Goal: Task Accomplishment & Management: Use online tool/utility

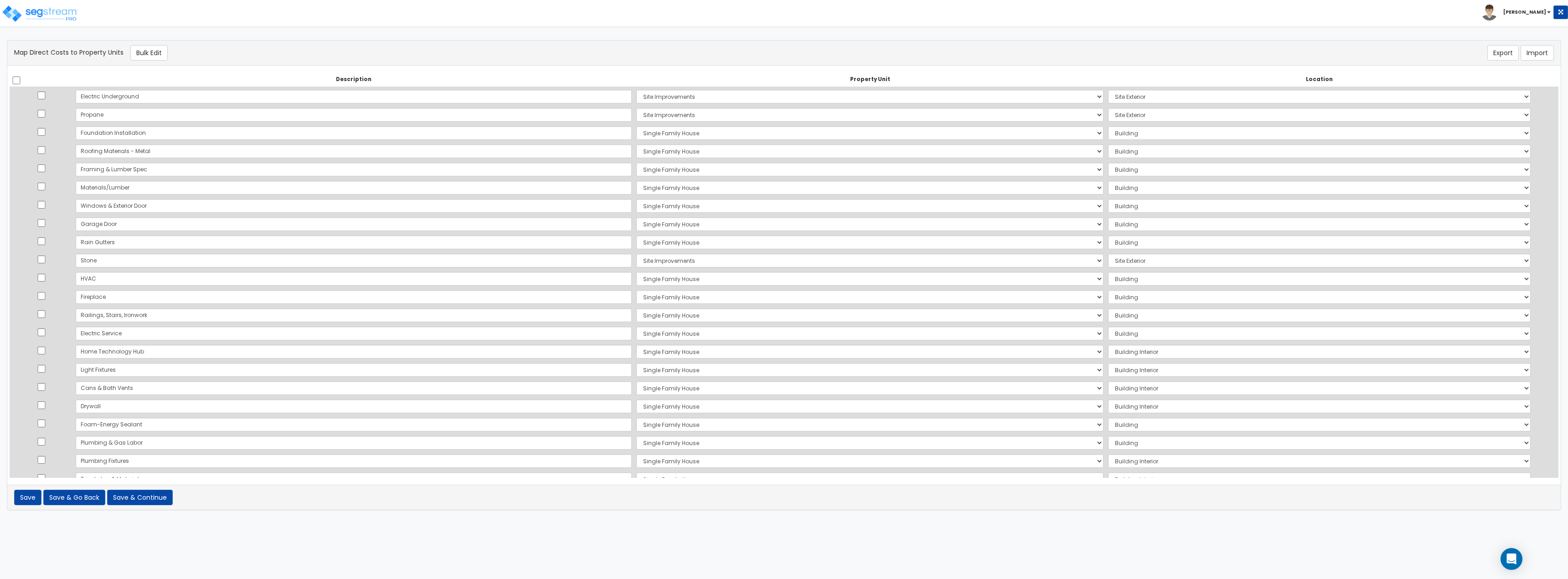
select select "167739"
select select "462"
select select "167739"
select select "462"
select select "167738"
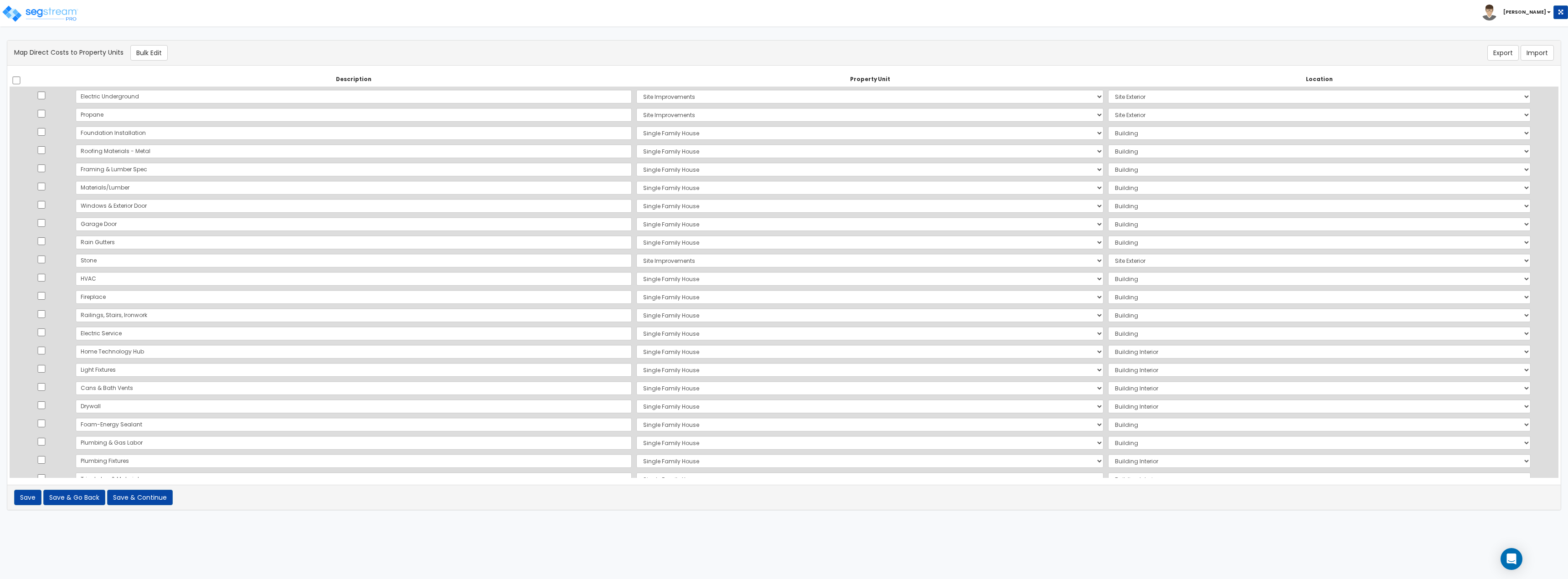
select select "6"
select select "167738"
select select "6"
select select "167738"
select select "6"
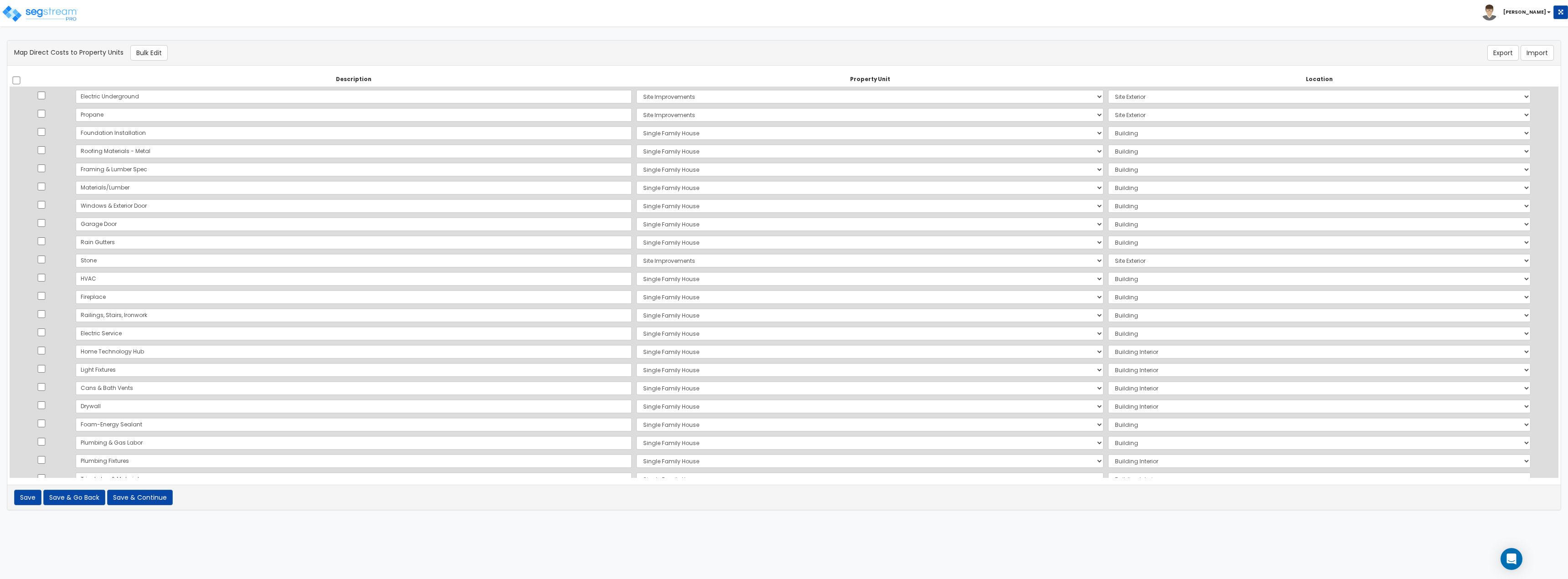
select select "167738"
select select "6"
select select "167738"
select select "6"
select select "167738"
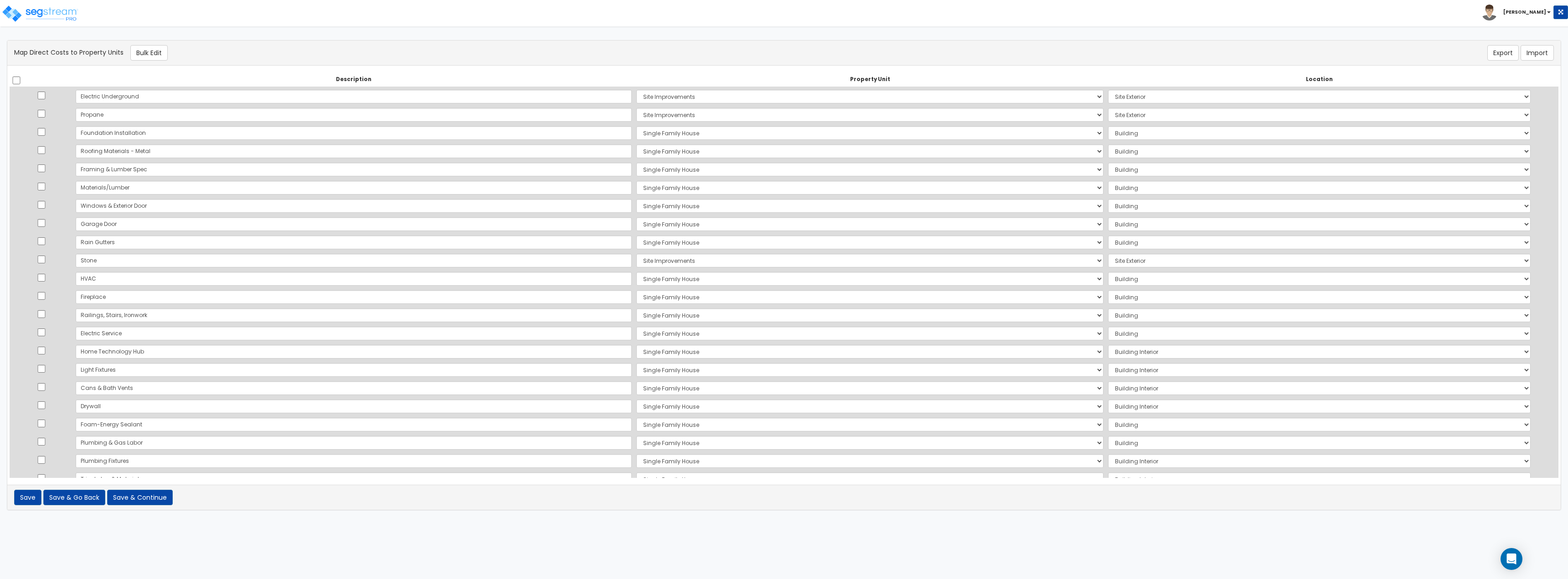
select select "6"
select select "167738"
select select "6"
select select "167739"
select select "462"
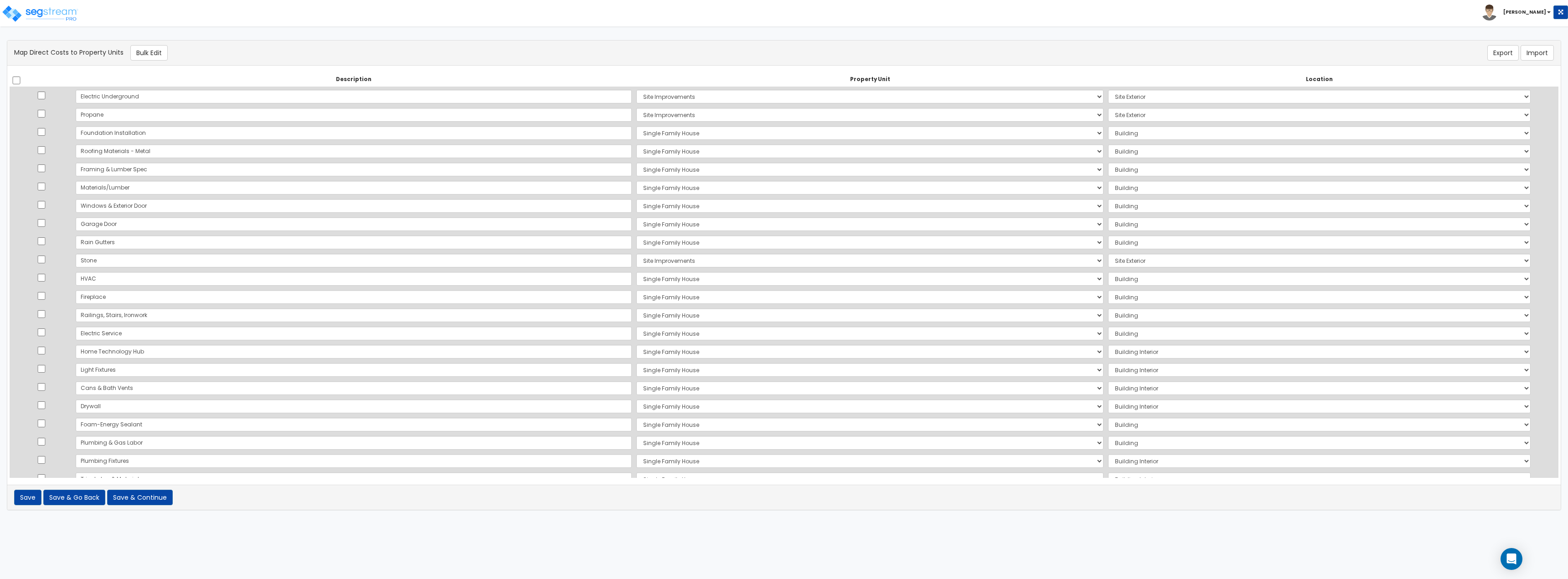
select select "167738"
select select "6"
select select "167738"
select select "6"
select select "167738"
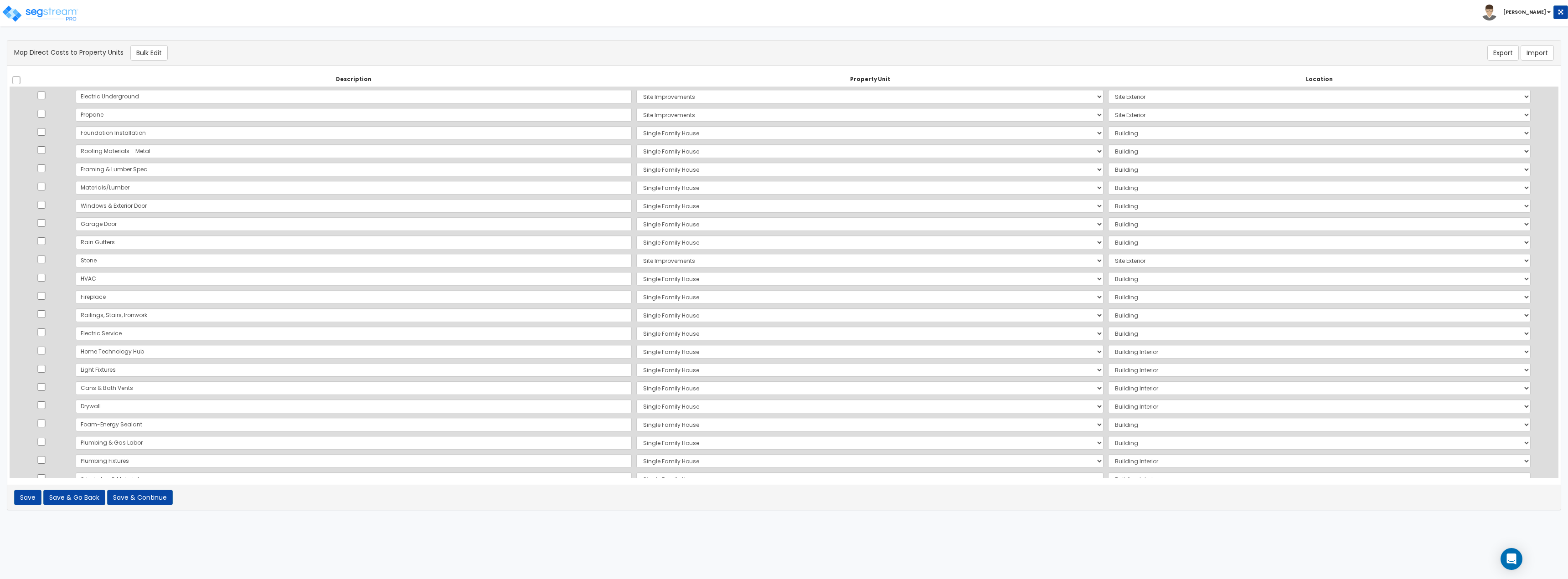
select select "6"
select select "167738"
select select "6"
select select "167738"
select select "461"
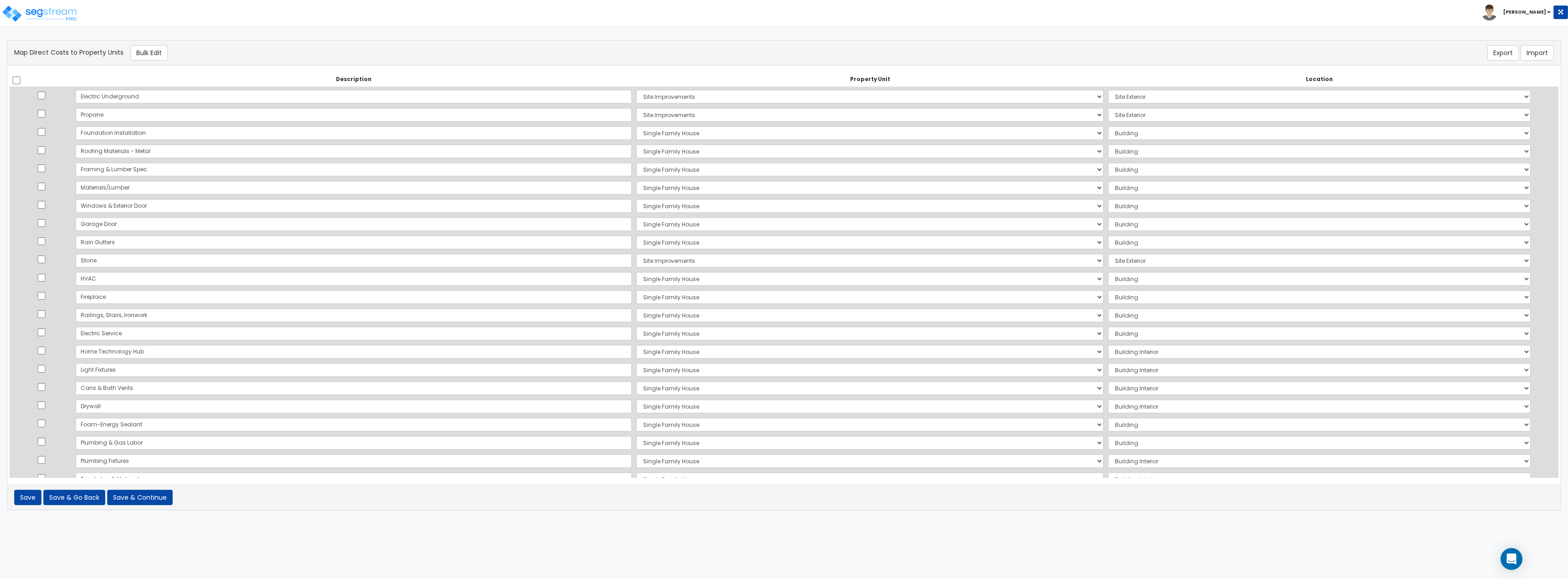
select select "167738"
select select "461"
select select "167738"
select select "461"
select select "167738"
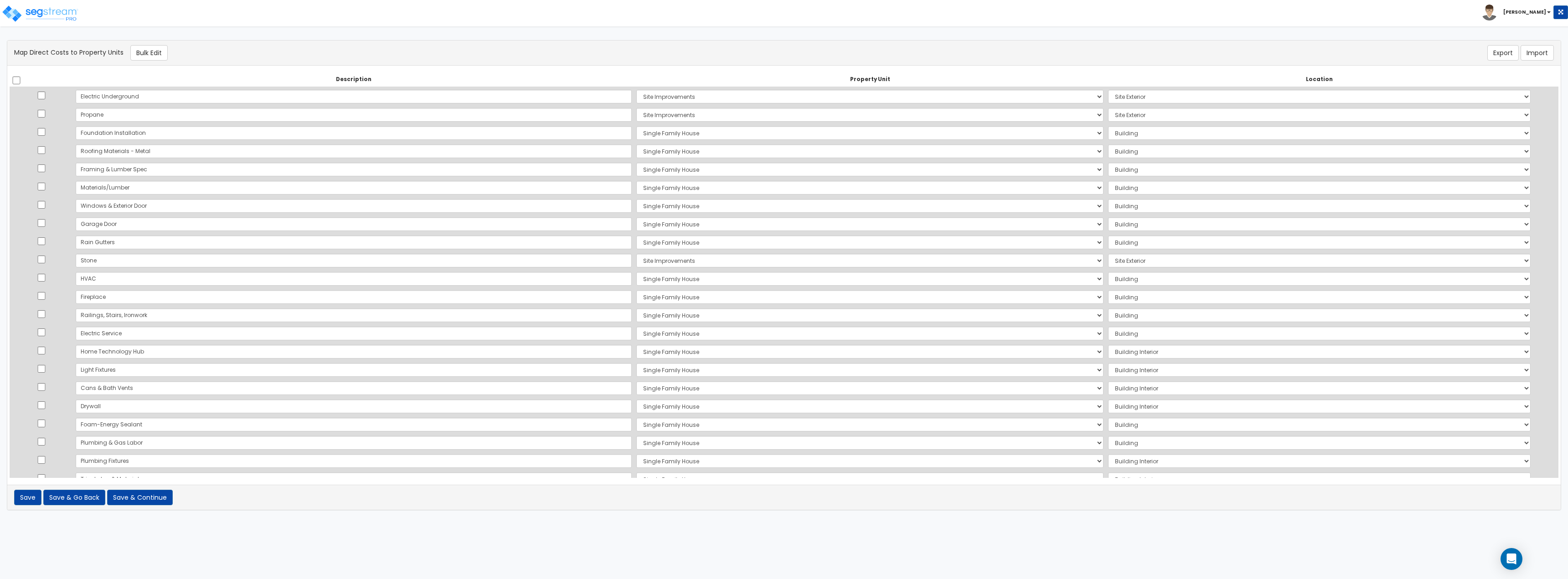
select select "461"
select select "167738"
select select "6"
select select "167738"
select select "6"
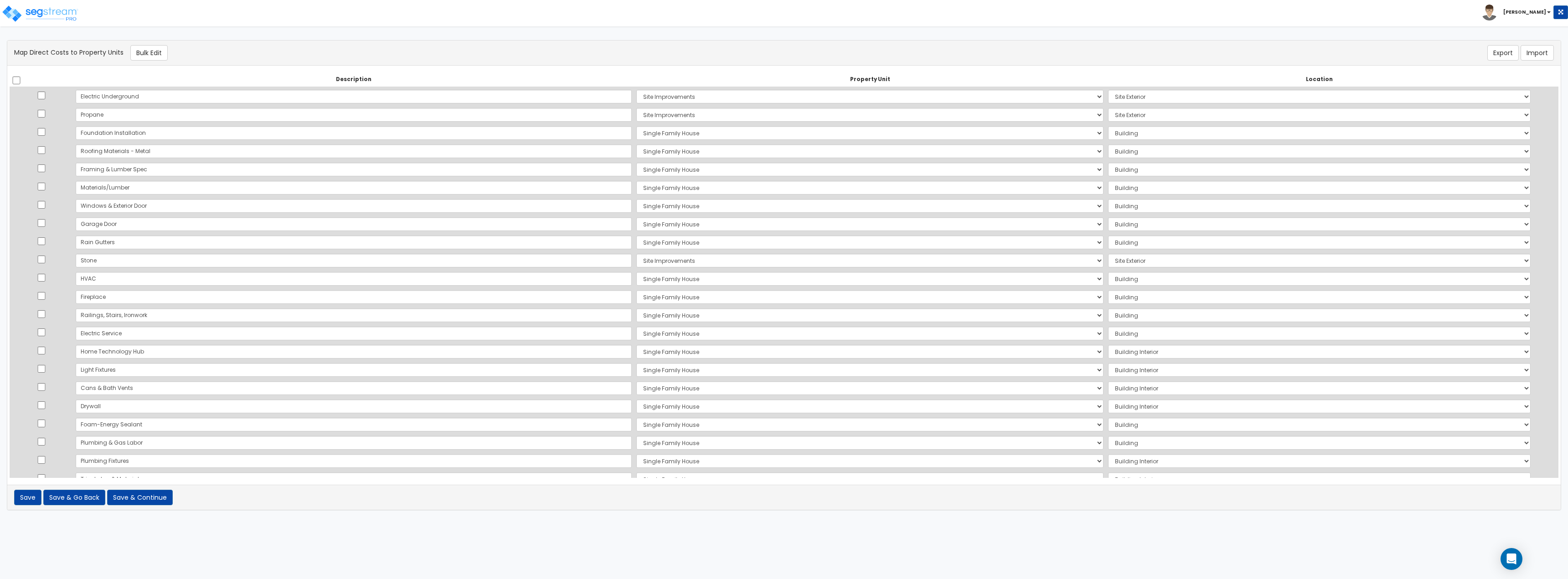
select select "167738"
select select "461"
select select "167738"
select select "461"
select select "167738"
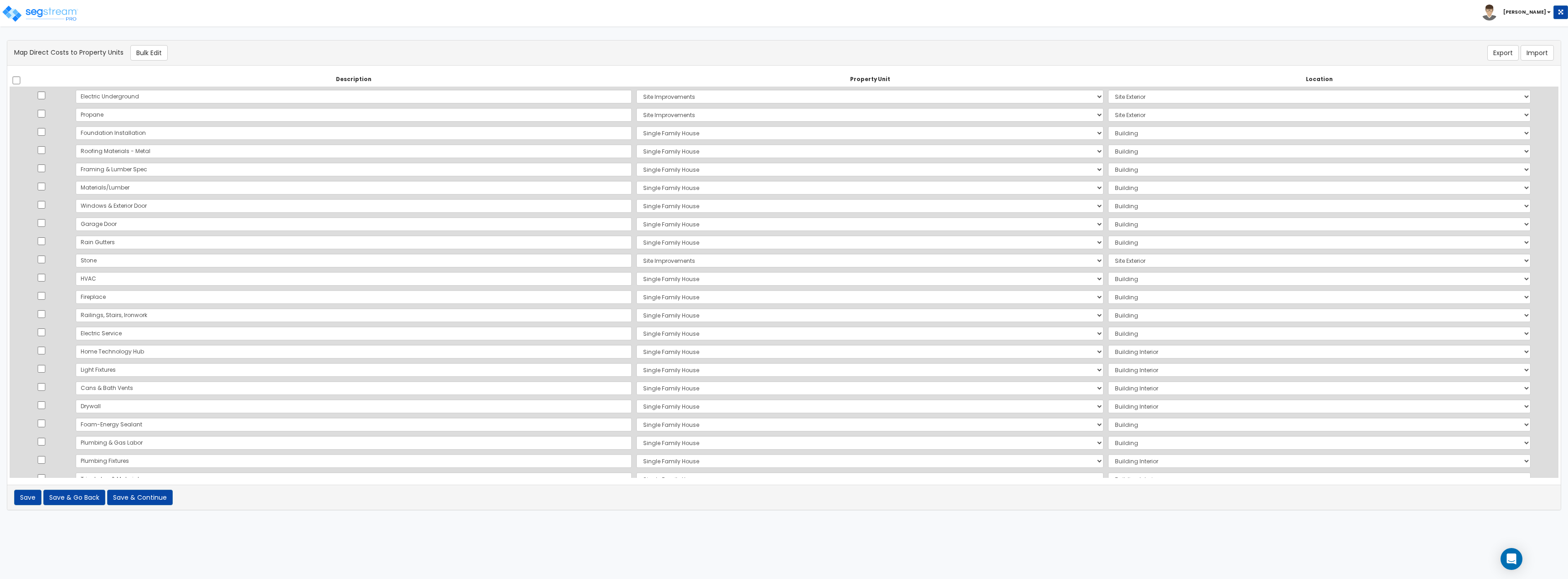
select select "461"
select select "167738"
select select "461"
select select "167738"
select select "461"
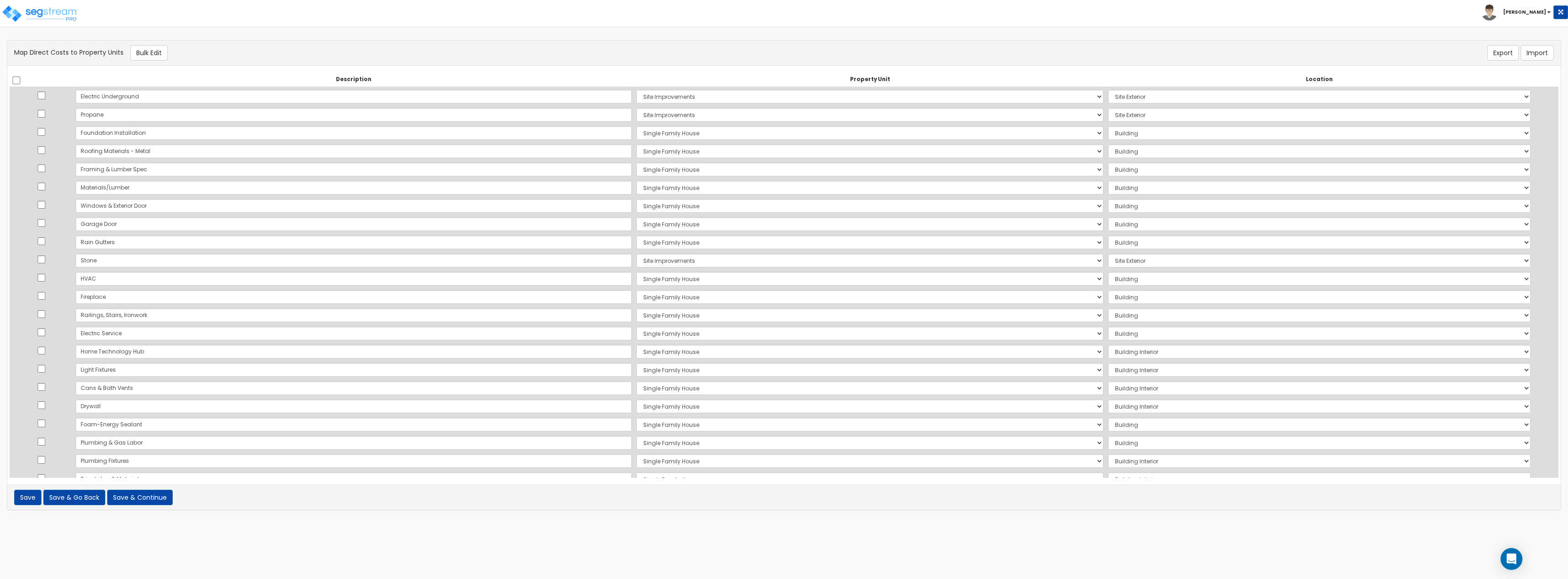
select select "167738"
select select "461"
select select "167738"
select select "461"
select select "167738"
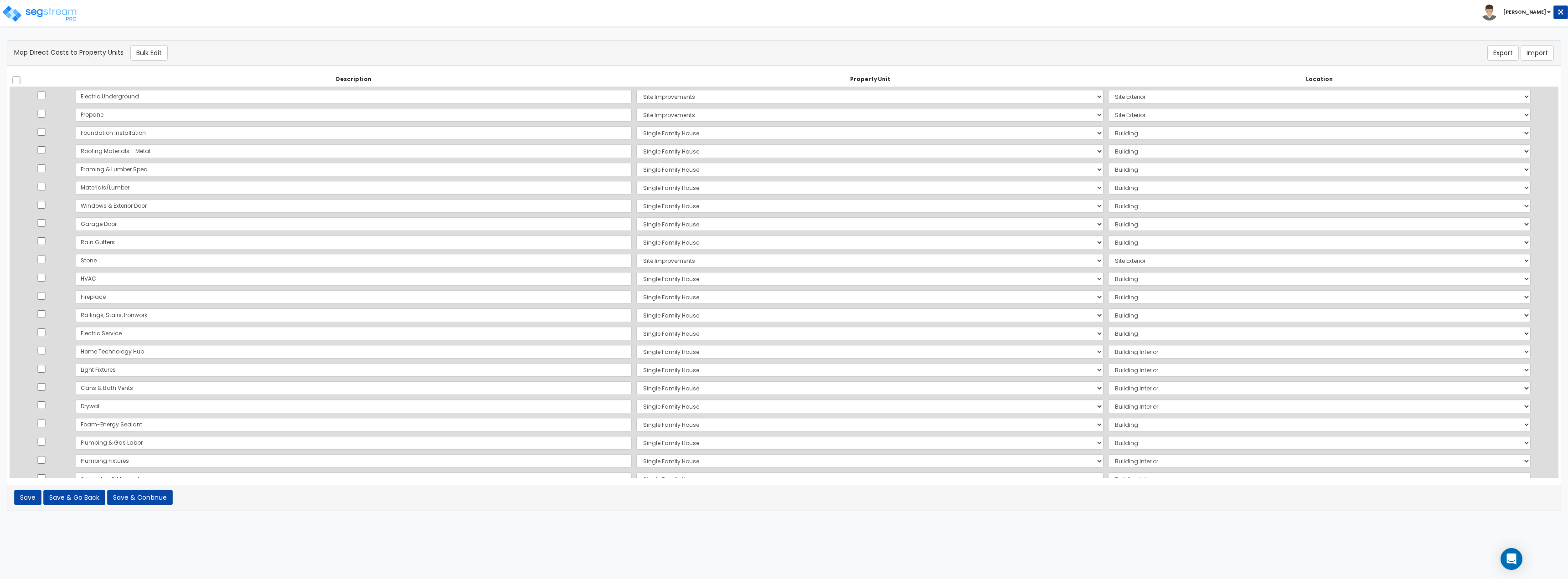
select select "461"
select select "167738"
select select "461"
click at [636, 366] on select "Select Single Family House Site Improvements Add Additional Property Unit" at bounding box center [870, 369] width 467 height 13
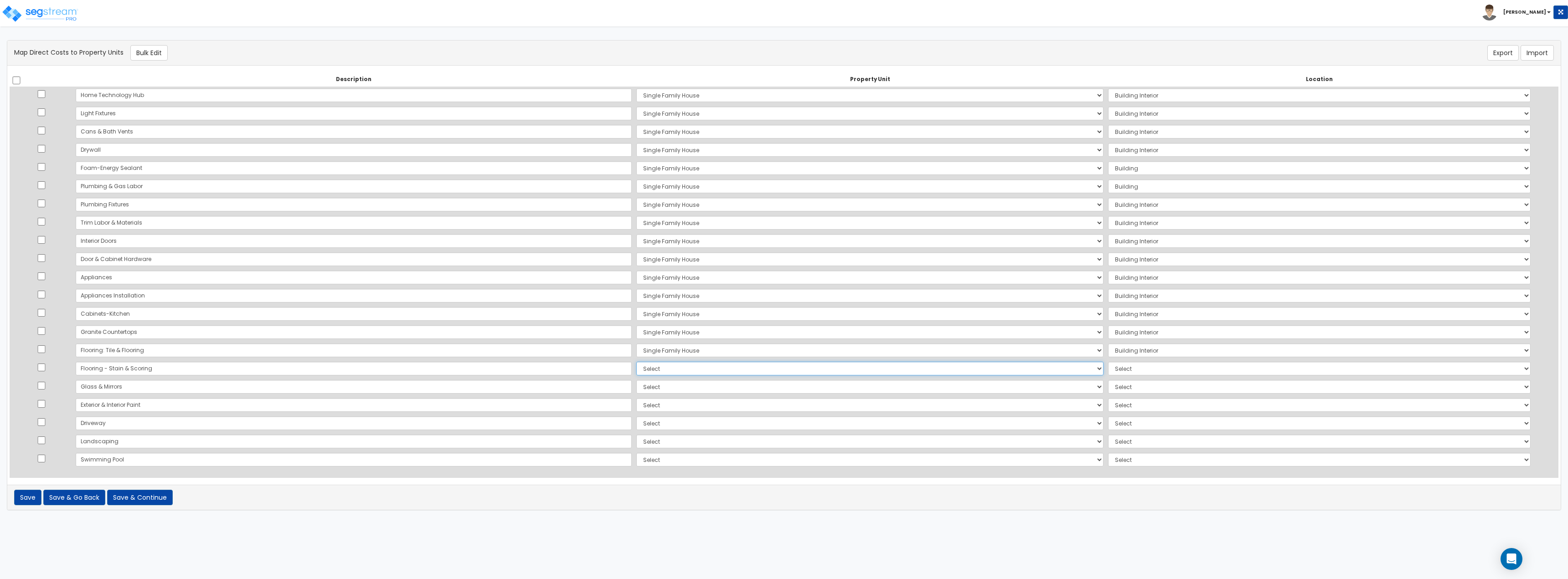
select select "167738"
click at [636, 362] on select "Select Single Family House Site Improvements Add Additional Property Unit" at bounding box center [870, 369] width 467 height 13
click at [1108, 372] on select "Select Add Additional Location Building Building Interior" at bounding box center [1319, 369] width 422 height 13
select select "461"
click at [1108, 362] on select "Select Add Additional Location Building Building Interior" at bounding box center [1319, 369] width 422 height 13
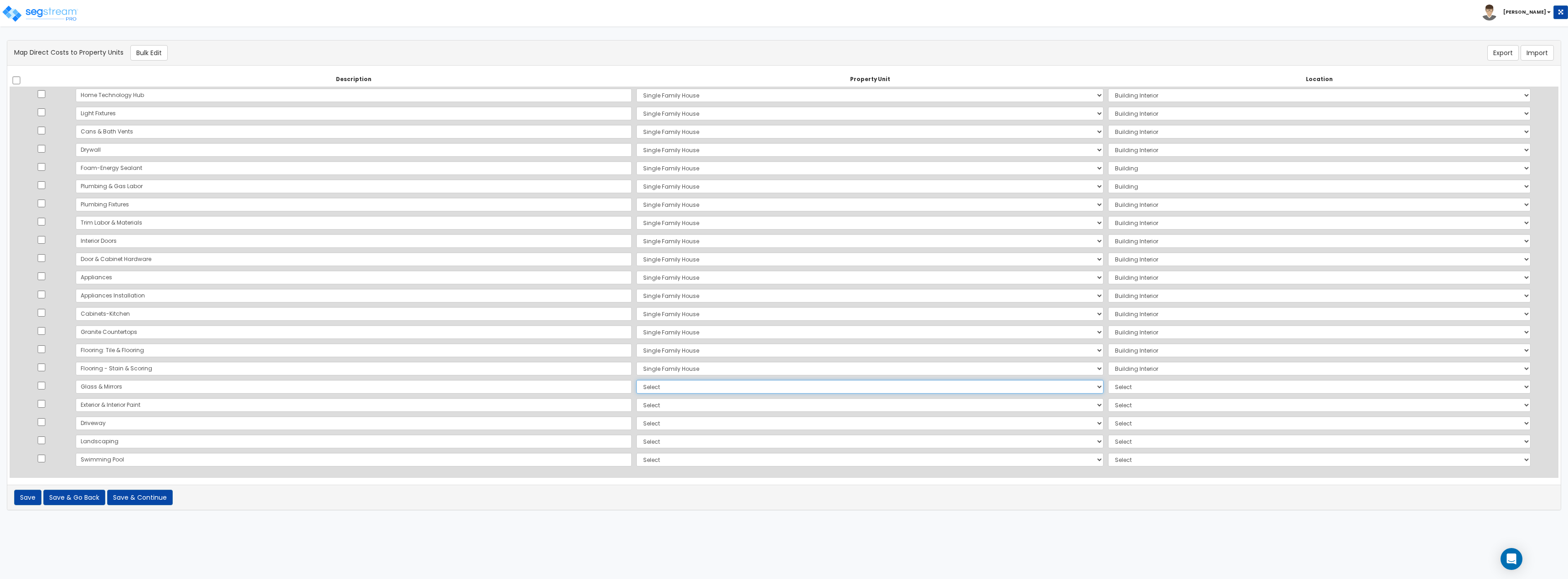
click at [636, 387] on select "Select Single Family House Site Improvements Add Additional Property Unit" at bounding box center [870, 387] width 467 height 13
select select "167738"
click at [636, 380] on select "Select Single Family House Site Improvements Add Additional Property Unit" at bounding box center [870, 387] width 467 height 13
click at [1108, 390] on select "Select Add Additional Location Building Building Interior" at bounding box center [1319, 387] width 422 height 13
select select "461"
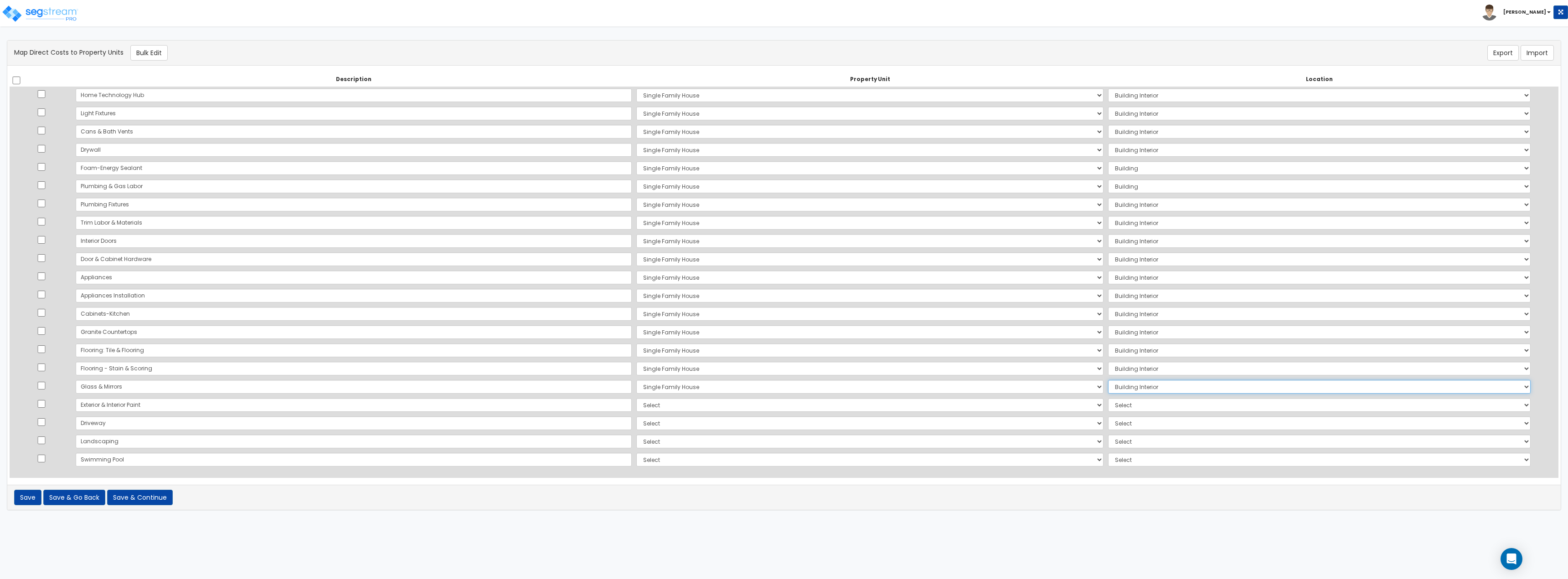
click at [1108, 380] on select "Select Add Additional Location Building Building Interior" at bounding box center [1319, 387] width 422 height 13
click at [657, 403] on select "Select Single Family House Site Improvements Add Additional Property Unit" at bounding box center [870, 404] width 467 height 13
select select "167738"
click at [636, 398] on select "Select Single Family House Site Improvements Add Additional Property Unit" at bounding box center [870, 404] width 467 height 13
click at [1108, 403] on select "Select Add Additional Location Building Building Interior" at bounding box center [1319, 404] width 422 height 13
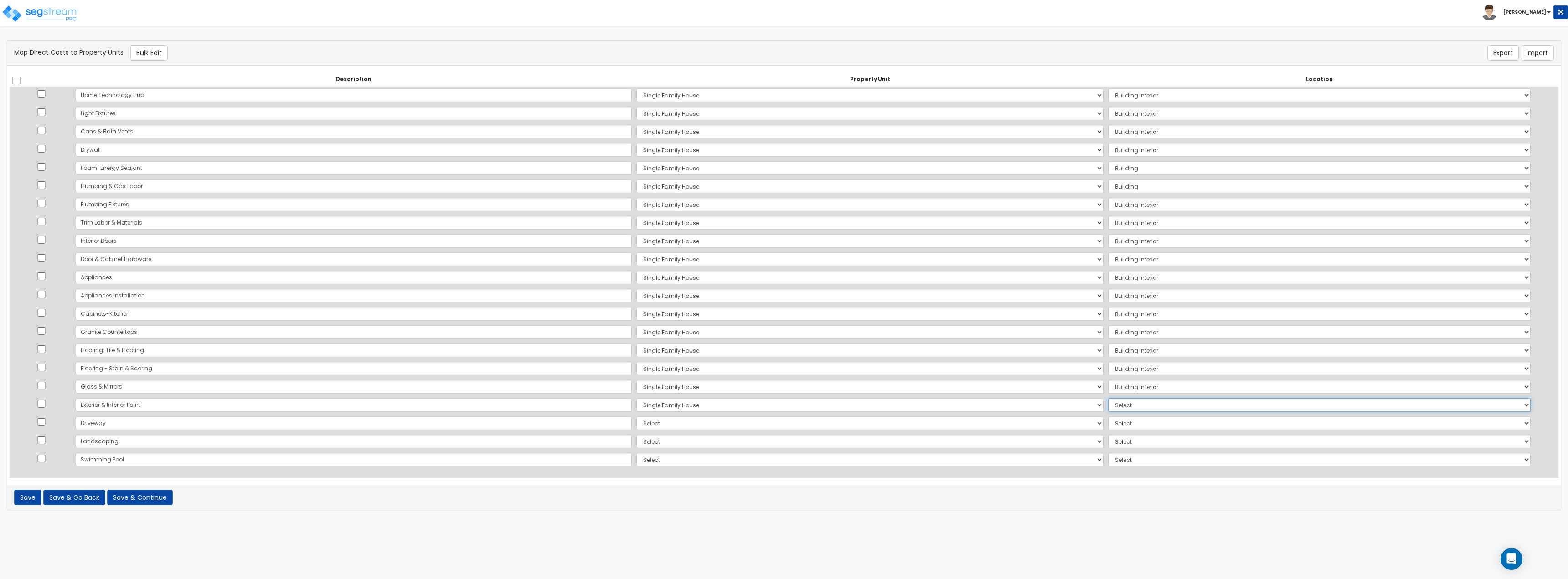
select select "6"
click at [1108, 398] on select "Select Add Additional Location Building Building Interior" at bounding box center [1319, 404] width 422 height 13
click at [636, 423] on select "Select Single Family House Site Improvements Add Additional Property Unit" at bounding box center [870, 423] width 467 height 13
select select "167739"
click at [636, 416] on select "Select Single Family House Site Improvements Add Additional Property Unit" at bounding box center [870, 423] width 467 height 13
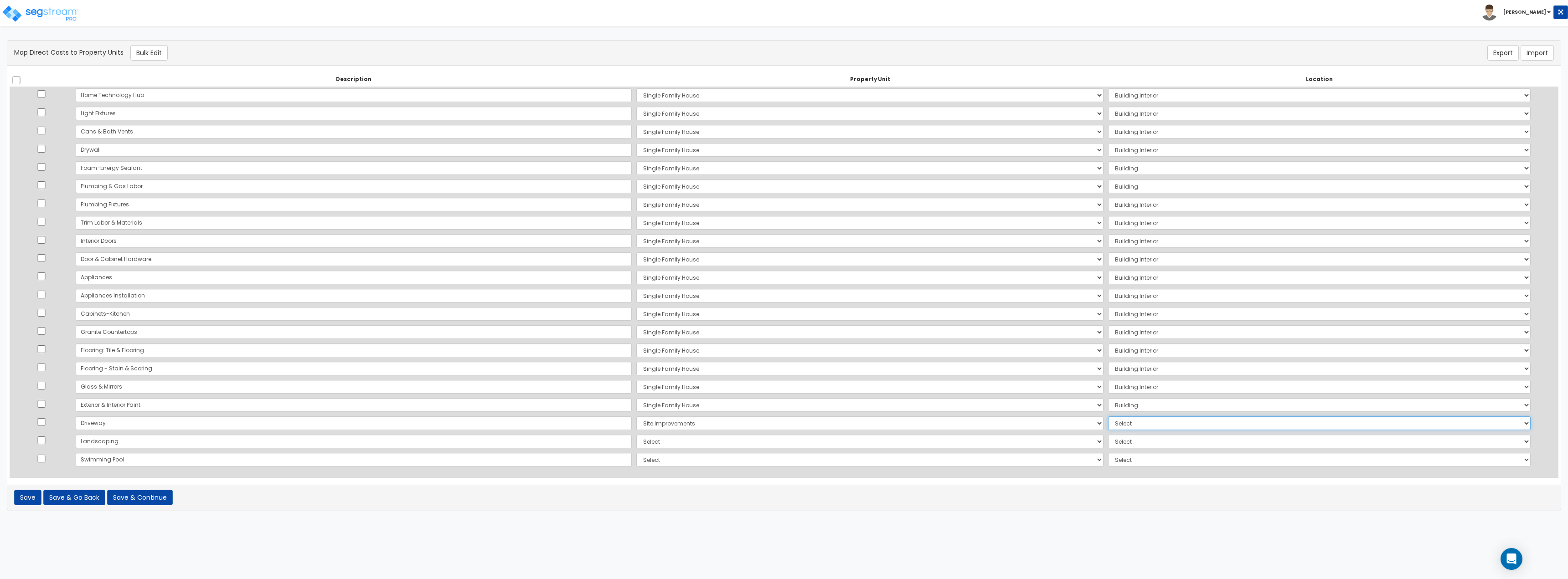
click at [1108, 420] on select "Select Add Additional Location Site Exterior" at bounding box center [1319, 423] width 422 height 13
select select "462"
click at [1108, 416] on select "Select Add Additional Location Site Exterior" at bounding box center [1319, 423] width 422 height 13
click at [636, 437] on select "Select Single Family House Site Improvements Add Additional Property Unit" at bounding box center [870, 441] width 467 height 13
select select "167739"
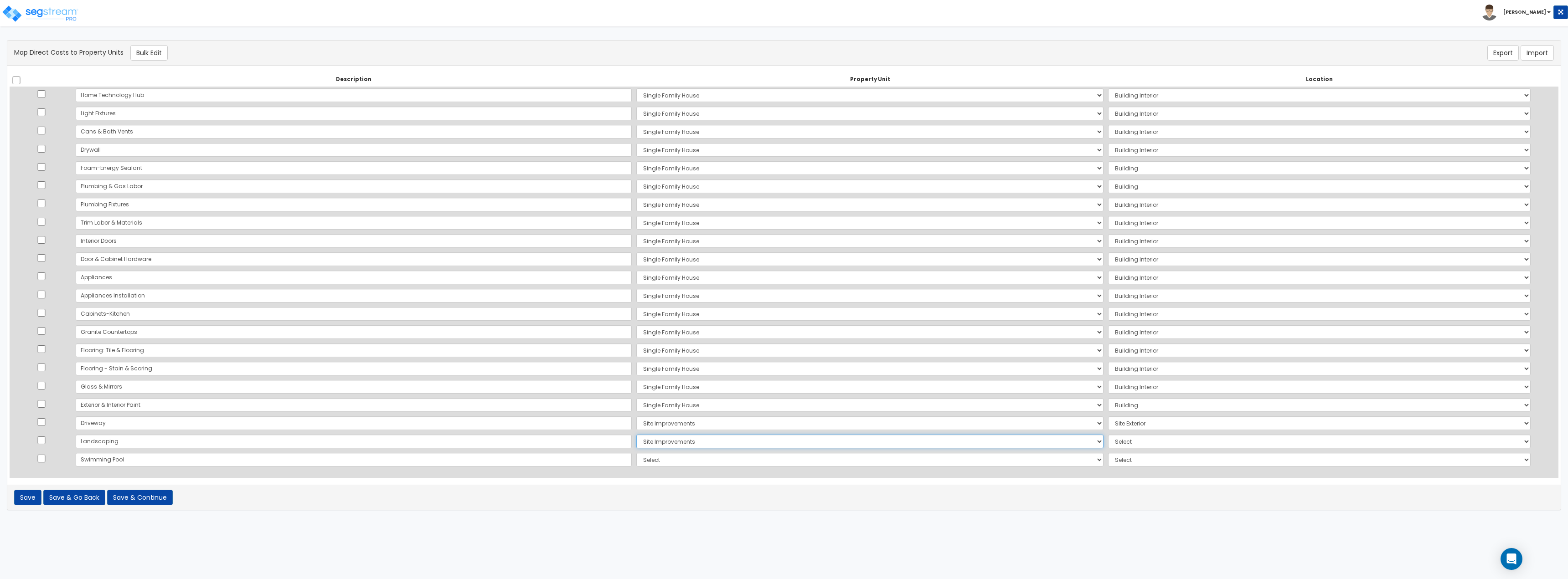
click at [636, 434] on select "Select Single Family House Site Improvements Add Additional Property Unit" at bounding box center [870, 441] width 467 height 13
click at [1108, 443] on select "Select Add Additional Location Site Exterior" at bounding box center [1319, 441] width 422 height 13
select select "462"
click at [1108, 434] on select "Select Add Additional Location Site Exterior" at bounding box center [1319, 441] width 422 height 13
click at [698, 466] on select "Select Single Family House Site Improvements Add Additional Property Unit" at bounding box center [870, 459] width 467 height 13
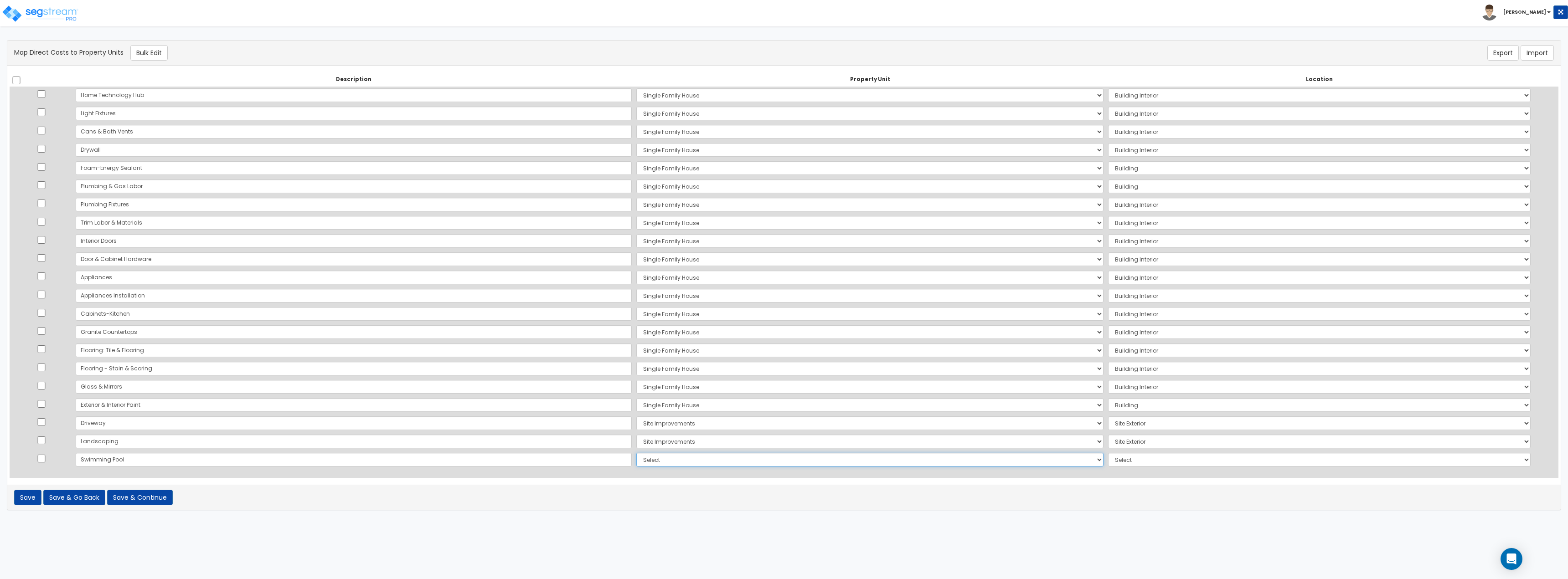
select select "167739"
click at [636, 452] on select "Select Single Family House Site Improvements Add Additional Property Unit" at bounding box center [870, 459] width 467 height 13
click at [1108, 456] on select "Select Add Additional Location Site Exterior" at bounding box center [1319, 459] width 422 height 13
select select "462"
click at [1108, 452] on select "Select Add Additional Location Site Exterior" at bounding box center [1319, 459] width 422 height 13
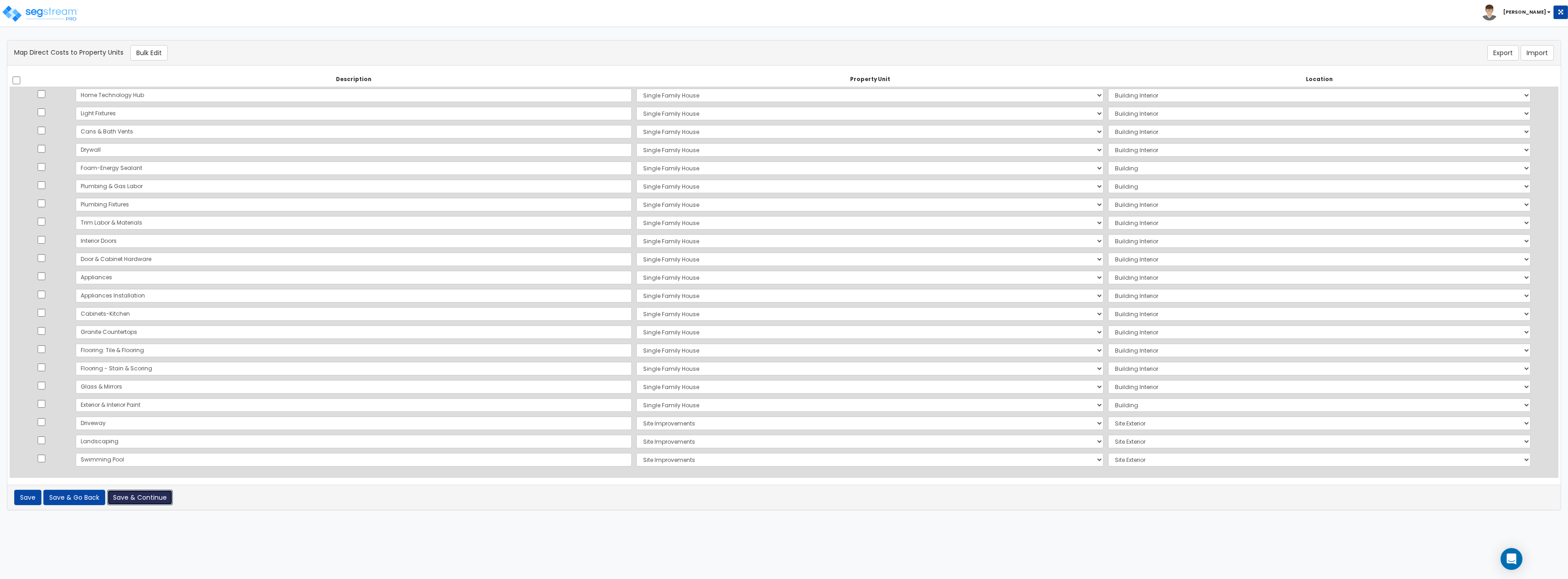
click at [141, 494] on button "Save & Continue" at bounding box center [140, 497] width 66 height 15
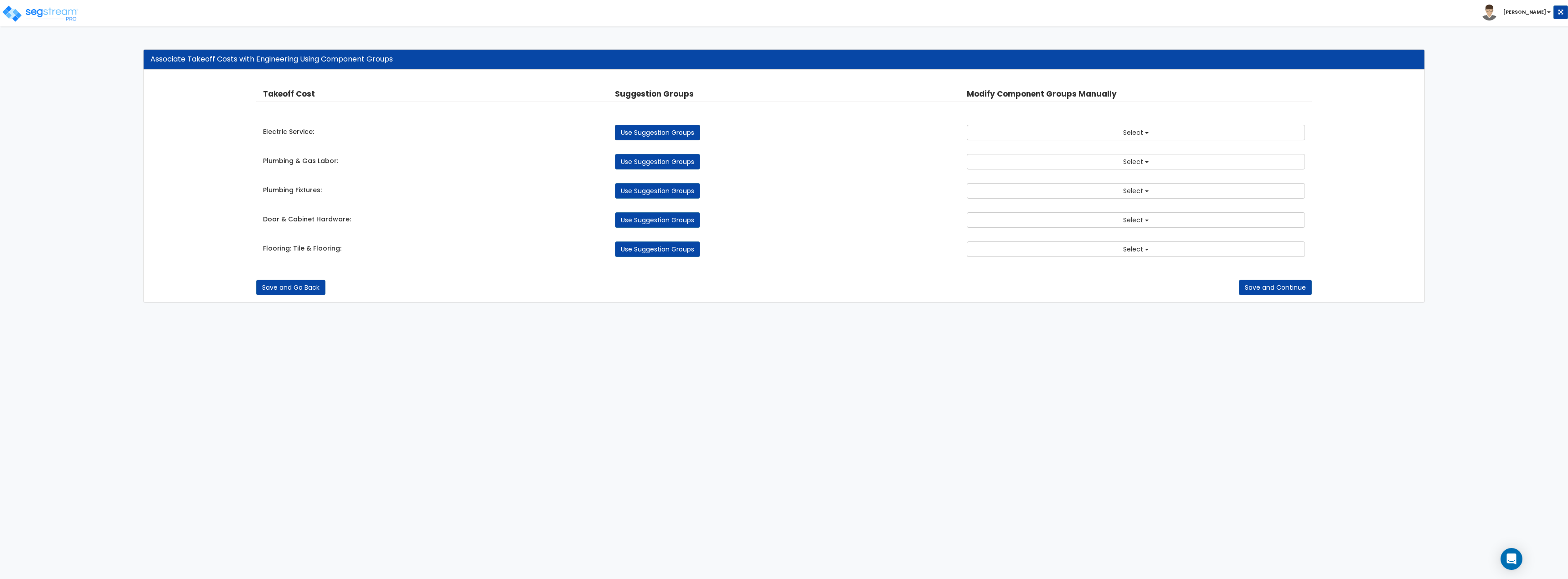
click at [667, 133] on link "Use Suggestion Groups" at bounding box center [657, 132] width 85 height 15
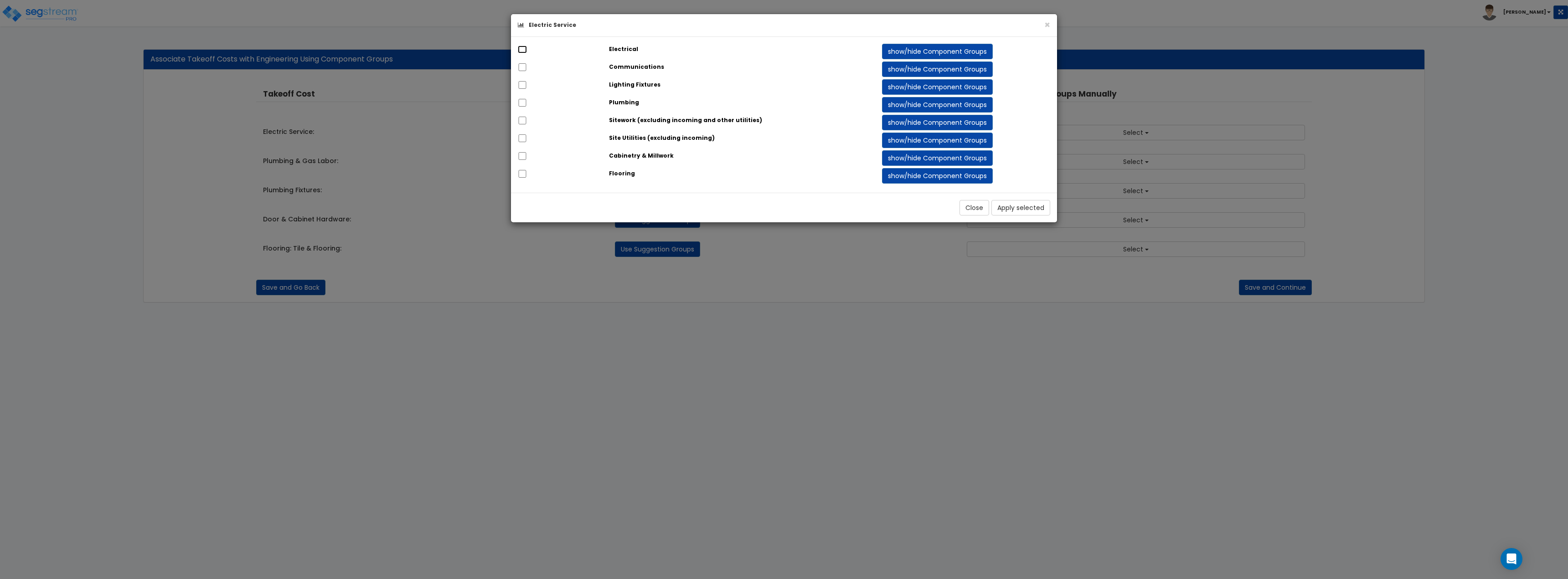
click at [520, 46] on input "checkbox" at bounding box center [522, 49] width 9 height 8
checkbox input "true"
click at [524, 88] on input "checkbox" at bounding box center [522, 85] width 9 height 8
checkbox input "true"
click at [1014, 210] on button "Apply selected" at bounding box center [1021, 207] width 59 height 15
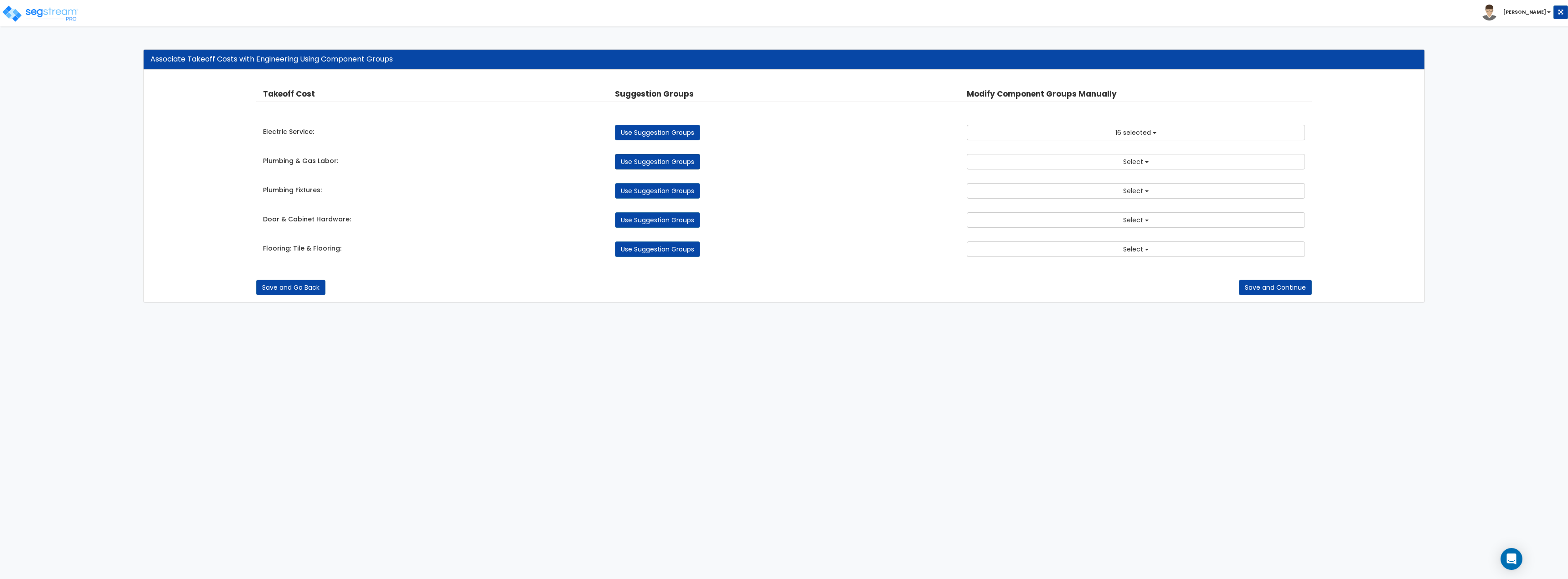
click at [688, 162] on link "Use Suggestion Groups" at bounding box center [657, 161] width 85 height 15
checkbox input "false"
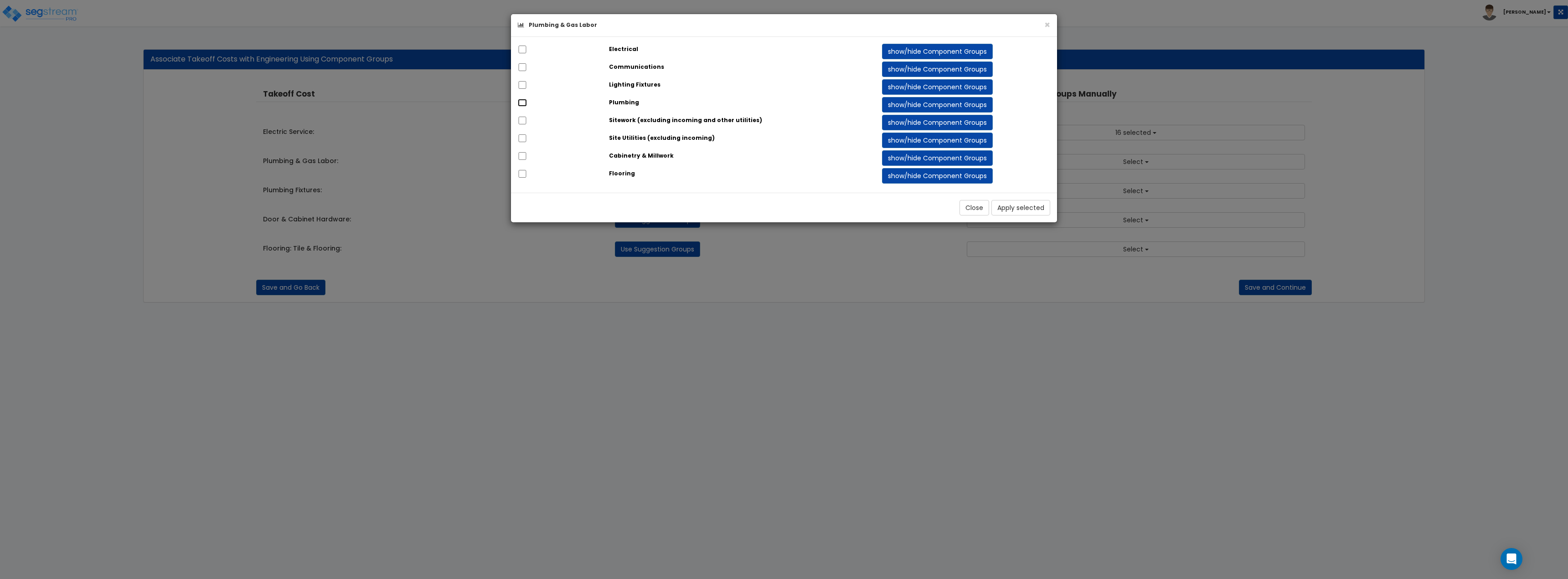
click at [523, 105] on input "checkbox" at bounding box center [522, 102] width 9 height 8
click at [1013, 210] on button "Apply selected" at bounding box center [1021, 207] width 59 height 15
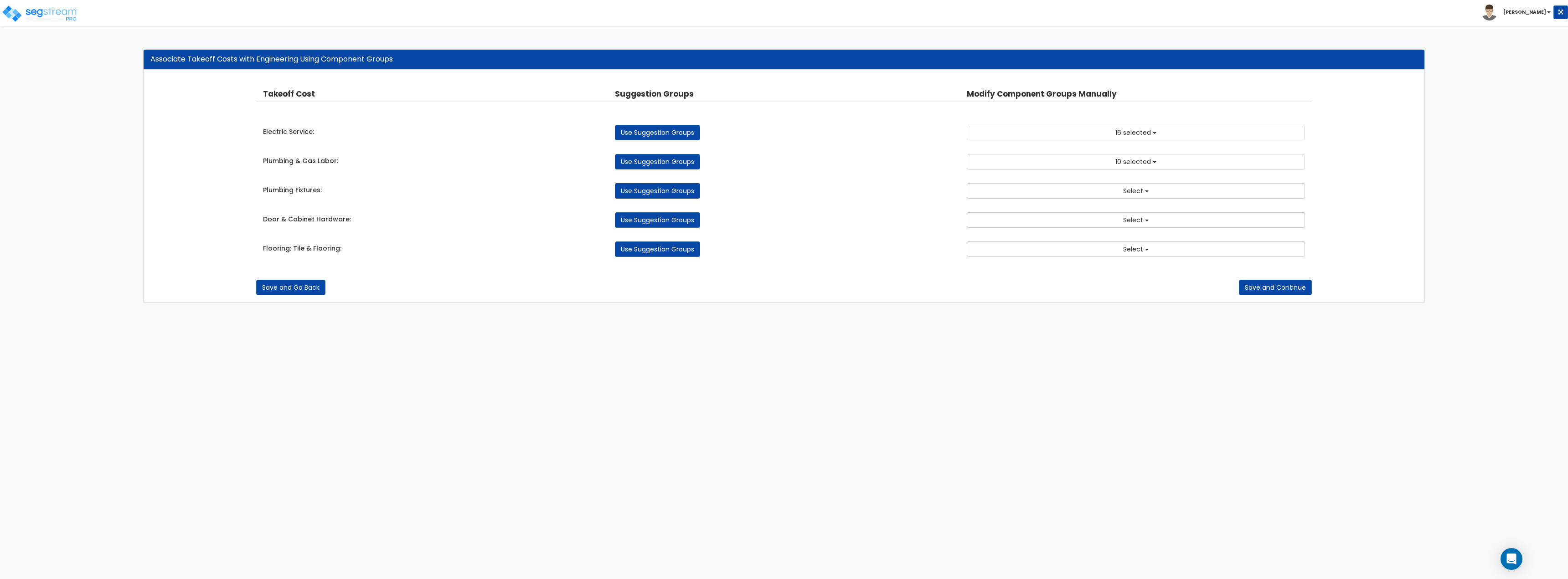
click at [676, 192] on link "Use Suggestion Groups" at bounding box center [657, 190] width 85 height 15
checkbox input "false"
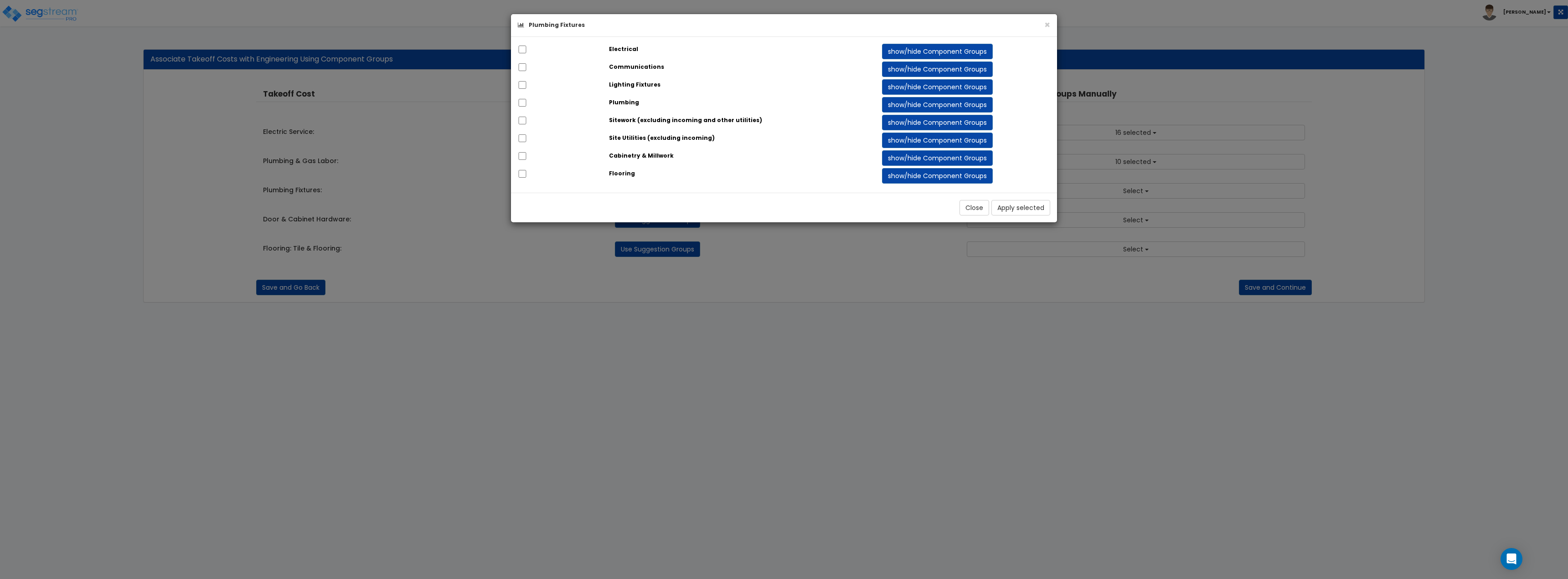
click at [793, 244] on div "× Plumbing Fixtures Electrical show/hide Component Groups 145.00" at bounding box center [784, 290] width 1568 height 579
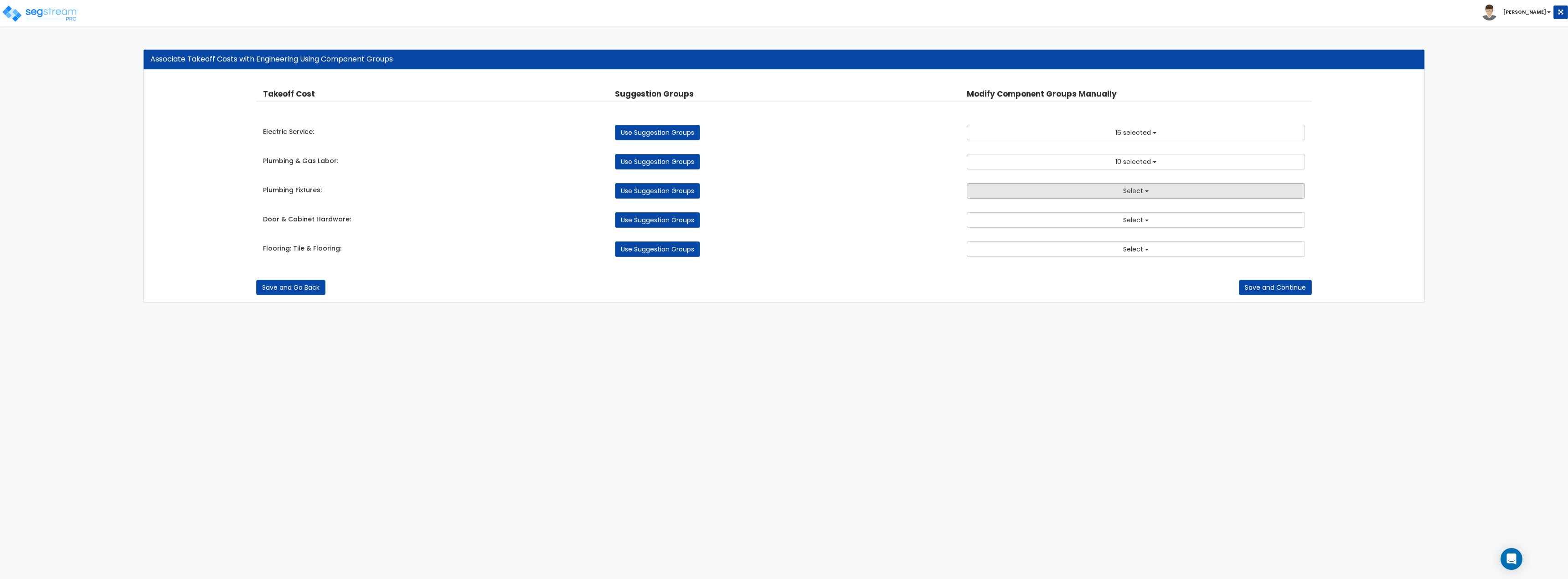
click at [1051, 192] on button "Select" at bounding box center [1136, 190] width 338 height 15
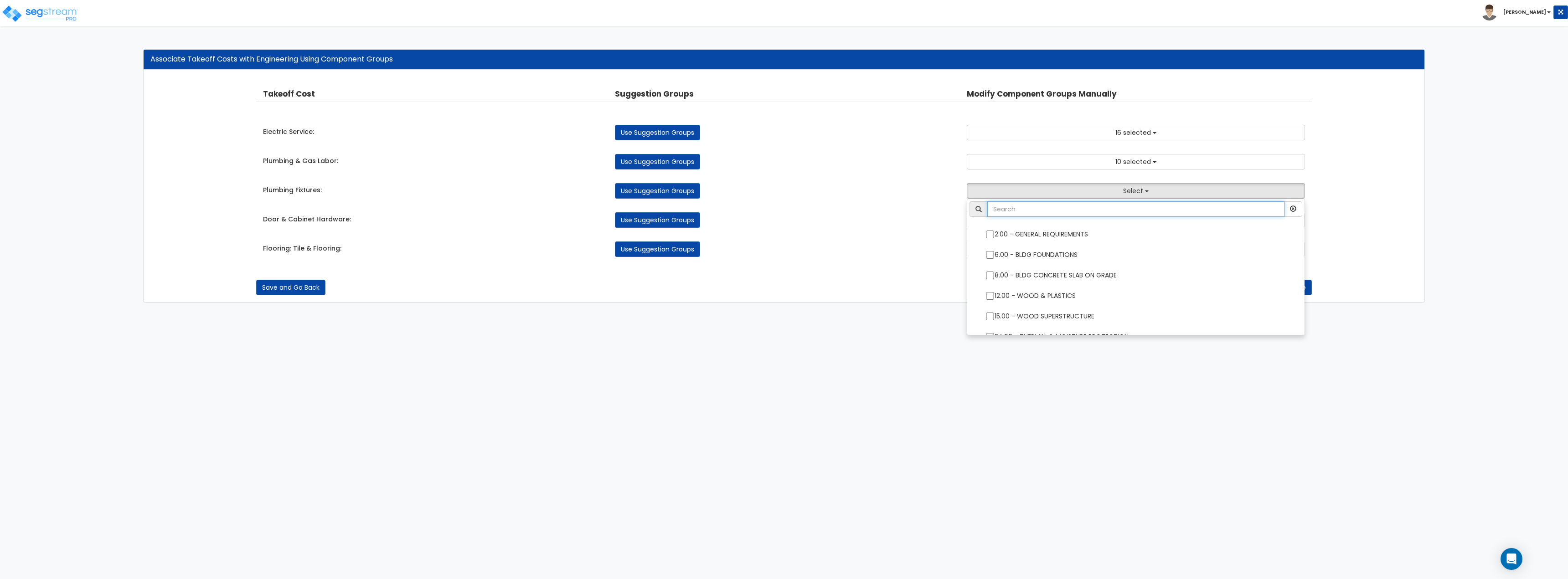
click at [1034, 209] on input "text" at bounding box center [1136, 209] width 297 height 15
type input "f"
type input "plumbing"
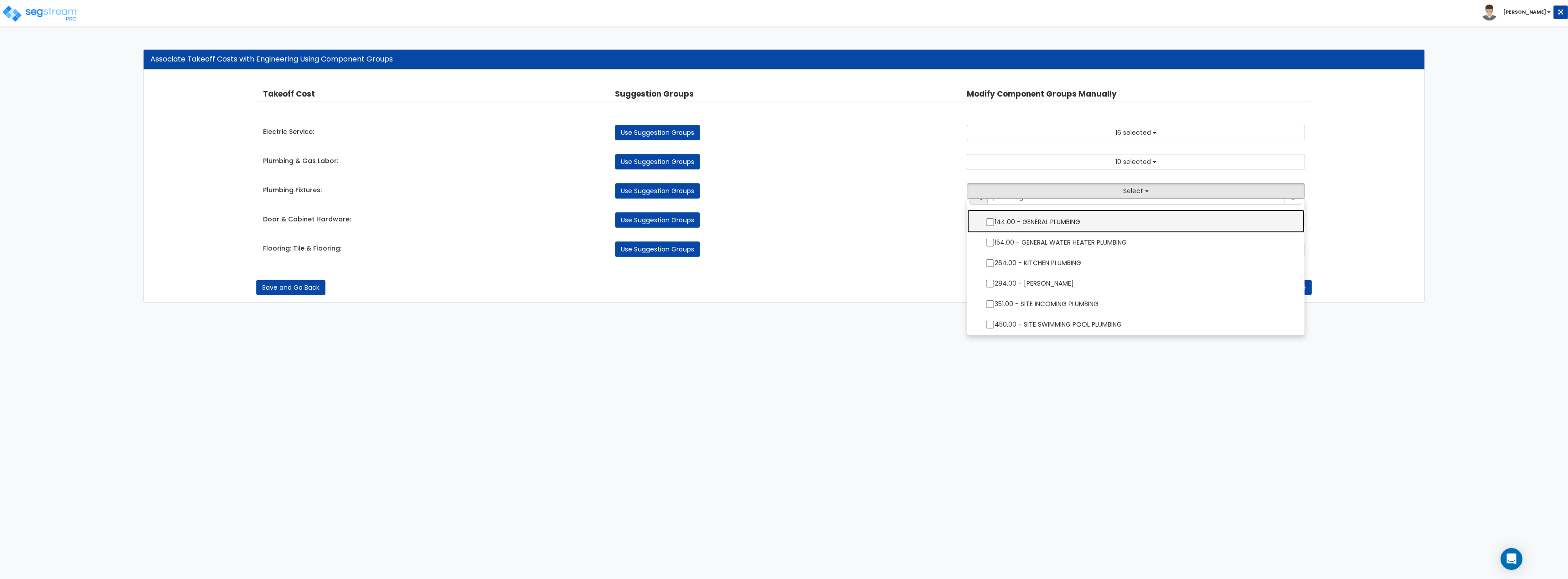
click at [1032, 218] on label "144.00 - GENERAL PLUMBING" at bounding box center [1136, 221] width 319 height 21
click at [995, 218] on input "144.00 - GENERAL PLUMBING" at bounding box center [990, 222] width 9 height 8
checkbox input "true"
click at [640, 185] on link "Use Suggestion Groups" at bounding box center [657, 190] width 85 height 15
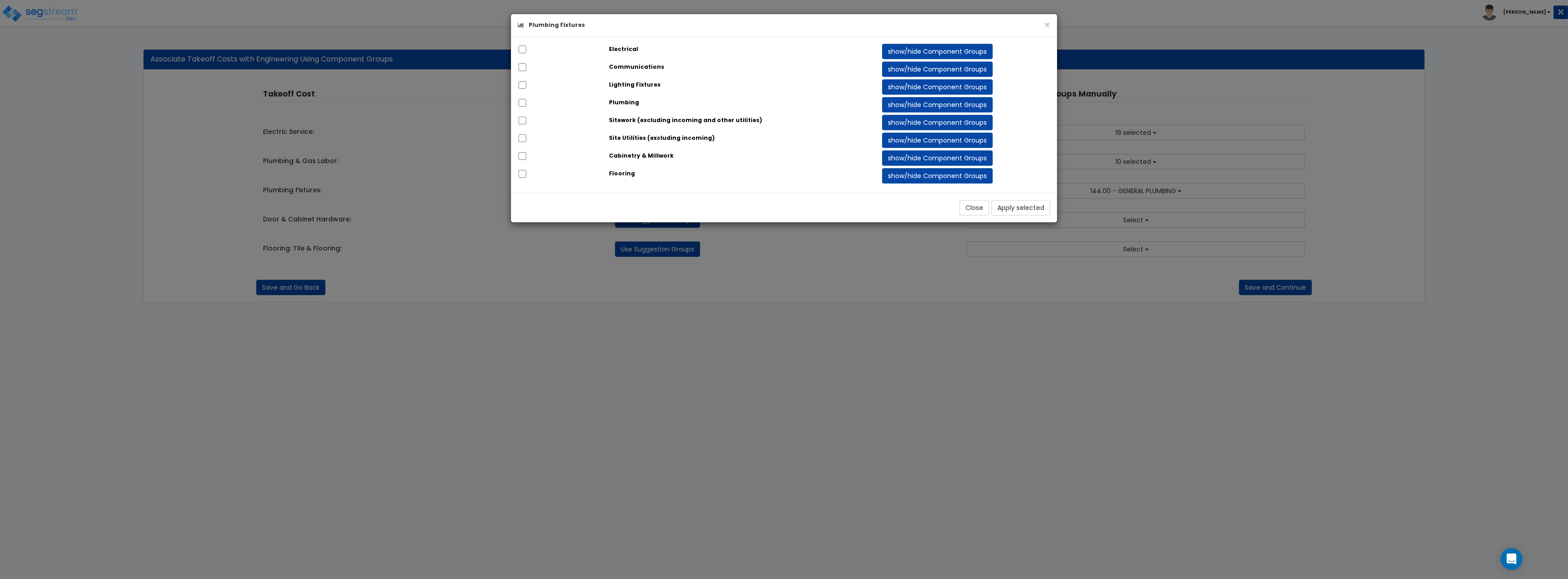
click at [609, 99] on strong "Plumbing" at bounding box center [623, 102] width 30 height 8
click at [520, 104] on input "checkbox" at bounding box center [522, 102] width 9 height 8
click at [1014, 213] on button "Apply selected" at bounding box center [1021, 207] width 59 height 15
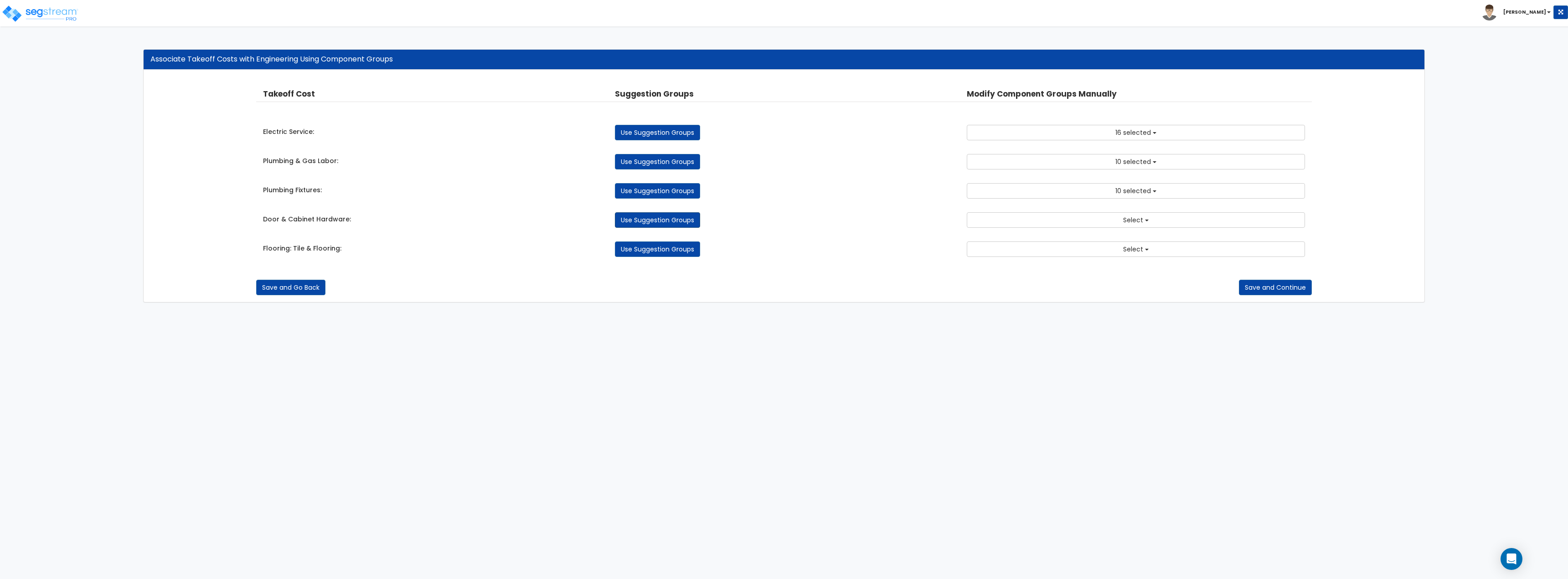
click at [684, 220] on link "Use Suggestion Groups" at bounding box center [657, 220] width 85 height 15
checkbox input "false"
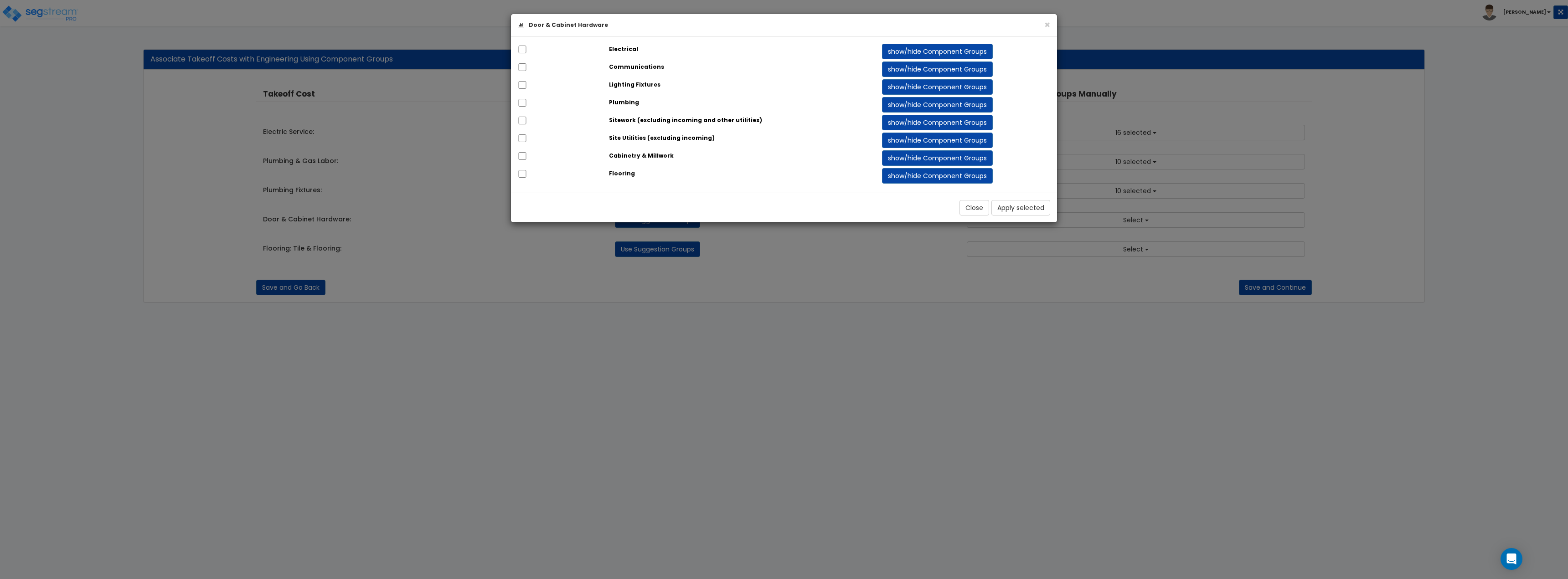
click at [889, 220] on div "Close Apply selected" at bounding box center [783, 207] width 546 height 30
click at [1122, 220] on div "× Door & Cabinet Hardware Electrical show/hide Component Groups 145.00 GENERAL …" at bounding box center [784, 290] width 1568 height 579
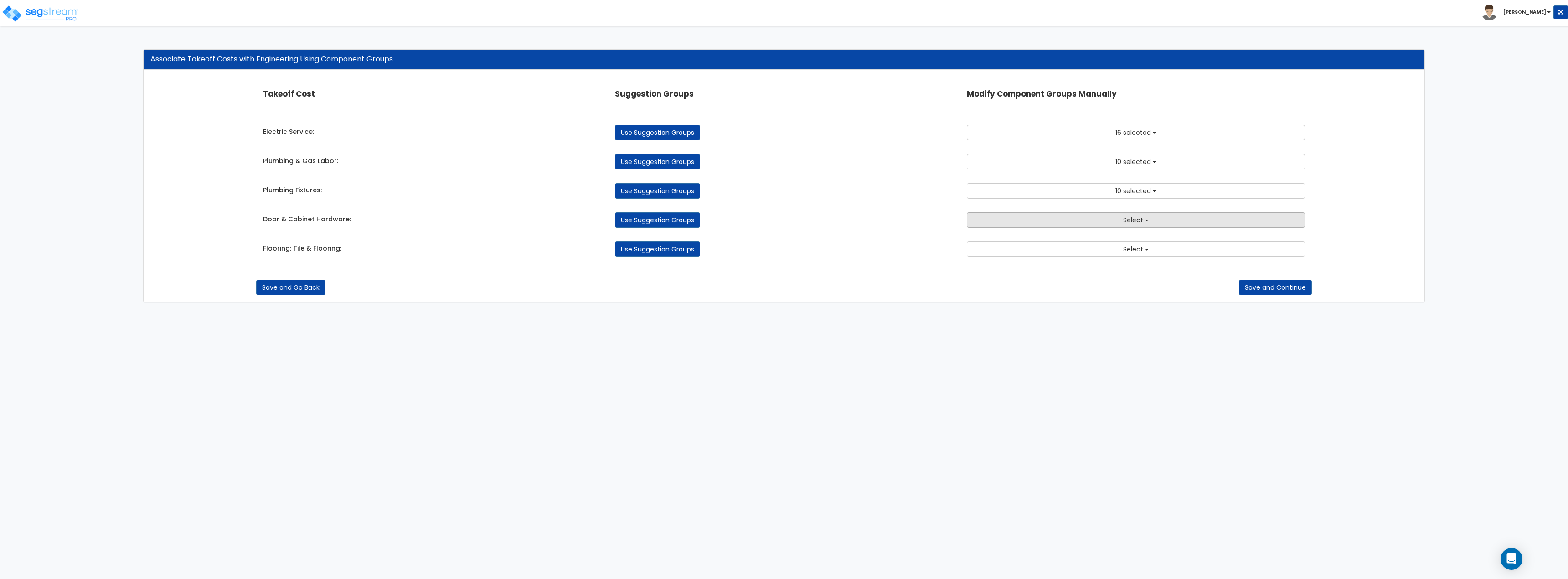
click at [1130, 217] on span "Select" at bounding box center [1133, 220] width 20 height 9
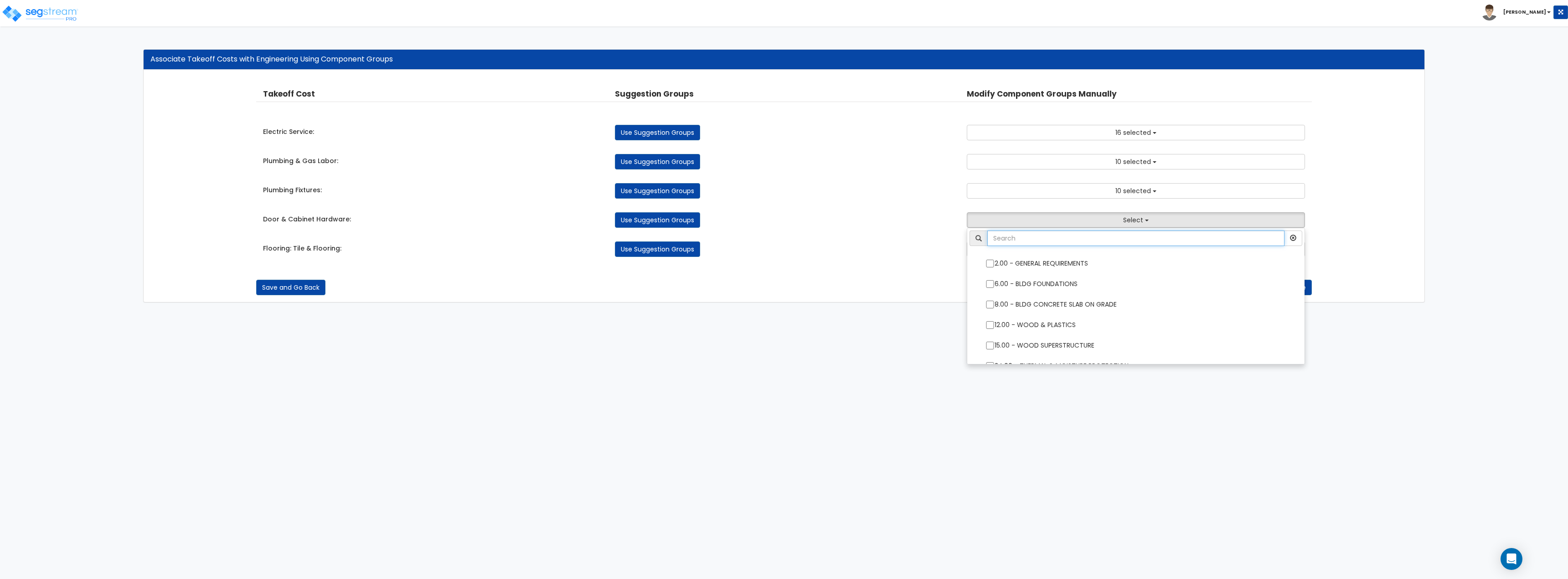
click at [1097, 241] on input "text" at bounding box center [1136, 238] width 297 height 15
type input "cabinet"
click at [865, 212] on div "Use Suggestion Groups" at bounding box center [784, 220] width 352 height 15
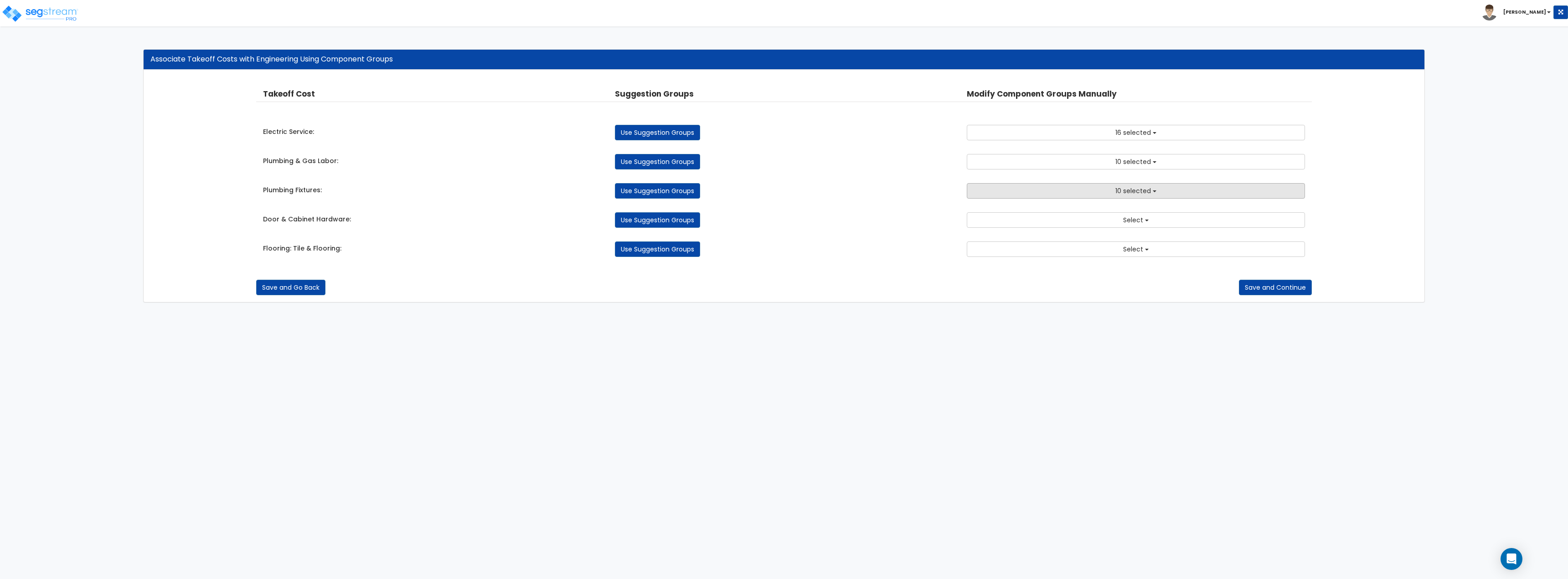
click at [1029, 194] on button "10 selected" at bounding box center [1136, 190] width 338 height 15
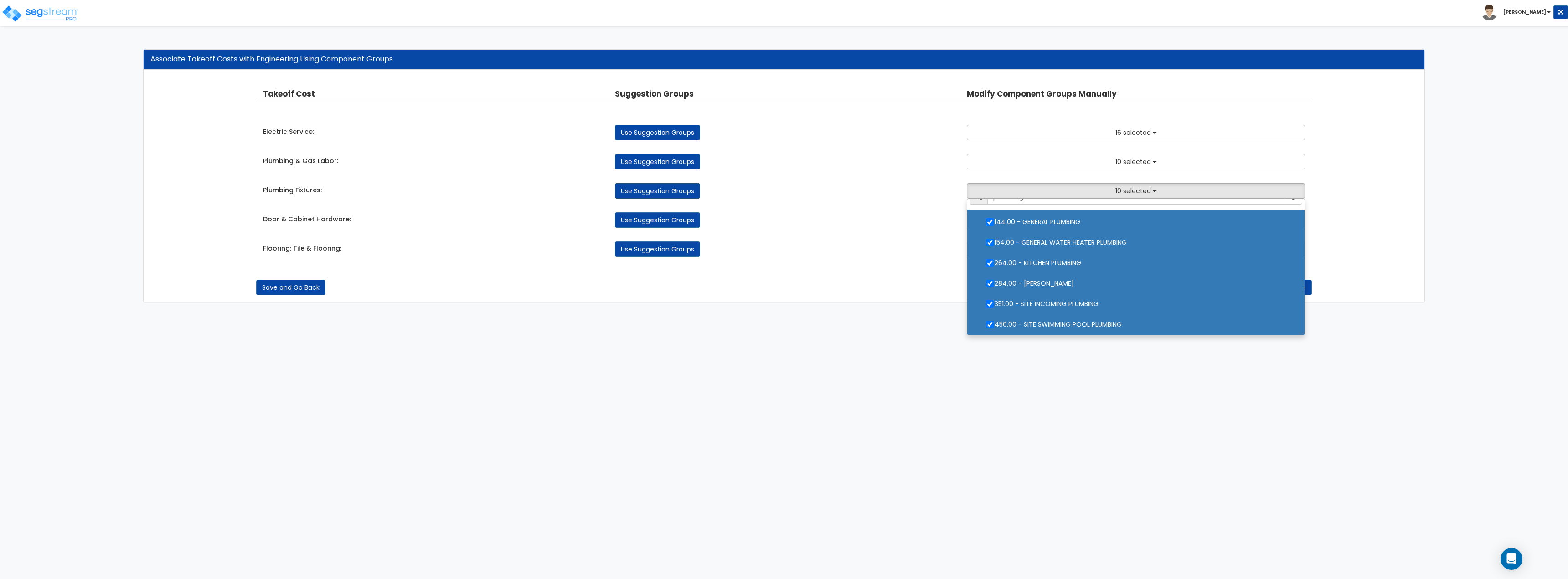
click at [677, 189] on link "Use Suggestion Groups" at bounding box center [657, 190] width 85 height 15
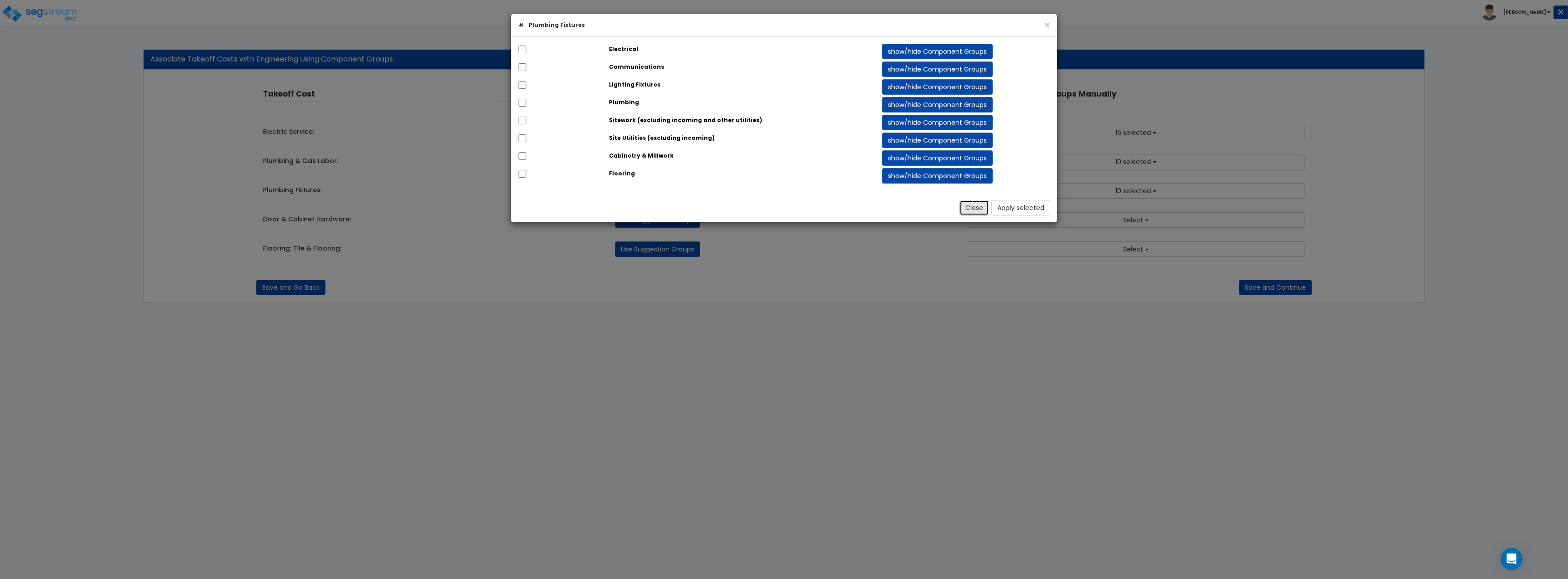
click at [964, 205] on button "Close" at bounding box center [974, 207] width 30 height 15
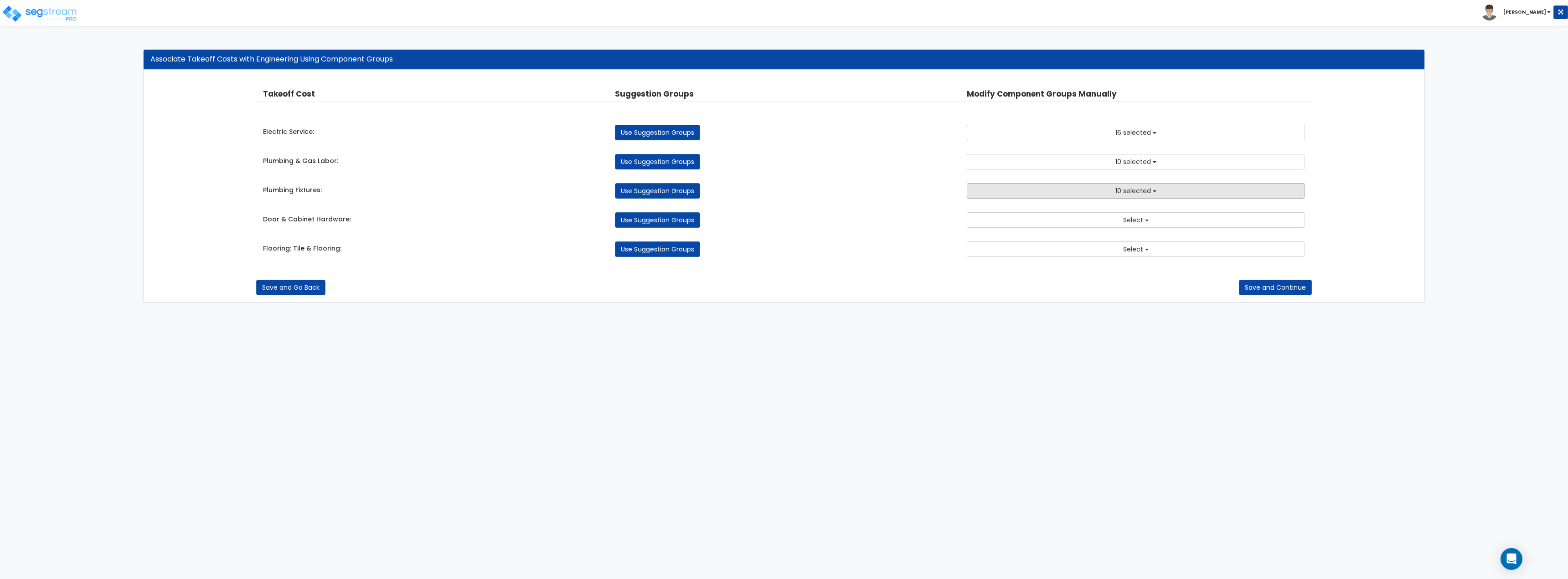
click at [1021, 185] on button "10 selected" at bounding box center [1136, 190] width 338 height 15
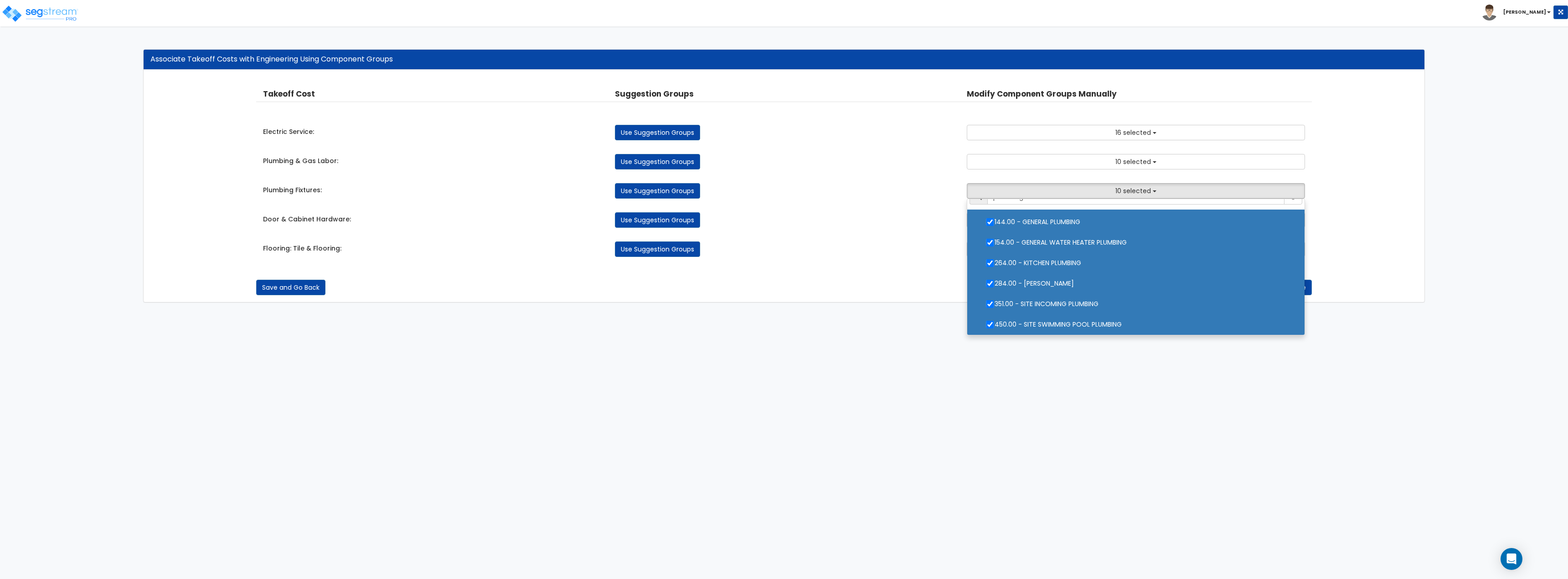
click at [1015, 226] on label "144.00 - GENERAL PLUMBING" at bounding box center [1136, 221] width 319 height 21
click at [995, 226] on input "144.00 - GENERAL PLUMBING" at bounding box center [990, 222] width 9 height 8
checkbox input "false"
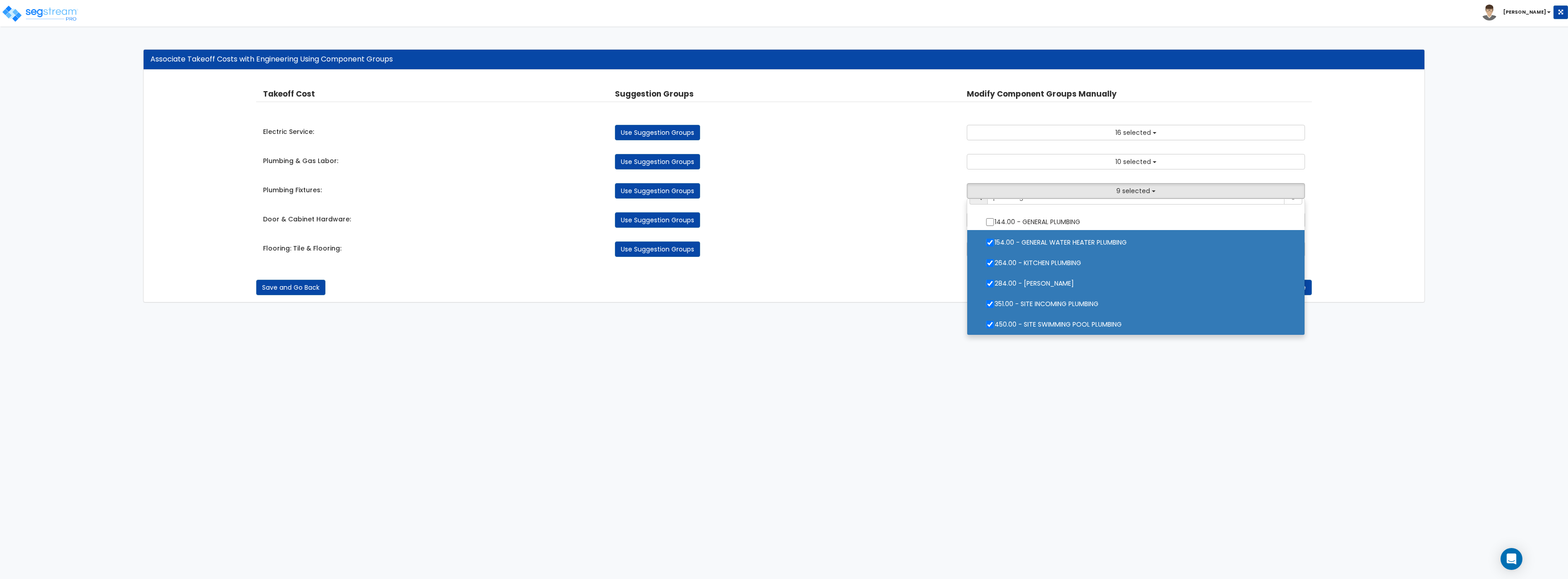
click at [1013, 238] on label "154.00 - GENERAL WATER HEATER PLUMBING" at bounding box center [1136, 241] width 319 height 21
click at [995, 238] on input "154.00 - GENERAL WATER HEATER PLUMBING" at bounding box center [990, 242] width 9 height 8
checkbox input "false"
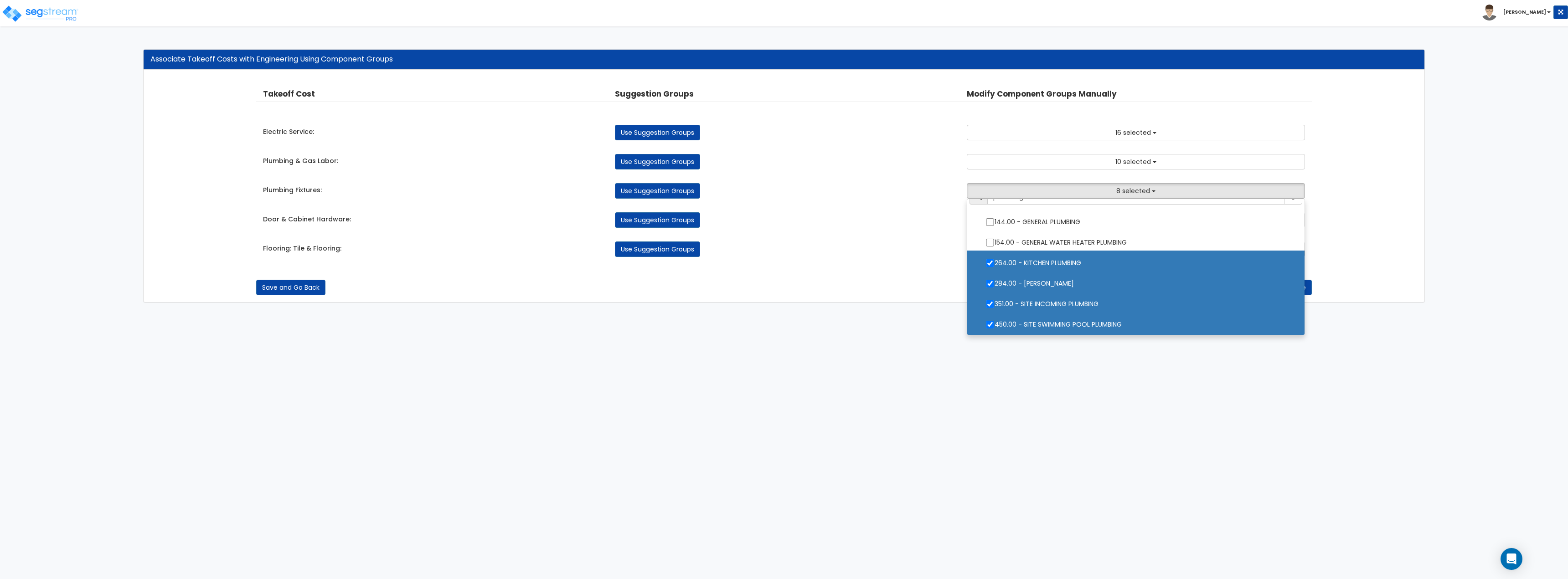
click at [1010, 255] on label "264.00 - KITCHEN PLUMBING" at bounding box center [1136, 262] width 319 height 21
click at [995, 259] on input "264.00 - KITCHEN PLUMBING" at bounding box center [990, 263] width 9 height 8
checkbox input "false"
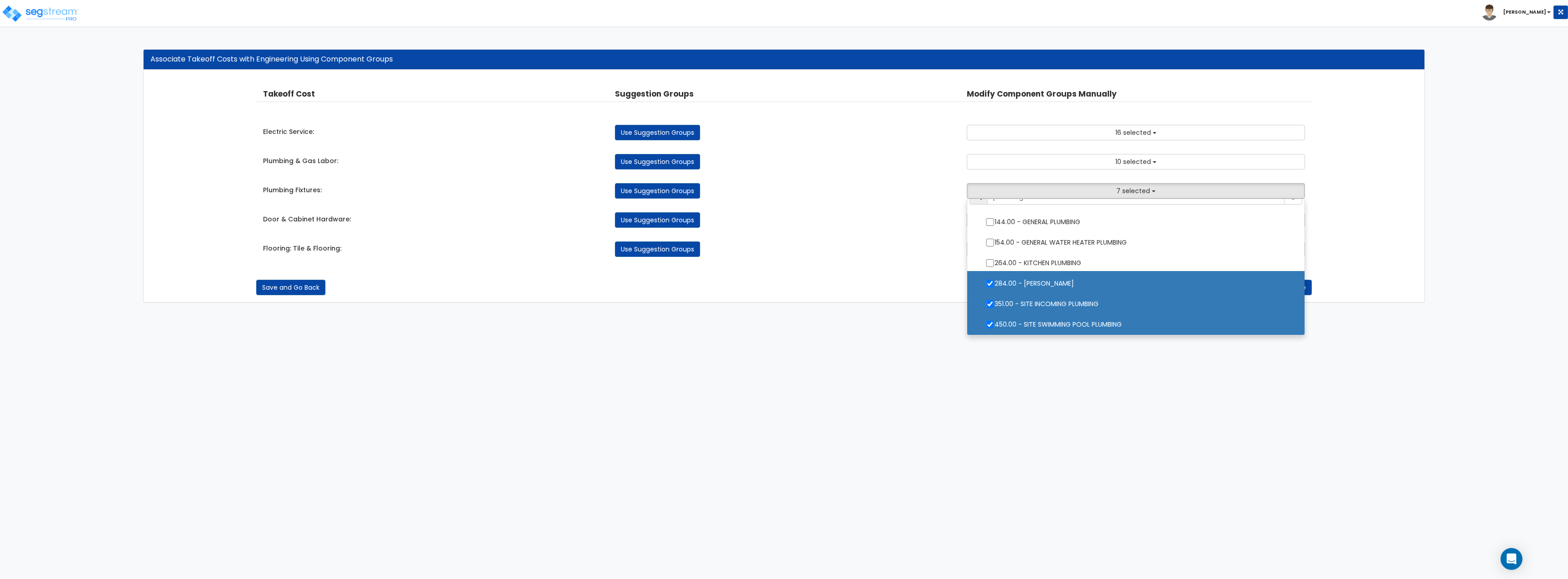
click at [1012, 276] on label "284.00 - LAUNDRY PLUMBING" at bounding box center [1136, 282] width 319 height 21
click at [995, 280] on input "284.00 - LAUNDRY PLUMBING" at bounding box center [990, 283] width 9 height 8
checkbox input "false"
click at [1017, 303] on label "351.00 - SITE INCOMING PLUMBING" at bounding box center [1136, 303] width 319 height 21
click at [995, 303] on input "351.00 - SITE INCOMING PLUMBING" at bounding box center [990, 303] width 9 height 8
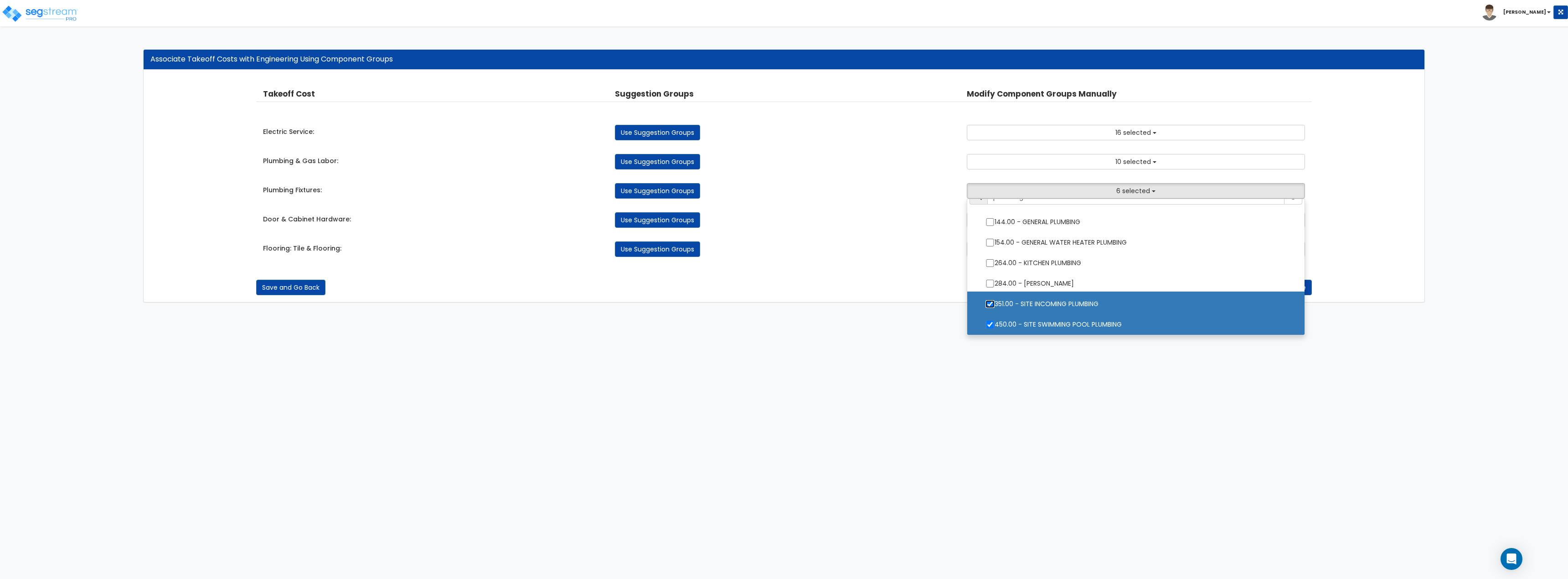
checkbox input "false"
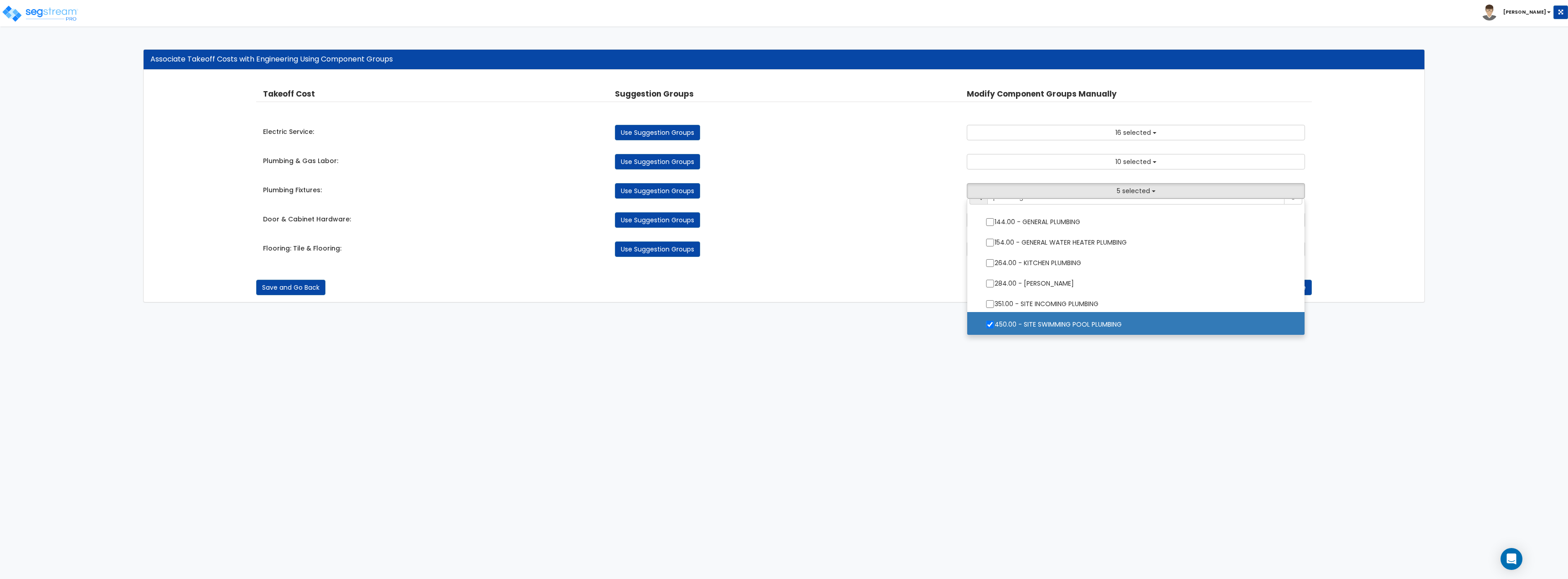
click at [1017, 325] on label "450.00 - SITE SWIMMING POOL PLUMBING" at bounding box center [1136, 323] width 319 height 21
click at [995, 325] on input "450.00 - SITE SWIMMING POOL PLUMBING" at bounding box center [990, 324] width 9 height 8
checkbox input "false"
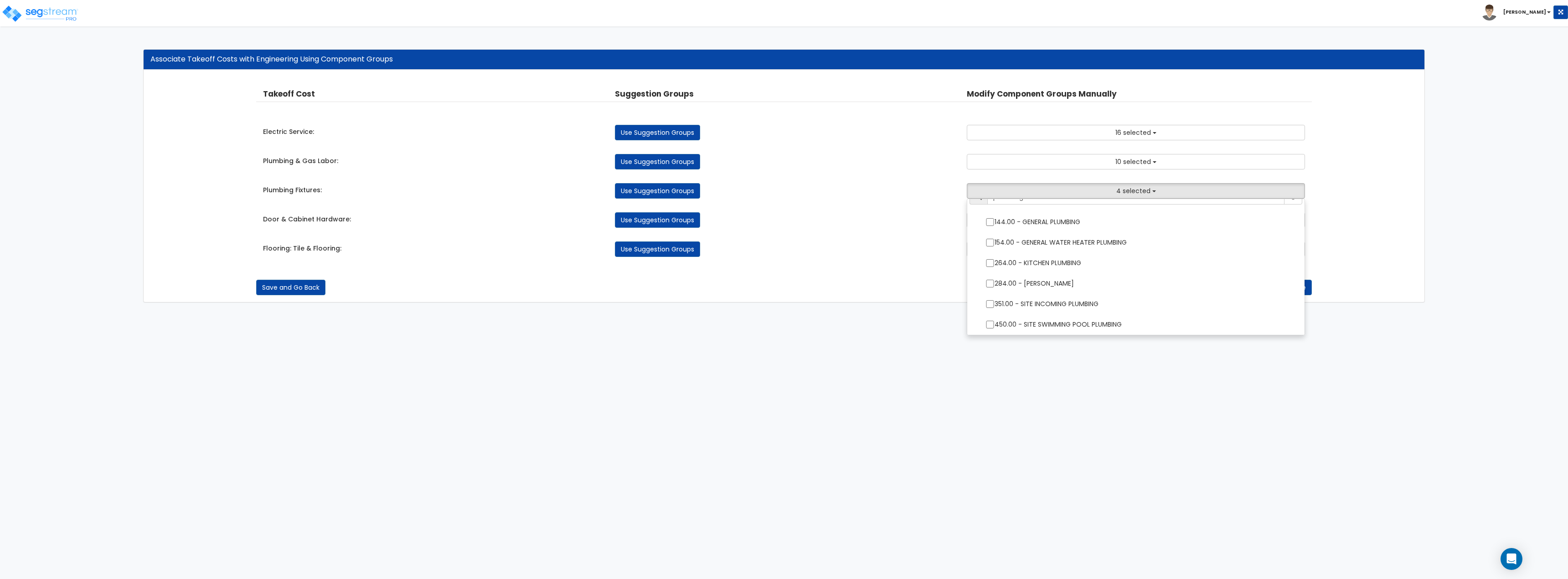
click at [926, 259] on div "Takeoff Cost Suggestion Groups Modify Component Groups Manually Electric Servic…" at bounding box center [784, 172] width 1055 height 187
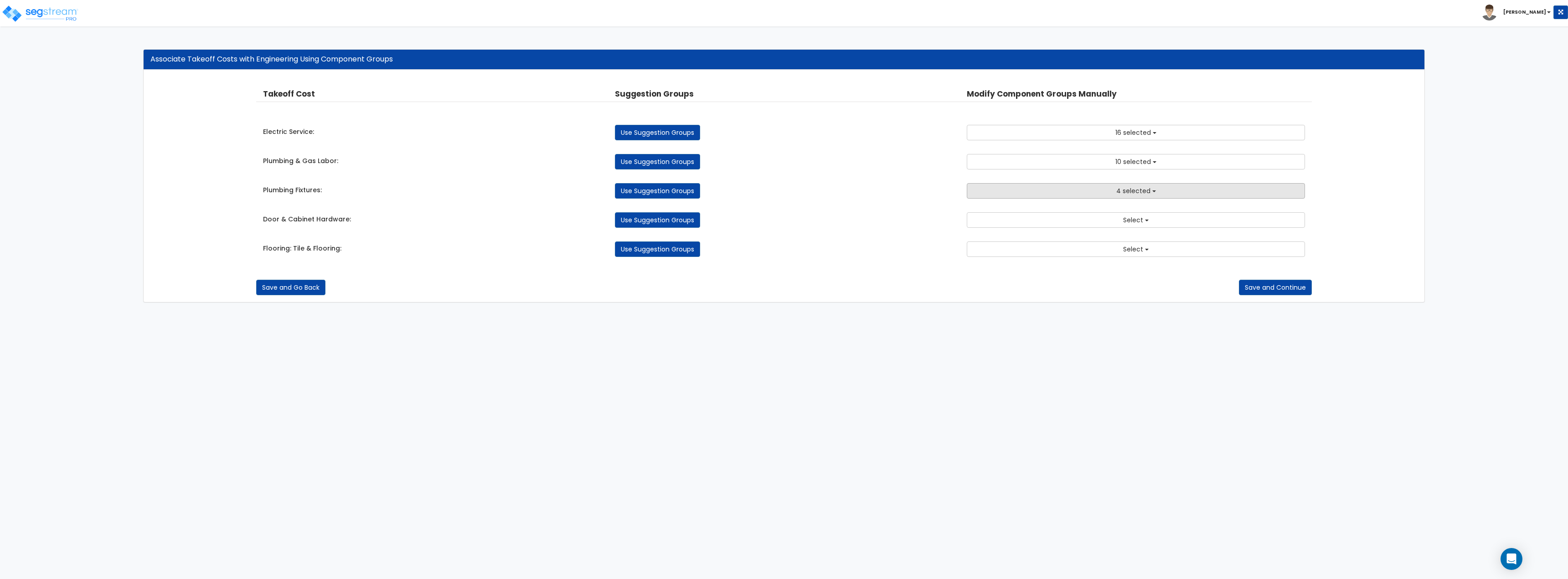
click at [1013, 187] on button "4 selected" at bounding box center [1136, 190] width 338 height 15
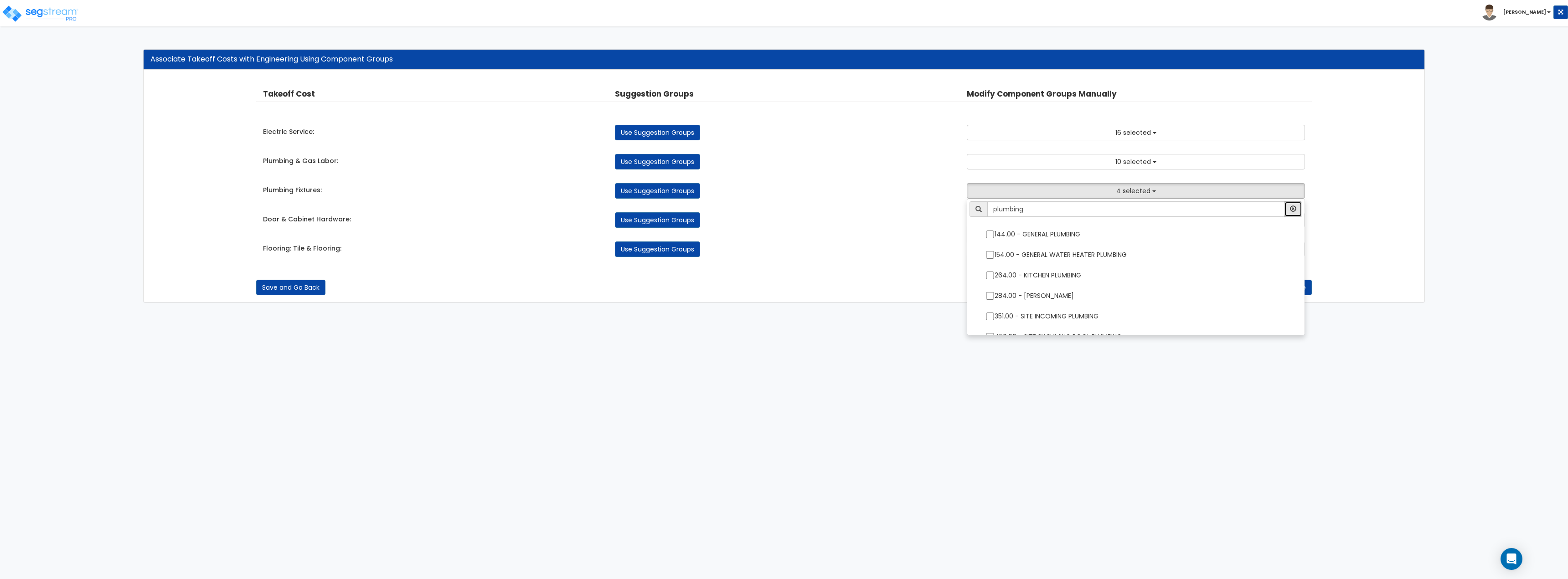
click at [1297, 208] on button "button" at bounding box center [1293, 209] width 18 height 15
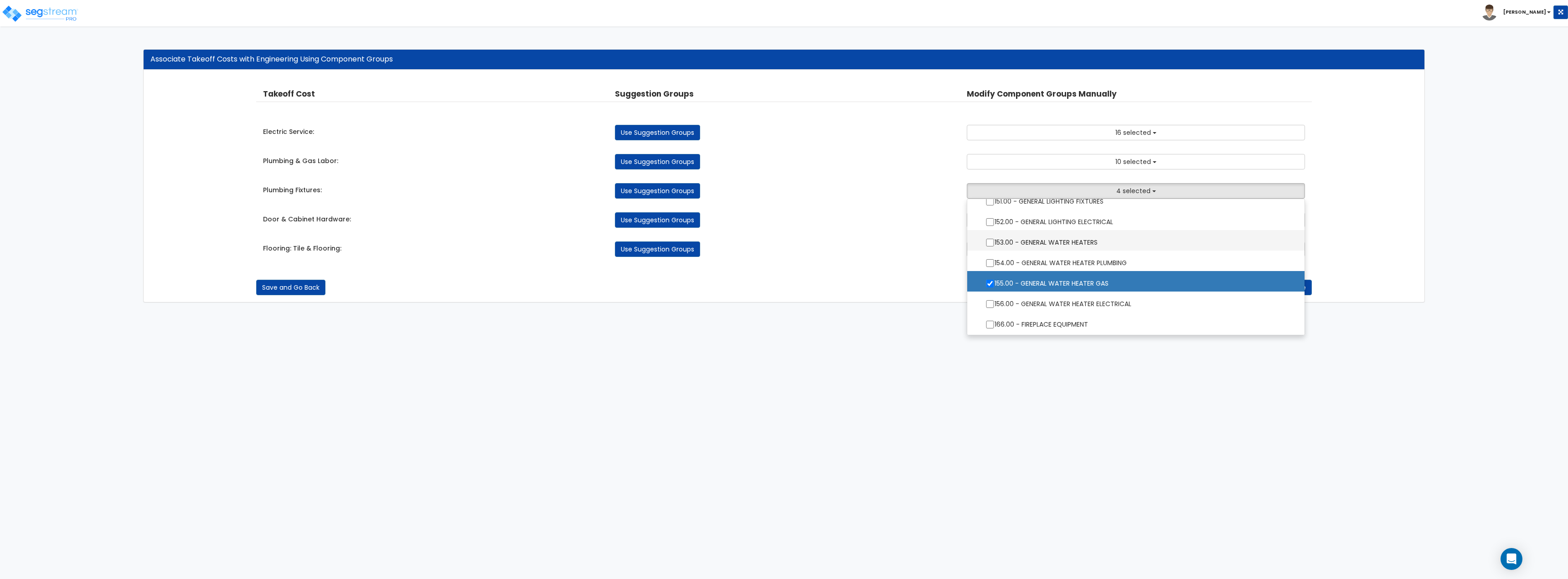
scroll to position [865, 0]
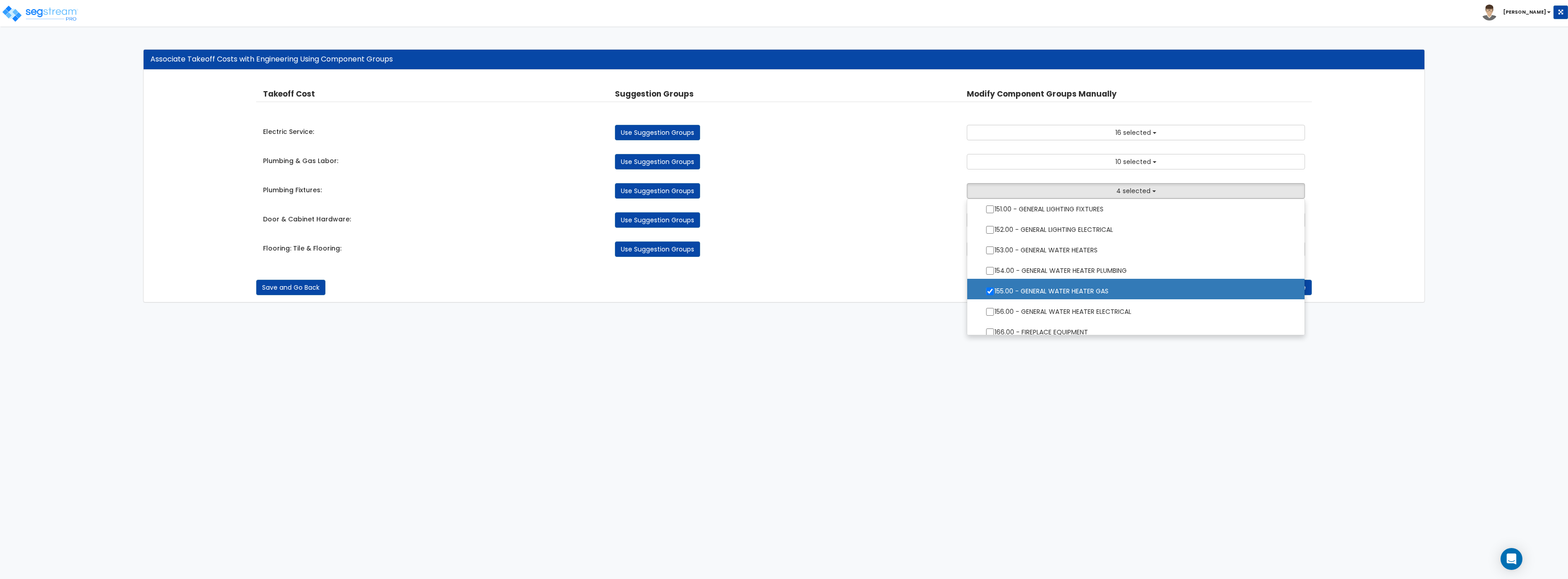
click at [991, 286] on label "155.00 - GENERAL WATER HEATER GAS" at bounding box center [1136, 290] width 319 height 21
click at [991, 288] on input "155.00 - GENERAL WATER HEATER GAS" at bounding box center [990, 291] width 9 height 8
checkbox input "false"
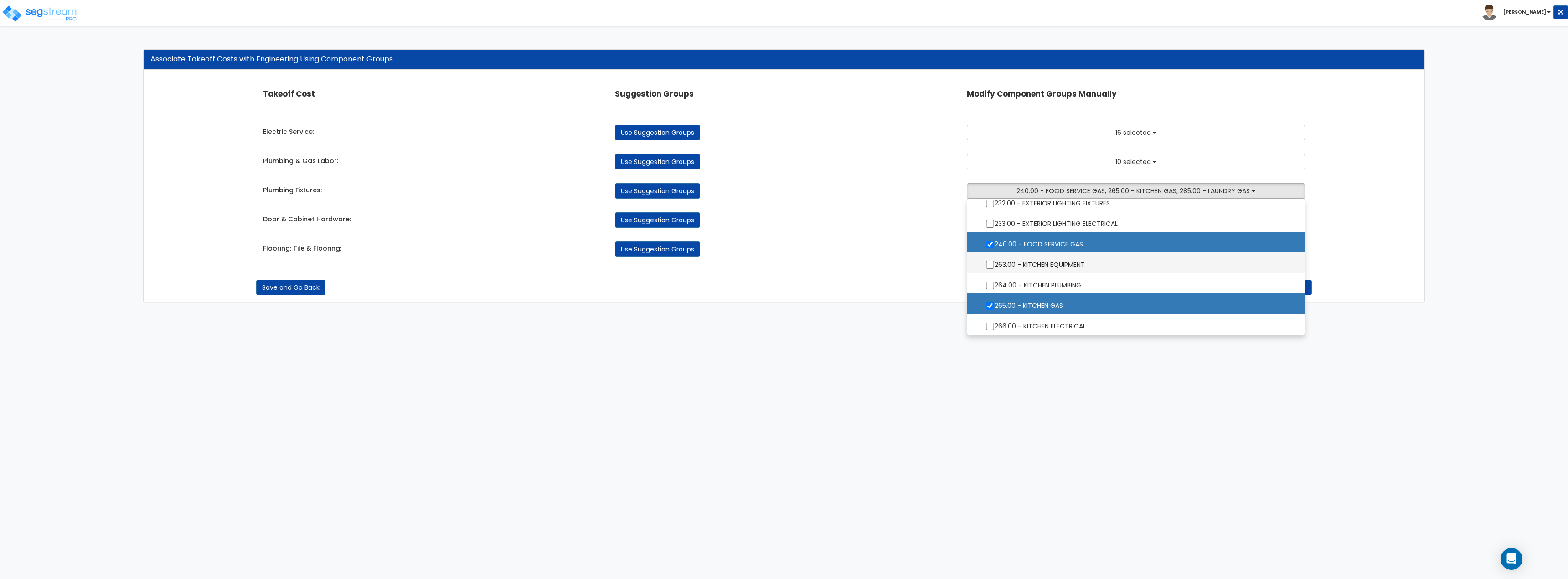
scroll to position [1139, 0]
click at [987, 244] on input "240.00 - FOOD SERVICE GAS" at bounding box center [990, 243] width 9 height 8
checkbox input "false"
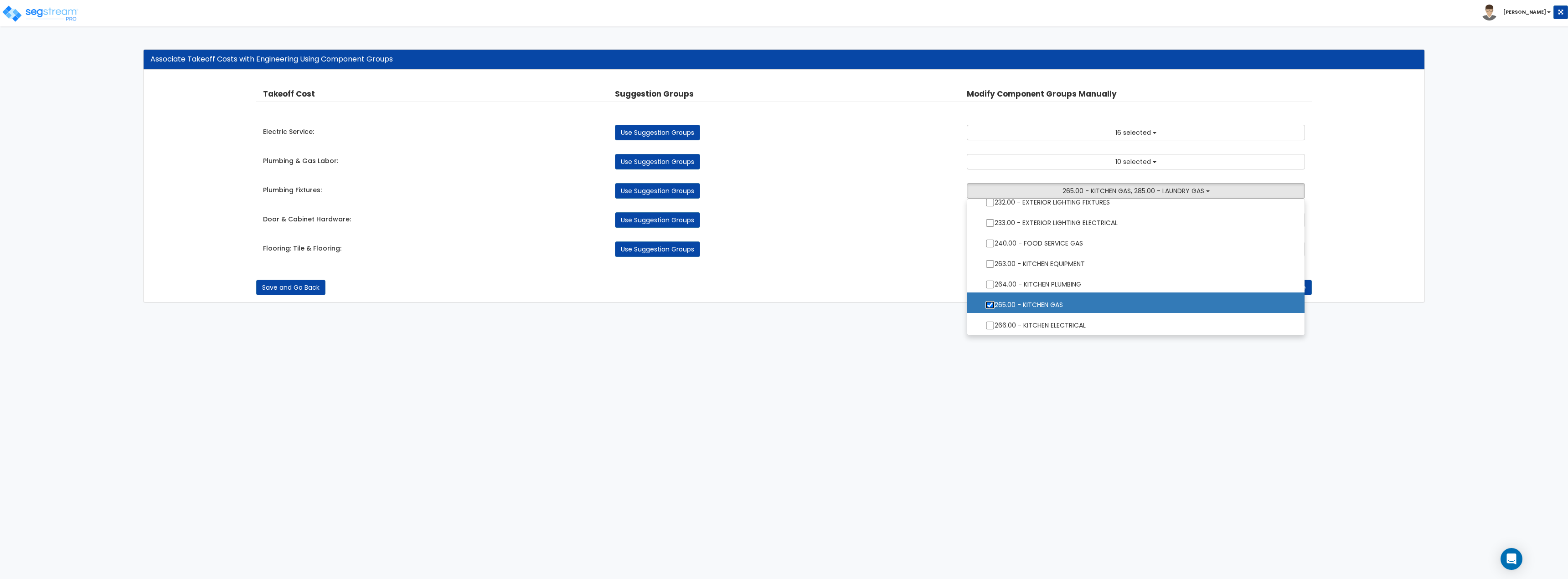
click at [992, 303] on input "265.00 - KITCHEN GAS" at bounding box center [990, 305] width 9 height 8
checkbox input "false"
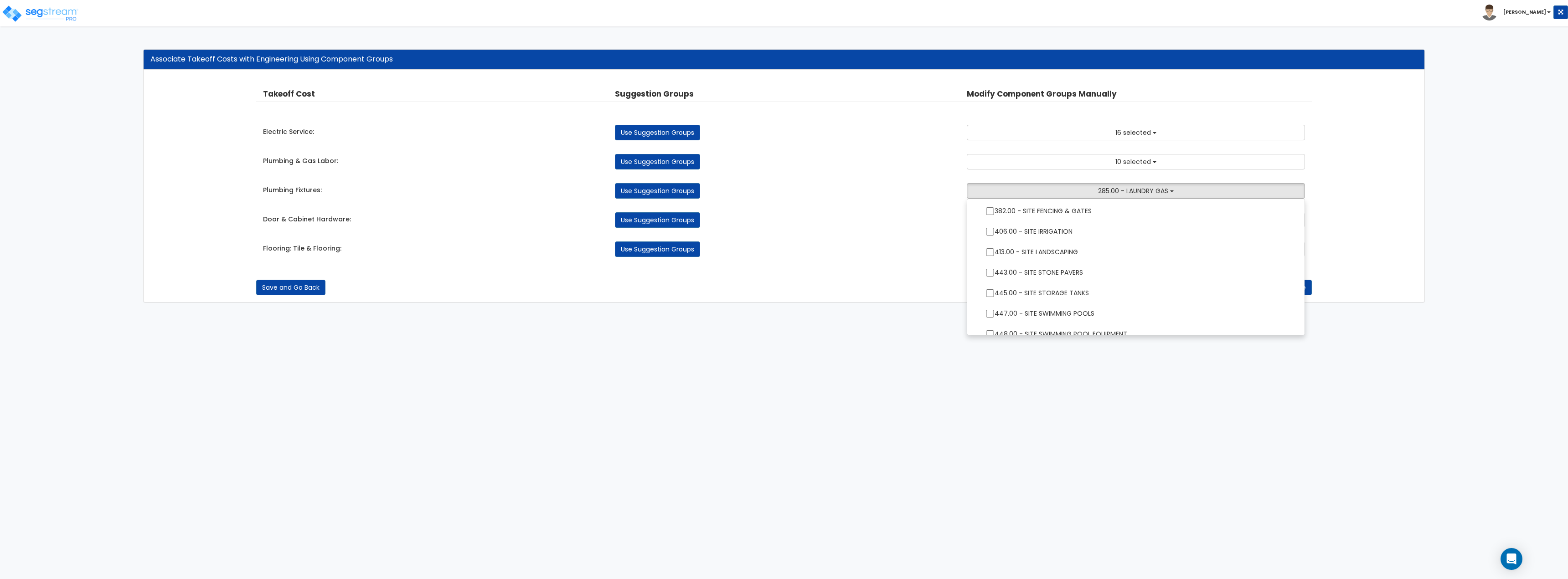
scroll to position [1508, 0]
click at [945, 238] on div "Flooring: Tile & Flooring: Use Suggestion Groups 2.00 - GENERAL REQUIREMENTS 6.…" at bounding box center [784, 246] width 1055 height 20
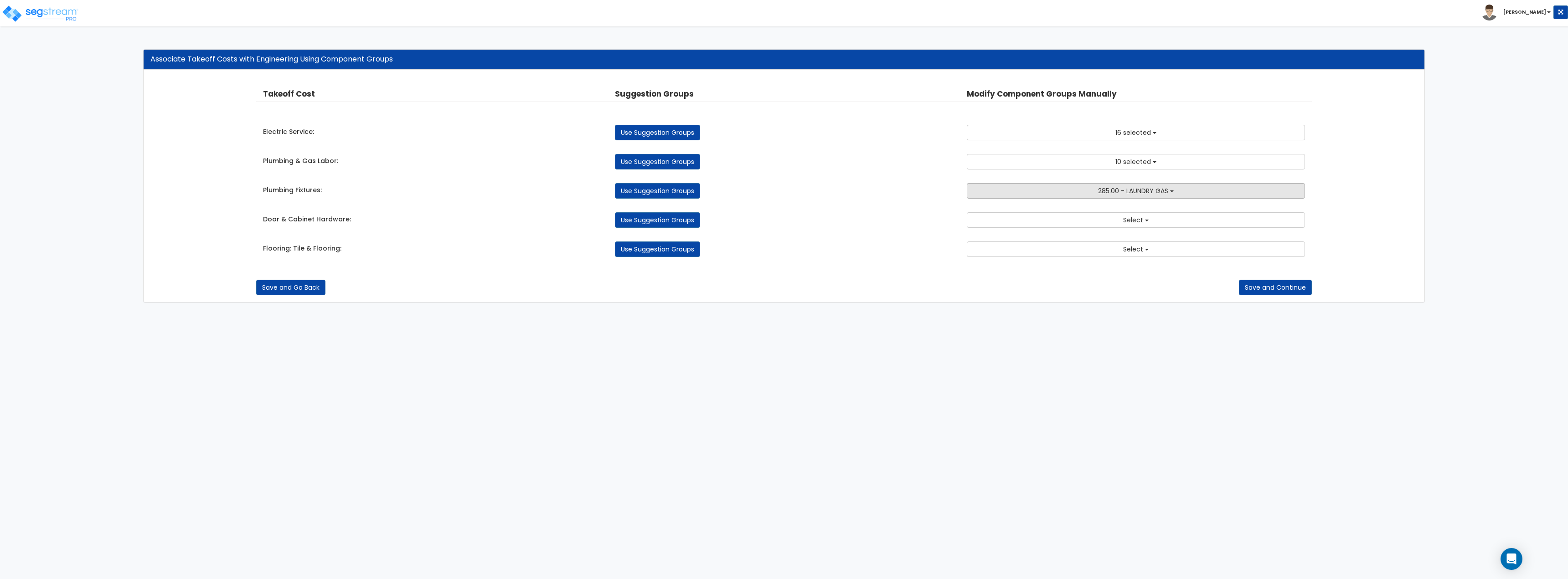
click at [1032, 195] on button "285.00 - LAUNDRY GAS" at bounding box center [1136, 190] width 338 height 15
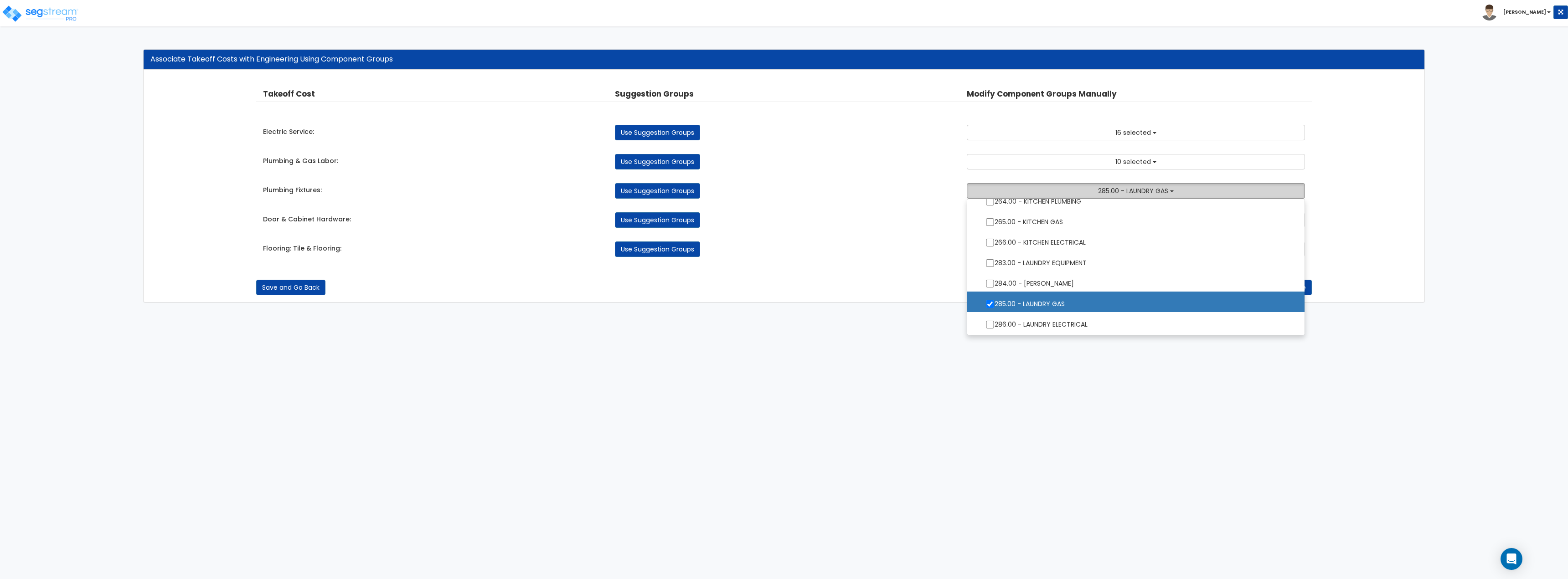
scroll to position [1281, 0]
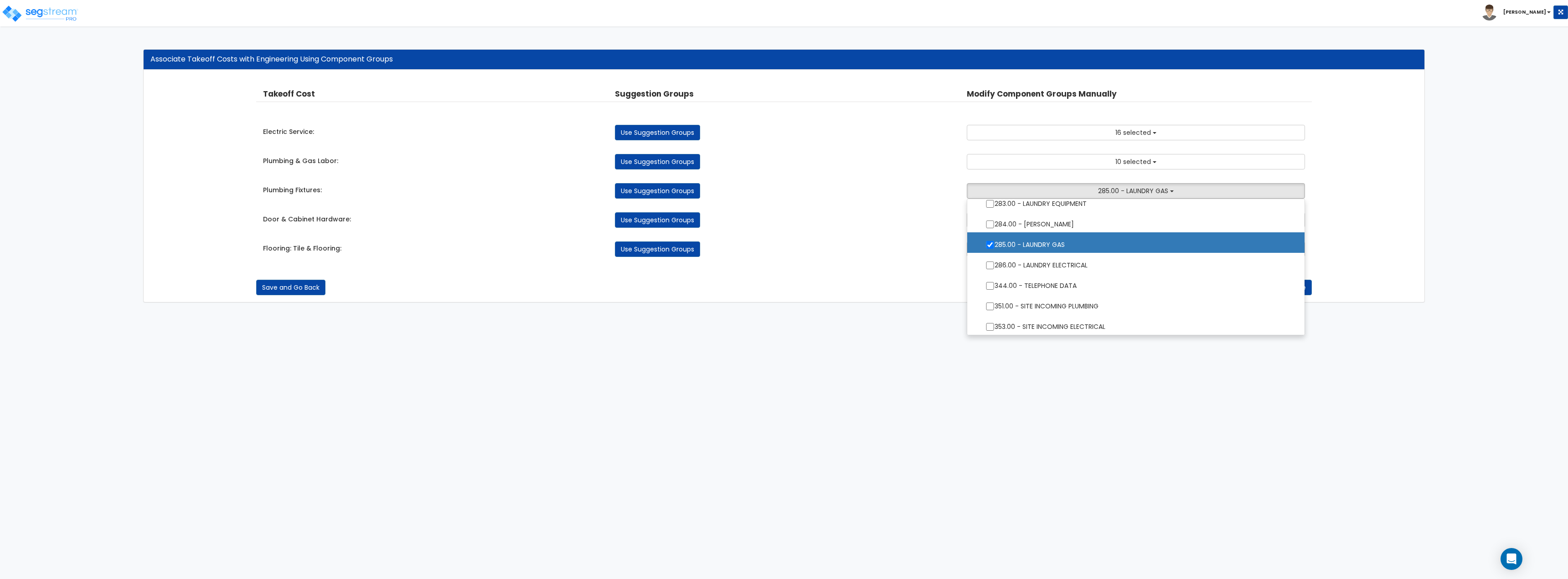
click at [985, 242] on label "285.00 - LAUNDRY GAS" at bounding box center [1136, 243] width 319 height 21
click at [985, 242] on input "285.00 - LAUNDRY GAS" at bounding box center [990, 244] width 9 height 8
checkbox input "false"
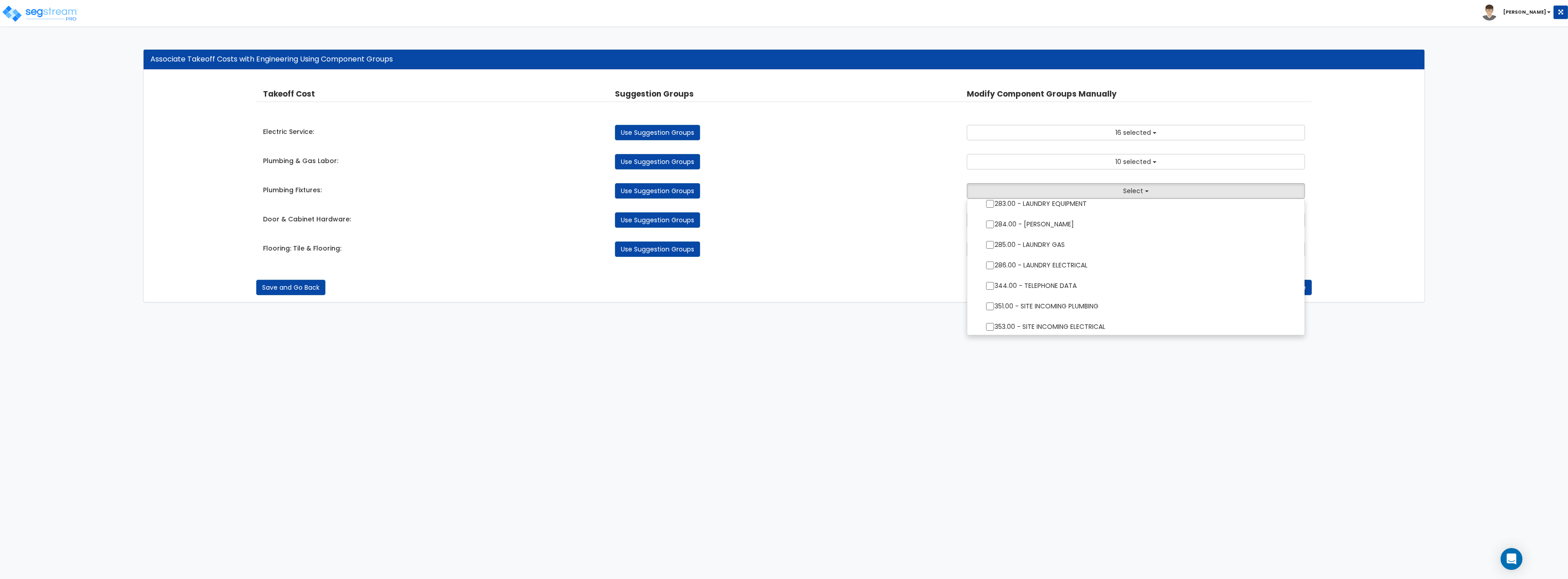
click at [911, 218] on div "Use Suggestion Groups" at bounding box center [784, 220] width 352 height 15
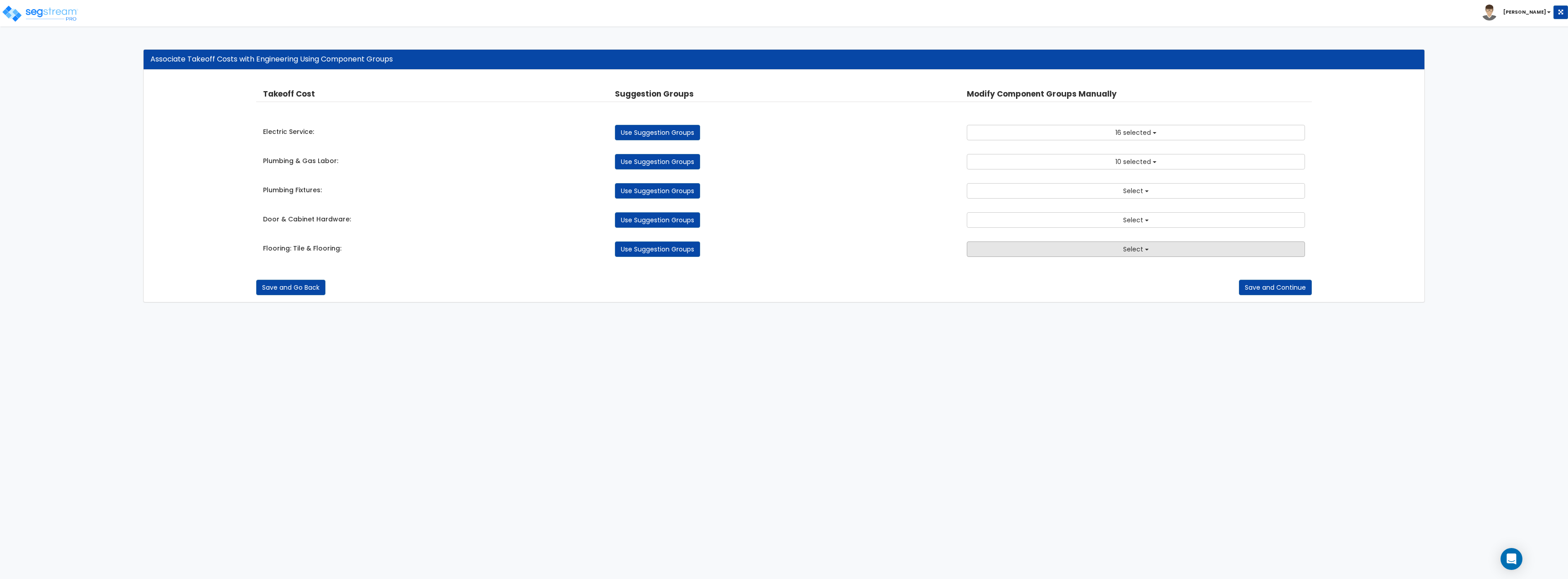
click at [1138, 251] on span "Select" at bounding box center [1133, 249] width 20 height 9
click at [628, 243] on link "Use Suggestion Groups" at bounding box center [657, 249] width 85 height 15
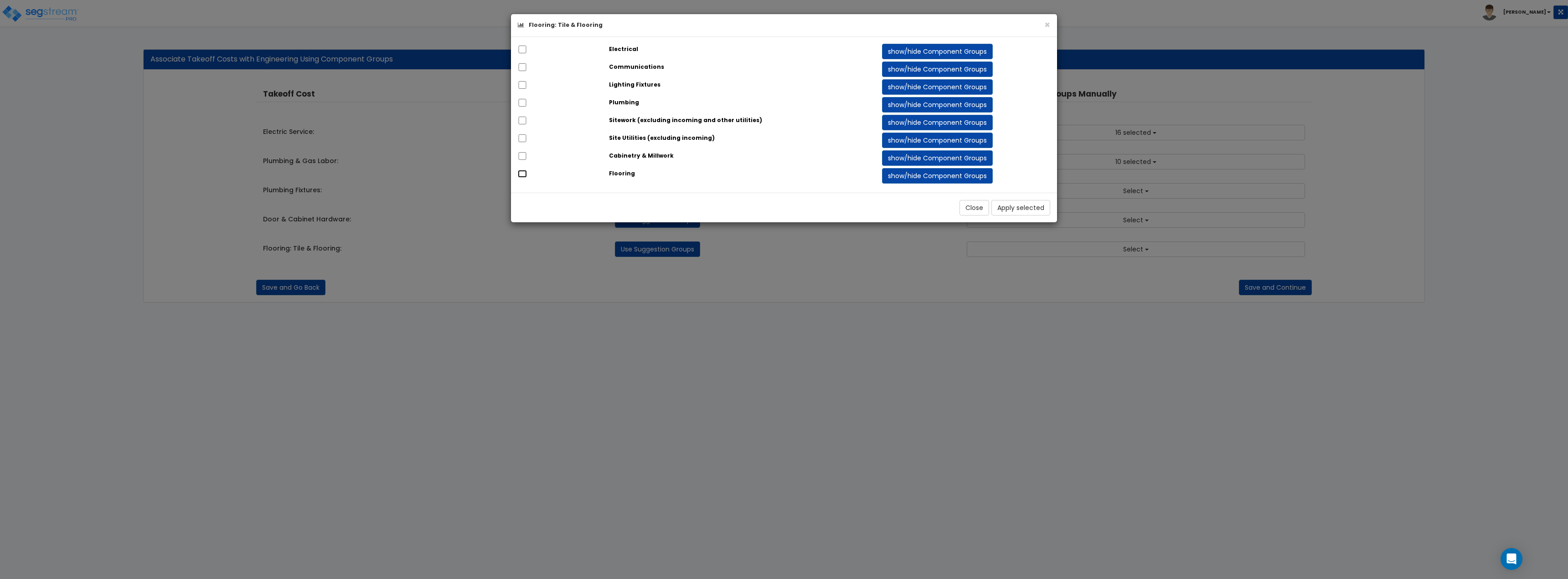
click at [523, 175] on input "checkbox" at bounding box center [522, 173] width 9 height 8
checkbox input "true"
click at [1013, 209] on button "Apply selected" at bounding box center [1021, 207] width 59 height 15
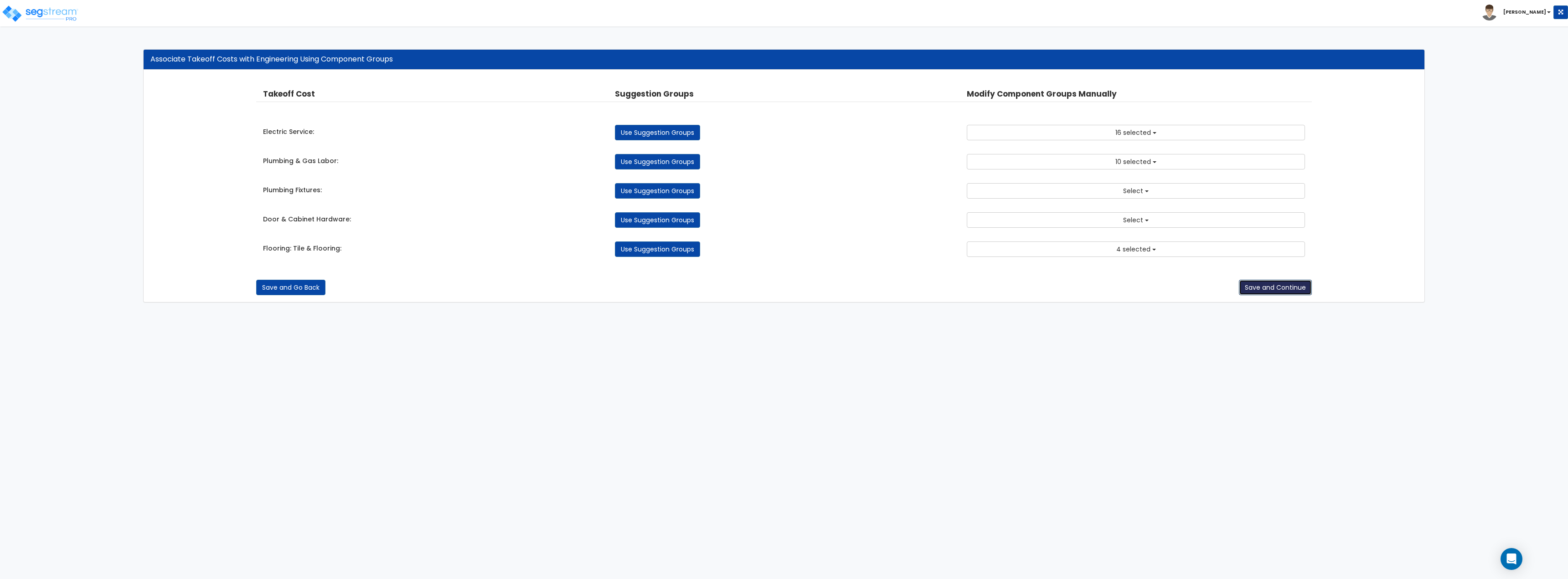
click at [1262, 285] on button "Save and Continue" at bounding box center [1275, 287] width 73 height 15
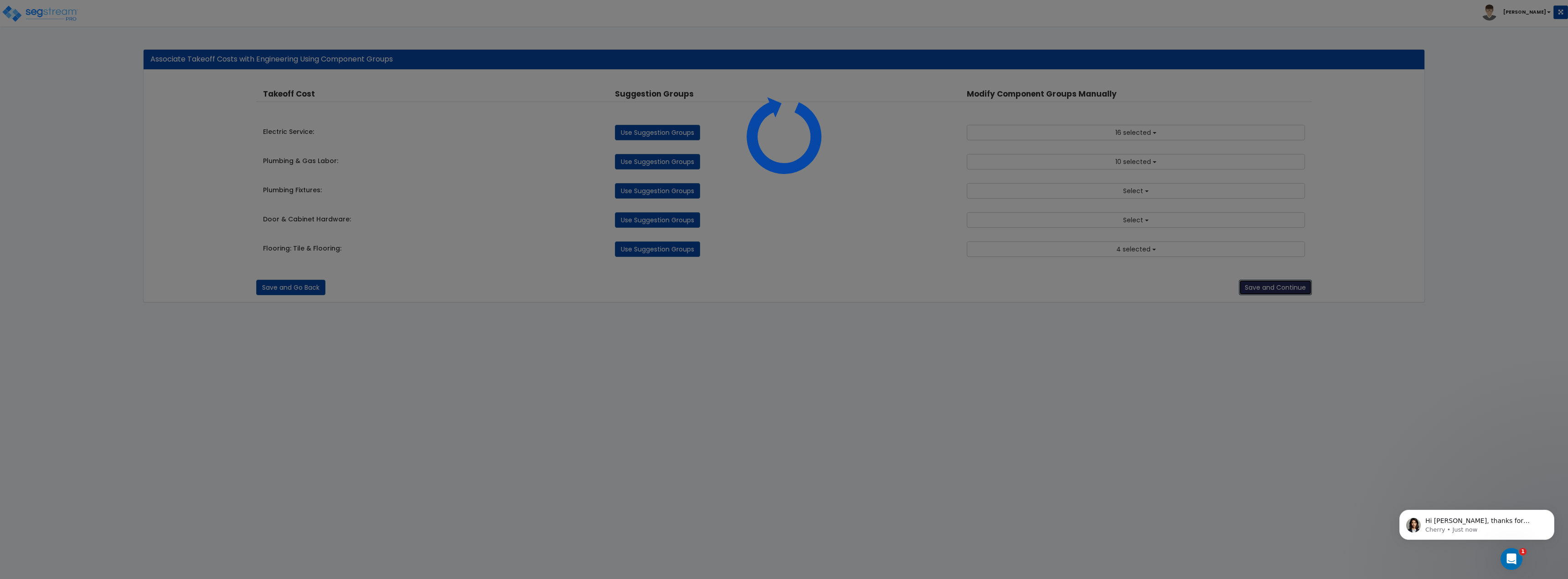
scroll to position [0, 0]
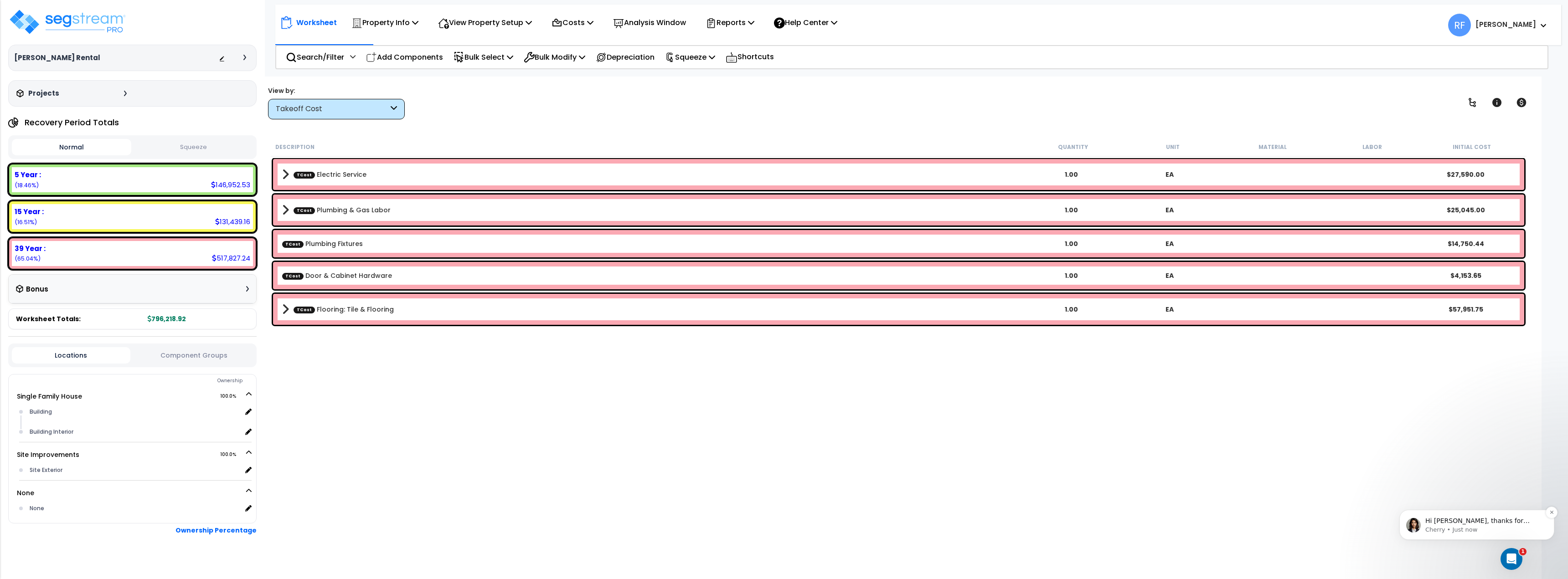
click at [1455, 527] on p "Cherry • Just now" at bounding box center [1484, 529] width 117 height 8
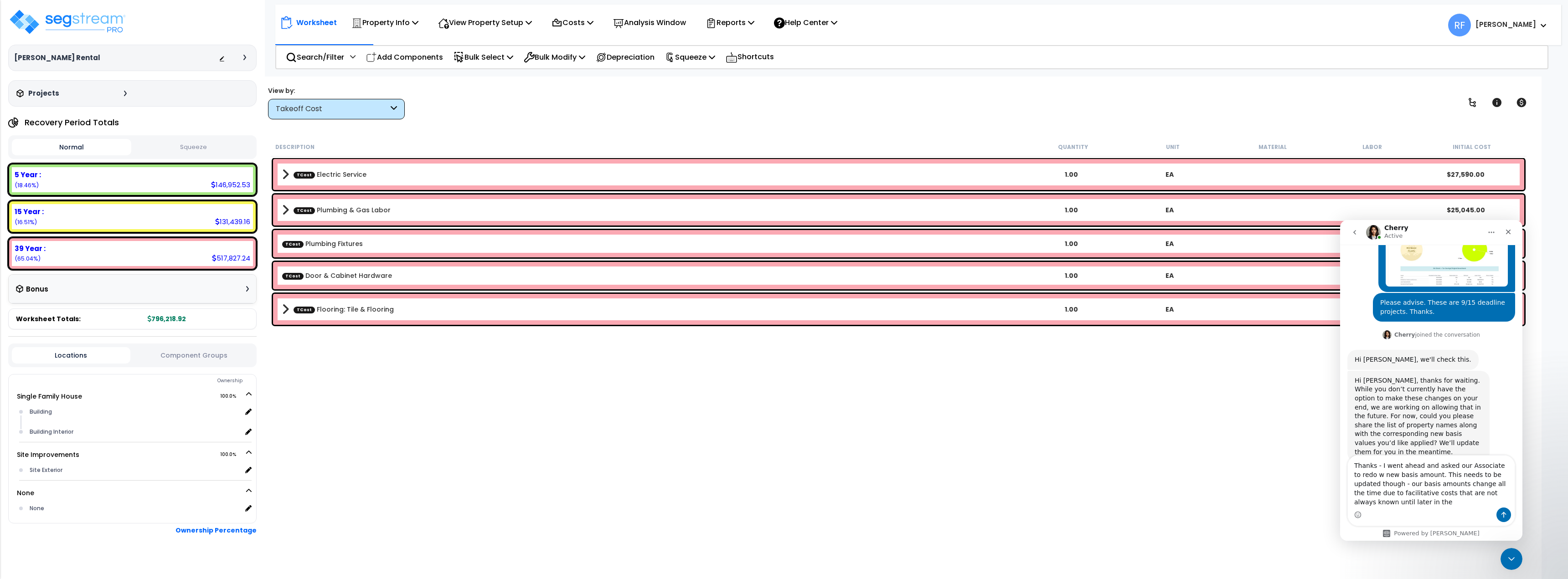
scroll to position [543, 0]
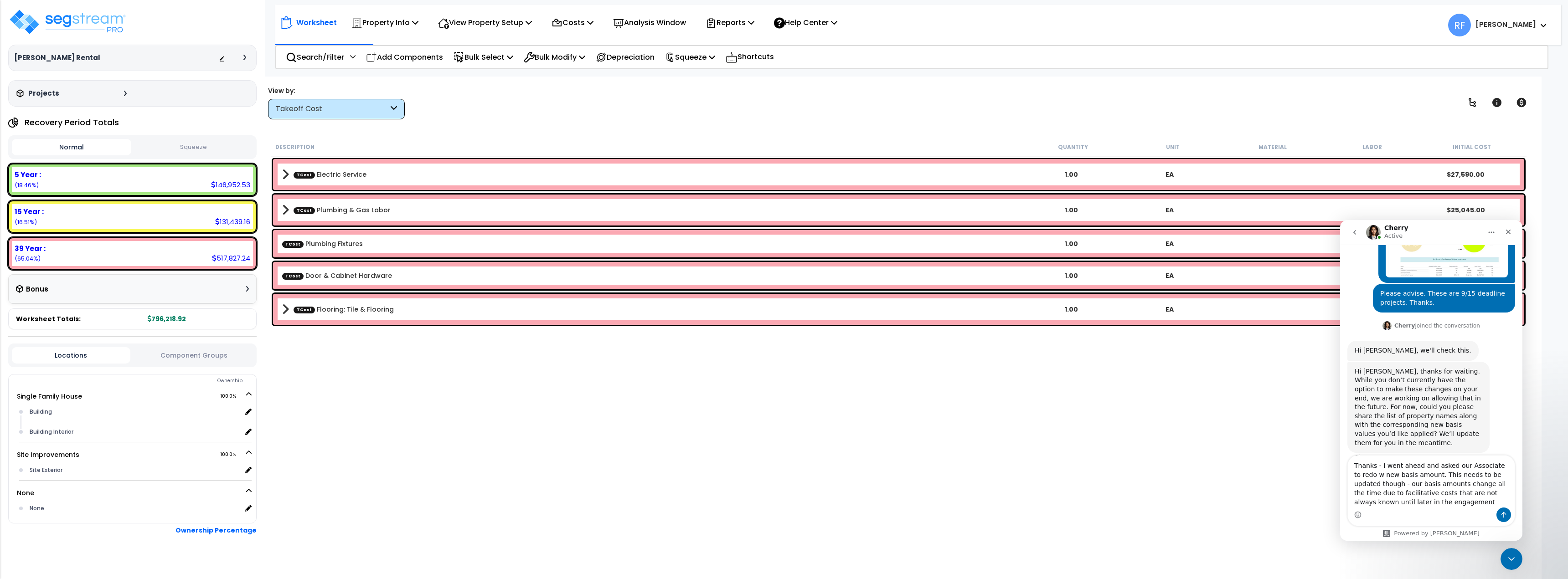
type textarea "Thanks - I went ahead and asked our Associate to redo w new basis amount. This …"
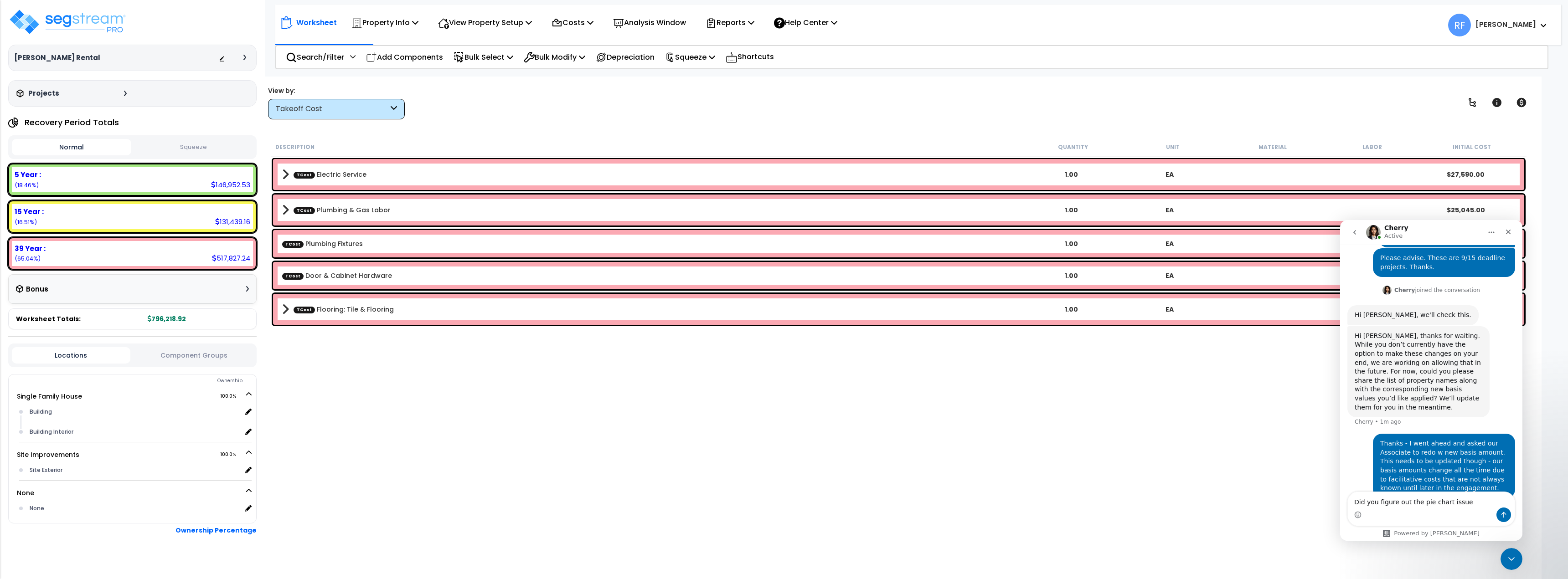
type textarea "Did you figure out the pie chart issue?"
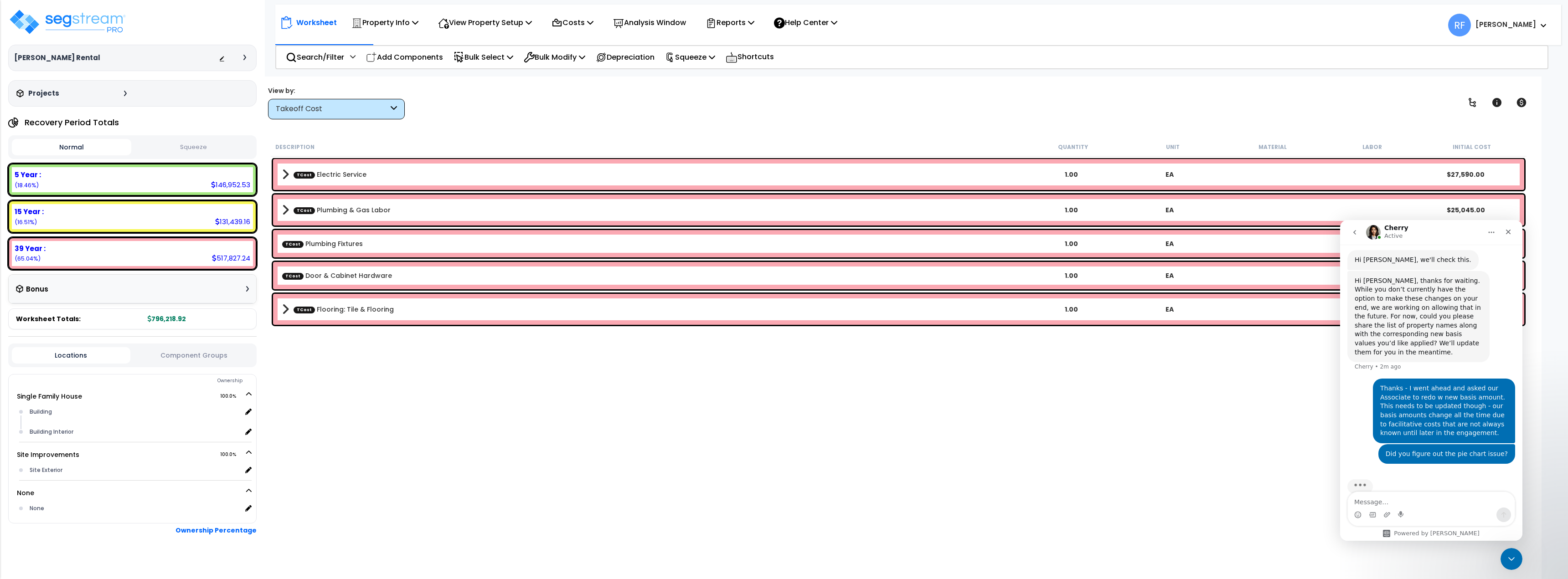
scroll to position [634, 0]
click at [327, 108] on div "Takeoff Cost" at bounding box center [332, 109] width 113 height 10
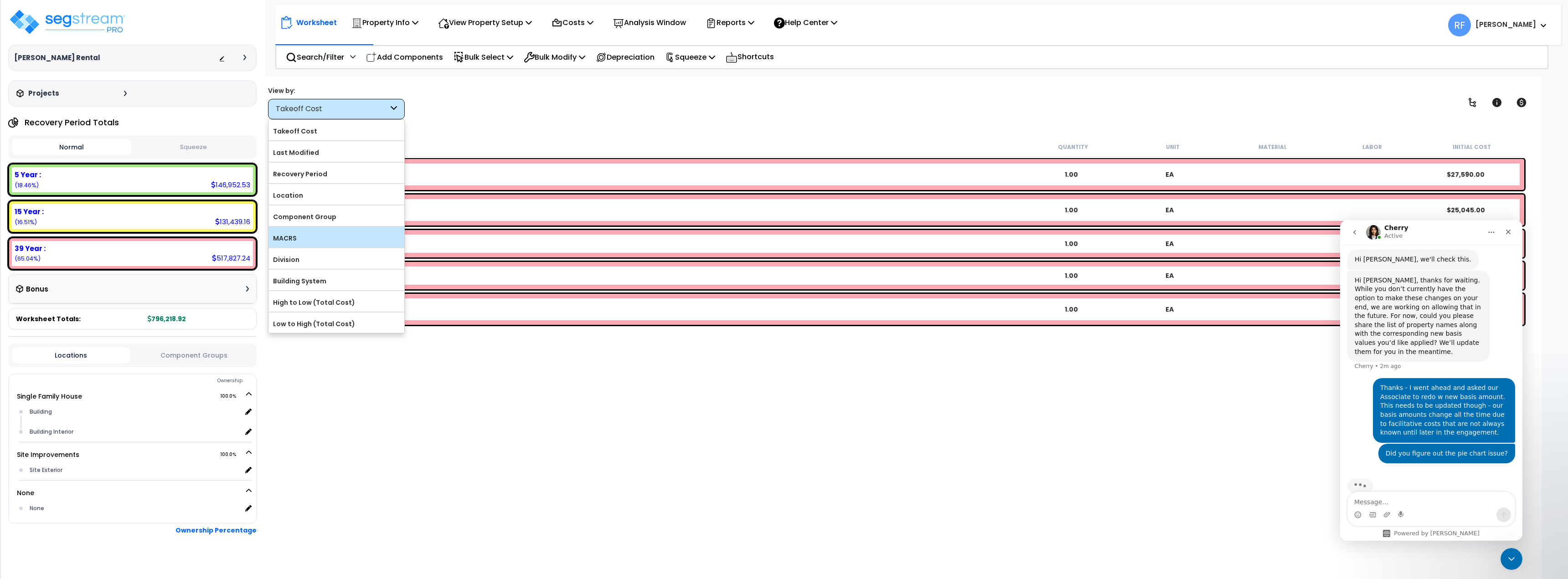
click at [296, 231] on label "MACRS" at bounding box center [336, 238] width 136 height 13
click at [0, 0] on input "MACRS" at bounding box center [0, 0] width 0 height 0
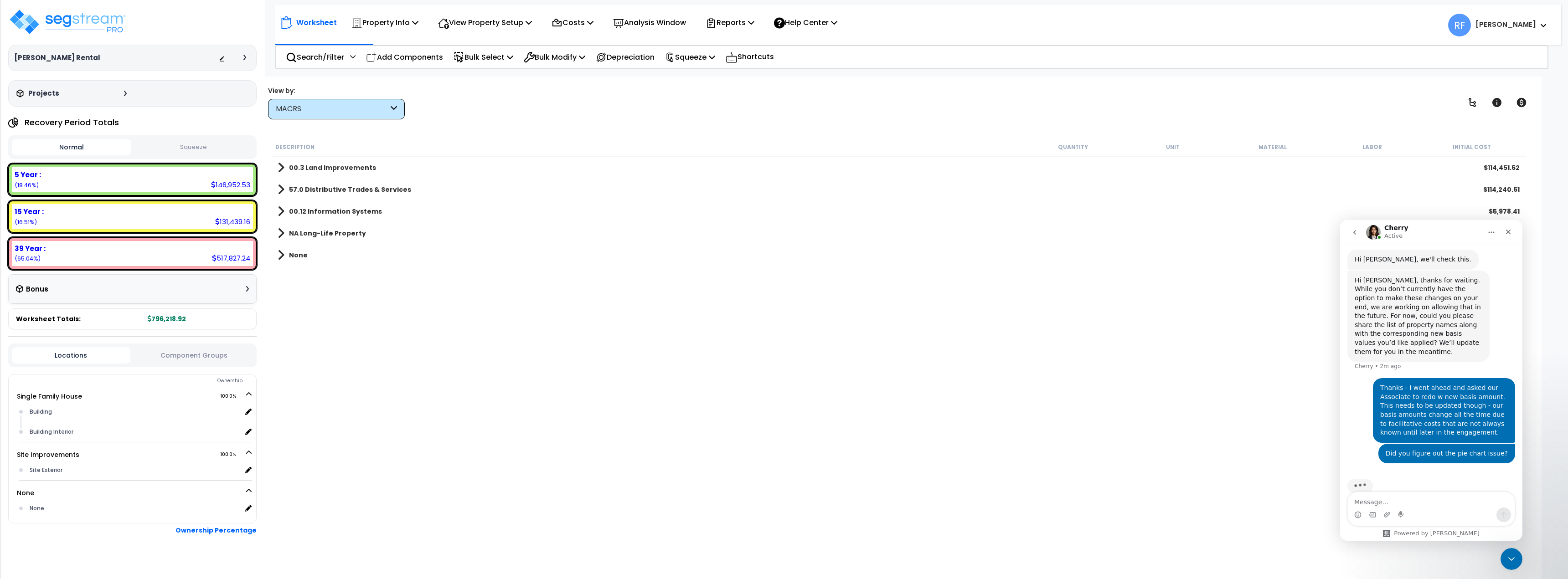
click at [293, 236] on b "NA Long-Life Property" at bounding box center [327, 233] width 77 height 9
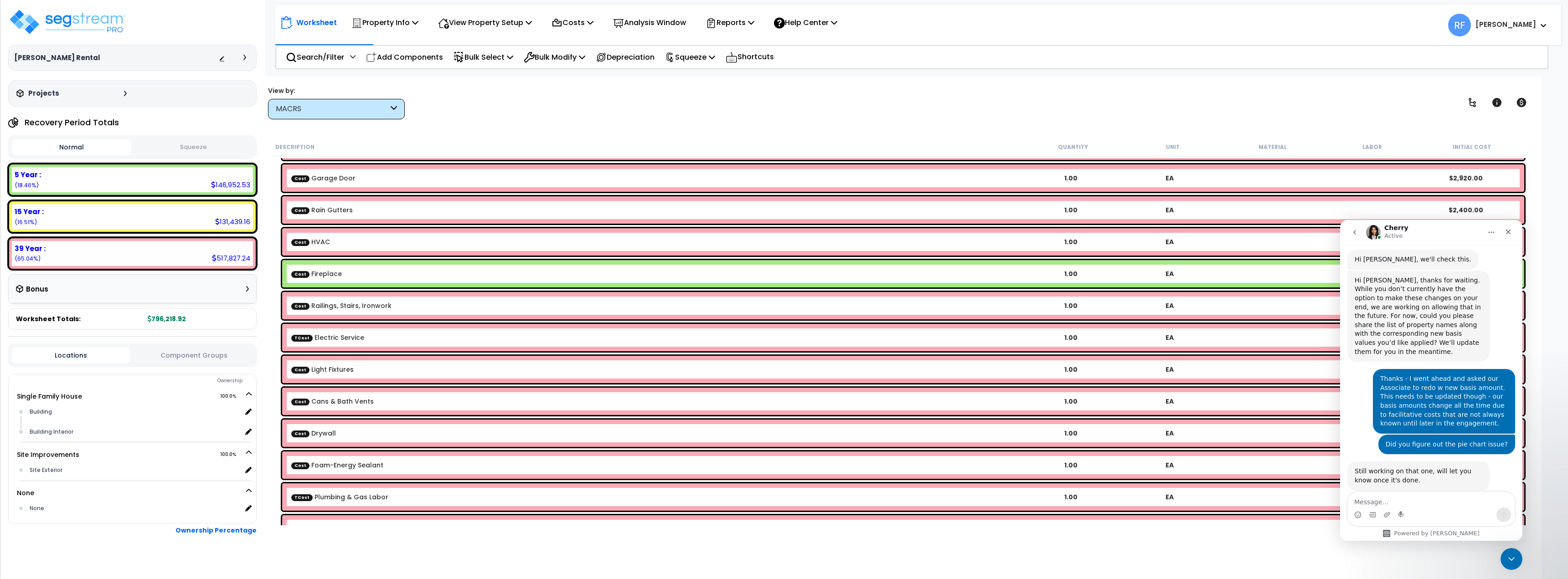
scroll to position [636, 0]
click at [1409, 494] on textarea "Message…" at bounding box center [1431, 499] width 167 height 15
type textarea "Thx"
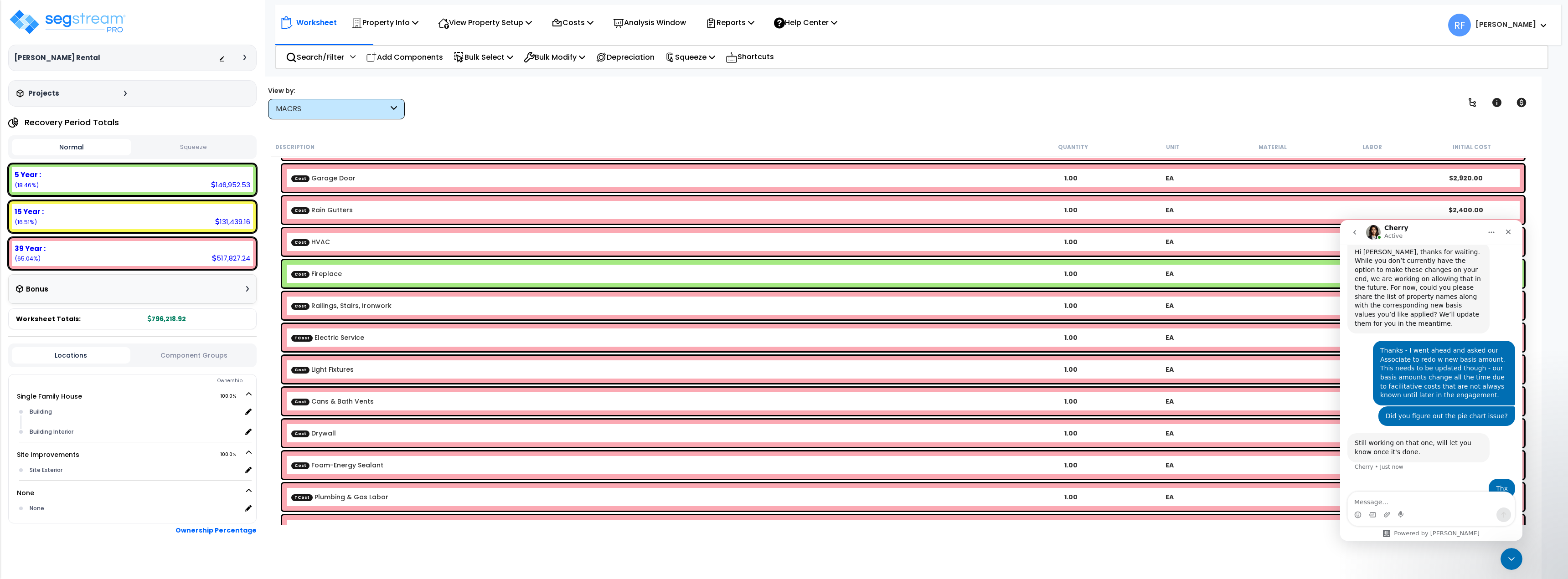
click at [377, 266] on div "Cost Fireplace 1.00 EA $7,740.98" at bounding box center [903, 274] width 1242 height 27
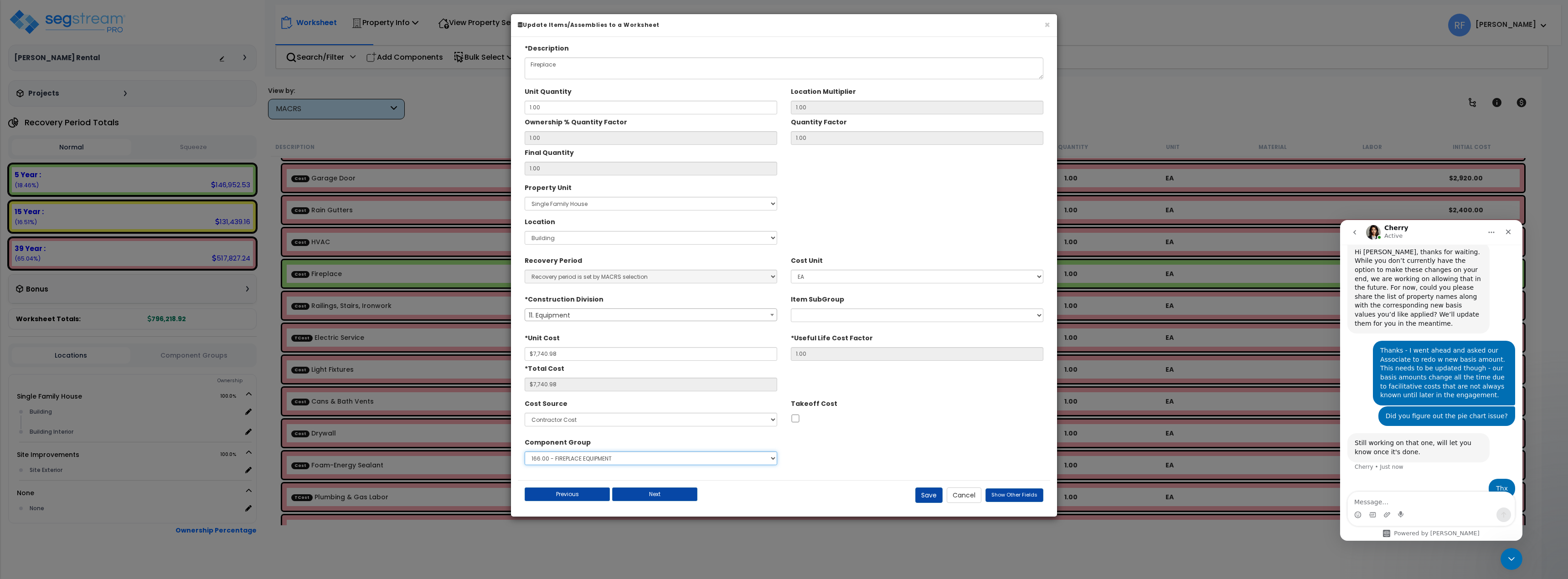
click at [740, 456] on select "Select 1.00 - LAND 2.00 - GENERAL REQUIREMENTS 3.00 - BUILDING-RELATED SITEWORK…" at bounding box center [651, 458] width 253 height 13
click at [881, 429] on div "Cost Source Select Contractor Cost Client Cost RS Means Client Cost - Expense C…" at bounding box center [784, 413] width 533 height 34
click at [1005, 494] on span "Show Other Fields" at bounding box center [1015, 494] width 46 height 7
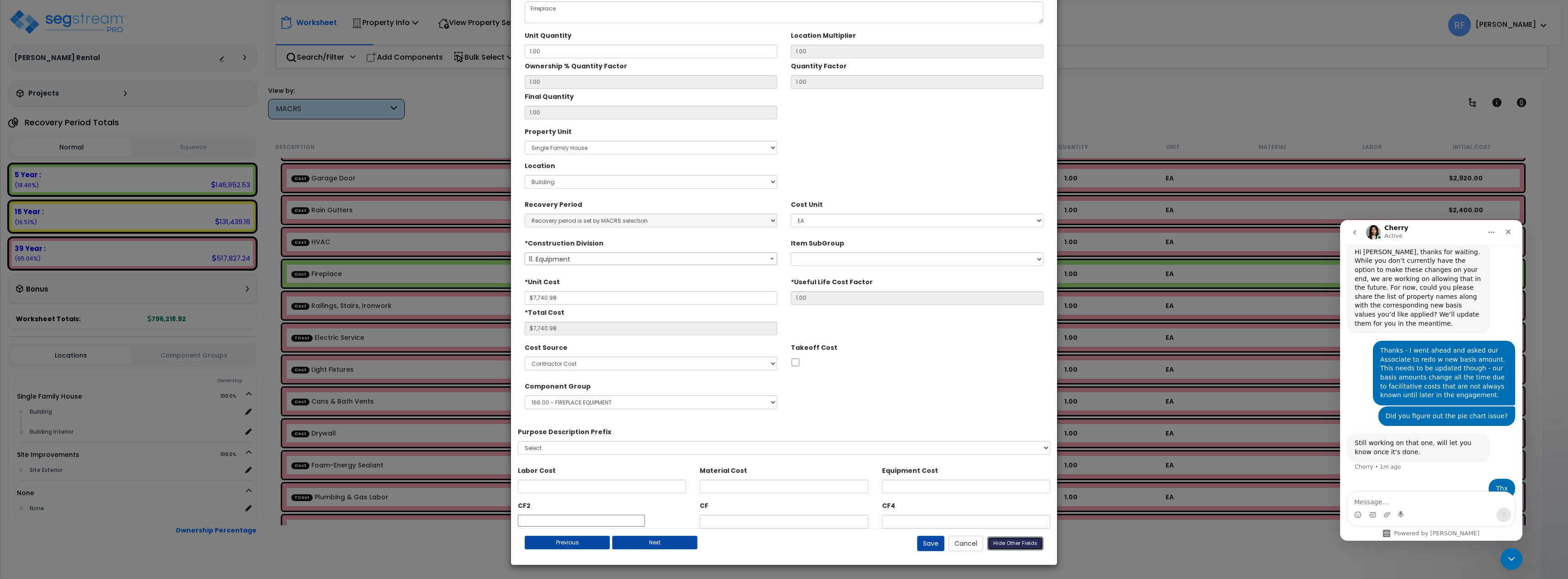
scroll to position [0, 0]
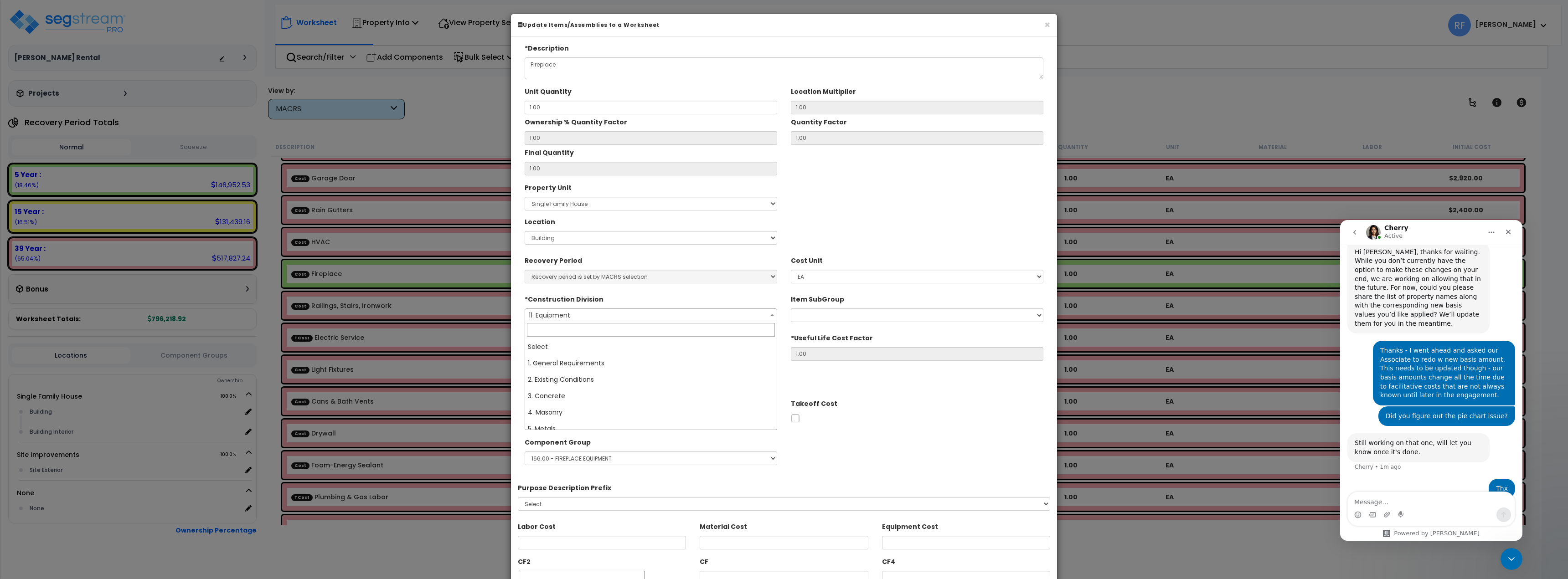
click at [754, 318] on span "11. Equipment" at bounding box center [651, 315] width 251 height 13
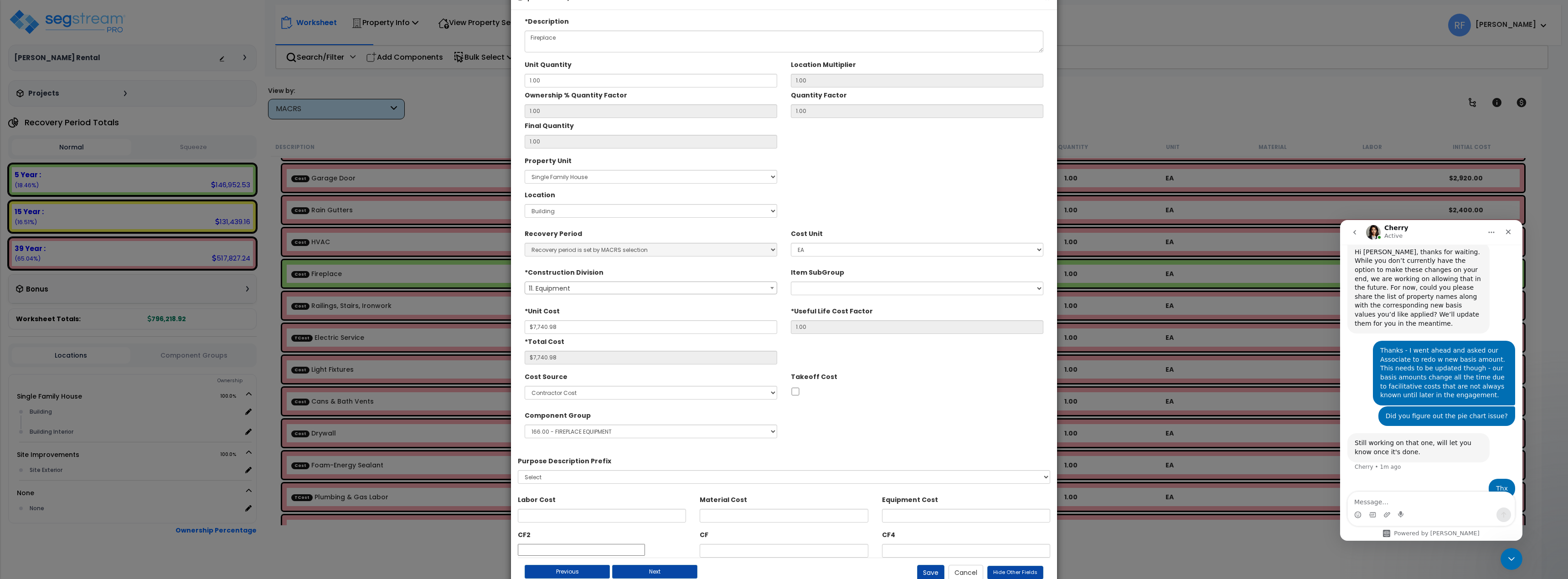
scroll to position [56, 0]
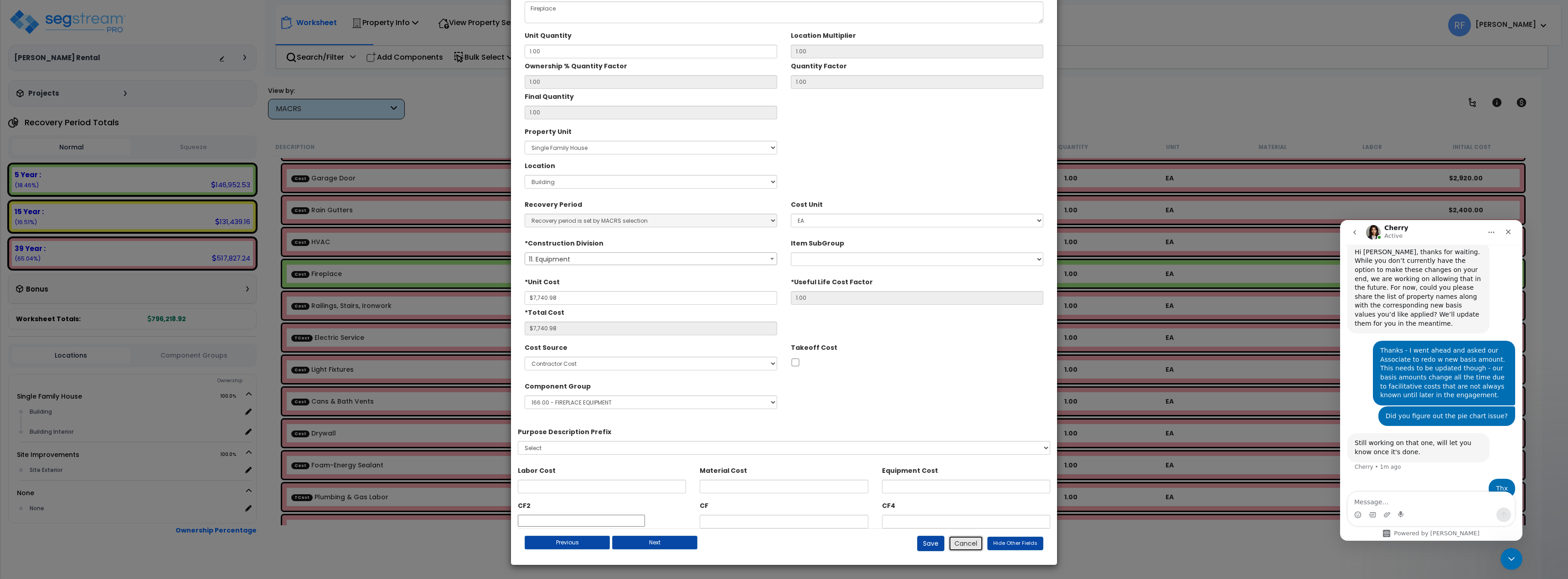
click at [959, 550] on button "Cancel" at bounding box center [965, 543] width 35 height 15
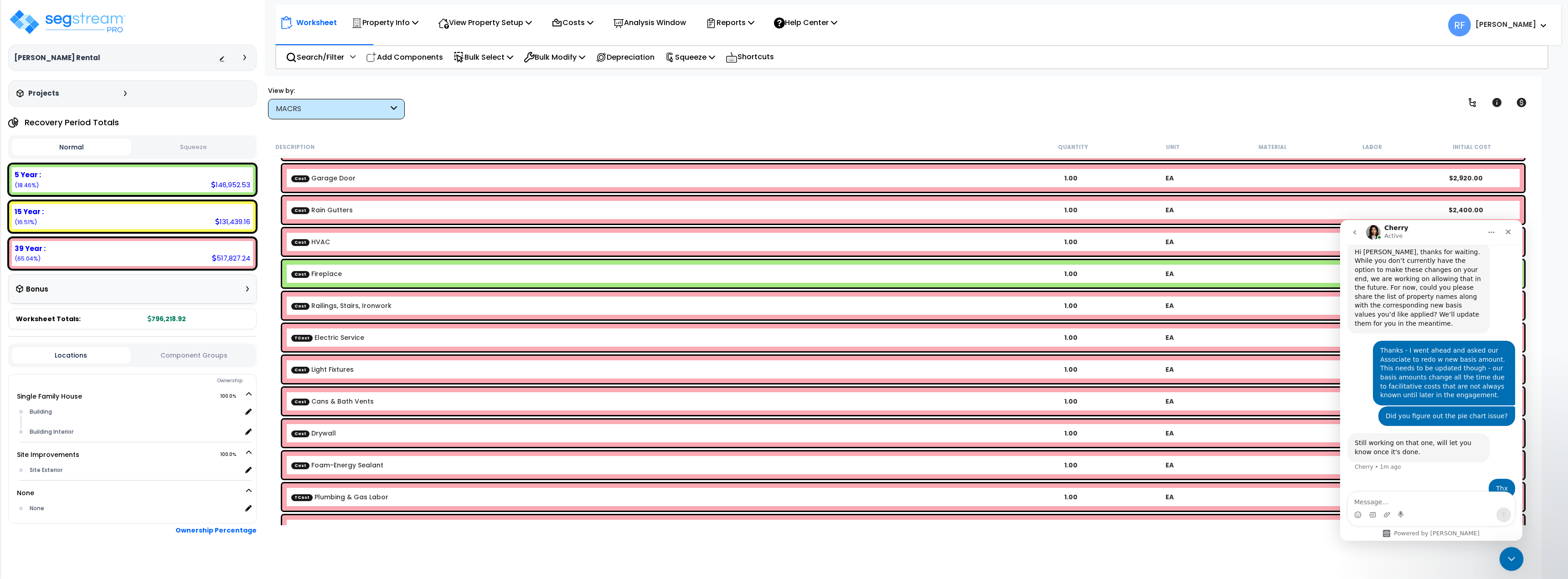
click at [1516, 567] on div "Close Intercom Messenger" at bounding box center [1510, 558] width 22 height 22
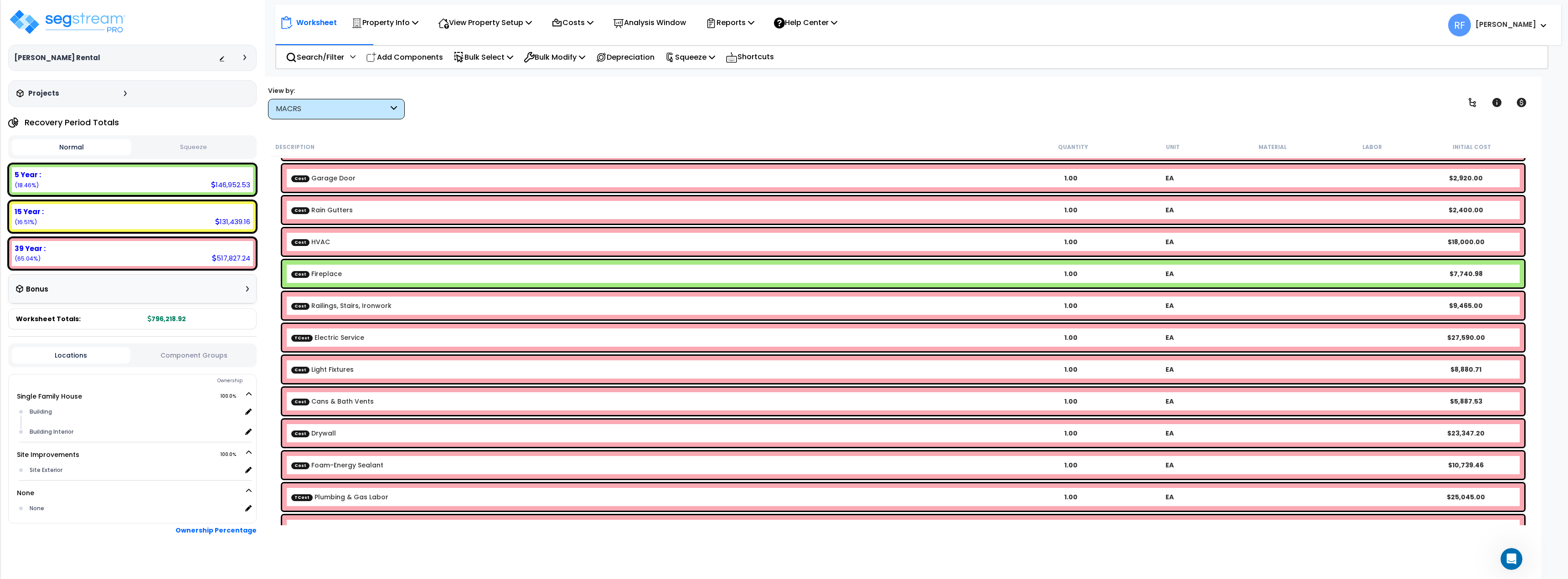
scroll to position [663, 0]
click at [311, 277] on link "Cost Fireplace" at bounding box center [317, 274] width 51 height 9
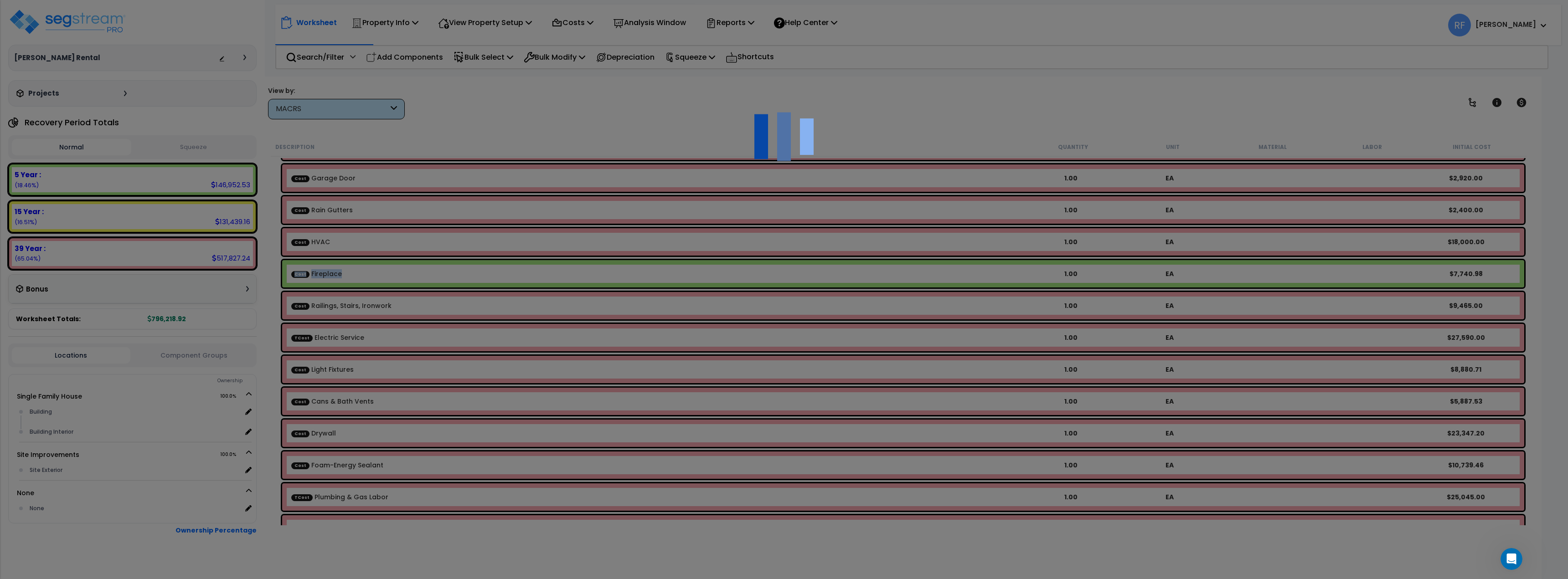
scroll to position [0, 0]
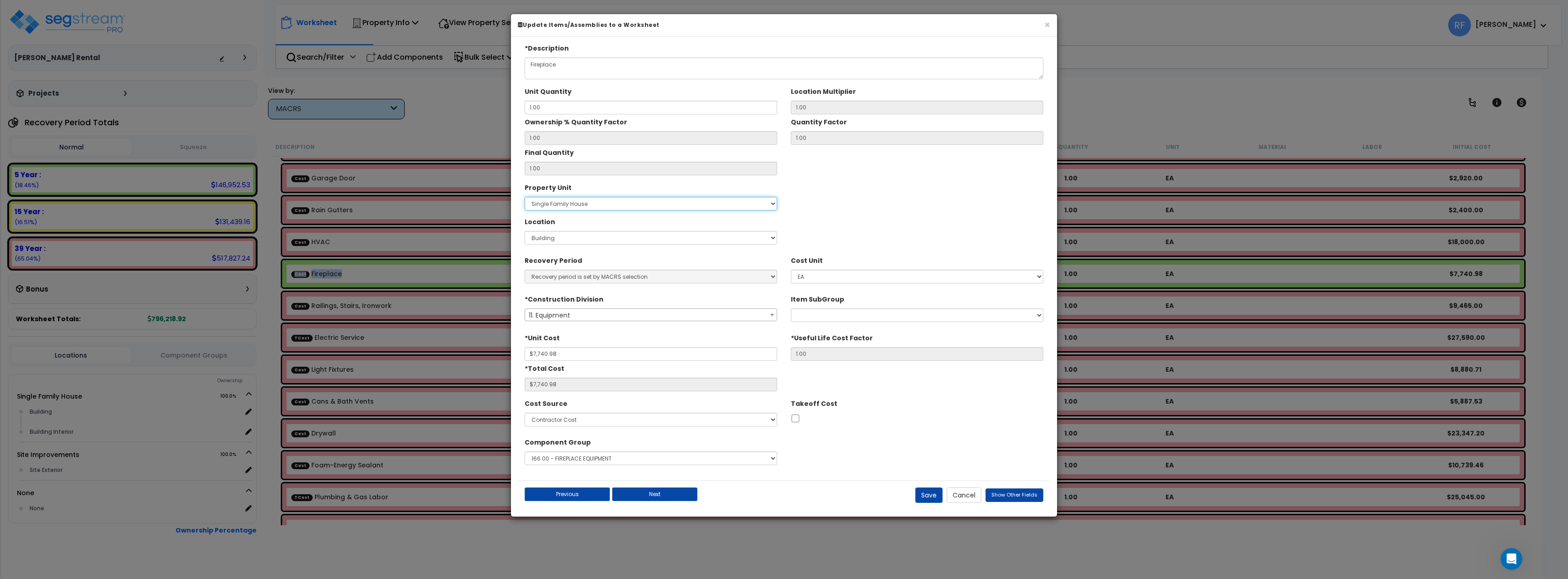
click at [589, 206] on select "Select Single Family House Site Improvements" at bounding box center [651, 203] width 253 height 13
click at [583, 226] on div "Location Select Building Building Interior Add New Location" at bounding box center [651, 229] width 253 height 30
click at [908, 414] on div at bounding box center [917, 418] width 253 height 12
click at [1511, 556] on icon "Open Intercom Messenger" at bounding box center [1510, 558] width 15 height 15
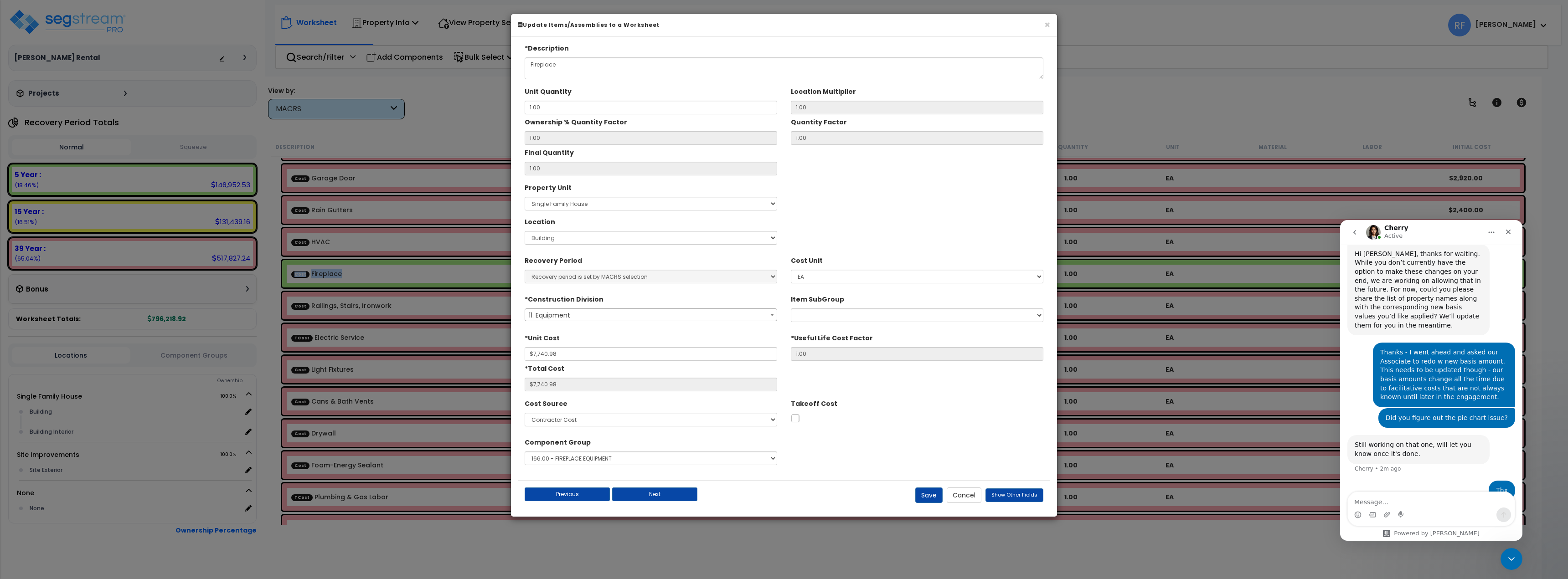
scroll to position [663, 0]
click at [1412, 501] on textarea "Message…" at bounding box center [1431, 499] width 167 height 15
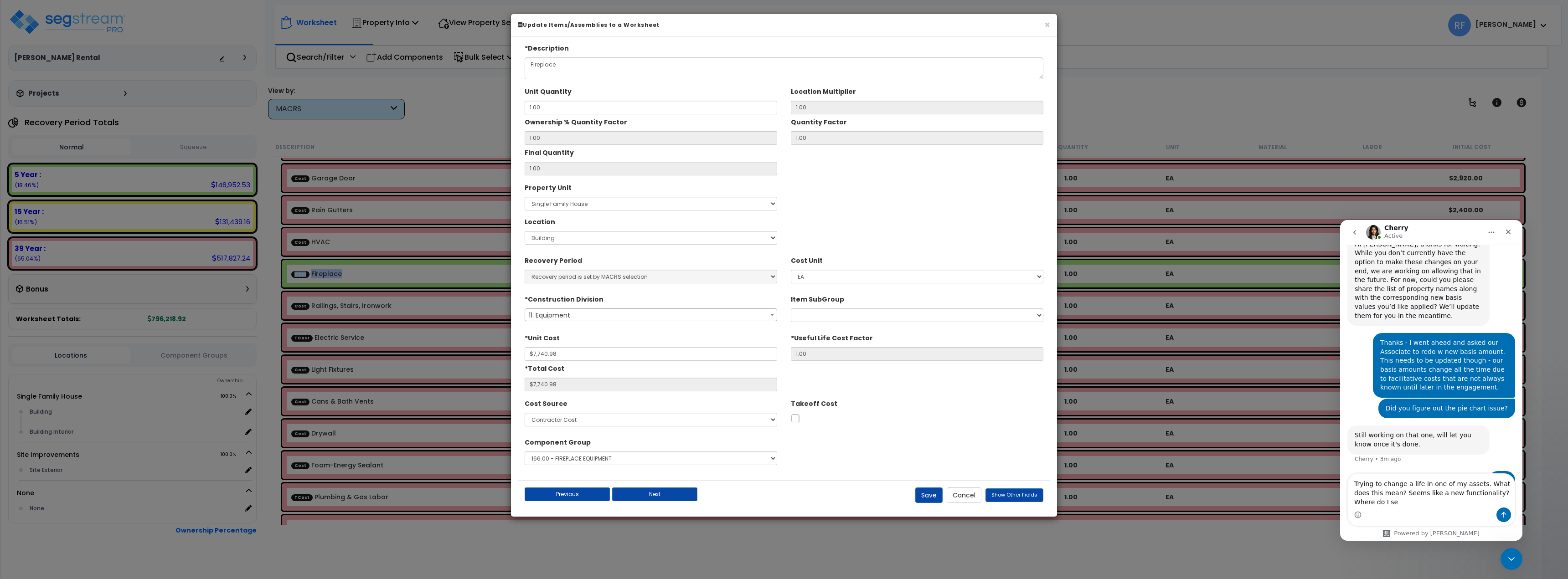
scroll to position [681, 0]
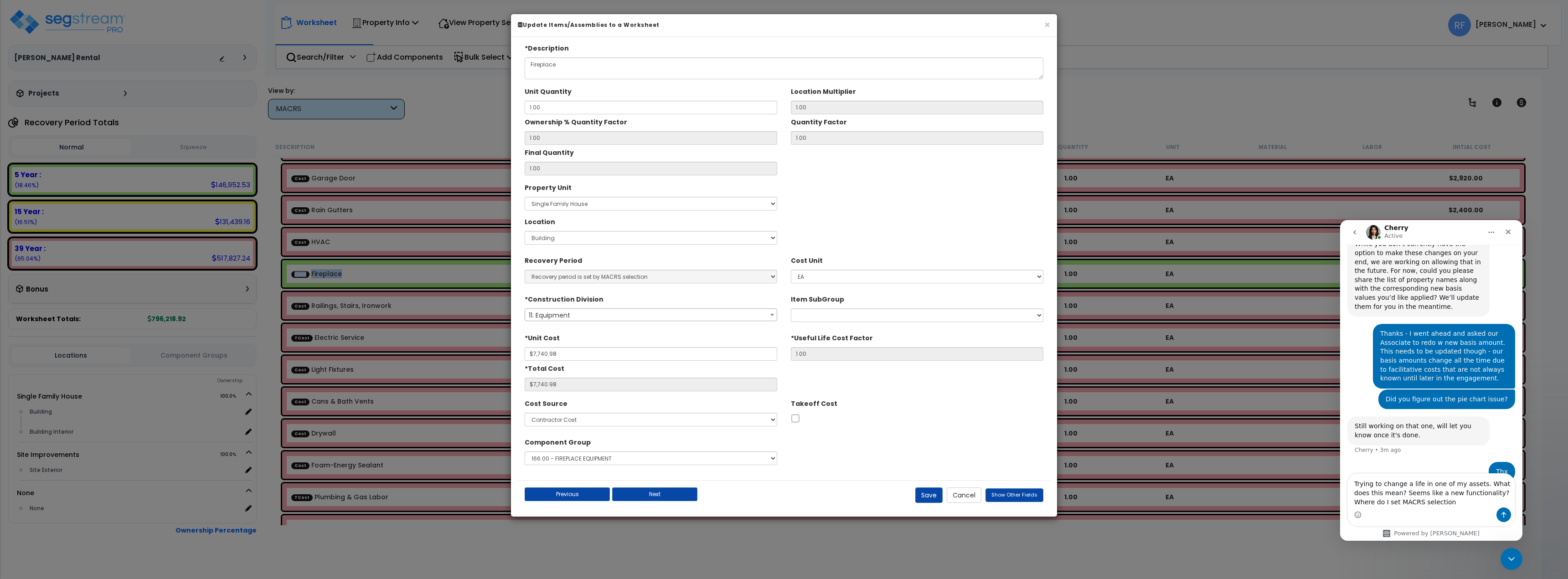
type textarea "Trying to change a life in one of my assets. What does this mean? Seems like a …"
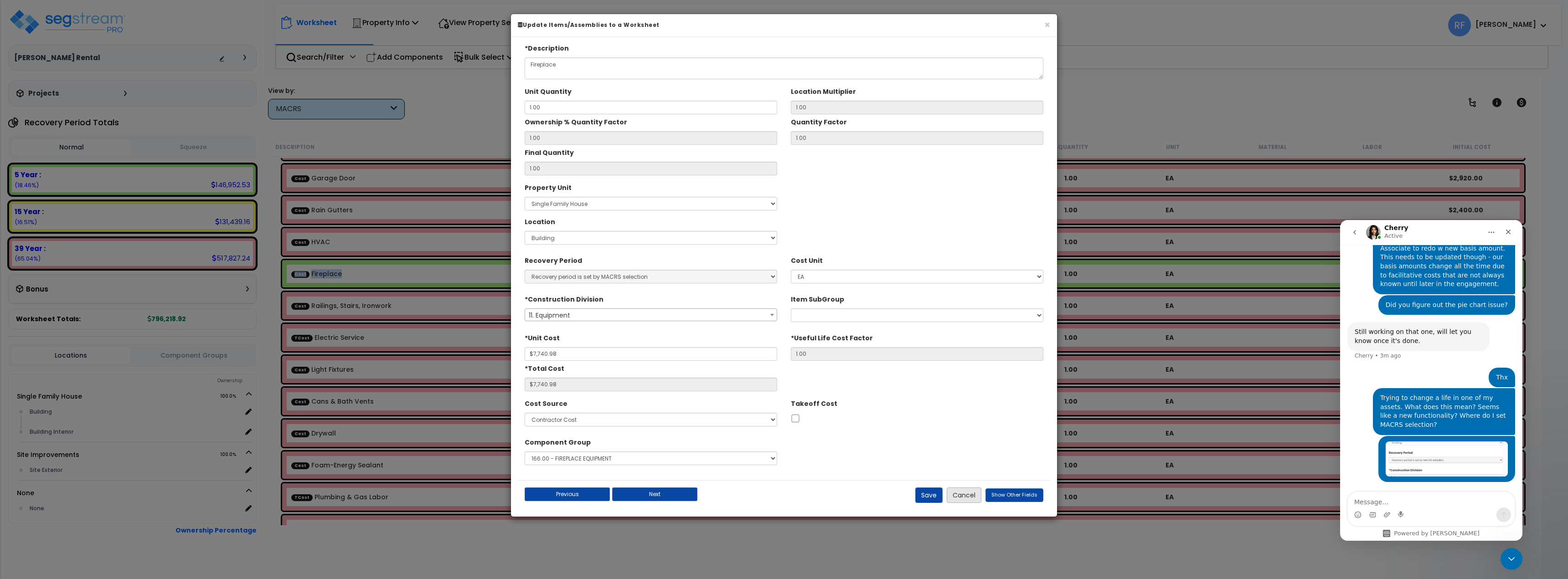
scroll to position [757, 0]
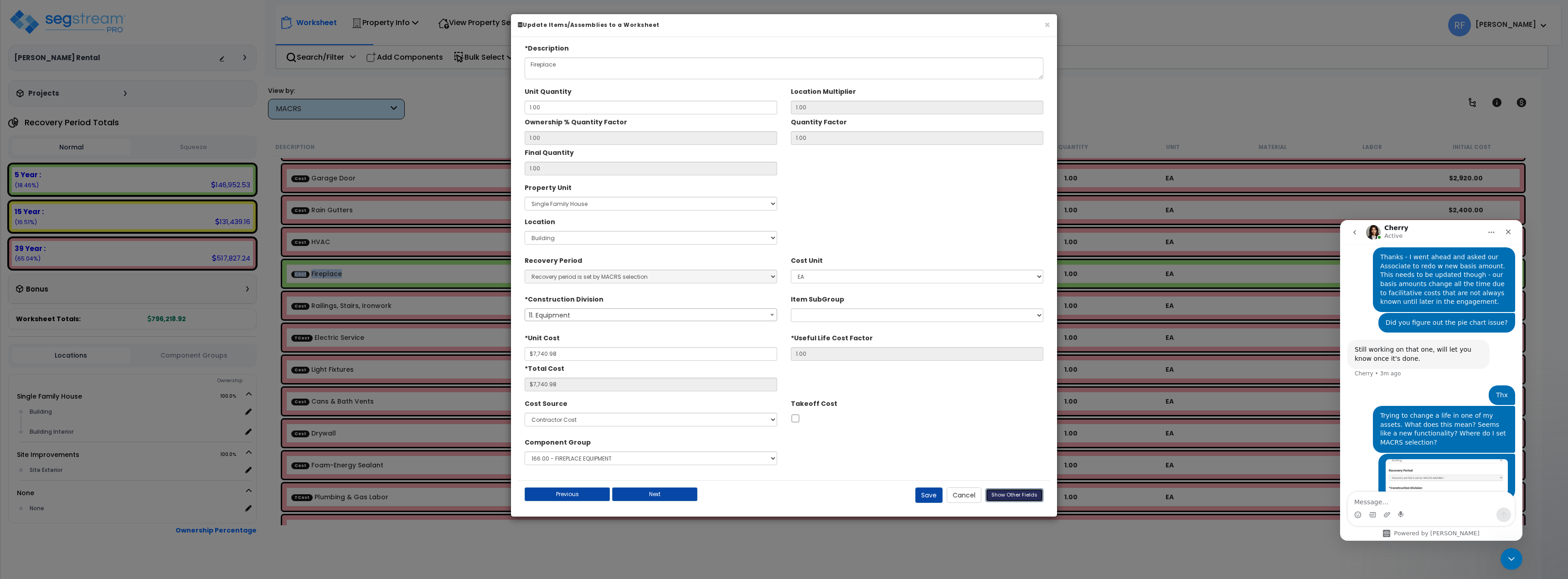
click at [1021, 496] on span "Show Other Fields" at bounding box center [1015, 494] width 46 height 7
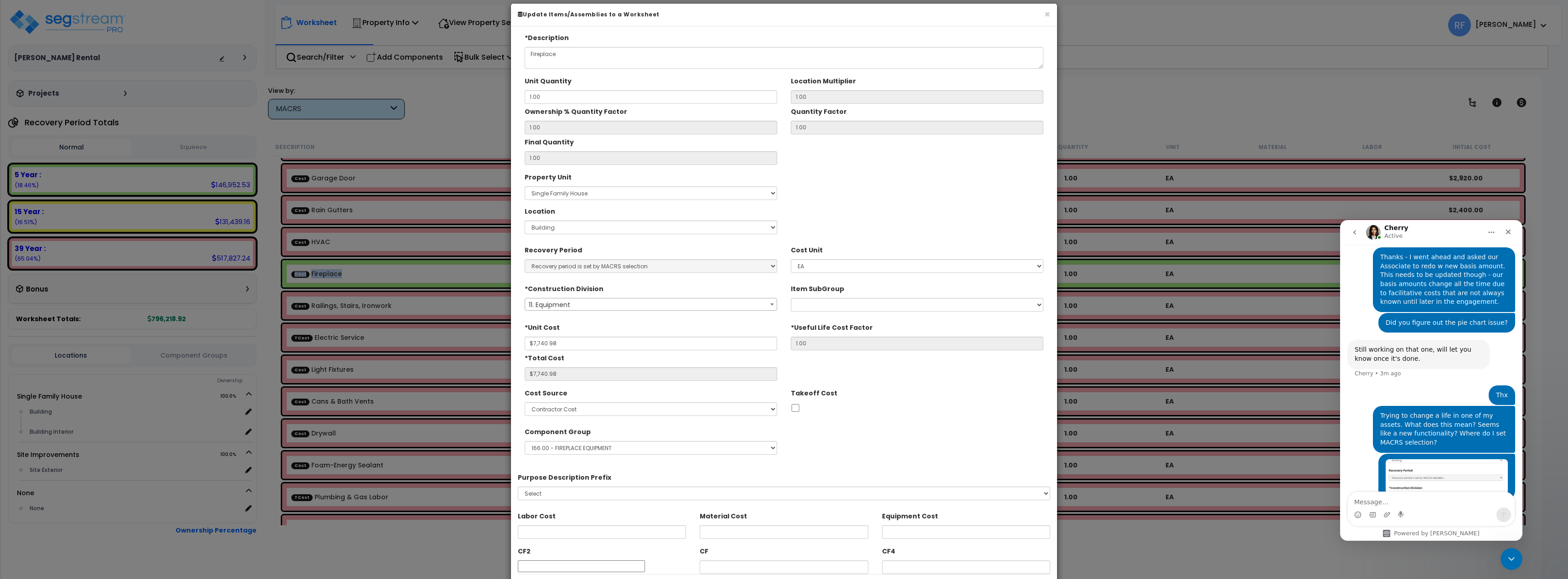
scroll to position [56, 0]
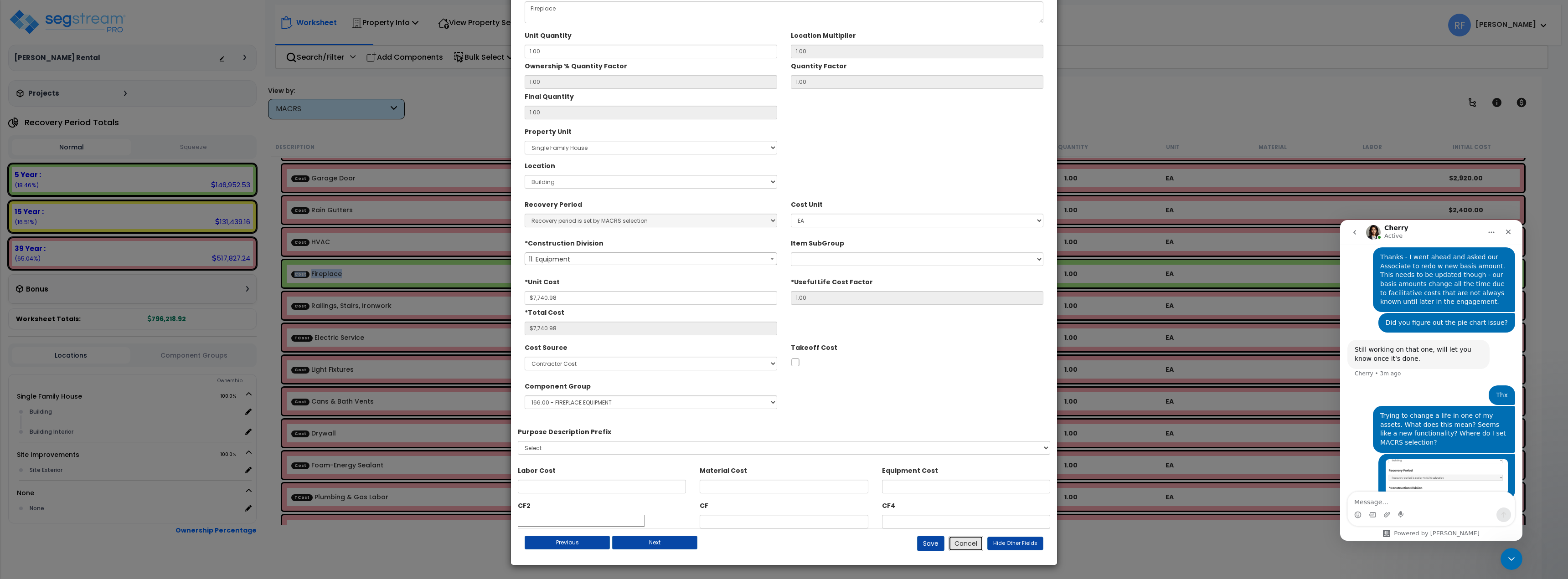
click at [964, 539] on button "Cancel" at bounding box center [965, 543] width 35 height 15
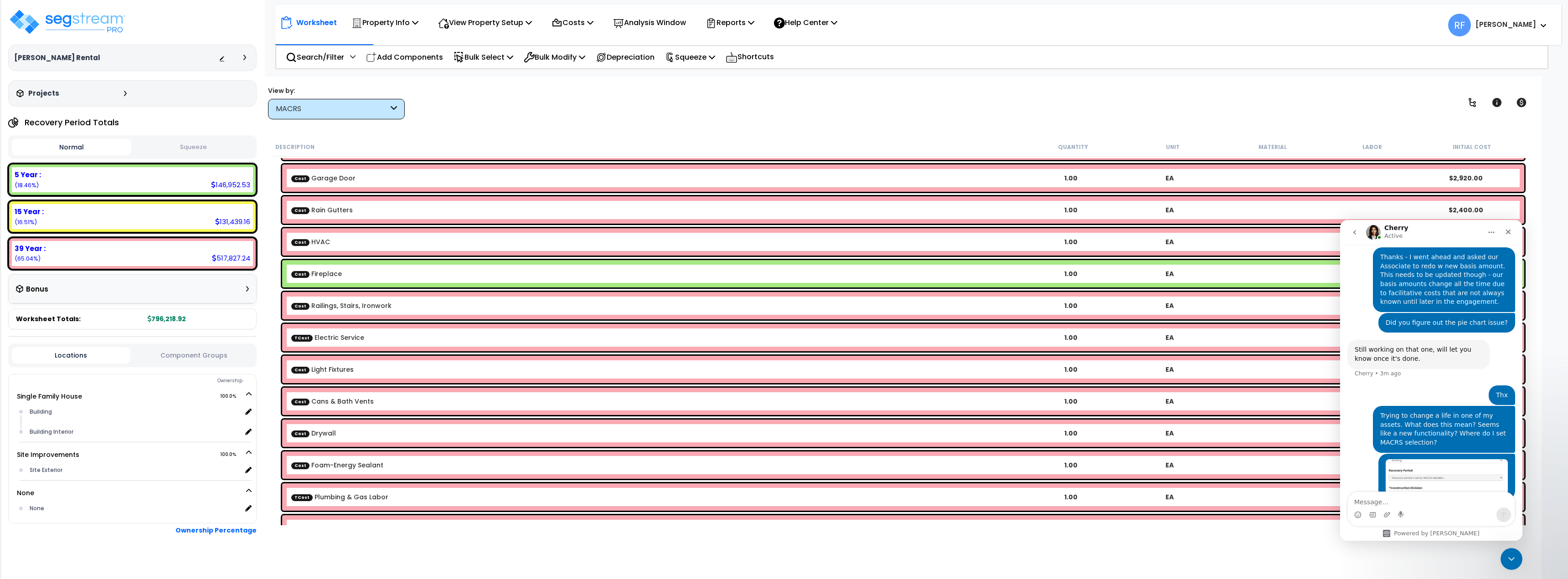
click at [868, 145] on div "Description" at bounding box center [649, 147] width 748 height 9
click at [372, 109] on div "MACRS" at bounding box center [332, 109] width 113 height 10
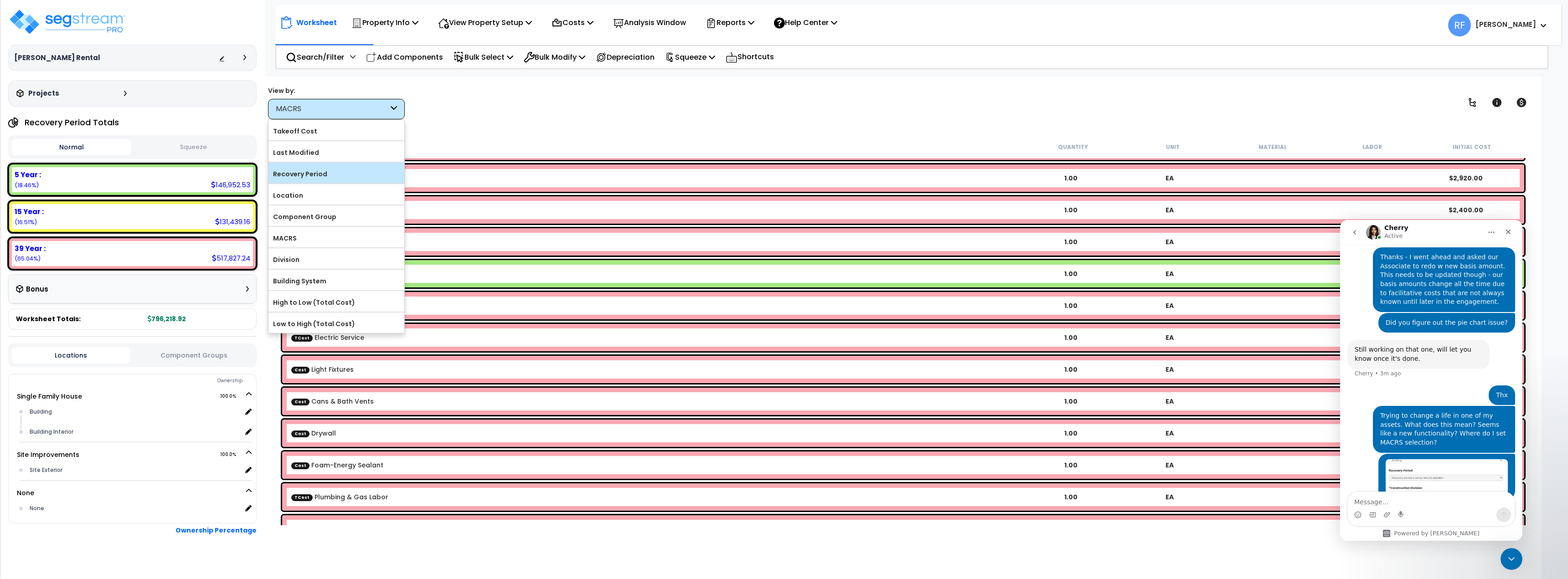
click at [349, 170] on label "Recovery Period" at bounding box center [336, 174] width 136 height 13
click at [0, 0] on input "Recovery Period" at bounding box center [0, 0] width 0 height 0
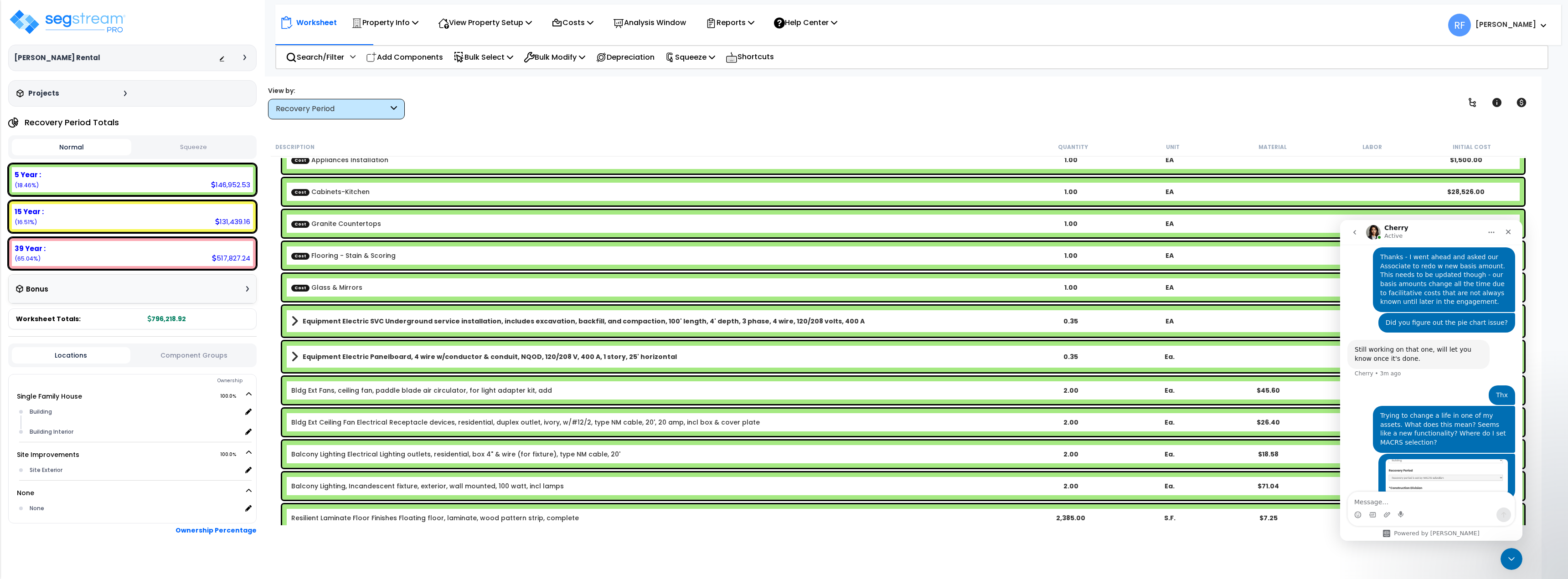
scroll to position [0, 0]
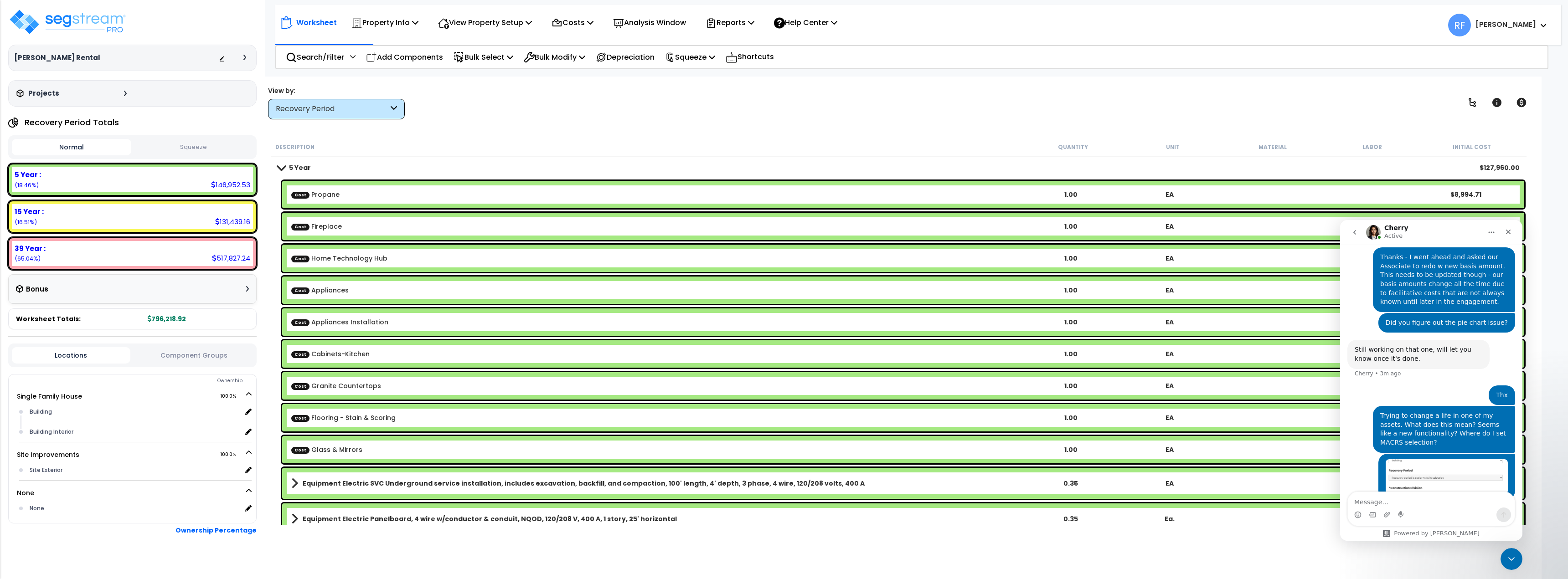
click at [397, 226] on b "Cost Fireplace" at bounding box center [656, 226] width 730 height 9
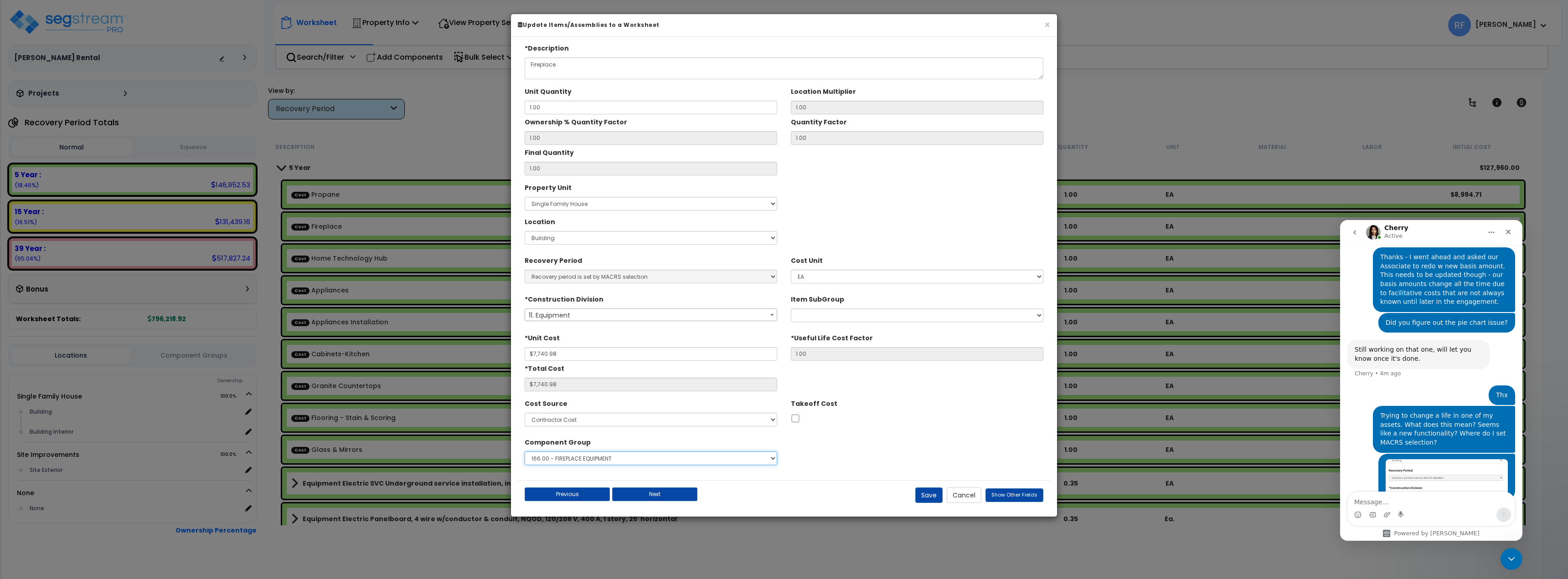
click at [762, 460] on select "Select 1.00 - LAND 2.00 - GENERAL REQUIREMENTS 3.00 - BUILDING-RELATED SITEWORK…" at bounding box center [651, 458] width 253 height 13
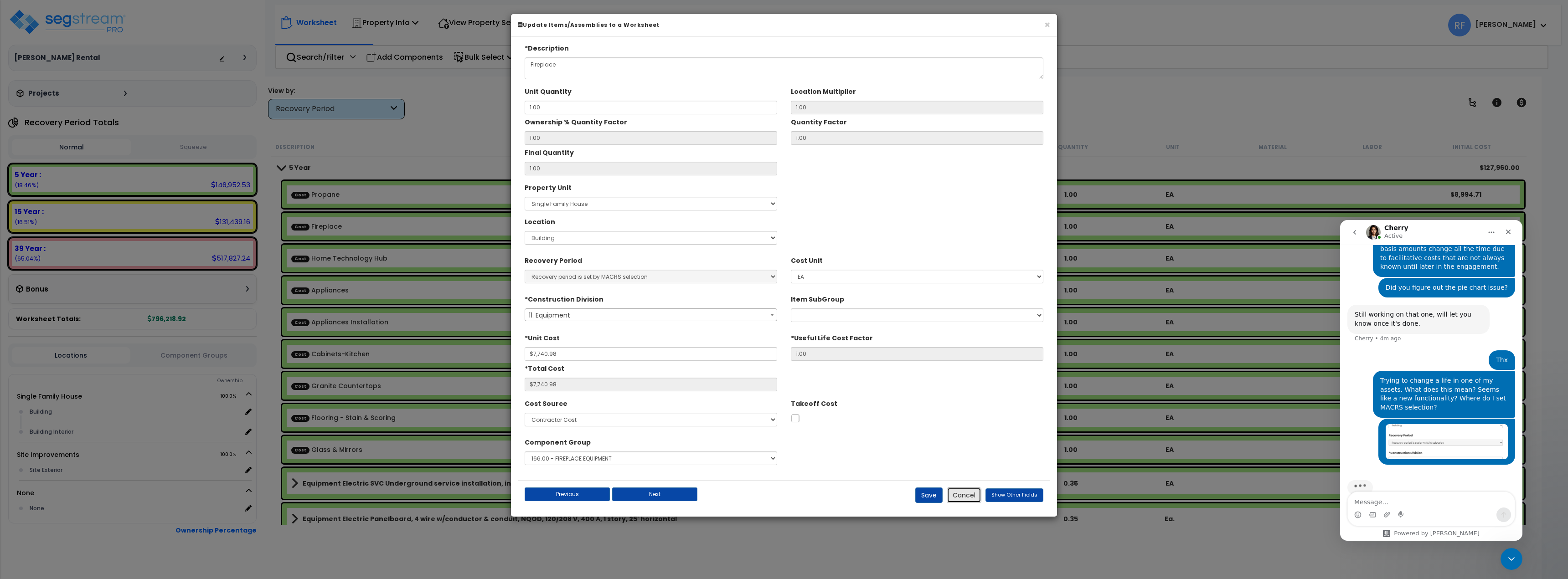
click at [970, 491] on button "Cancel" at bounding box center [964, 494] width 35 height 15
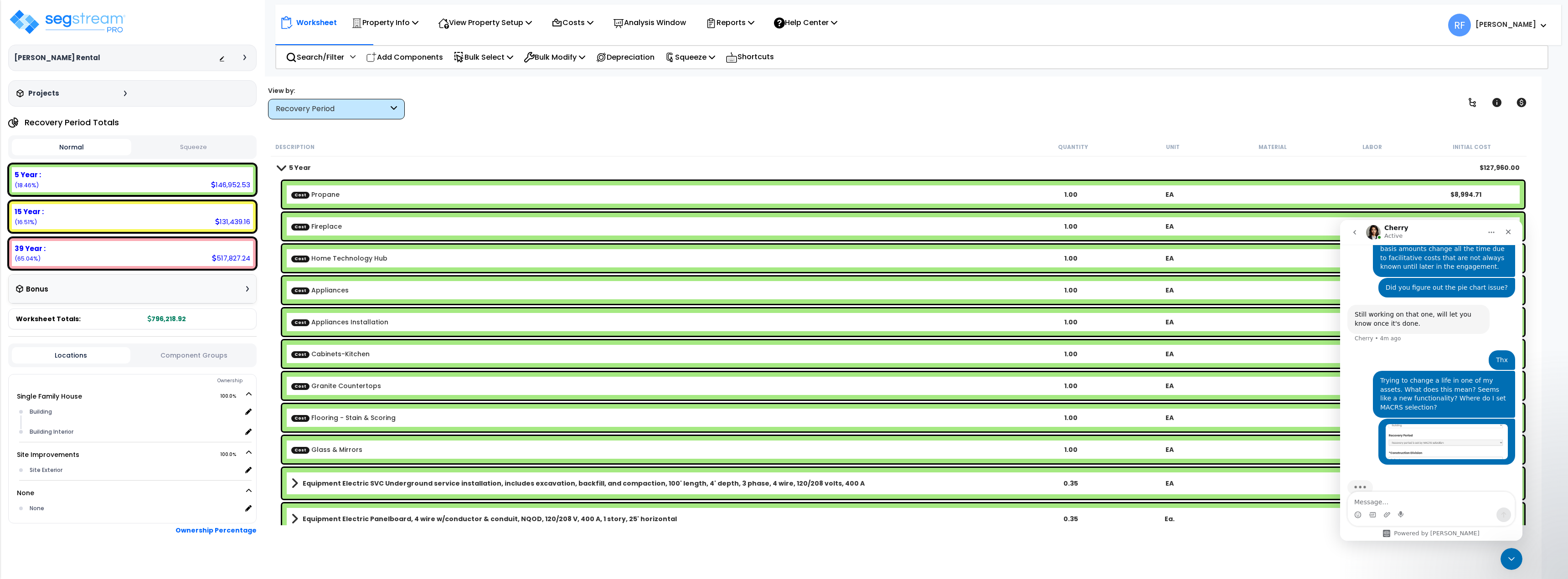
click at [341, 111] on div "Recovery Period" at bounding box center [332, 109] width 113 height 10
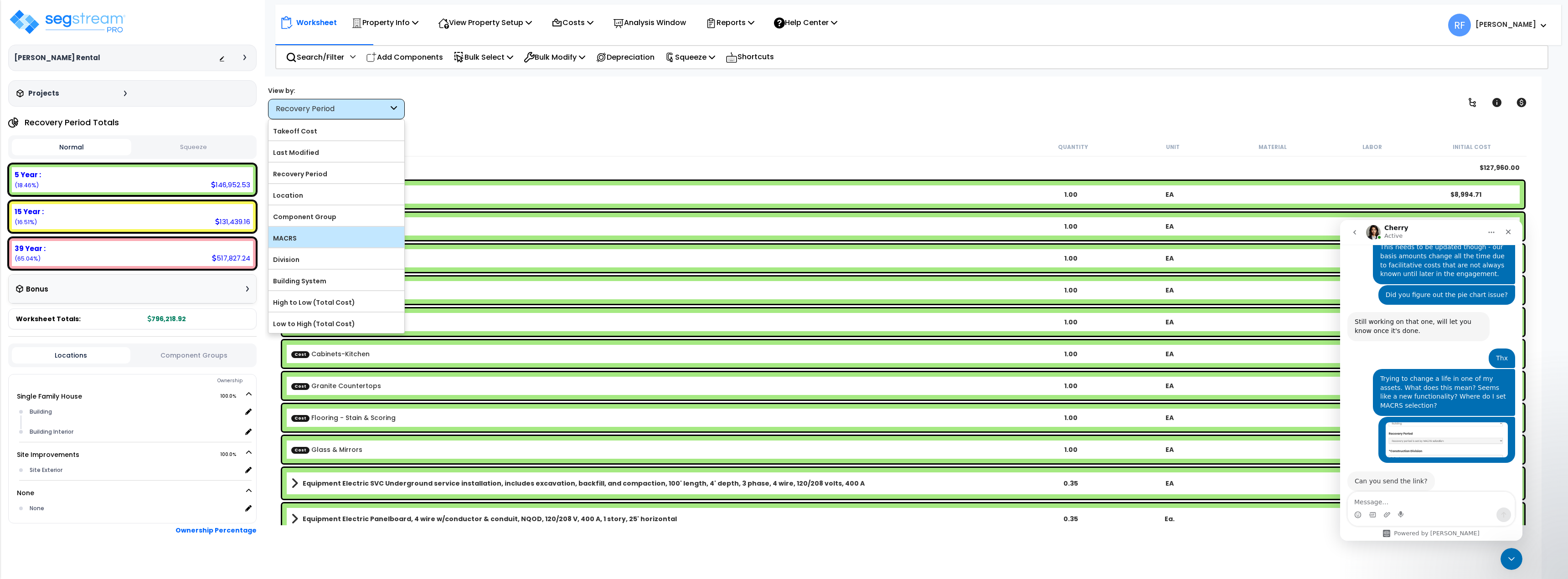
scroll to position [784, 0]
click at [343, 237] on label "MACRS" at bounding box center [336, 238] width 136 height 13
click at [0, 0] on input "MACRS" at bounding box center [0, 0] width 0 height 0
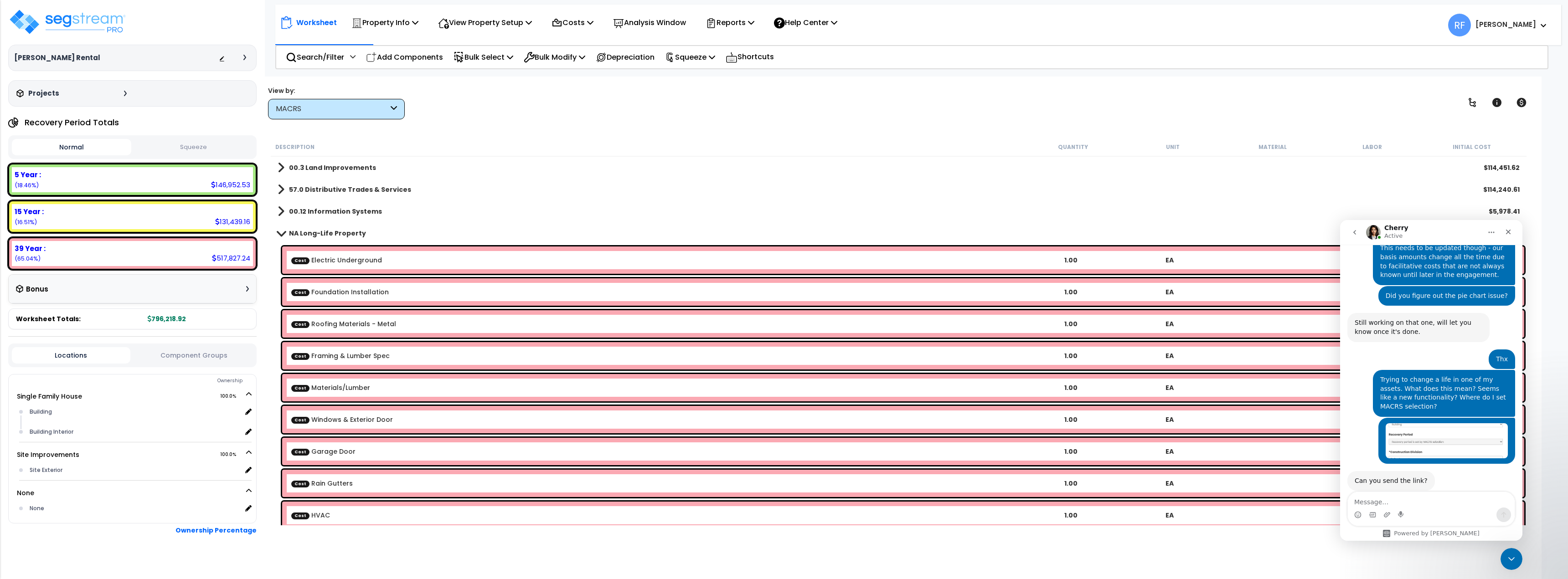
click at [322, 213] on b "00.12 Information Systems" at bounding box center [335, 211] width 93 height 9
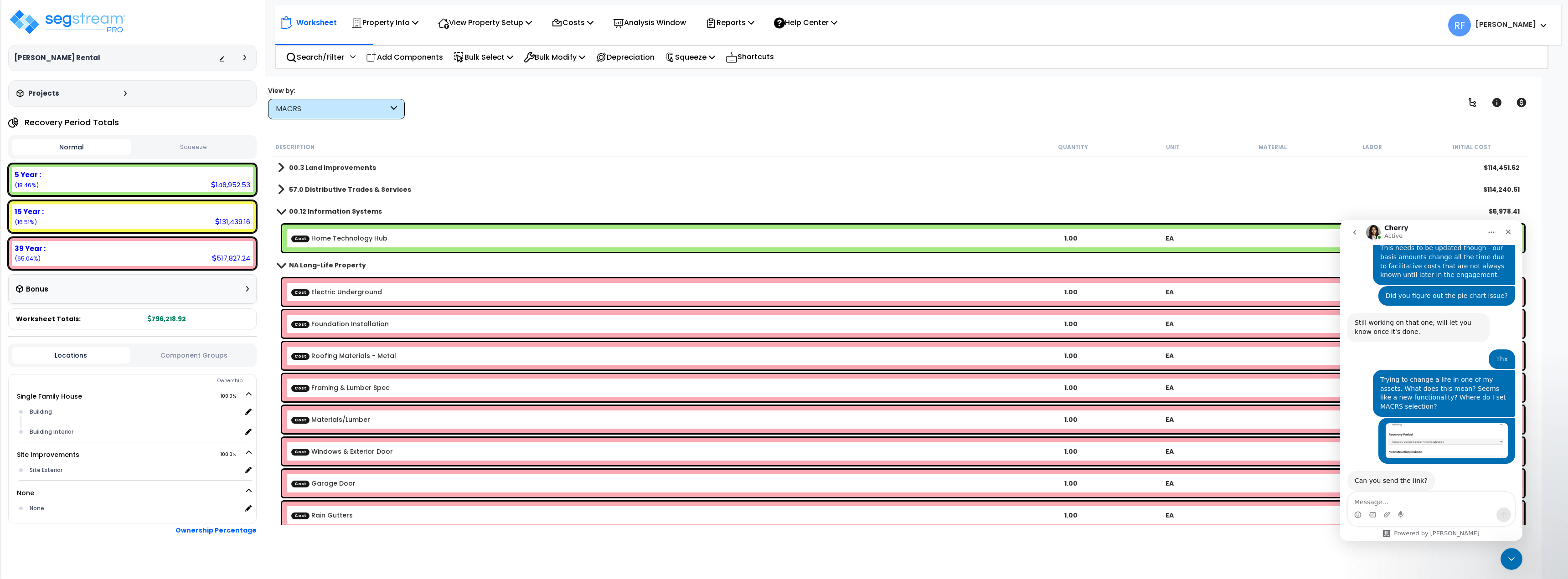
click at [315, 213] on b "00.12 Information Systems" at bounding box center [335, 211] width 93 height 9
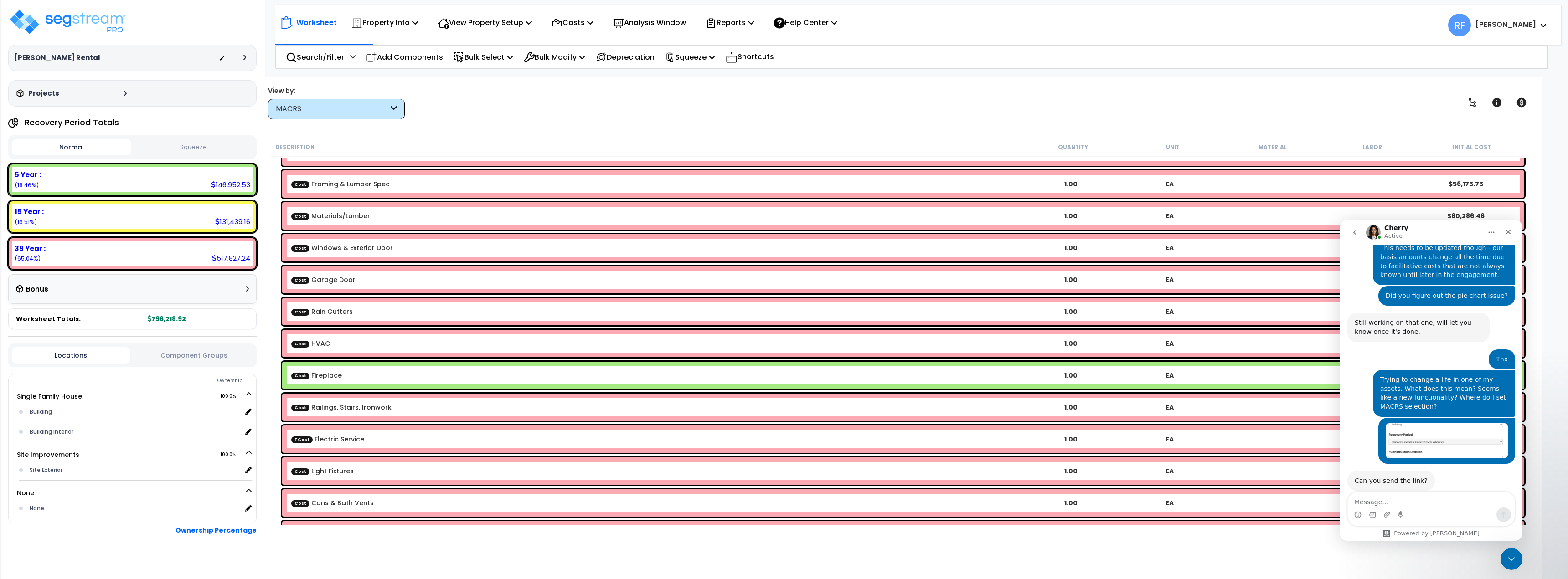
scroll to position [227, 0]
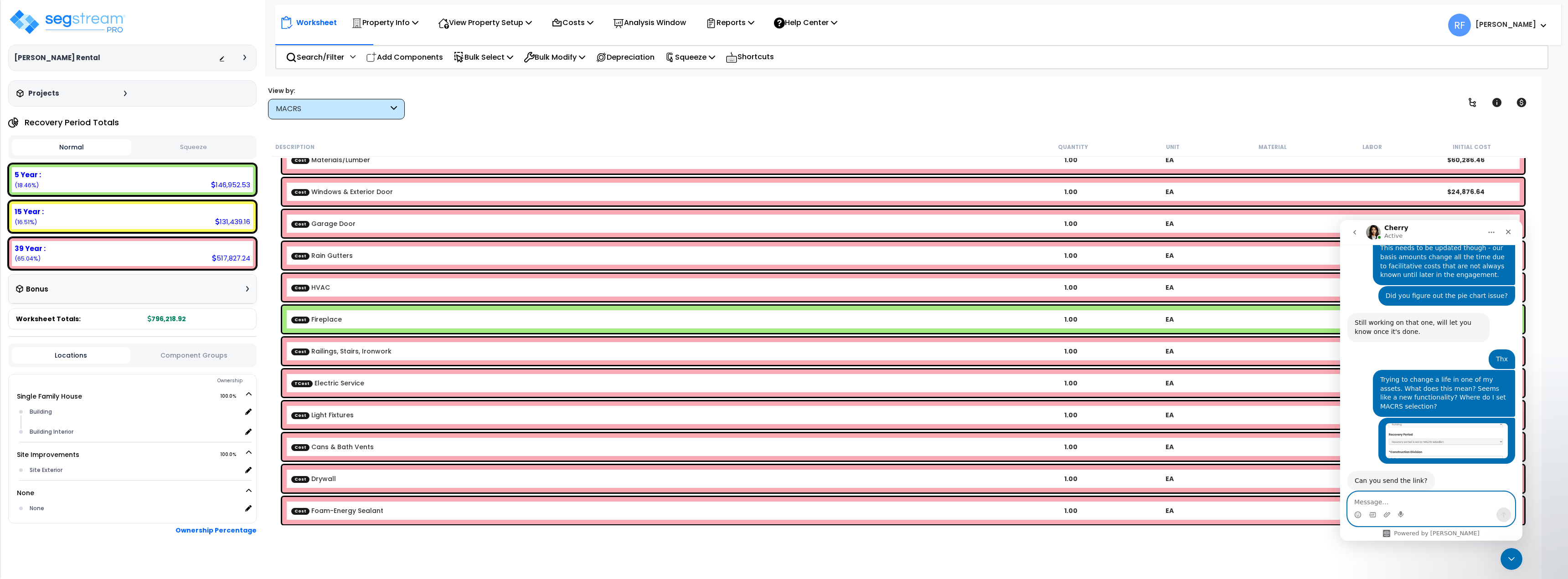
click at [1413, 502] on textarea "Message…" at bounding box center [1431, 499] width 167 height 15
paste textarea "[URL][DOMAIN_NAME]"
type textarea "[URL][DOMAIN_NAME]"
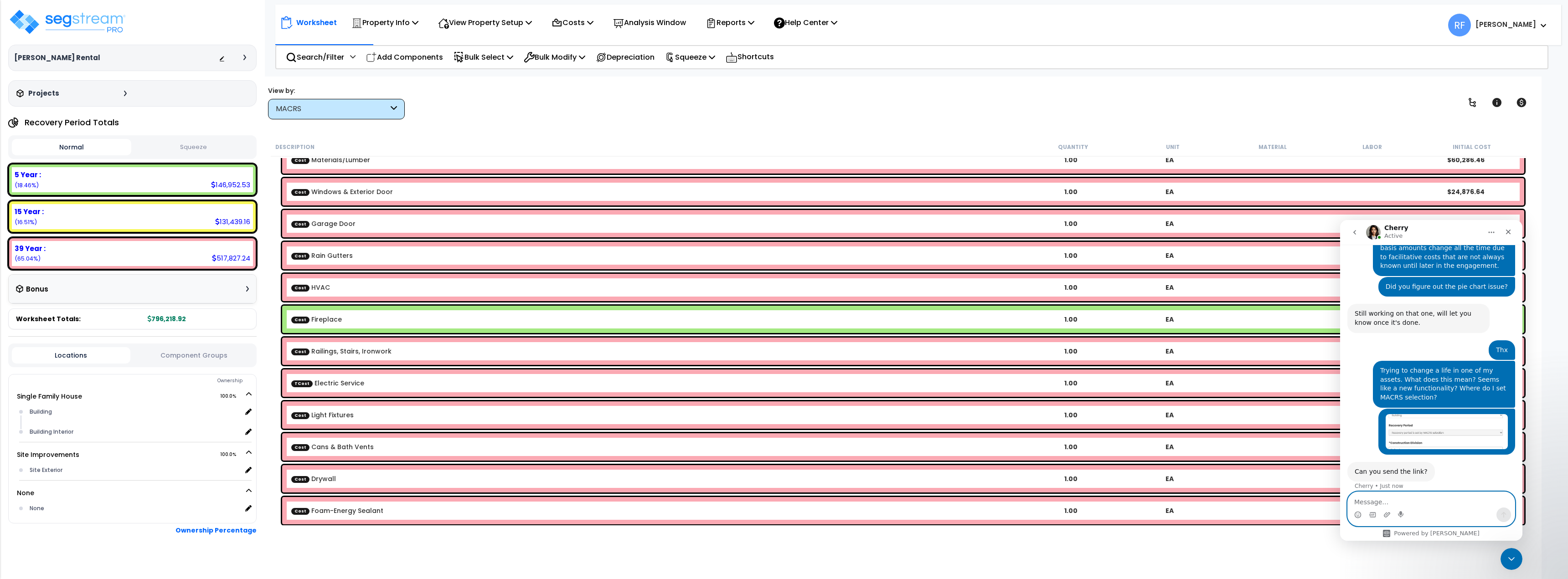
scroll to position [820, 0]
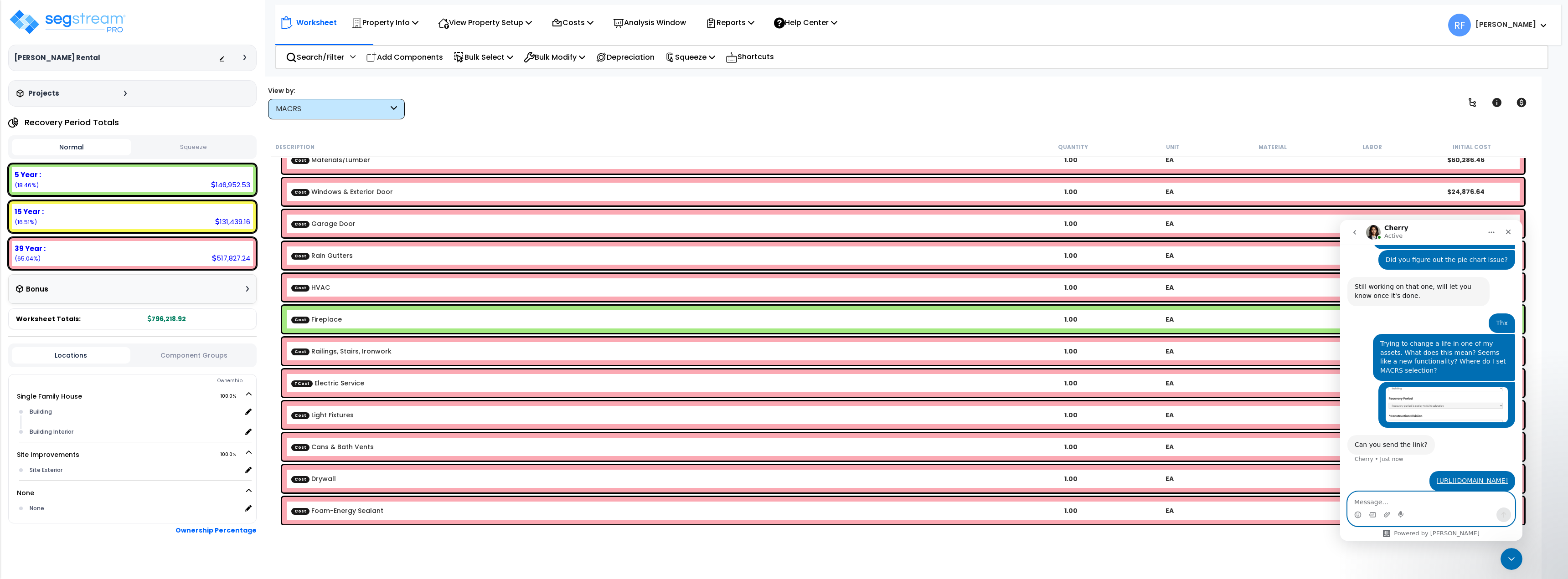
paste textarea "[URL][DOMAIN_NAME]"
type textarea "[URL][DOMAIN_NAME]"
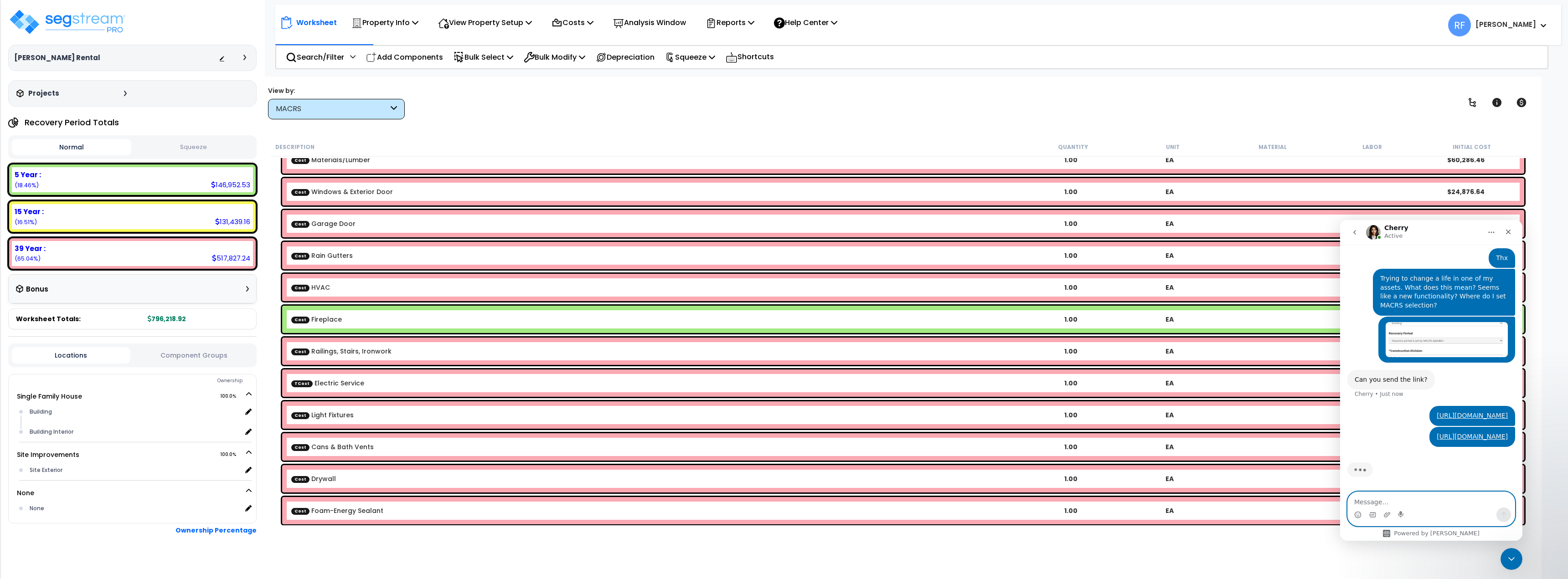
scroll to position [850, 0]
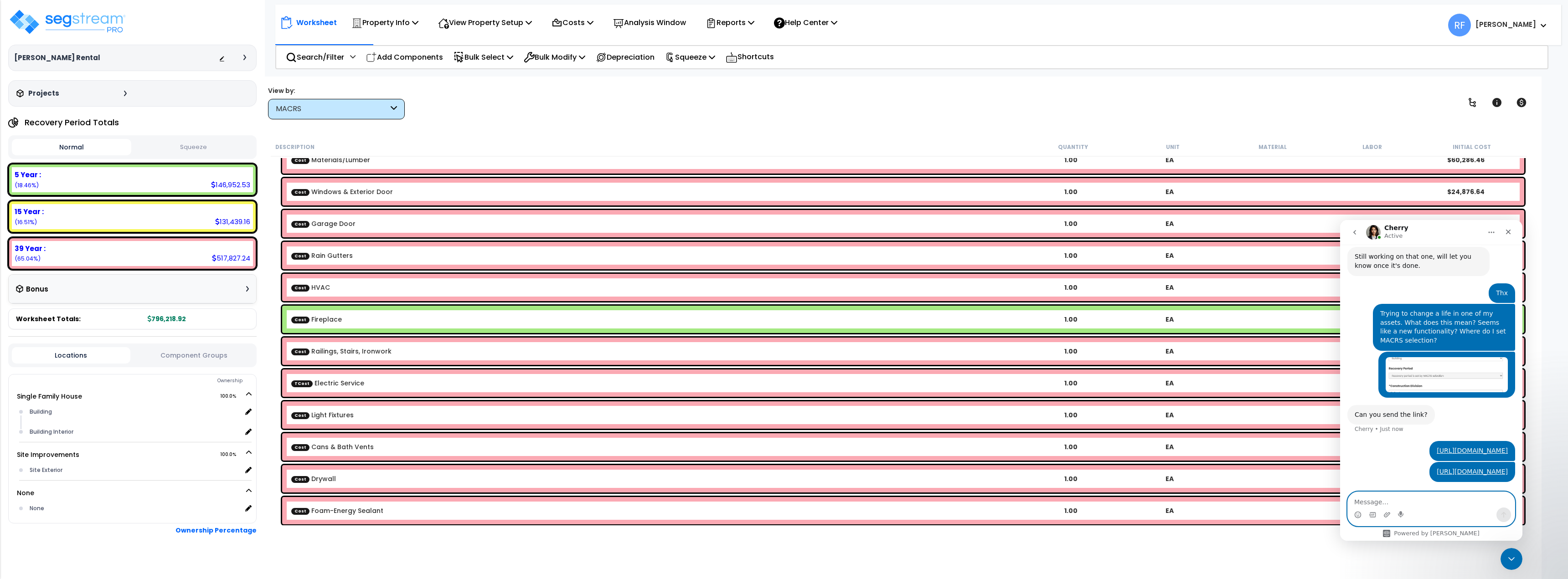
click at [1371, 503] on textarea "Message…" at bounding box center [1431, 499] width 167 height 15
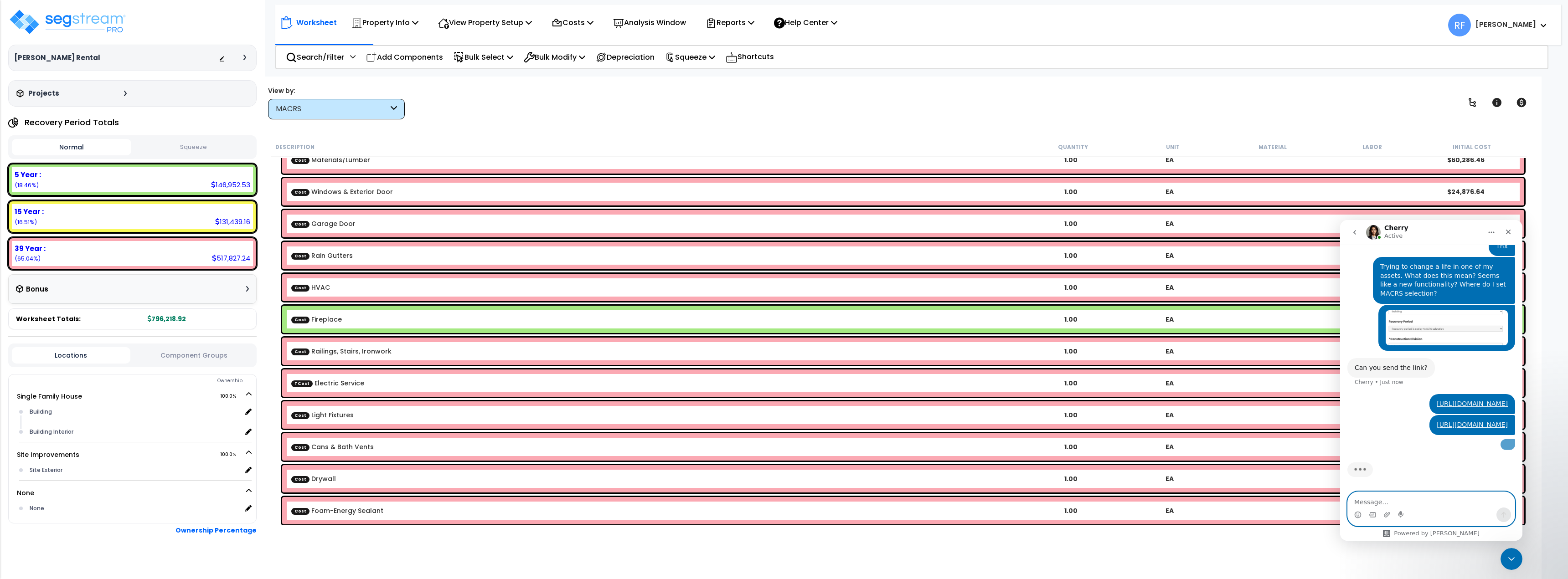
scroll to position [925, 0]
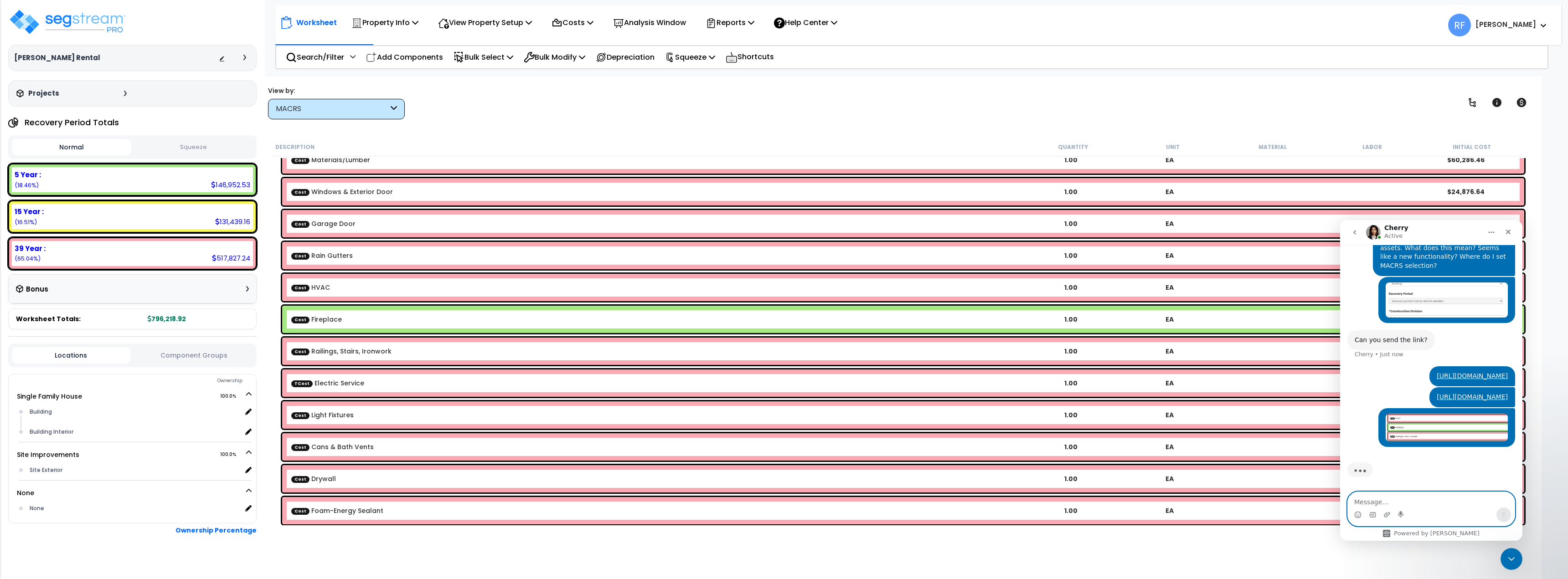
click at [965, 121] on div "Worksheet Property Info Property Setup Add Property Unit Template property Clon…" at bounding box center [898, 366] width 1286 height 579
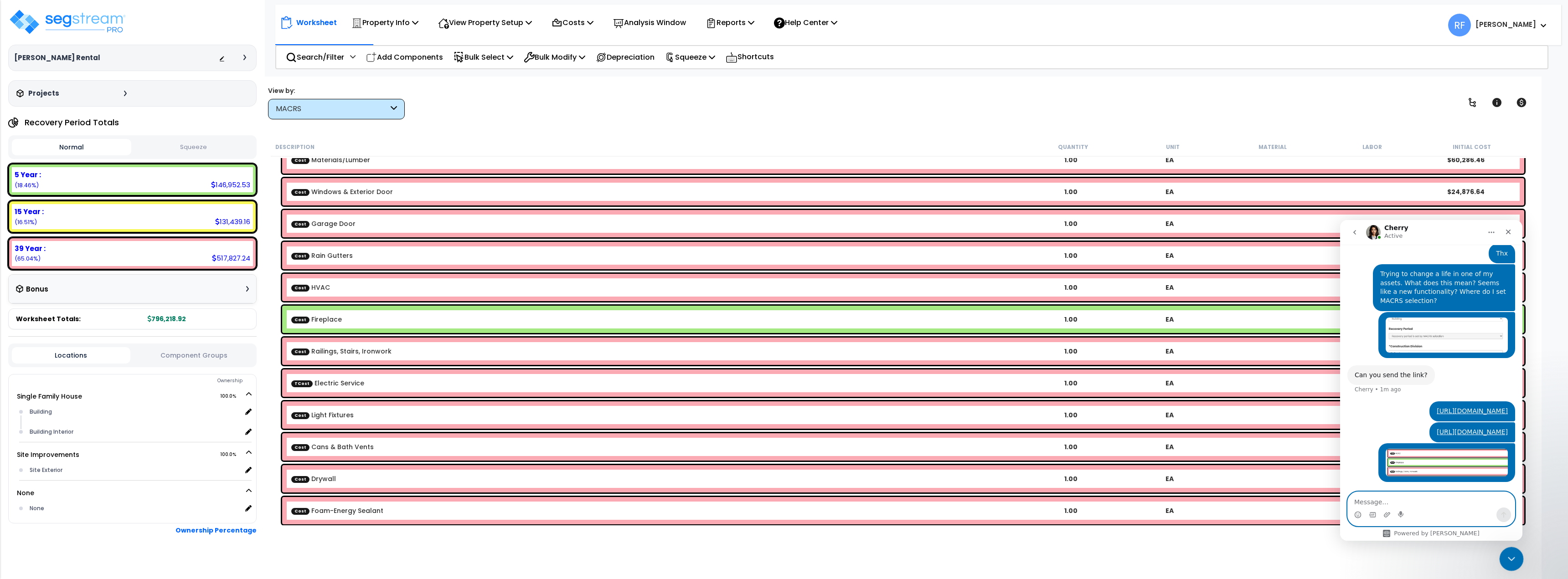
click at [1502, 552] on div "Close Intercom Messenger" at bounding box center [1510, 558] width 22 height 22
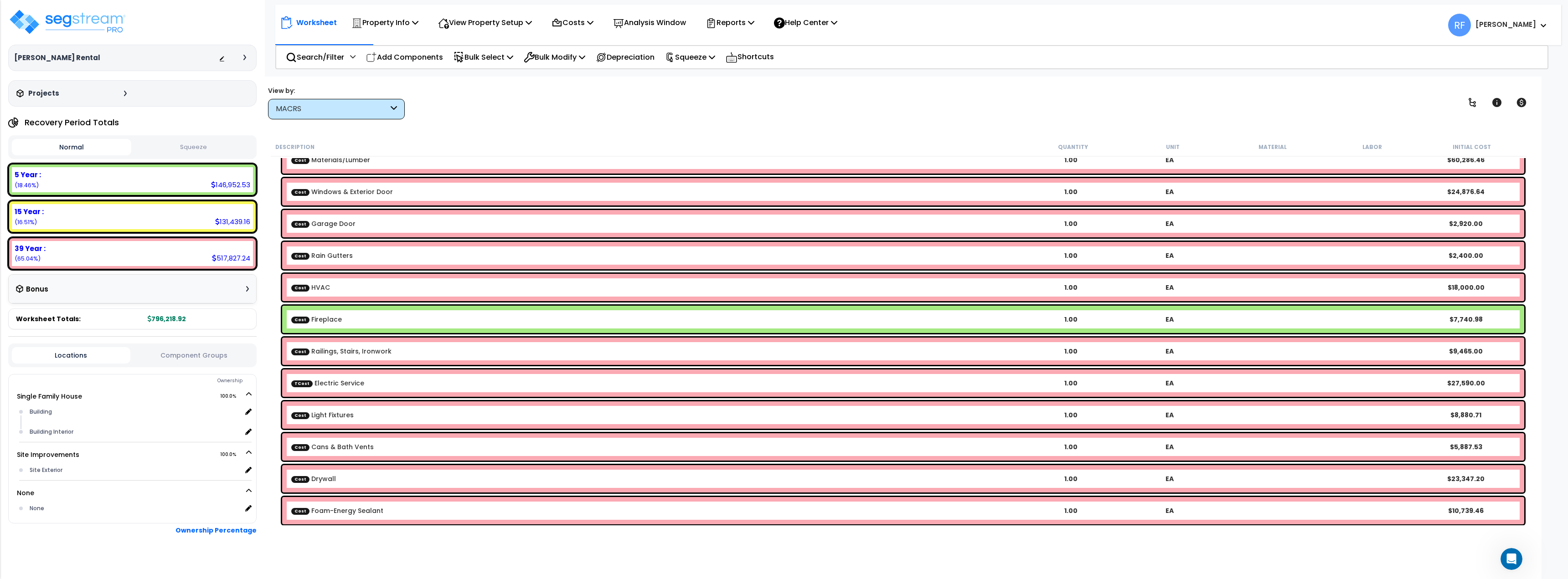
click at [1135, 310] on div "Cost Fireplace 1.00 EA $7,740.98" at bounding box center [903, 319] width 1242 height 27
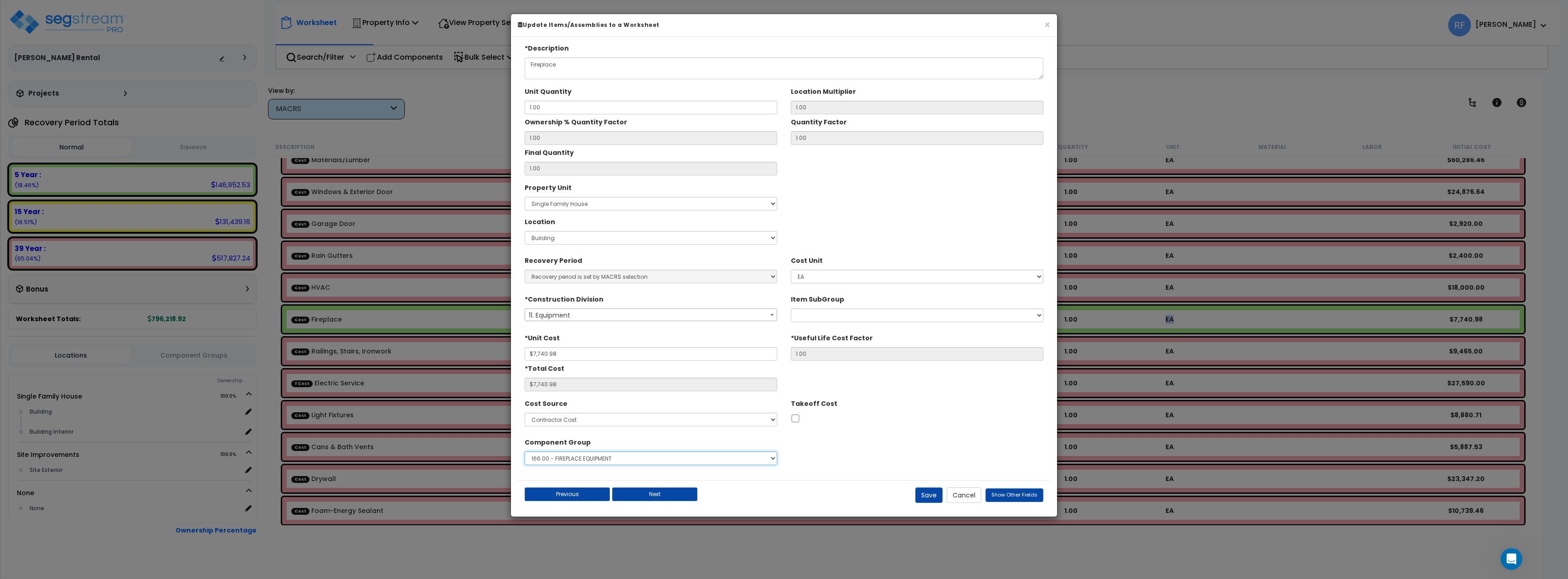
click at [754, 460] on select "Select 1.00 - LAND 2.00 - GENERAL REQUIREMENTS 3.00 - BUILDING-RELATED SITEWORK…" at bounding box center [651, 458] width 253 height 13
click at [1516, 549] on div "Open Intercom Messenger" at bounding box center [1510, 557] width 30 height 30
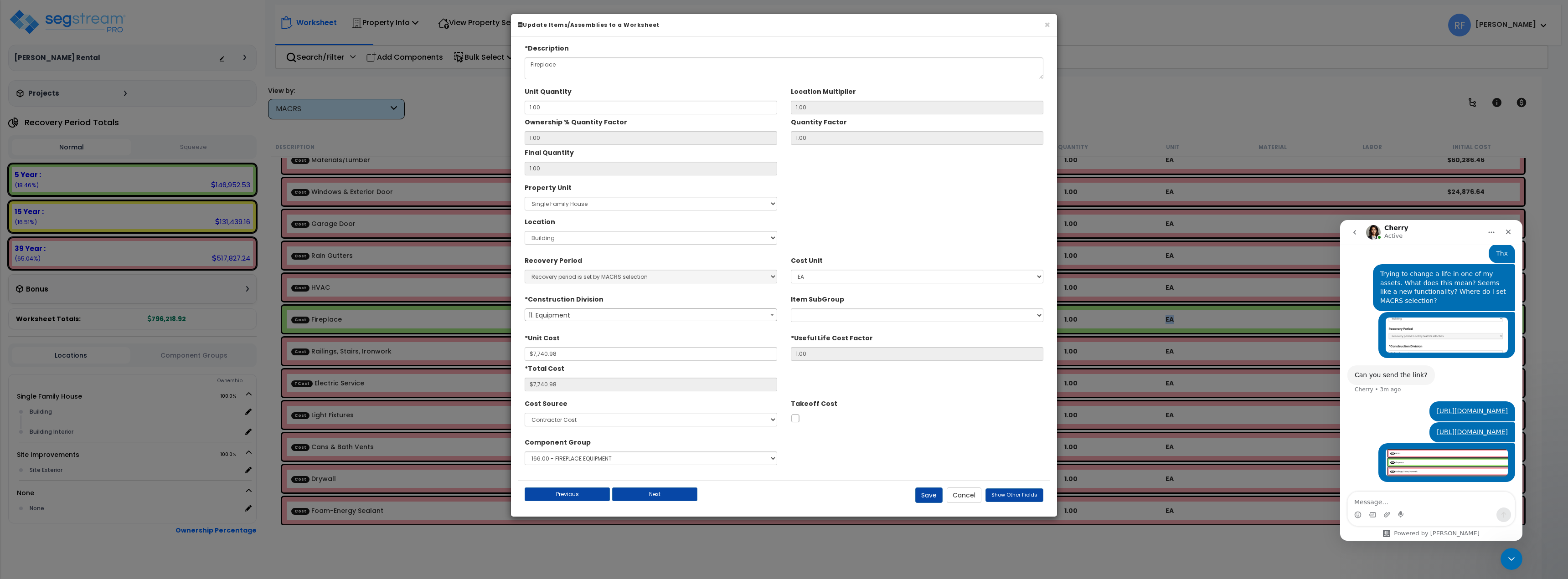
click at [1390, 499] on textarea "Message…" at bounding box center [1431, 499] width 167 height 15
type textarea "I want my fireplace to be 5yr property - Asset Class 57.0"
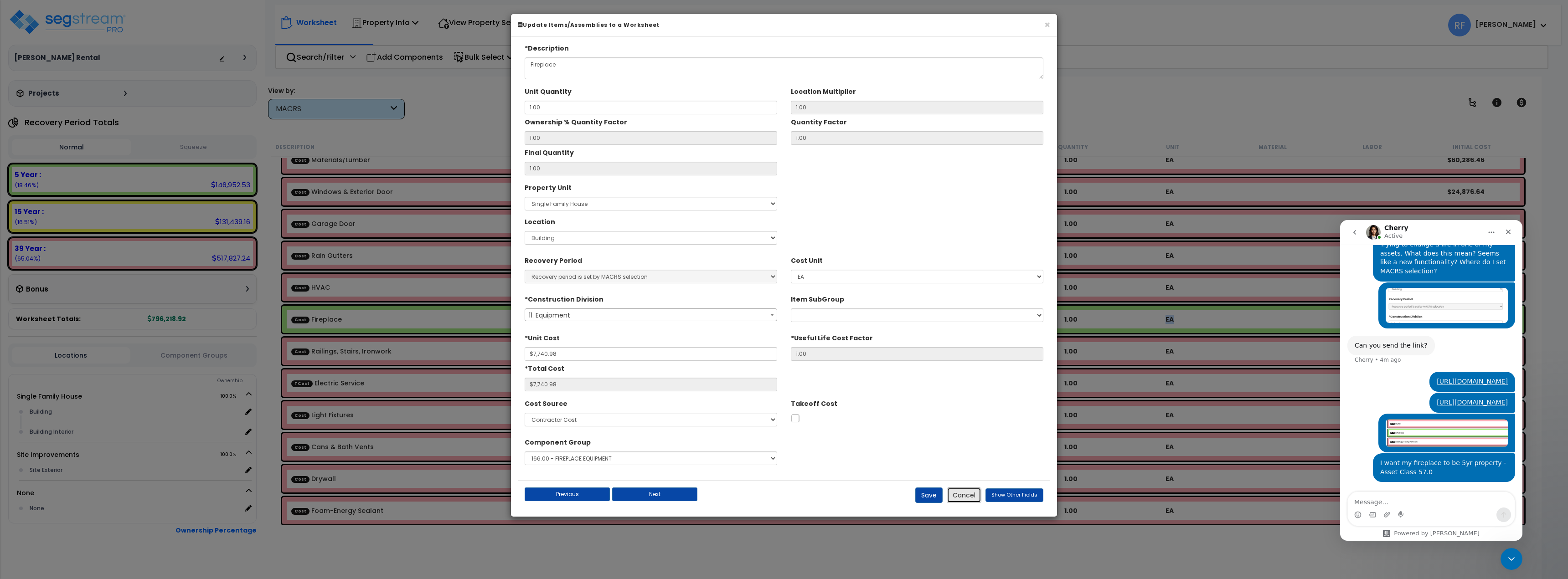
click at [979, 496] on button "Cancel" at bounding box center [964, 494] width 35 height 15
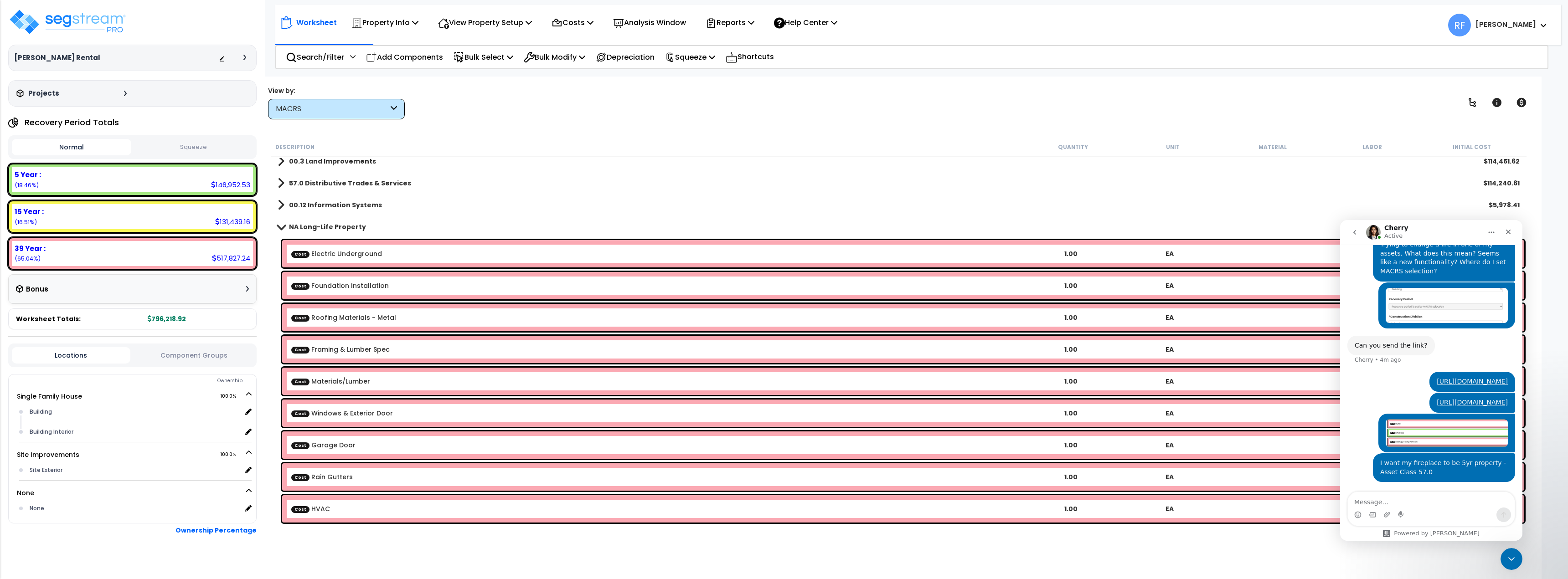
scroll to position [0, 0]
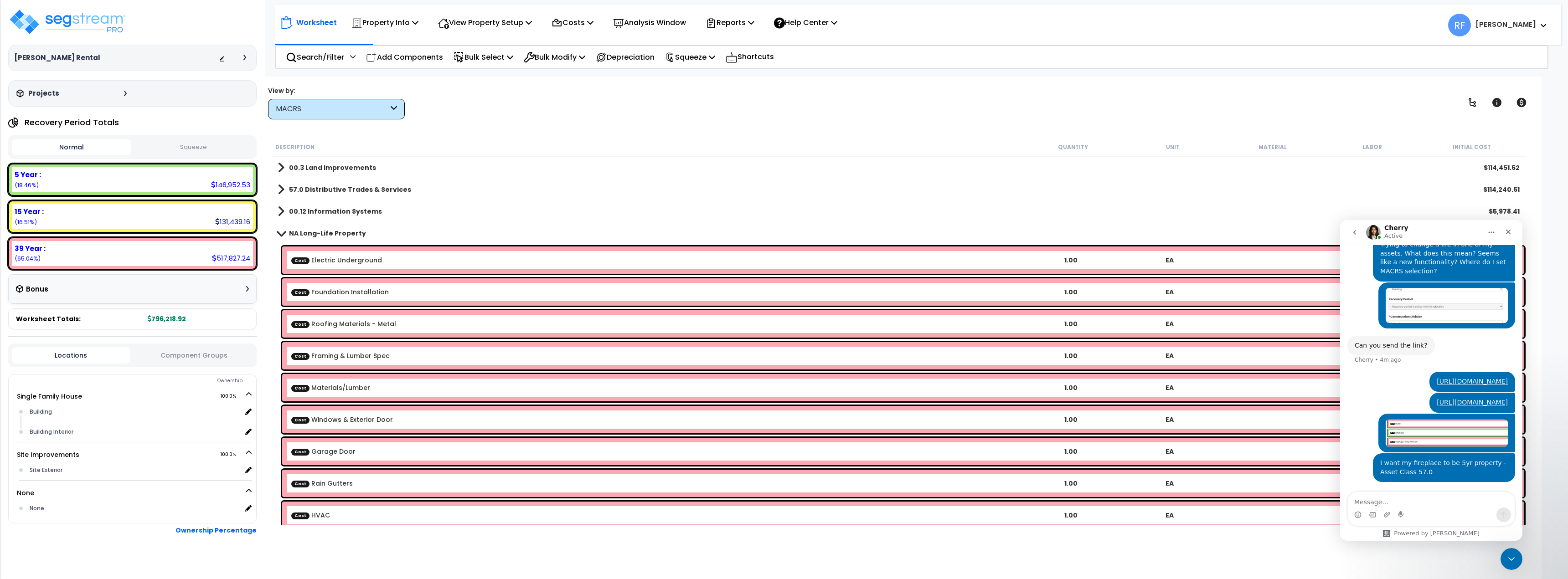
click at [301, 188] on b "57.0 Distributive Trades & Services" at bounding box center [350, 189] width 122 height 9
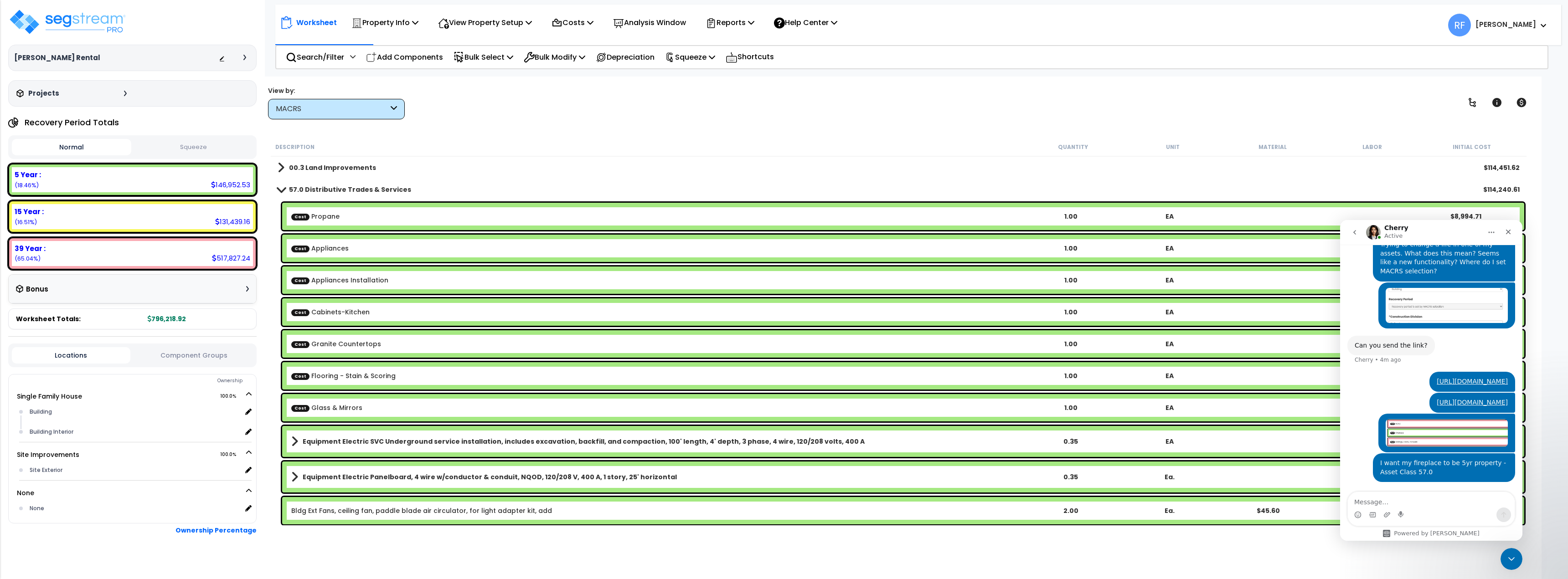
click at [301, 188] on b "57.0 Distributive Trades & Services" at bounding box center [350, 189] width 122 height 9
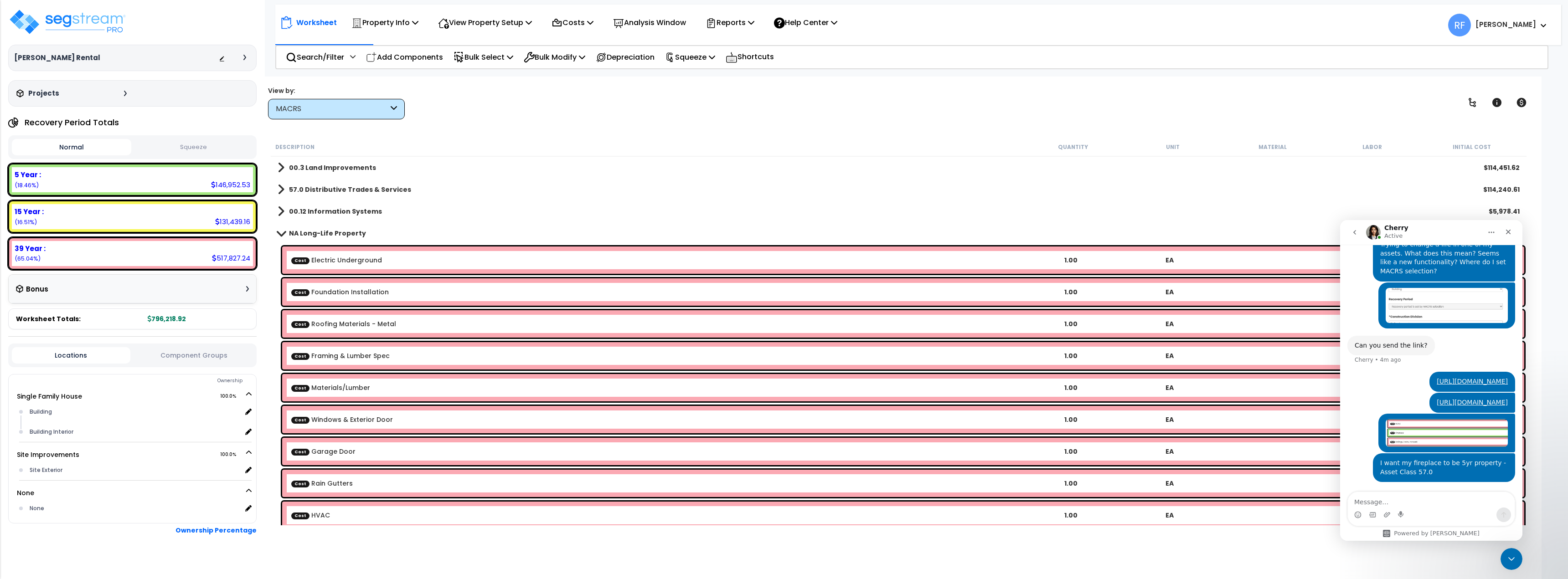
click at [315, 166] on b "00.3 Land Improvements" at bounding box center [332, 167] width 87 height 9
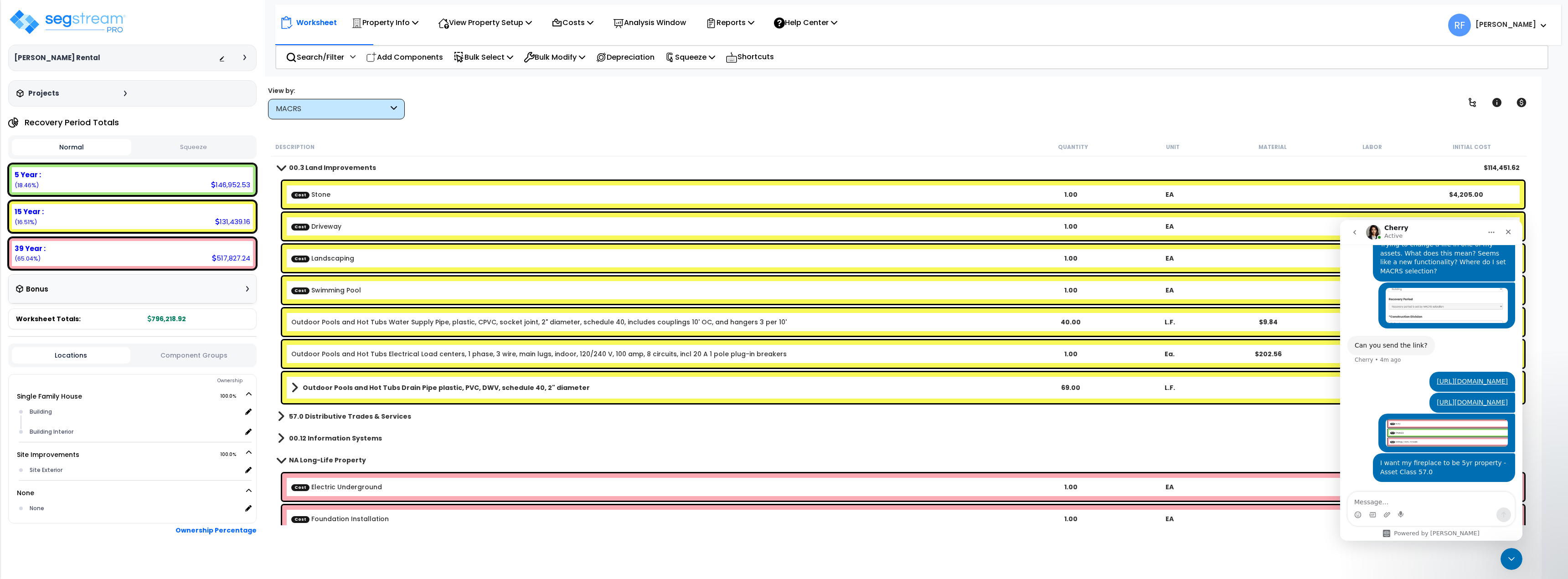
click at [326, 167] on b "00.3 Land Improvements" at bounding box center [332, 167] width 87 height 9
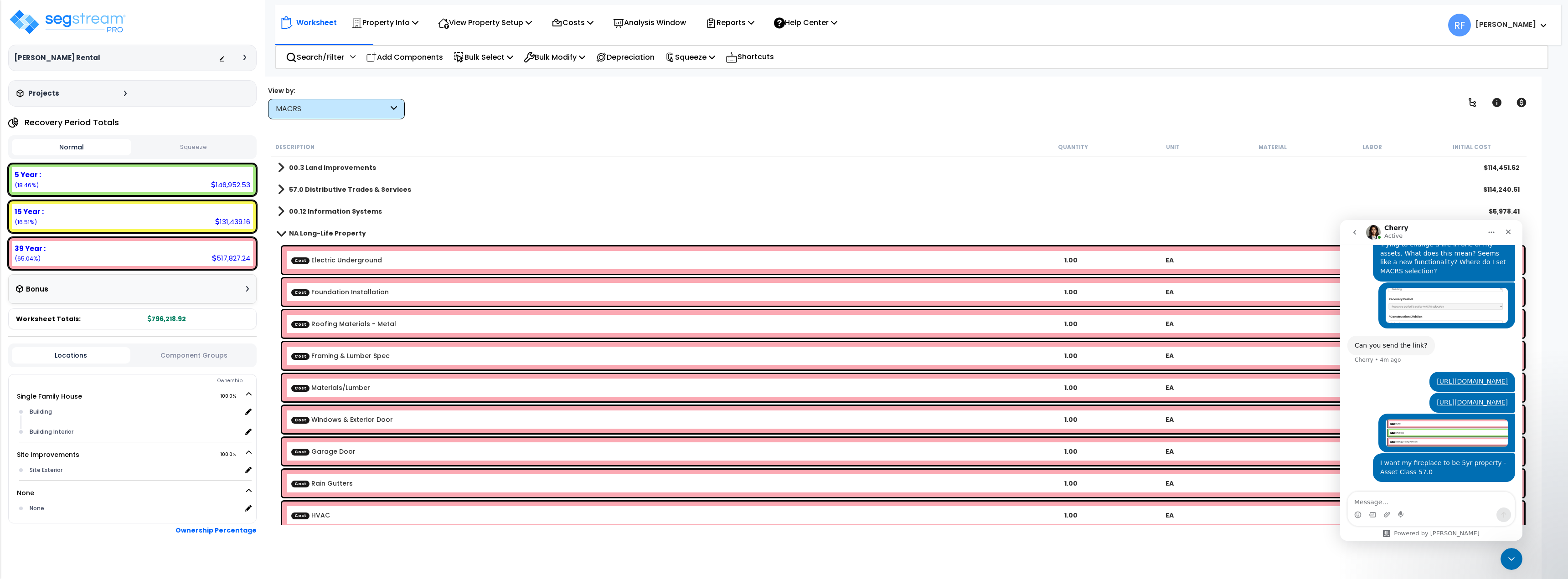
click at [325, 193] on b "57.0 Distributive Trades & Services" at bounding box center [350, 189] width 122 height 9
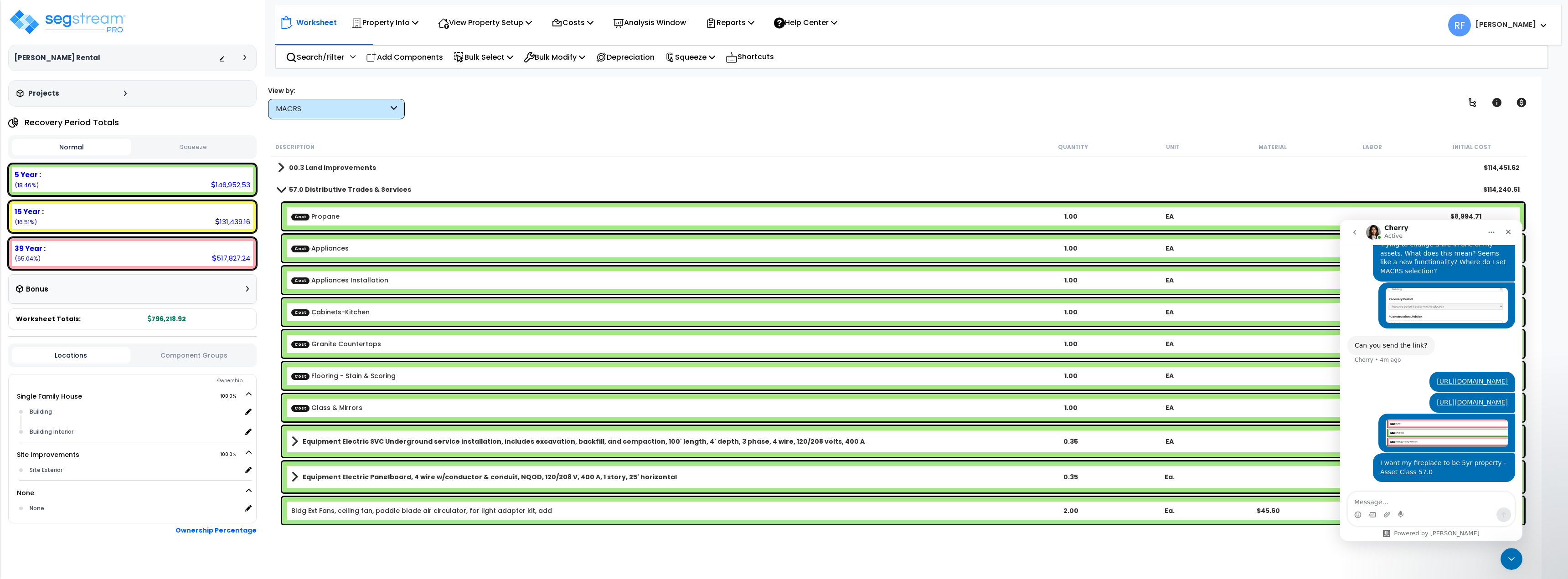
click at [340, 190] on b "57.0 Distributive Trades & Services" at bounding box center [350, 189] width 122 height 9
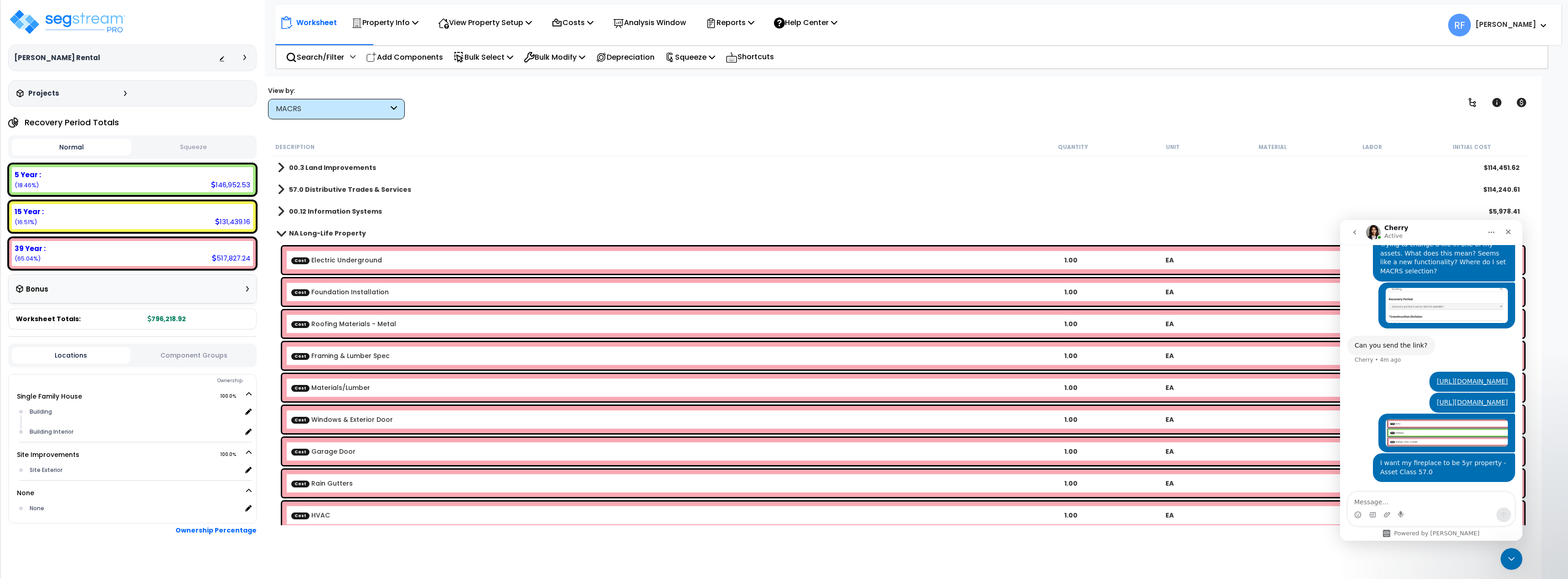
click at [334, 214] on b "00.12 Information Systems" at bounding box center [335, 211] width 93 height 9
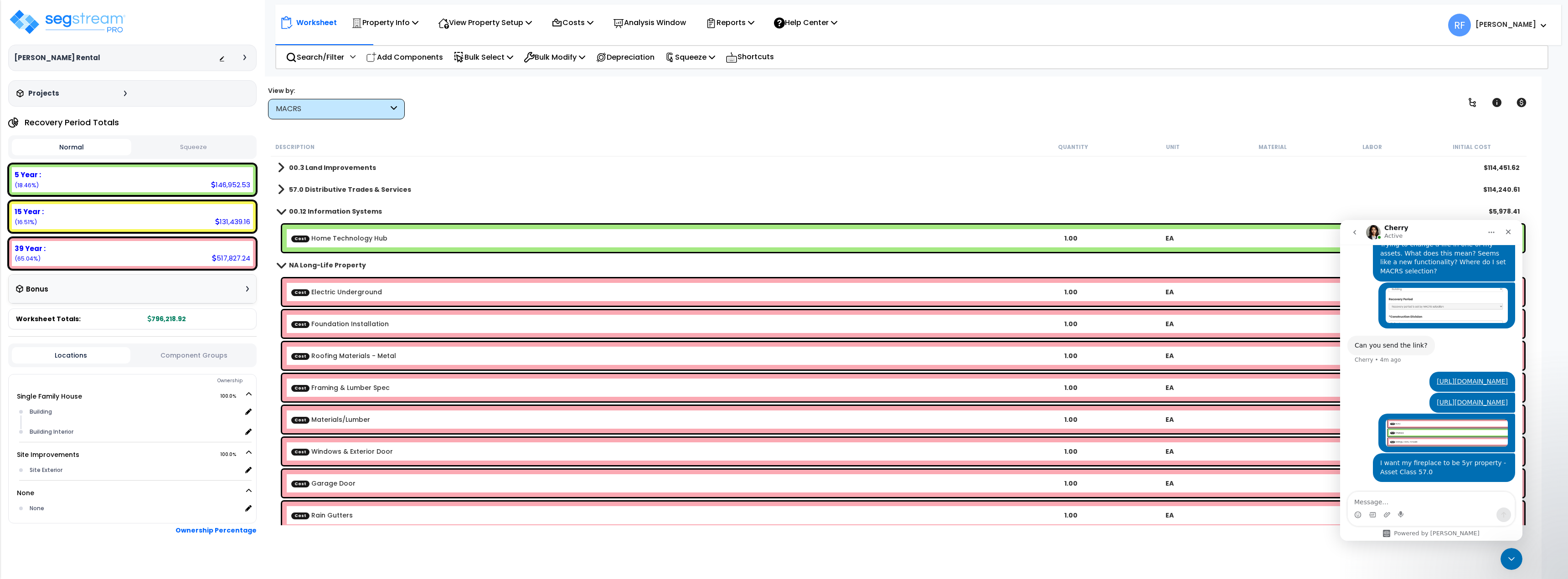
click at [335, 213] on b "00.12 Information Systems" at bounding box center [335, 211] width 93 height 9
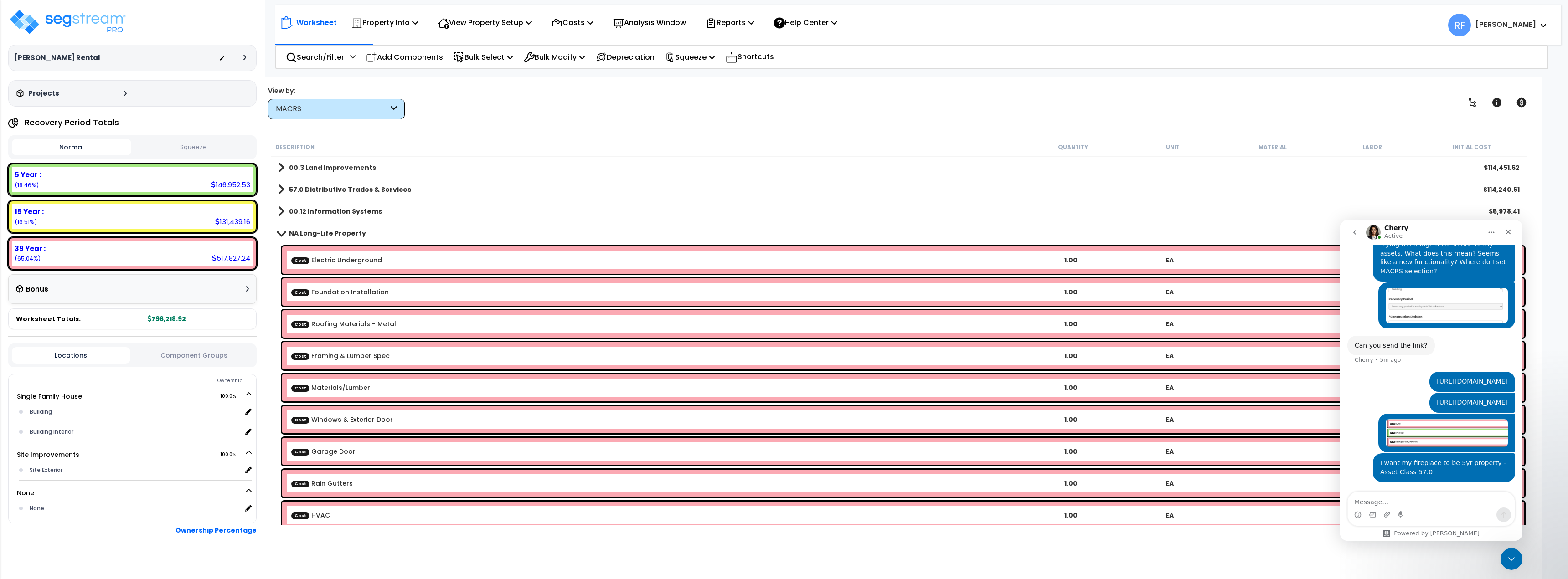
click at [319, 234] on b "NA Long-Life Property" at bounding box center [327, 233] width 77 height 9
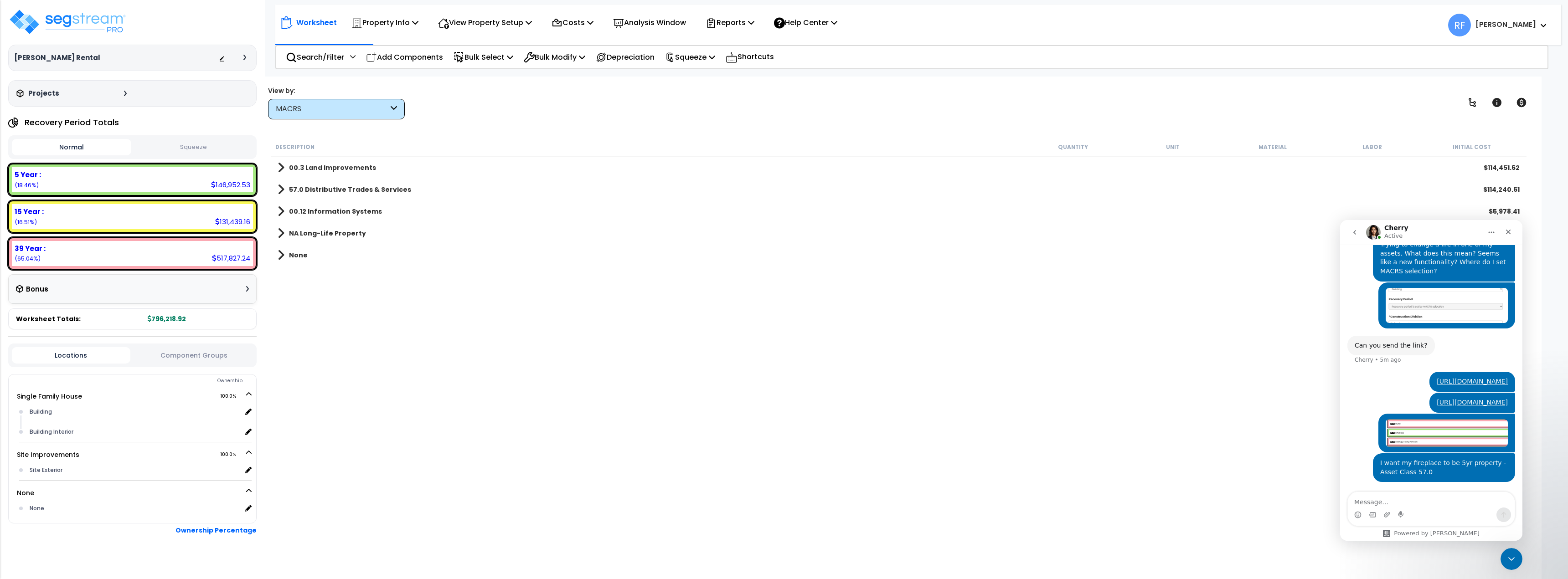
click at [311, 115] on div "MACRS" at bounding box center [336, 109] width 137 height 21
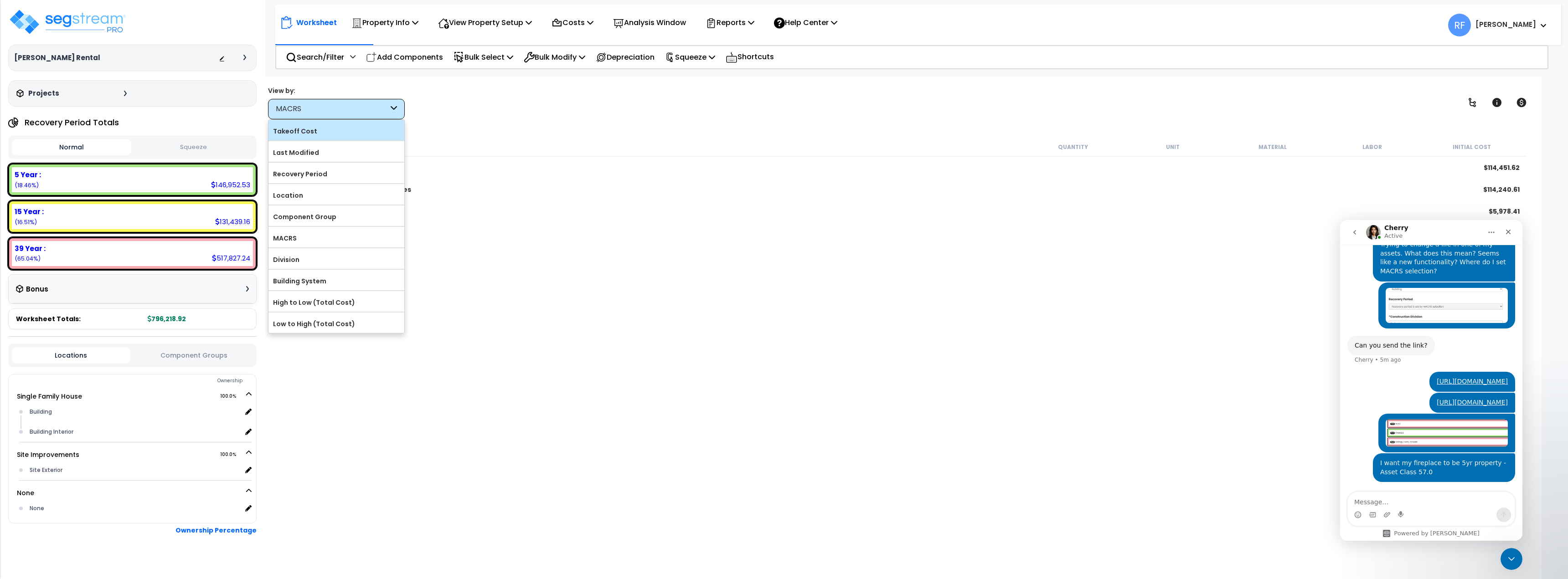
click at [305, 135] on label "Takeoff Cost" at bounding box center [336, 131] width 136 height 13
click at [0, 0] on input "Takeoff Cost" at bounding box center [0, 0] width 0 height 0
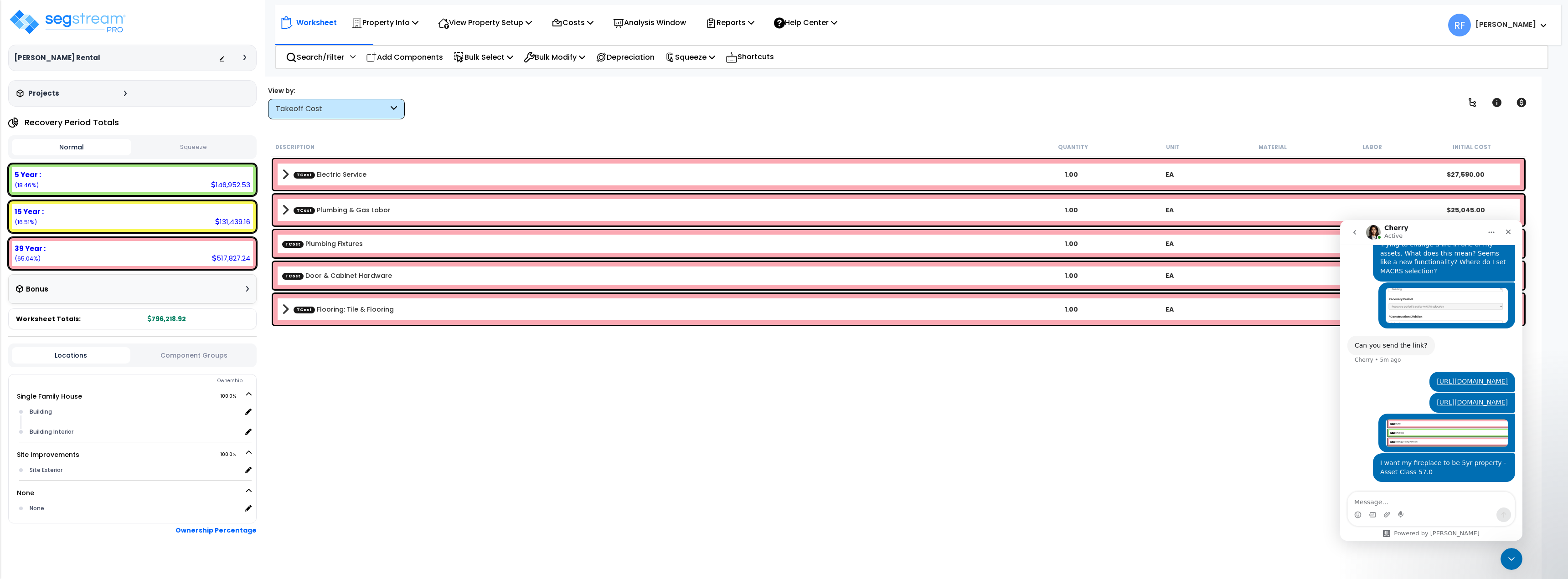
click at [306, 170] on link "TCost Electric Service" at bounding box center [330, 174] width 73 height 9
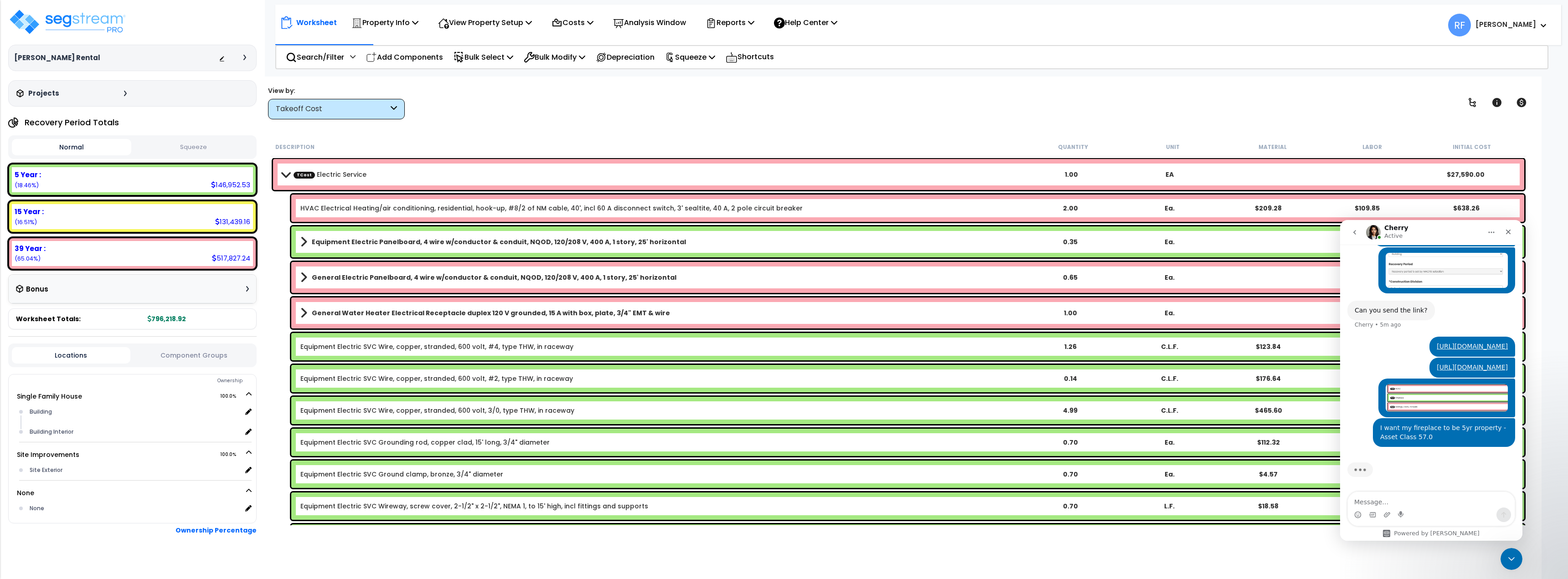
click at [326, 172] on link "TCost Electric Service" at bounding box center [330, 174] width 73 height 9
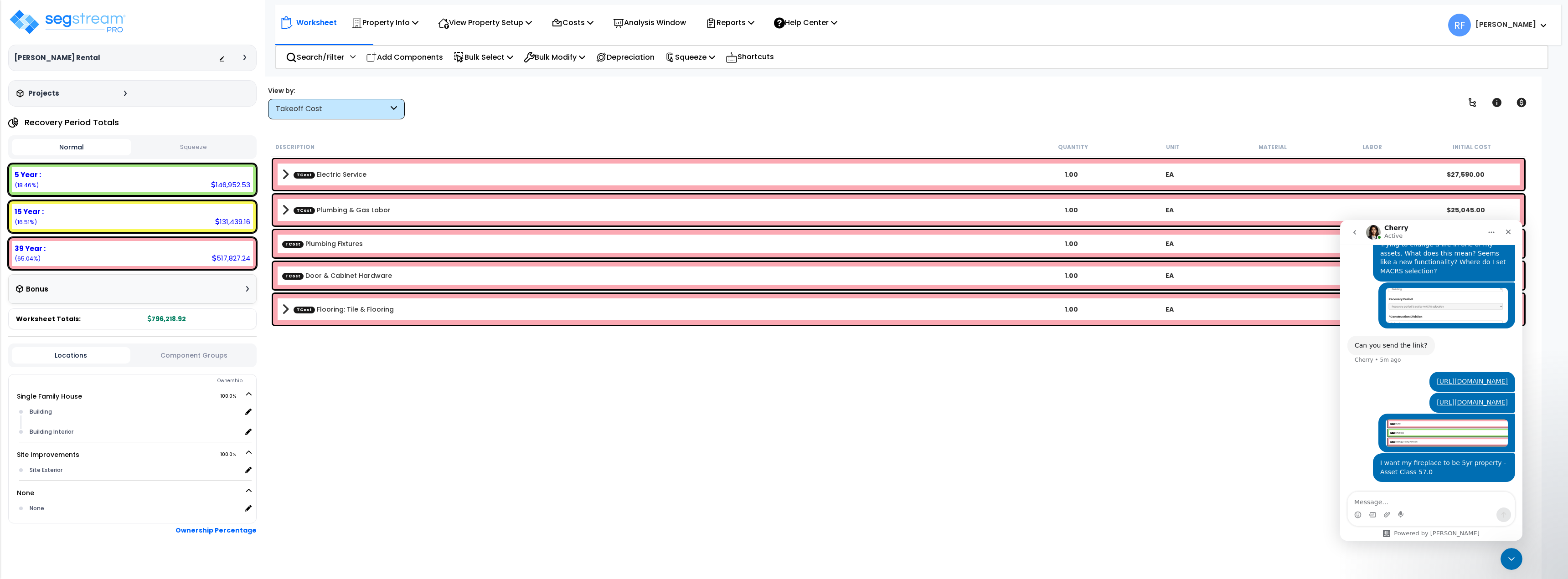
scroll to position [955, 0]
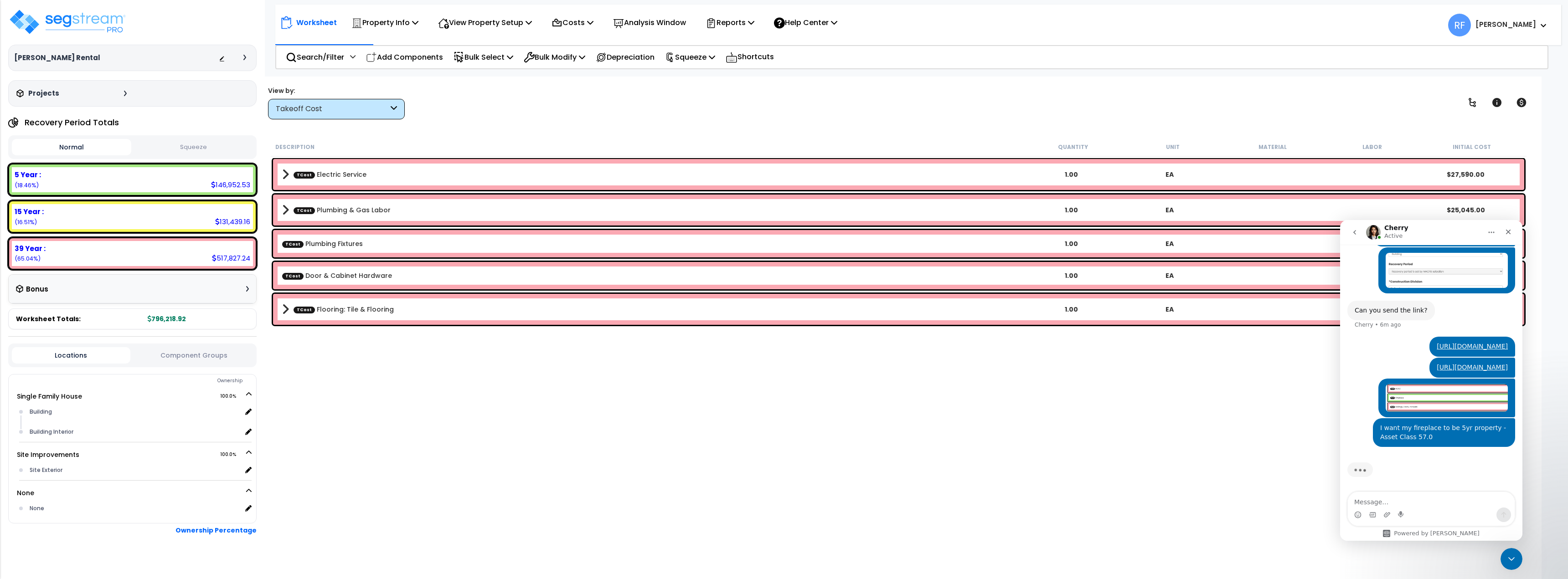
click at [349, 112] on div "Takeoff Cost" at bounding box center [332, 109] width 113 height 10
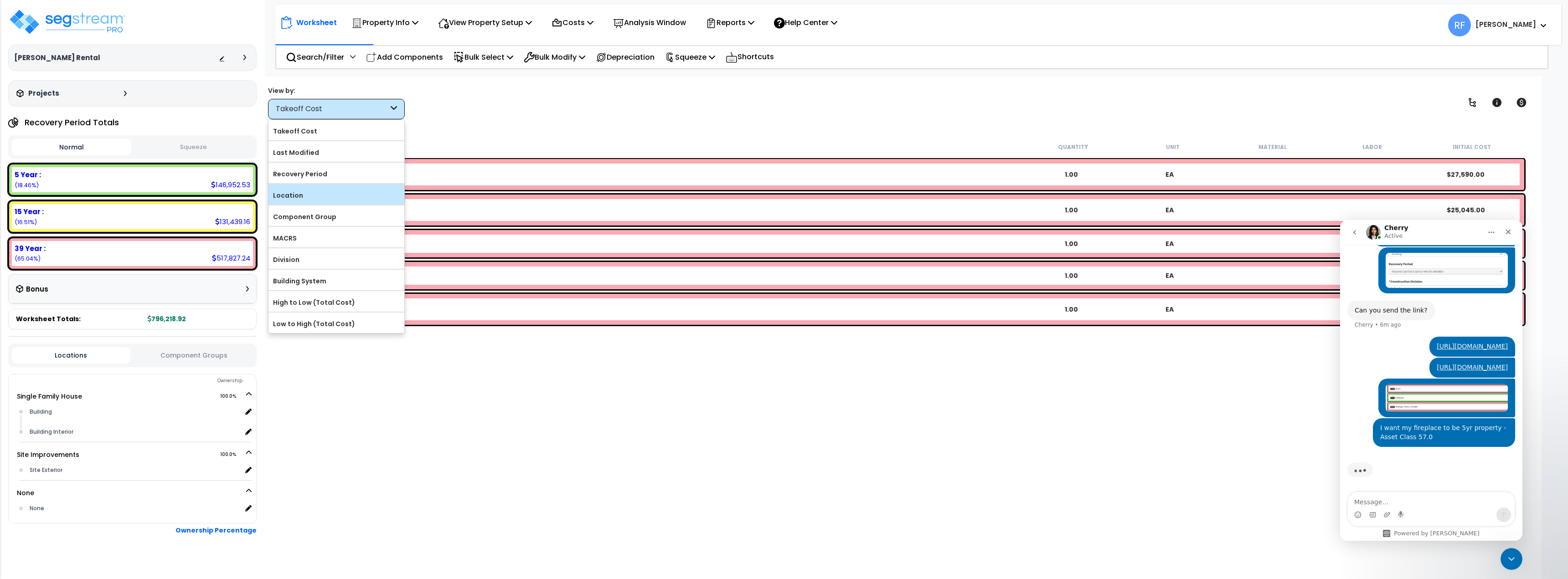
scroll to position [40, 0]
click at [502, 101] on div "View by: Takeoff Cost Takeoff Cost" at bounding box center [898, 102] width 1268 height 33
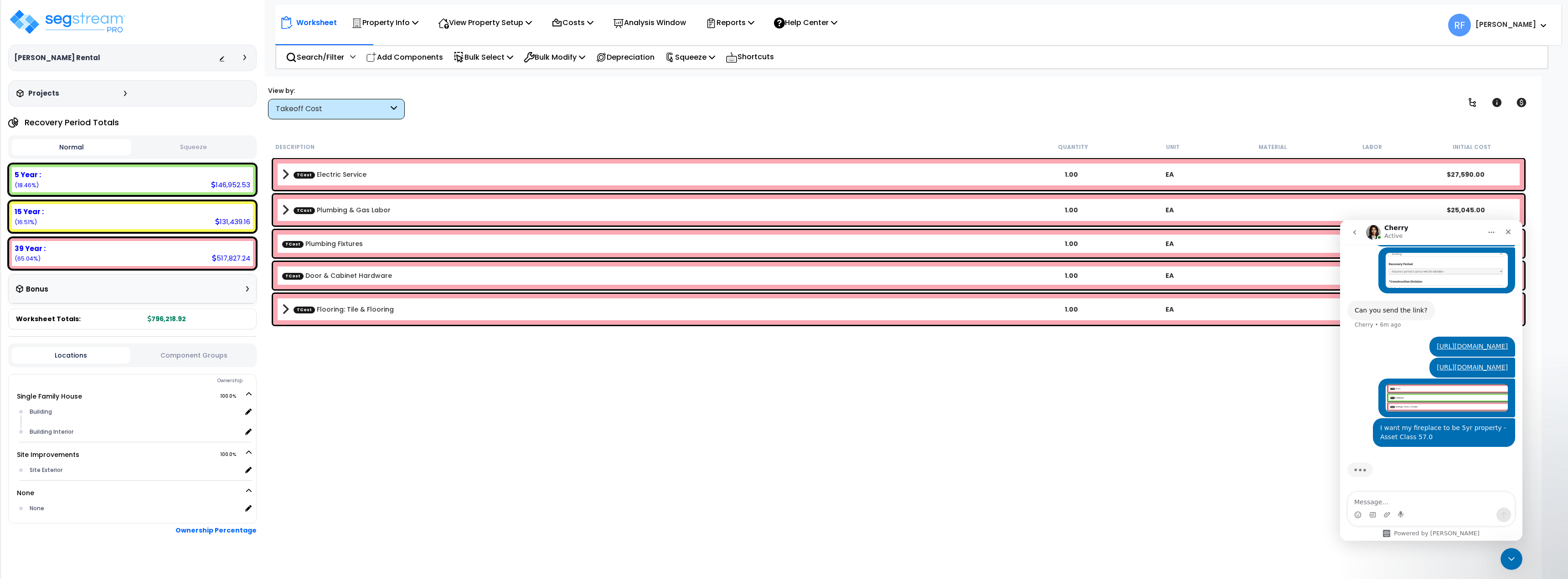
click at [401, 311] on b "TCost Flooring: Tile & Flooring" at bounding box center [652, 309] width 740 height 13
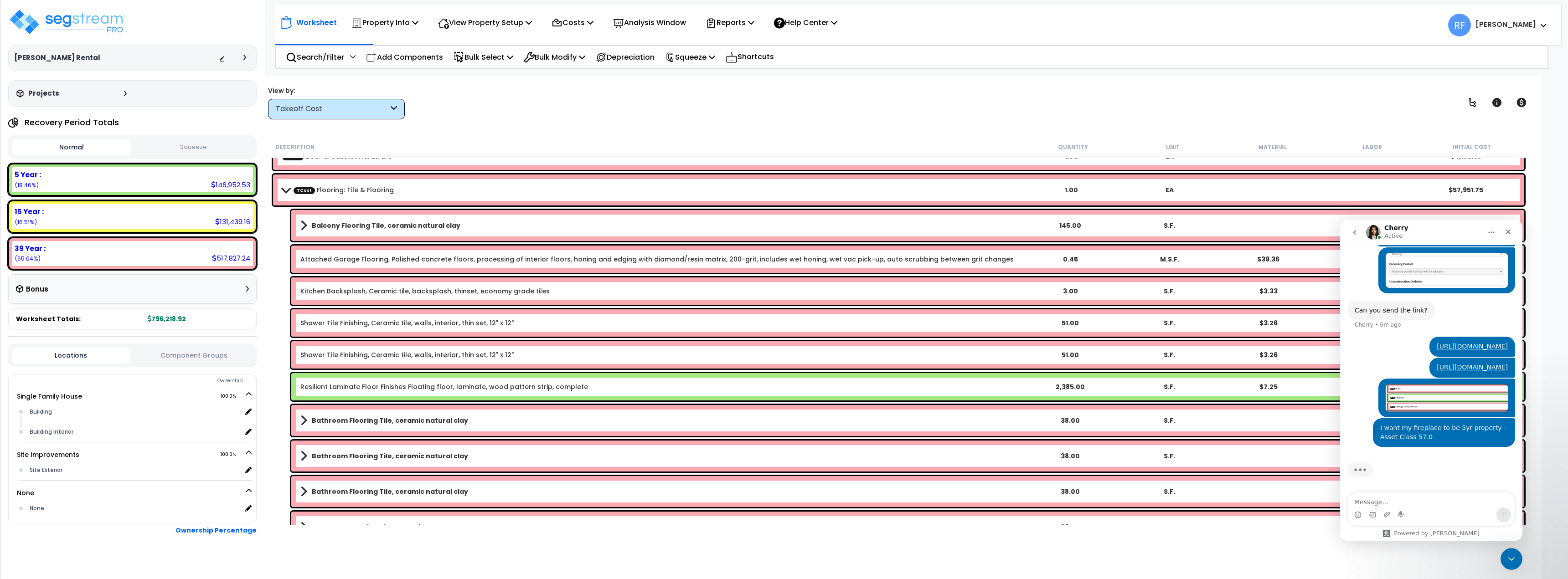
scroll to position [37, 0]
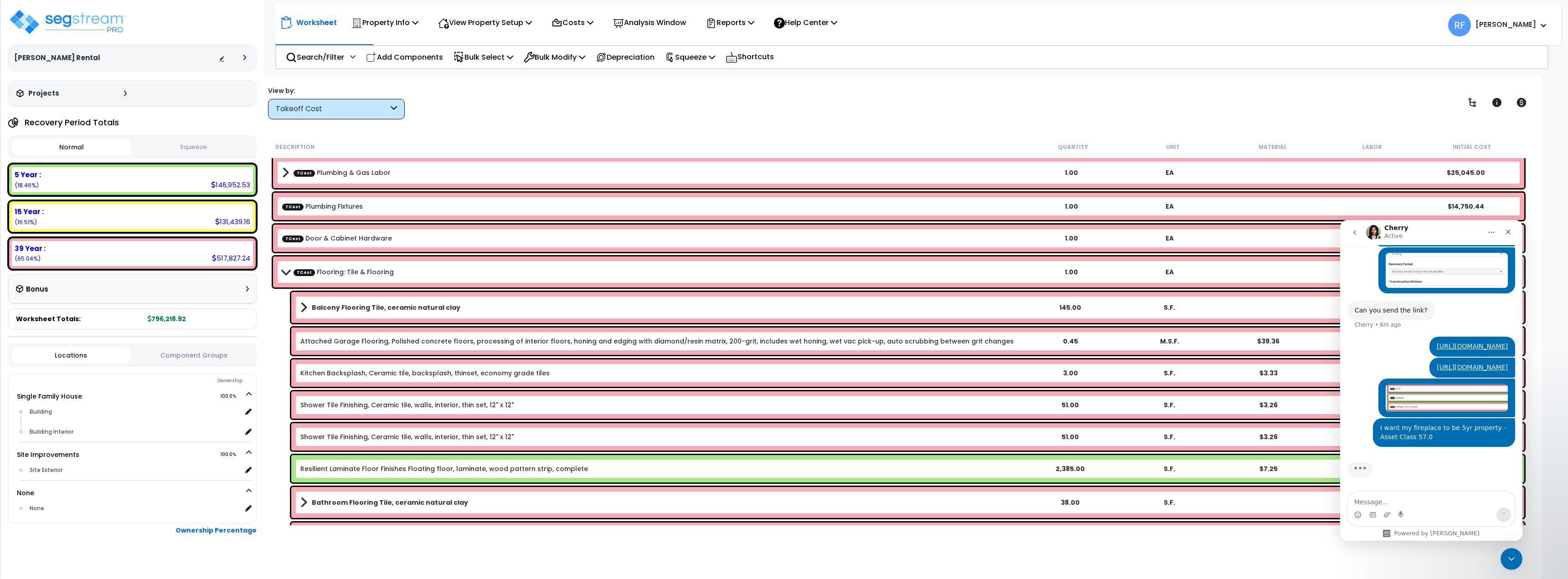
click at [340, 275] on link "TCost Flooring: Tile & Flooring" at bounding box center [343, 272] width 100 height 9
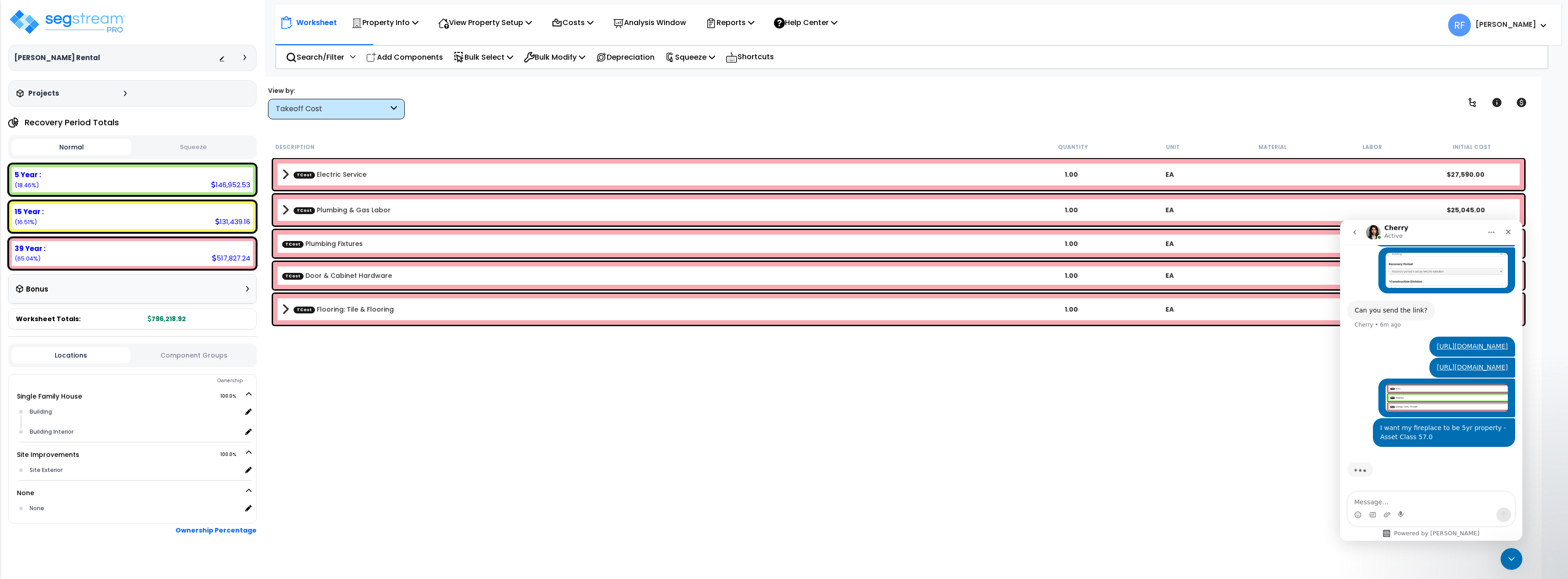
click at [337, 117] on div "Takeoff Cost" at bounding box center [336, 109] width 137 height 21
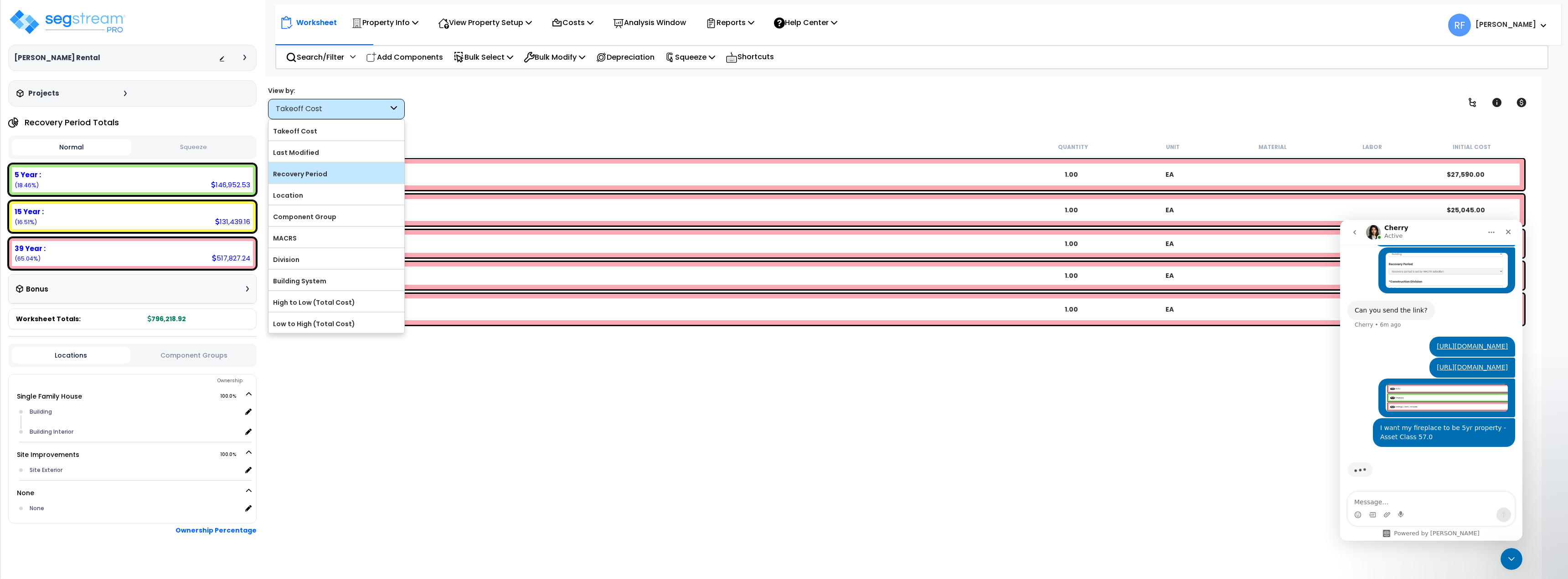
click at [307, 175] on label "Recovery Period" at bounding box center [336, 174] width 136 height 13
click at [0, 0] on input "Recovery Period" at bounding box center [0, 0] width 0 height 0
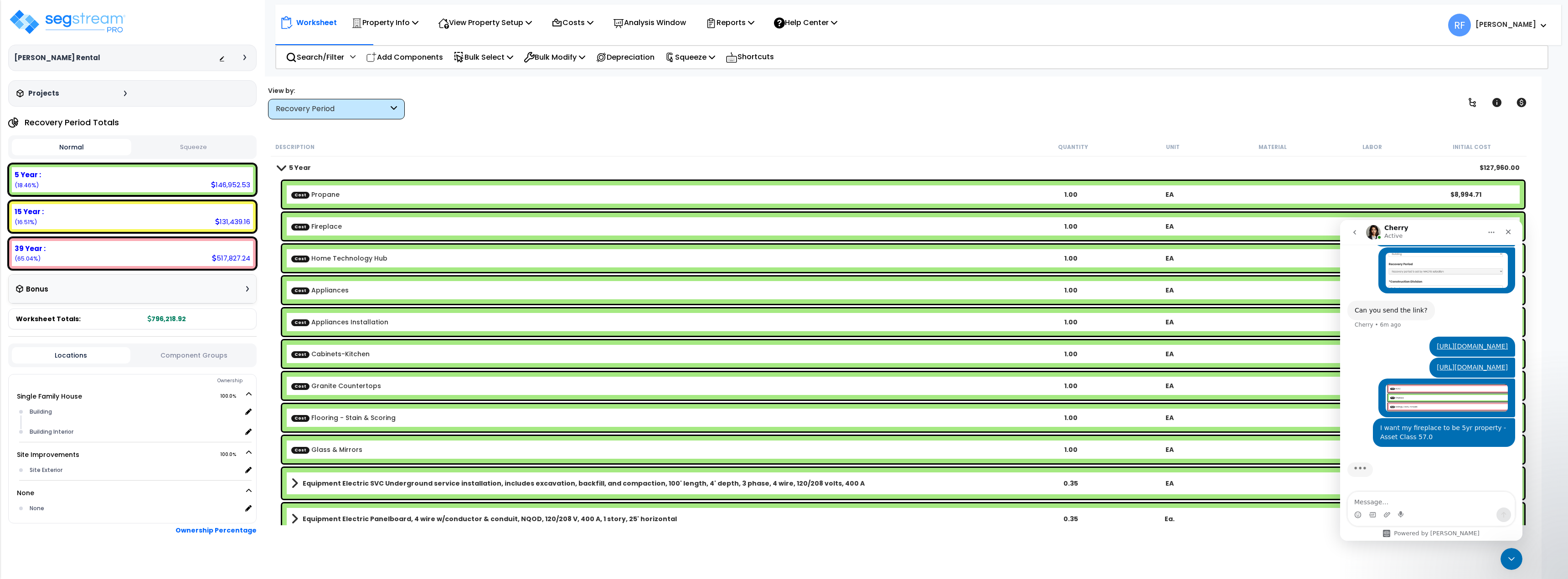
click at [299, 168] on b "5 Year" at bounding box center [300, 167] width 22 height 9
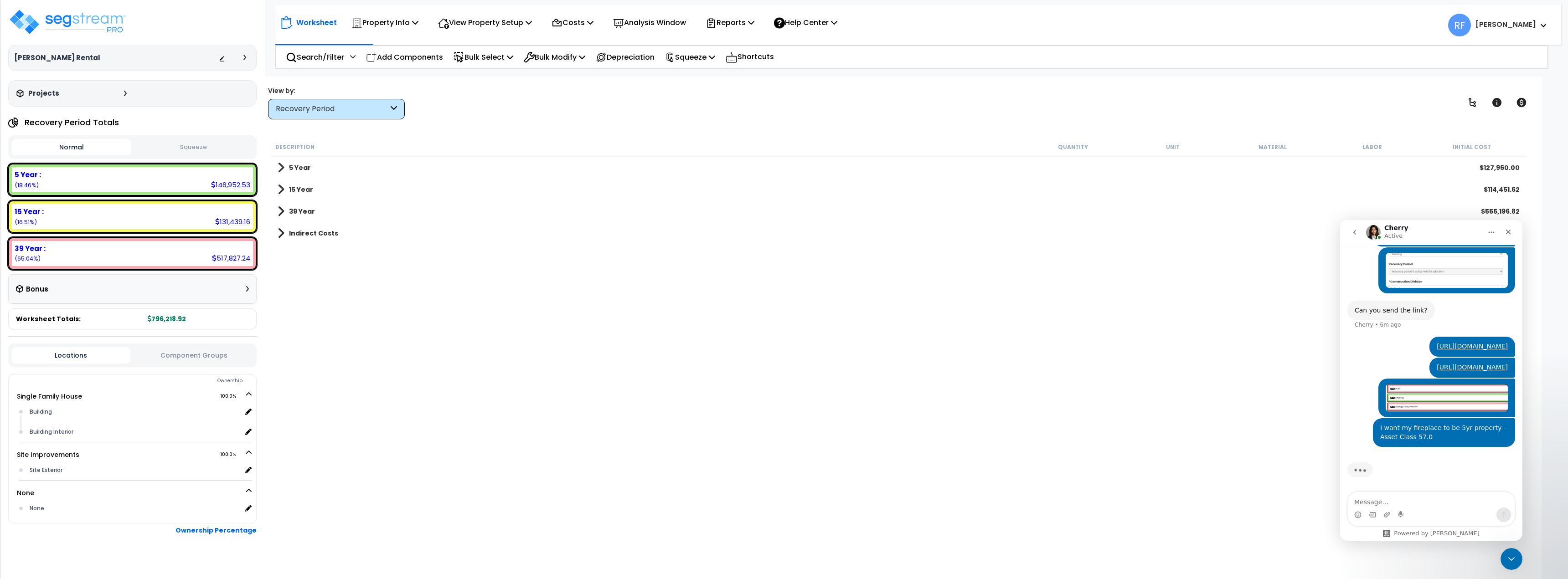
click at [377, 116] on div "Recovery Period" at bounding box center [336, 109] width 137 height 21
click at [348, 133] on label "Takeoff Cost" at bounding box center [336, 131] width 136 height 13
click at [0, 0] on input "Takeoff Cost" at bounding box center [0, 0] width 0 height 0
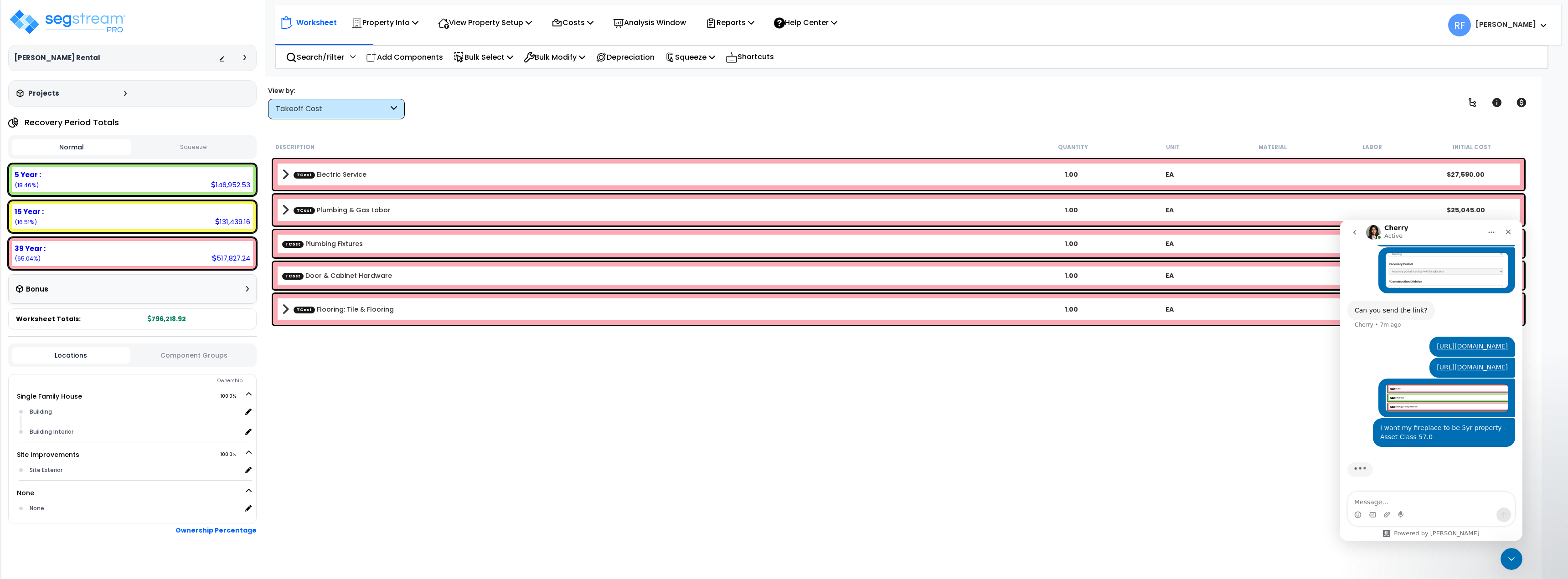
scroll to position [40, 0]
click at [347, 313] on link "TCost Flooring: Tile & Flooring" at bounding box center [343, 309] width 100 height 9
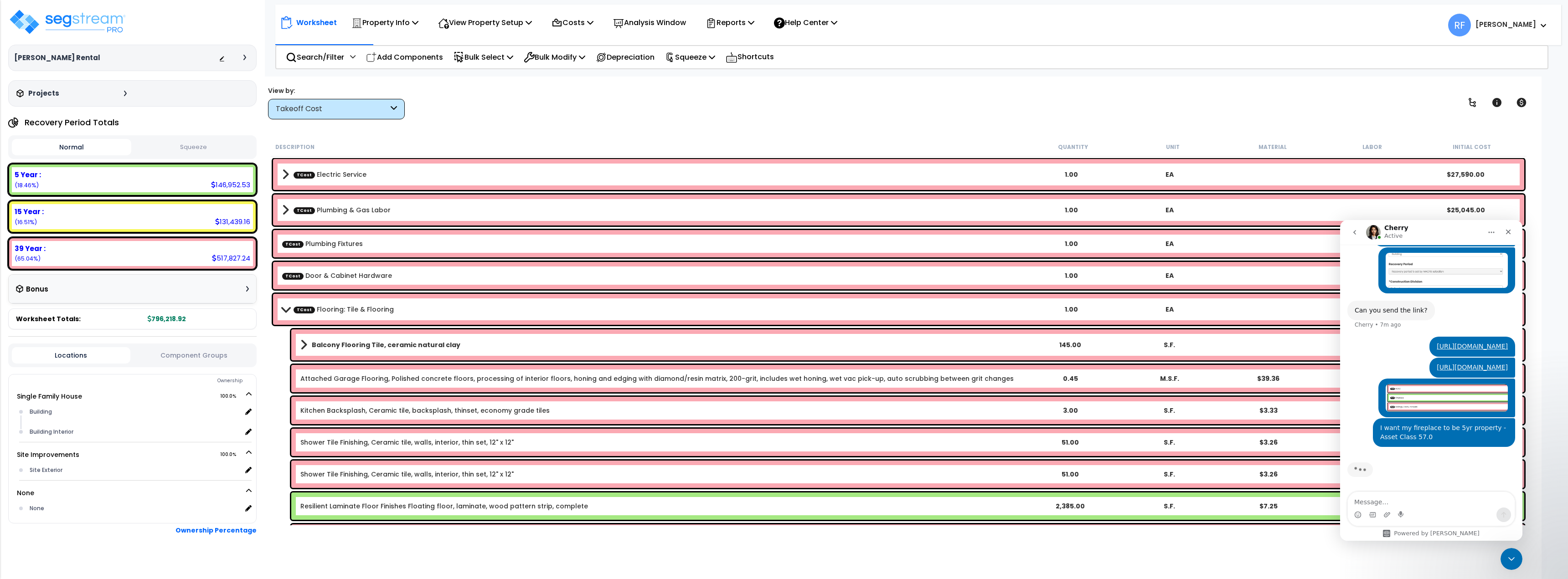
click at [343, 308] on link "TCost Flooring: Tile & Flooring" at bounding box center [343, 309] width 100 height 9
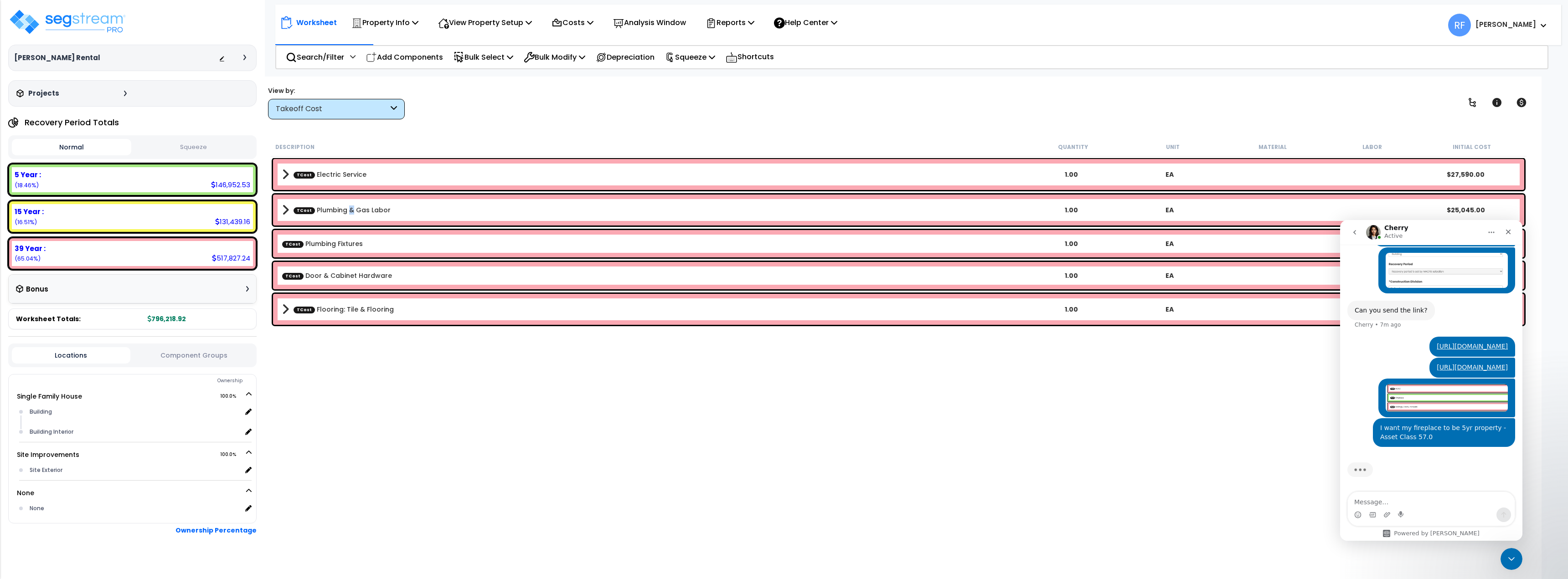
drag, startPoint x: 348, startPoint y: 207, endPoint x: 346, endPoint y: 213, distance: 6.3
click at [346, 212] on link "TCost Plumbing & Gas Labor" at bounding box center [342, 210] width 97 height 9
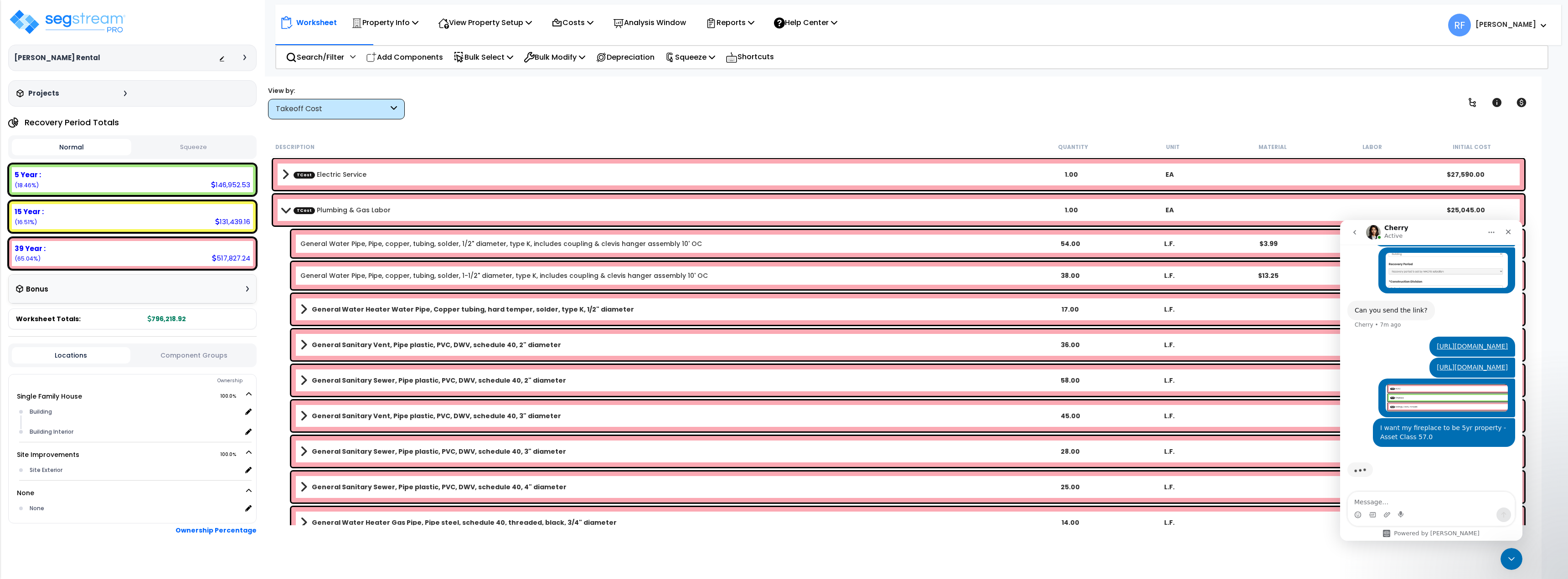
scroll to position [0, 0]
click at [334, 213] on link "TCost Plumbing & Gas Labor" at bounding box center [342, 210] width 97 height 9
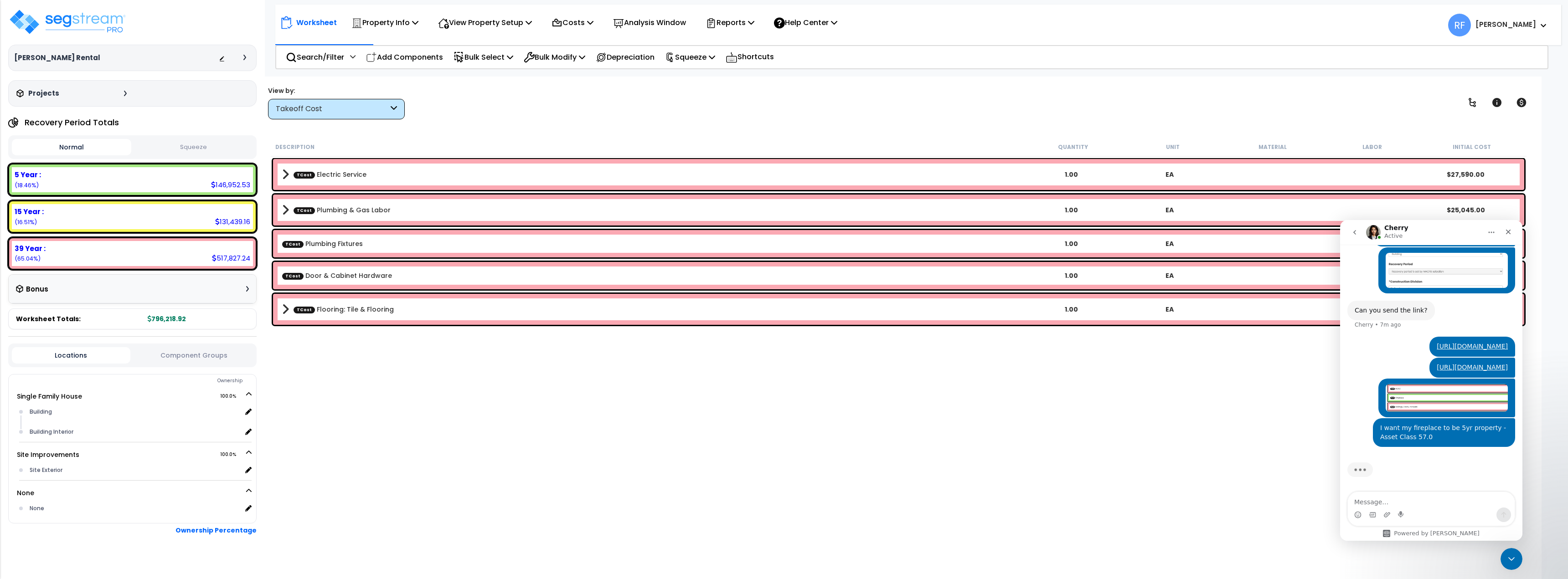
click at [312, 114] on div "Takeoff Cost" at bounding box center [332, 109] width 113 height 10
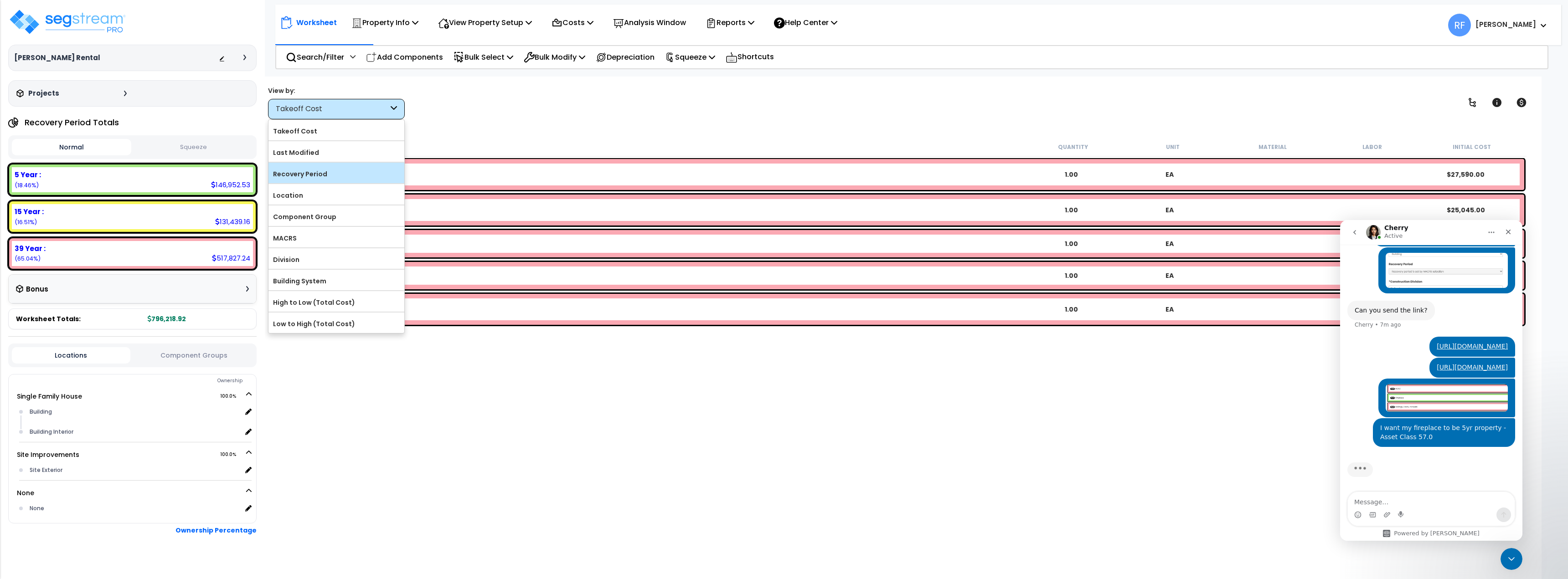
click at [318, 177] on label "Recovery Period" at bounding box center [336, 174] width 136 height 13
click at [0, 0] on input "Recovery Period" at bounding box center [0, 0] width 0 height 0
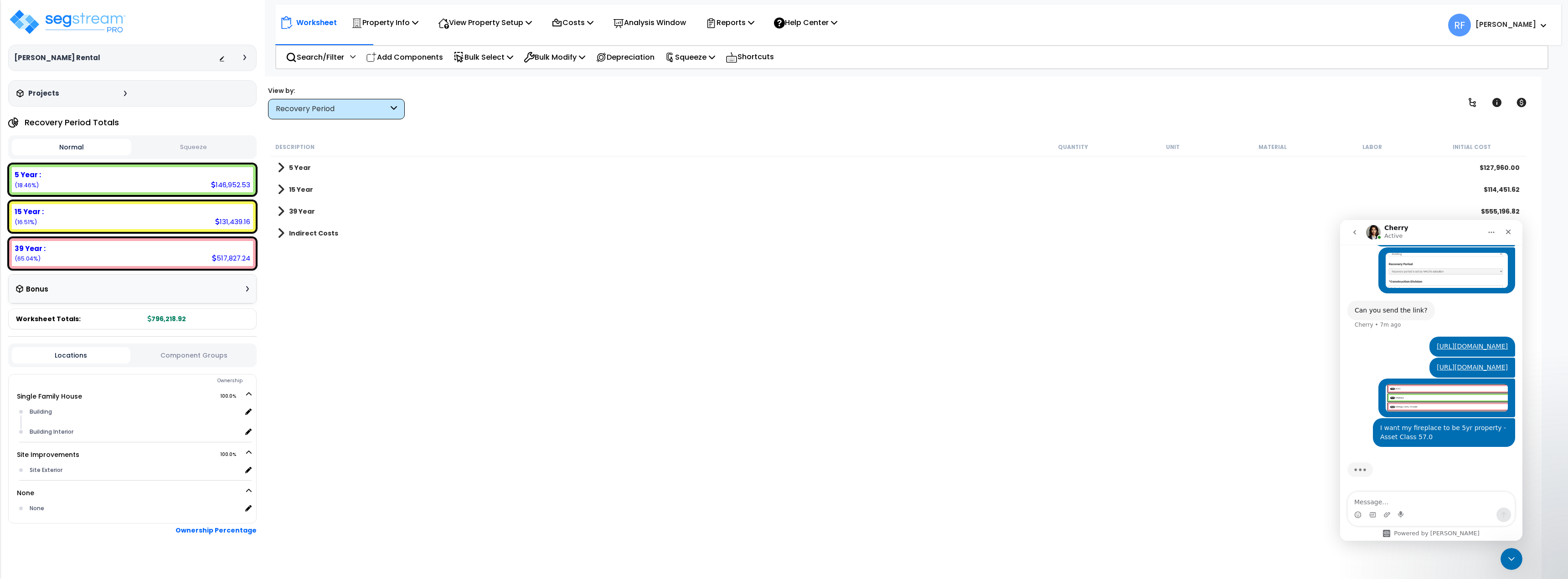
click at [312, 207] on b "39 Year" at bounding box center [302, 211] width 26 height 9
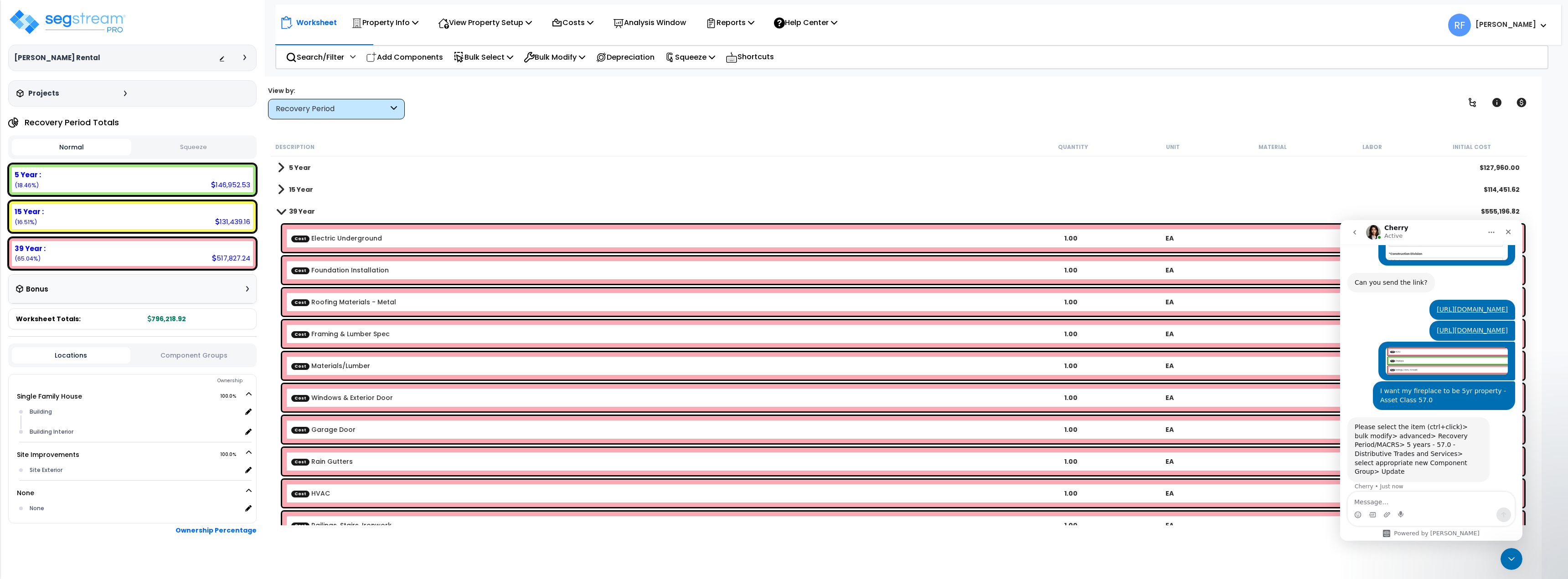
click at [301, 209] on b "39 Year" at bounding box center [302, 211] width 26 height 9
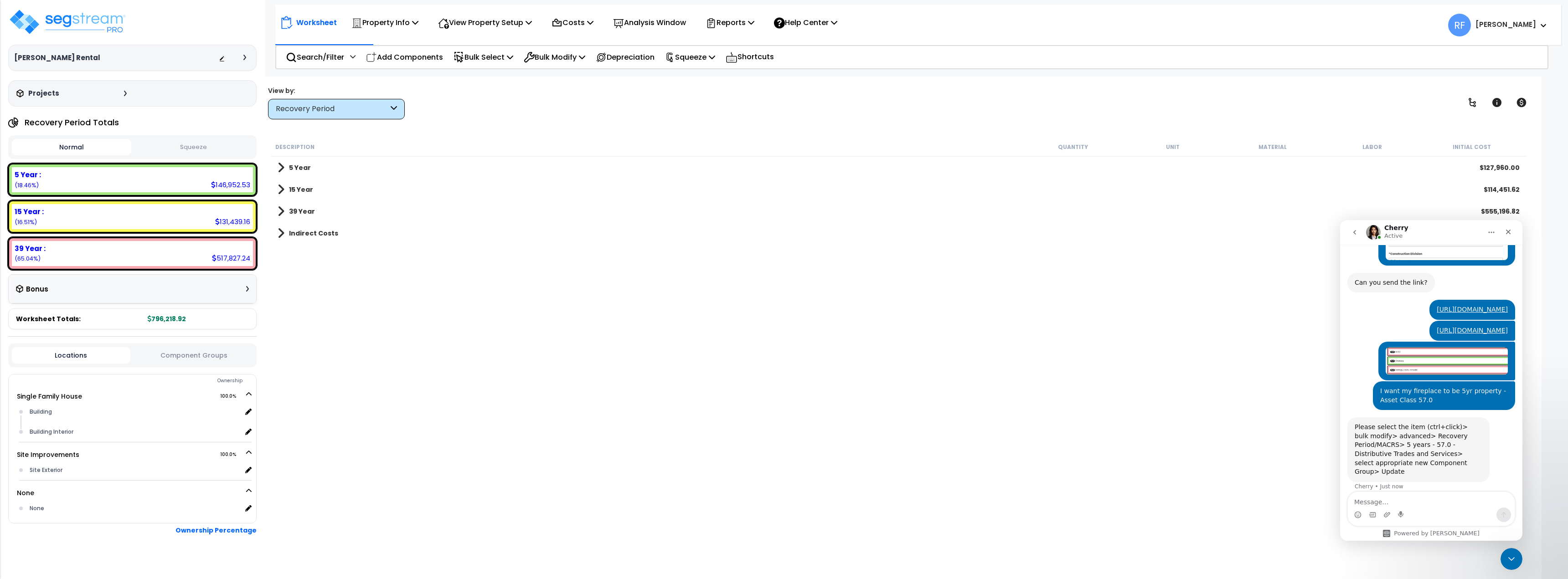
click at [301, 209] on b "39 Year" at bounding box center [302, 211] width 26 height 9
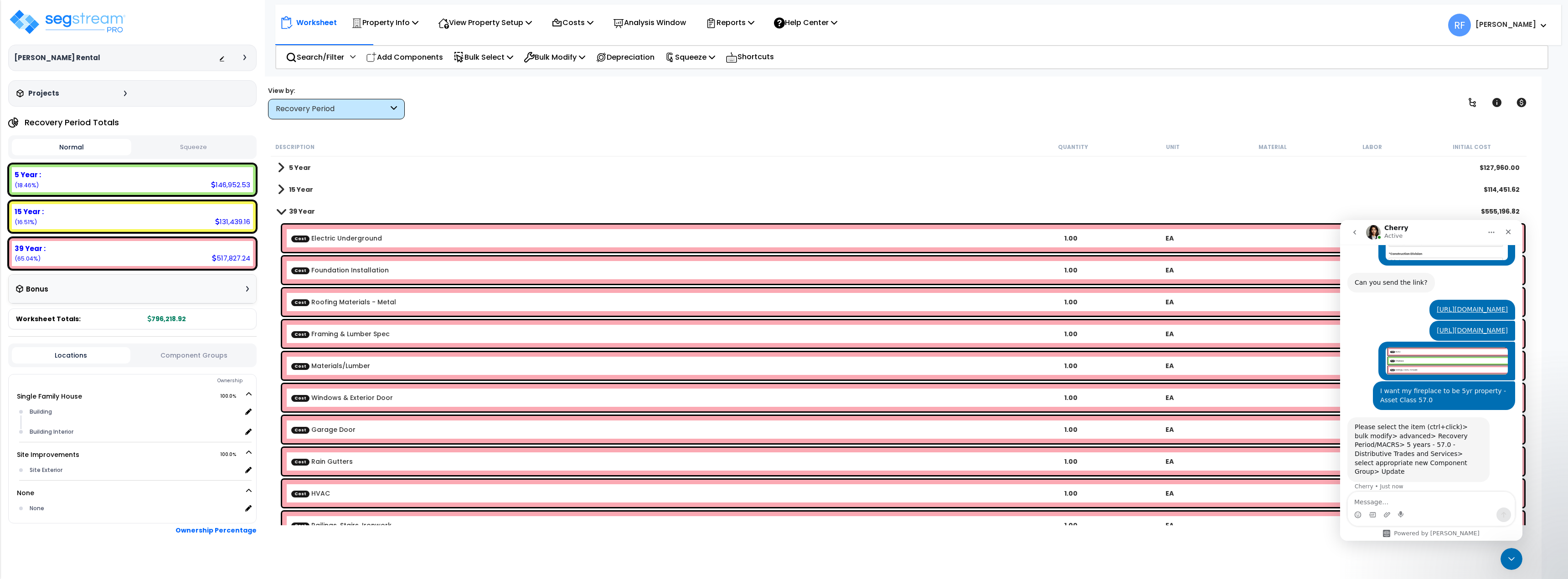
click at [304, 211] on b "39 Year" at bounding box center [302, 211] width 26 height 9
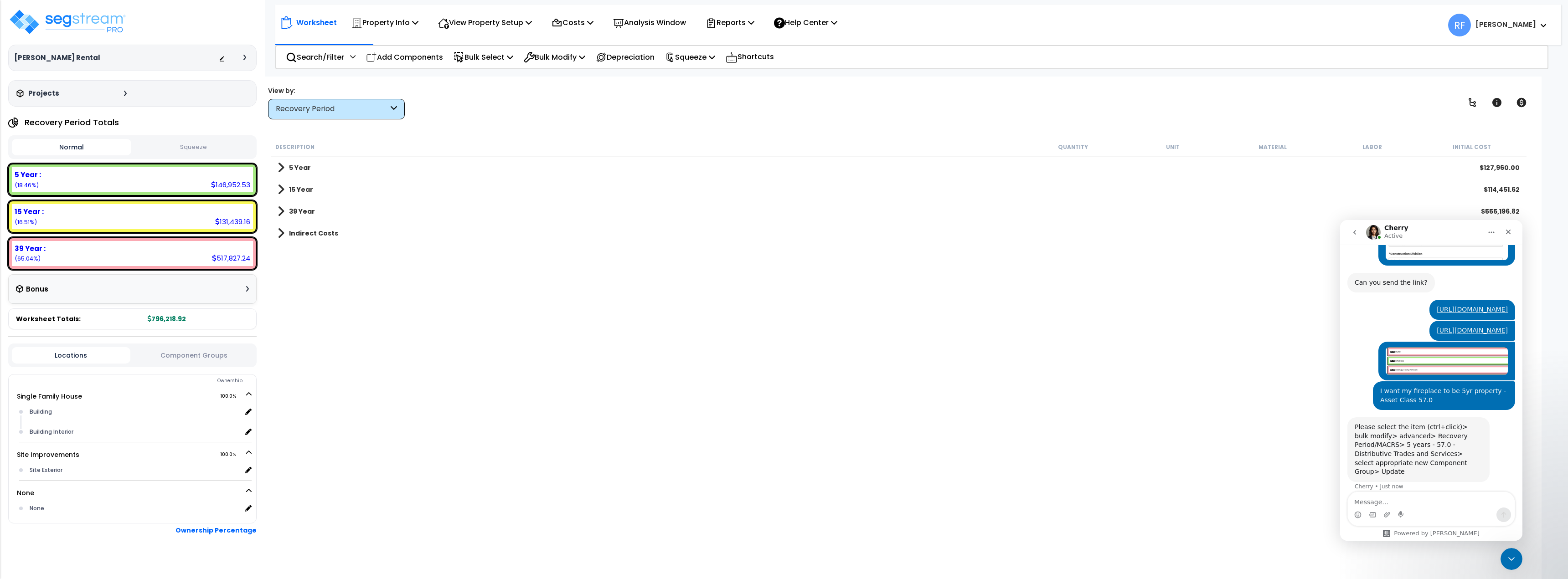
click at [350, 118] on div "Recovery Period" at bounding box center [336, 109] width 137 height 21
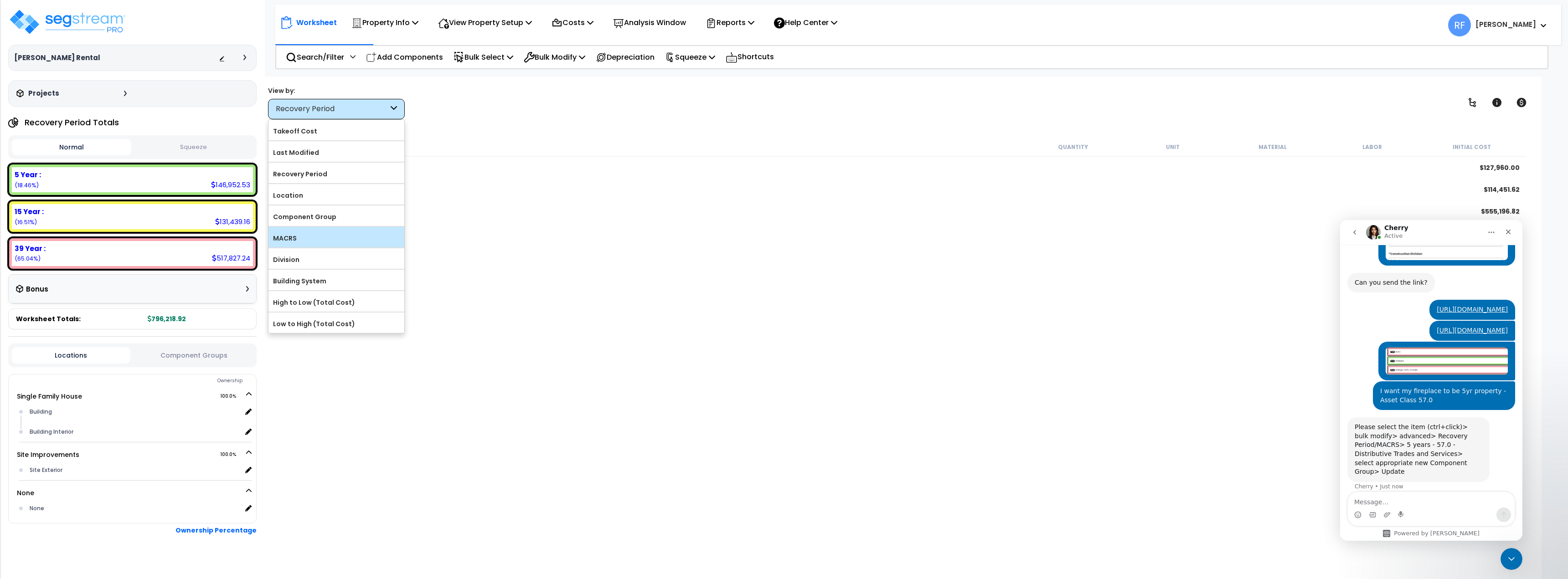
click at [333, 242] on label "MACRS" at bounding box center [336, 238] width 136 height 13
click at [0, 0] on input "MACRS" at bounding box center [0, 0] width 0 height 0
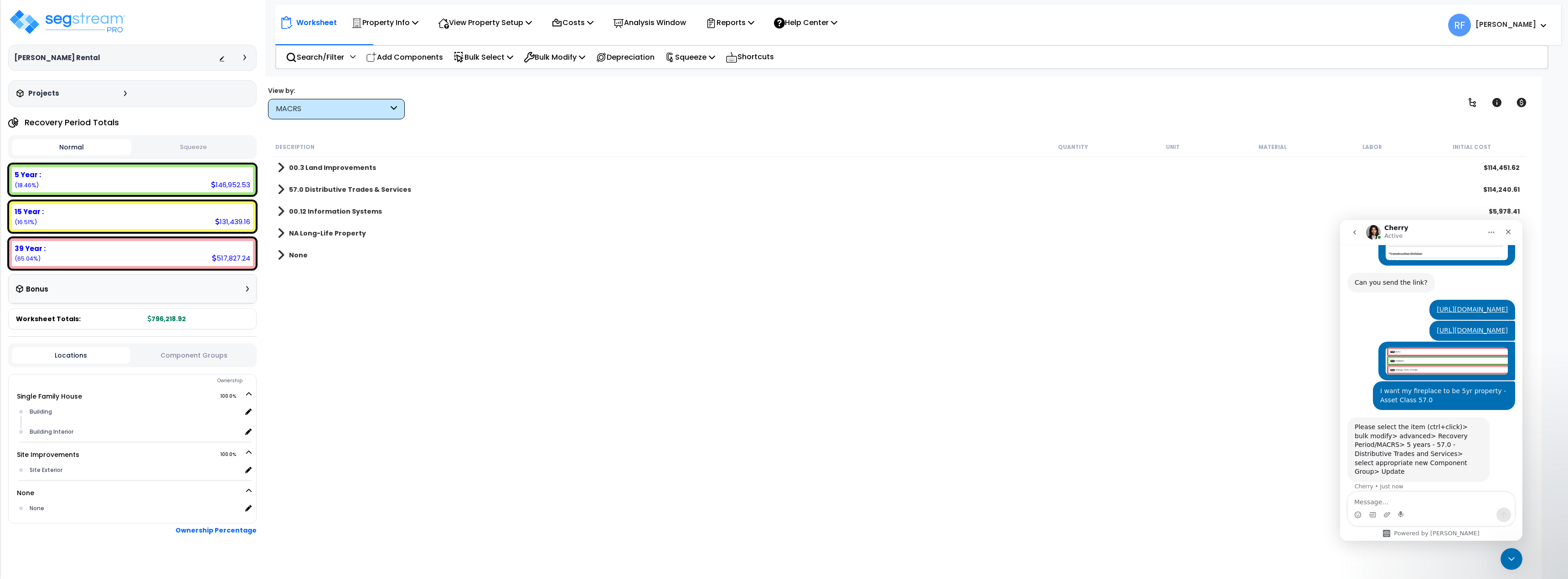
click at [336, 237] on b "NA Long-Life Property" at bounding box center [327, 233] width 77 height 9
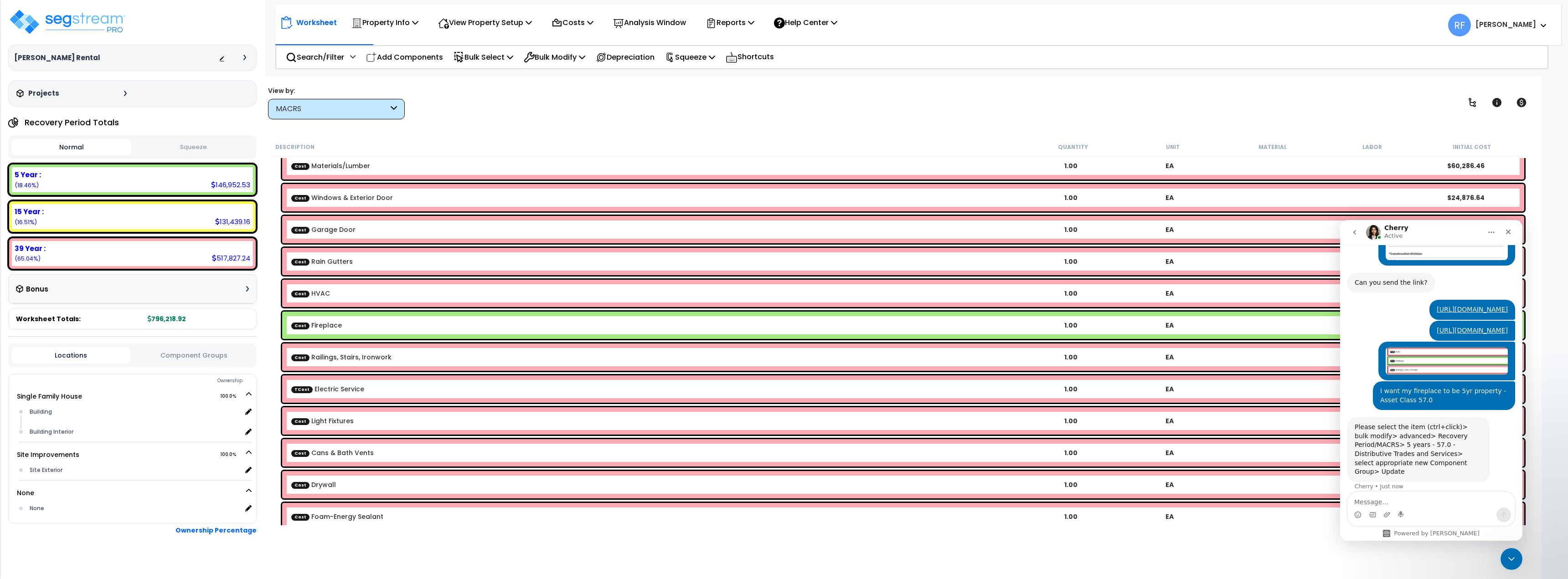
scroll to position [227, 0]
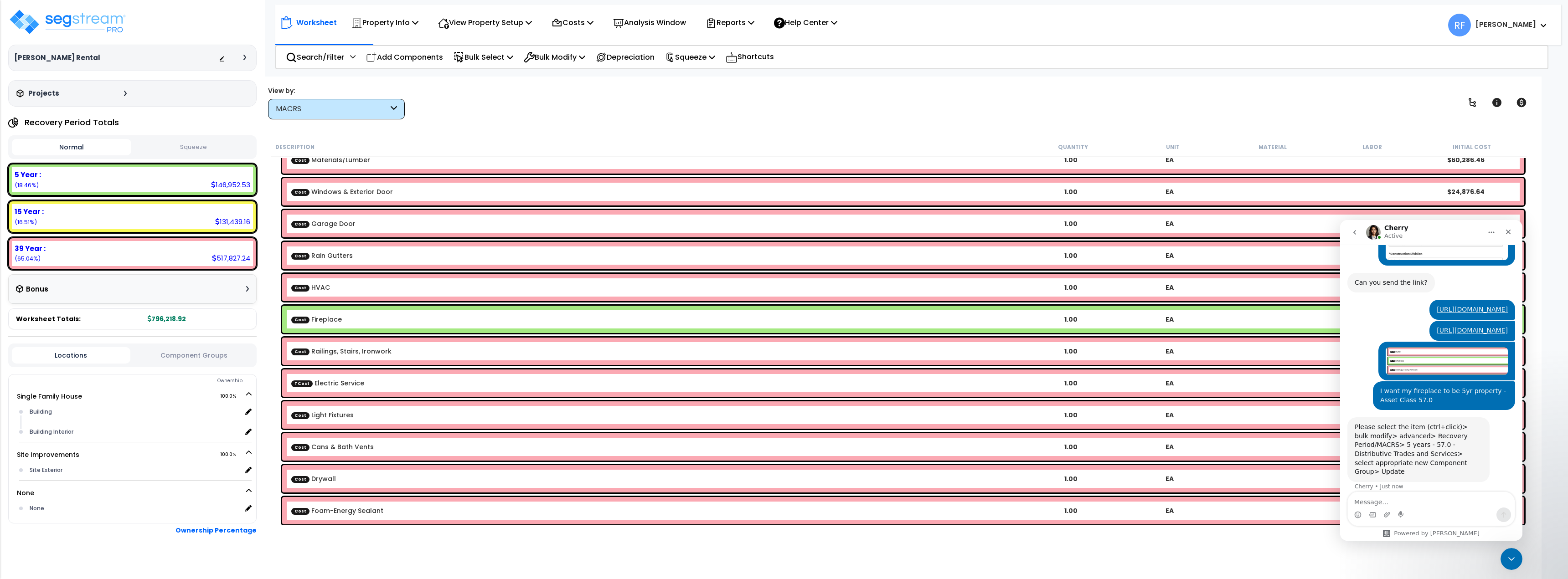
click at [372, 322] on b "Cost Fireplace" at bounding box center [656, 319] width 730 height 9
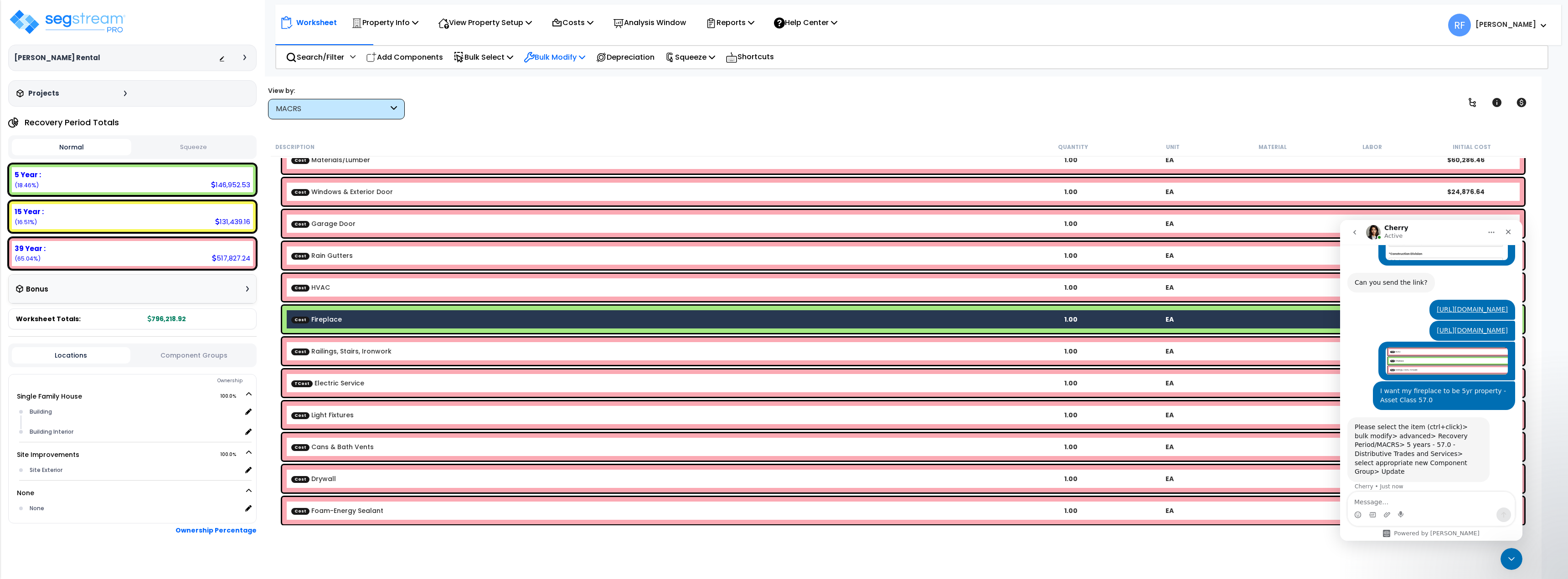
click at [584, 55] on p "Bulk Modify" at bounding box center [554, 57] width 61 height 12
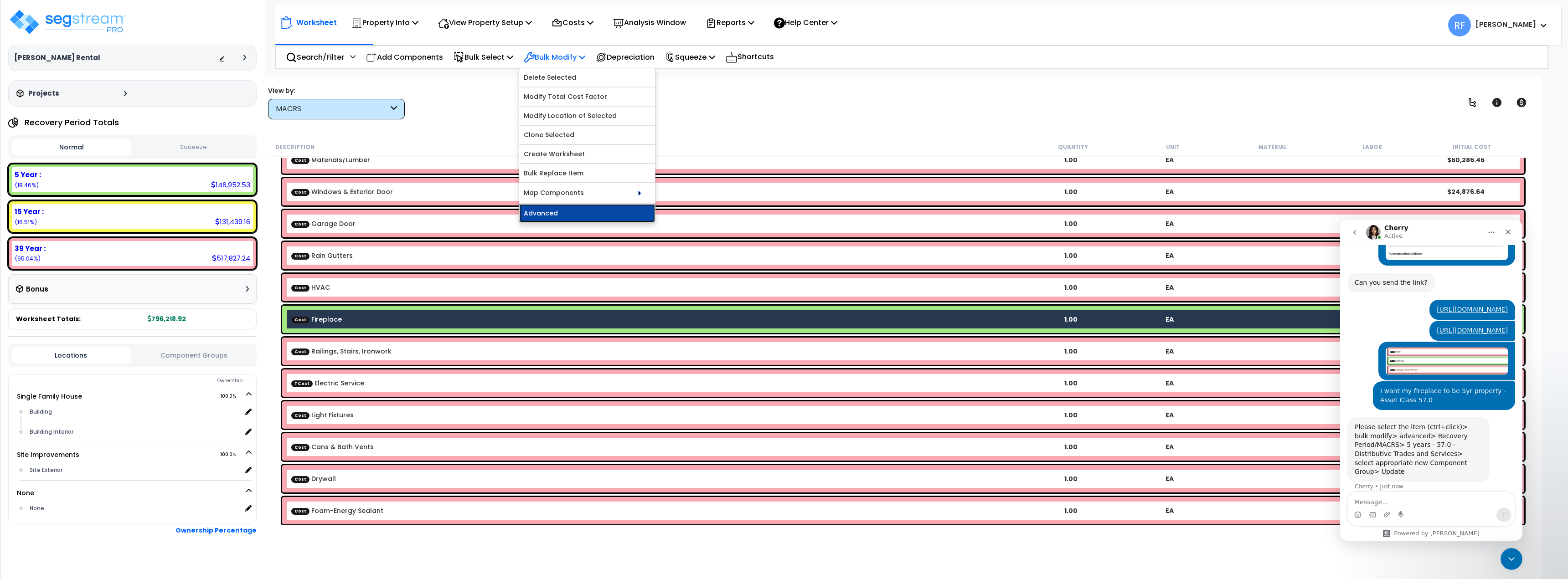
click at [564, 209] on link "Advanced" at bounding box center [587, 213] width 136 height 18
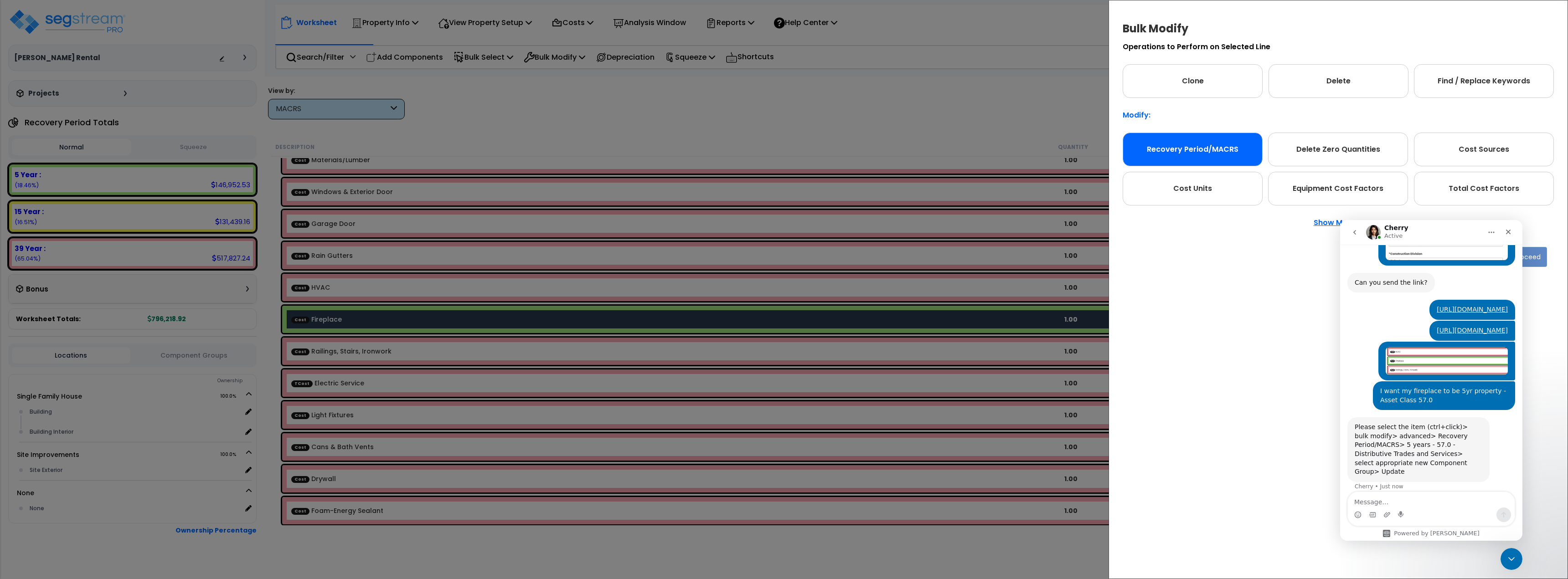
click at [1189, 147] on div "Recovery Period/MACRS" at bounding box center [1192, 149] width 140 height 33
click at [1511, 563] on icon "Close Intercom Messenger" at bounding box center [1510, 558] width 11 height 11
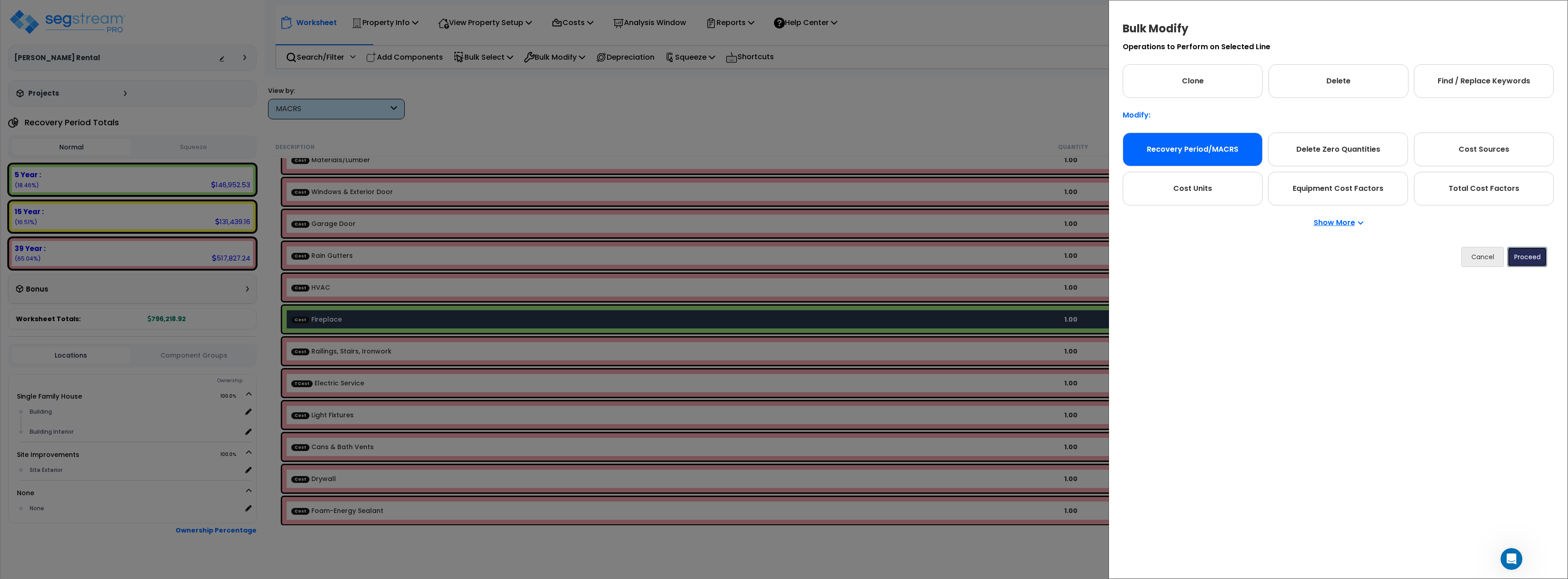
click at [1531, 260] on button "Proceed" at bounding box center [1527, 257] width 40 height 20
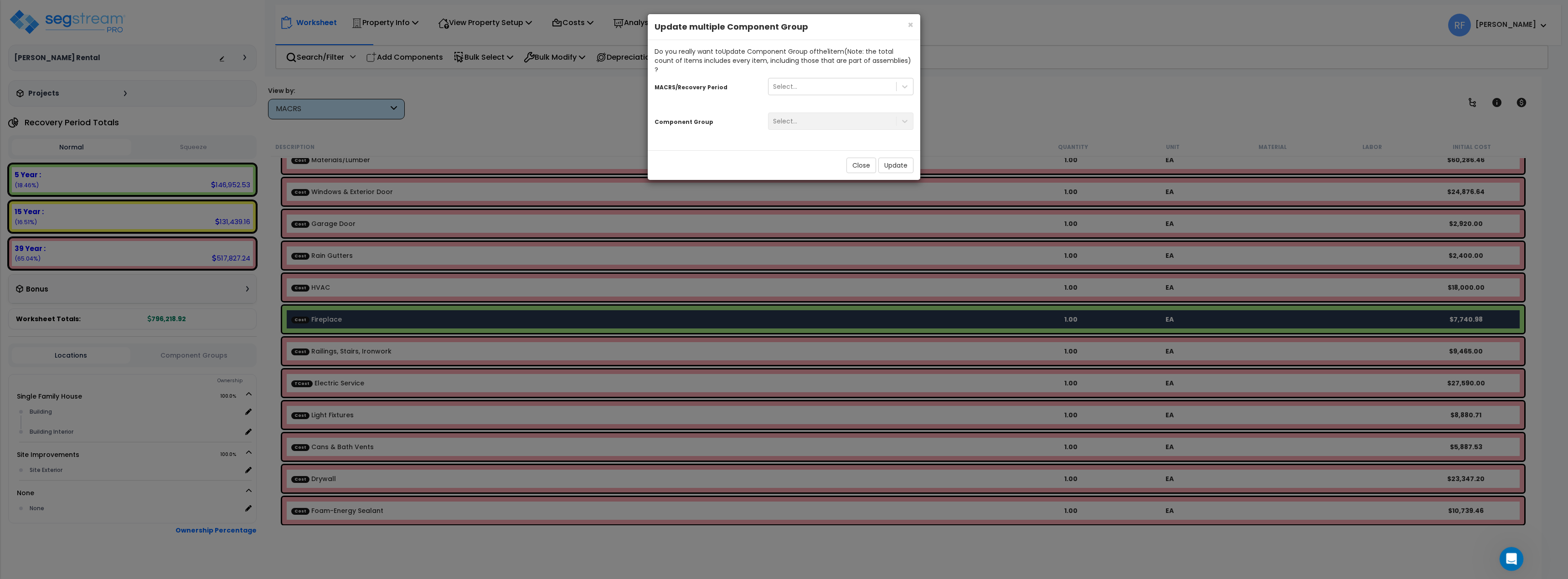
click at [1505, 555] on icon "Open Intercom Messenger" at bounding box center [1510, 558] width 15 height 15
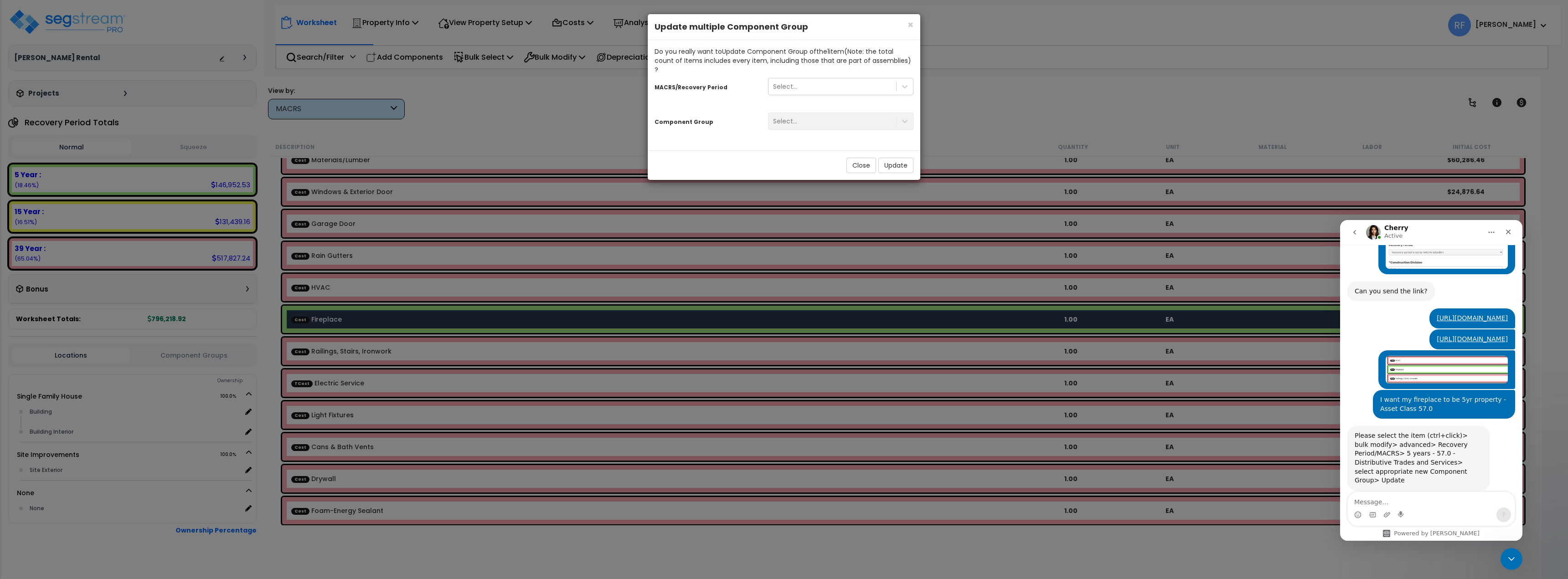
scroll to position [982, 0]
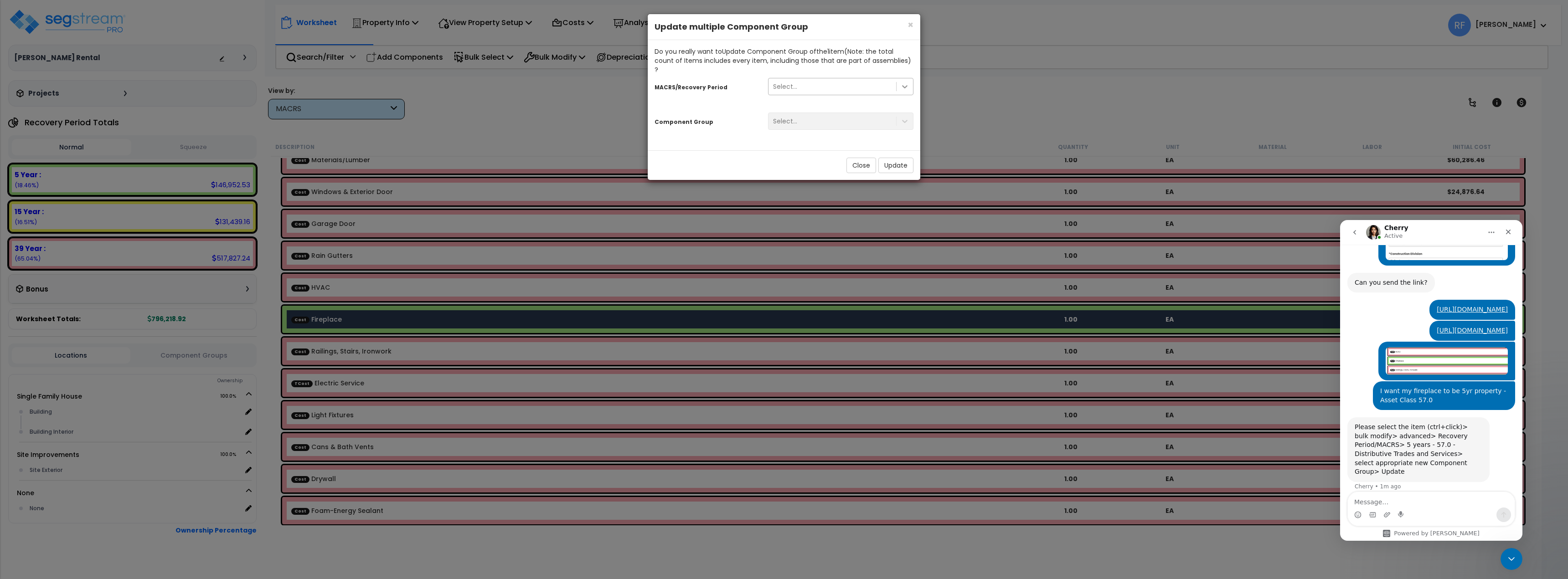
click at [900, 82] on icon at bounding box center [905, 86] width 9 height 9
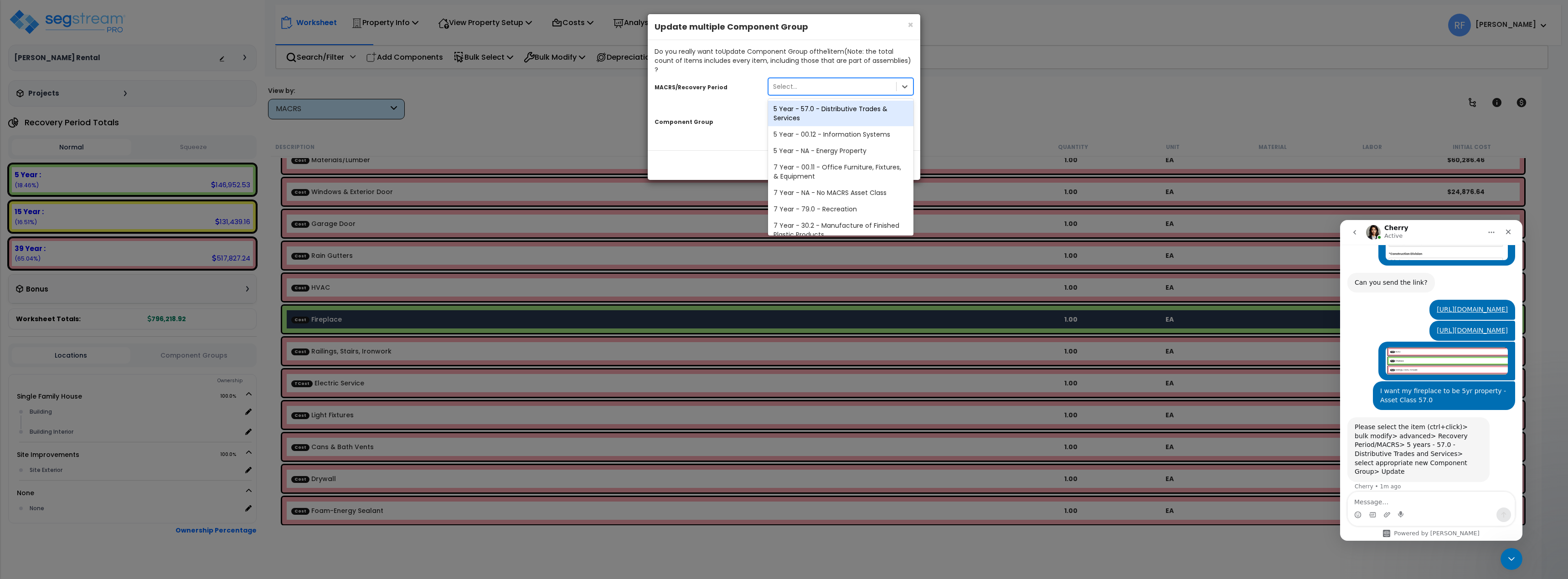
click at [867, 105] on div "5 Year - 57.0 - Distributive Trades & Services" at bounding box center [841, 113] width 145 height 26
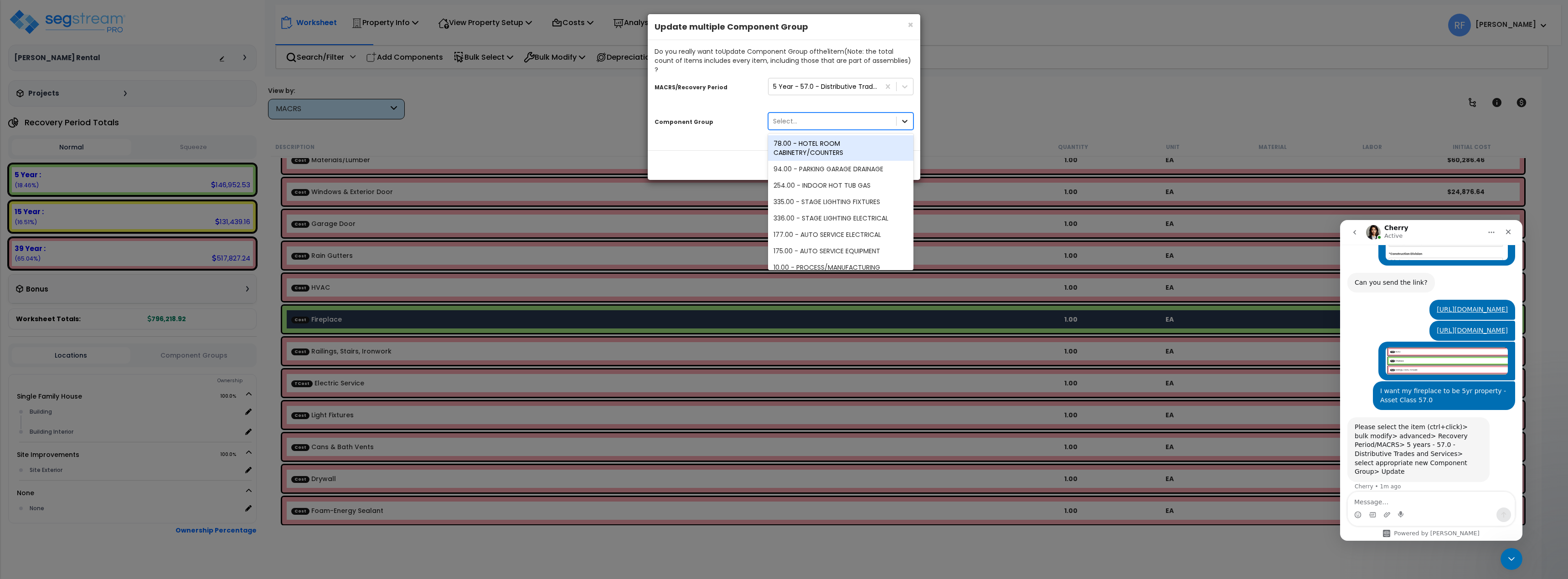
click at [901, 117] on icon at bounding box center [905, 121] width 9 height 9
click at [821, 114] on div "Select..." at bounding box center [833, 121] width 128 height 15
type input "f"
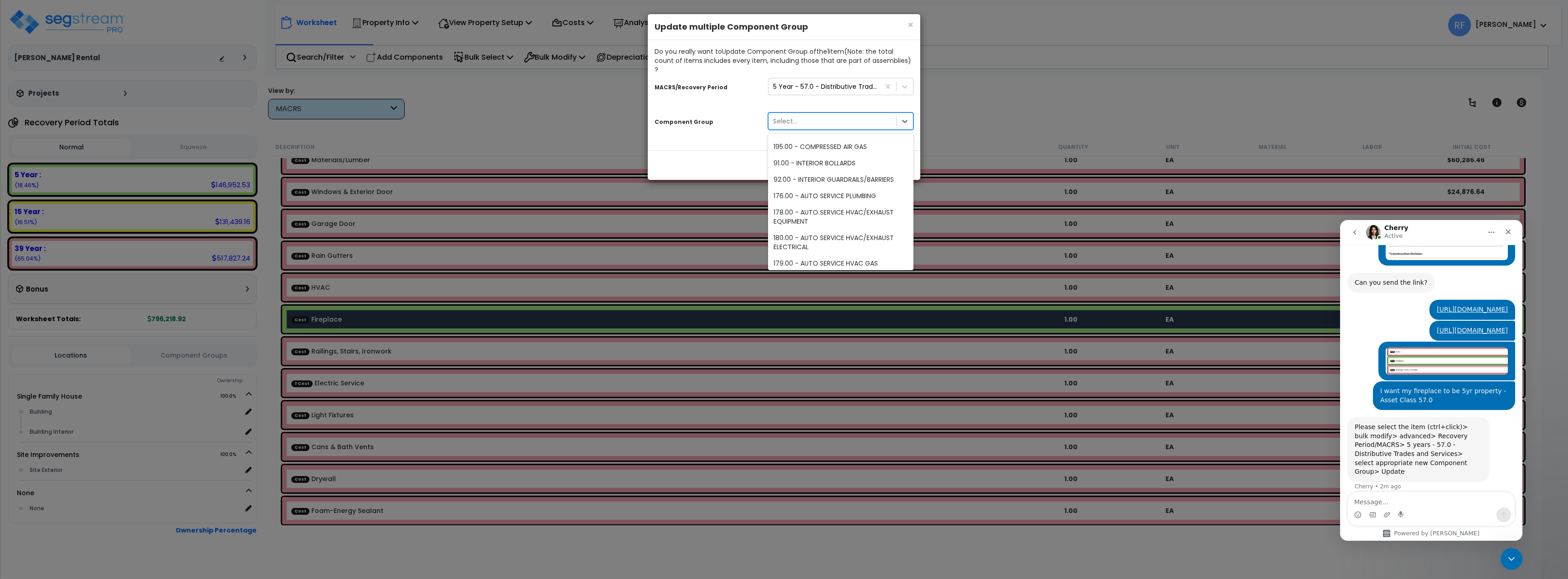
scroll to position [137, 0]
click at [897, 79] on div at bounding box center [905, 86] width 16 height 16
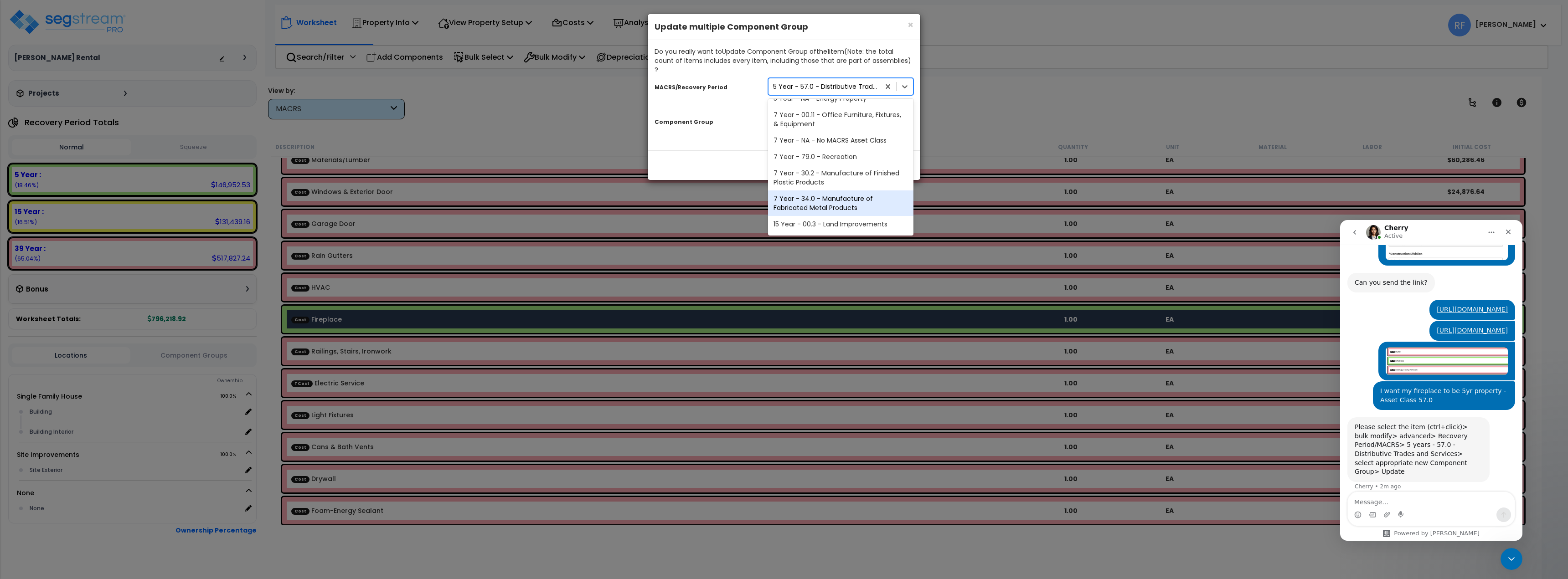
scroll to position [0, 0]
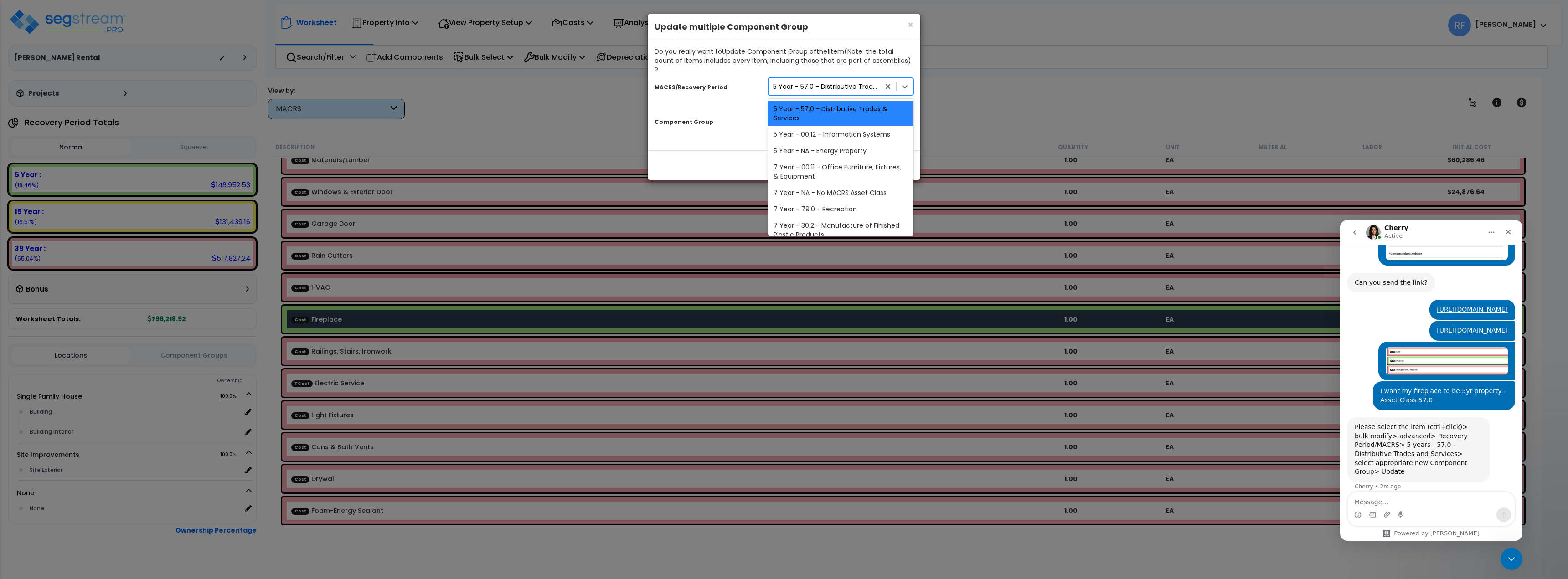
click at [856, 105] on div "5 Year - 57.0 - Distributive Trades & Services" at bounding box center [841, 113] width 145 height 26
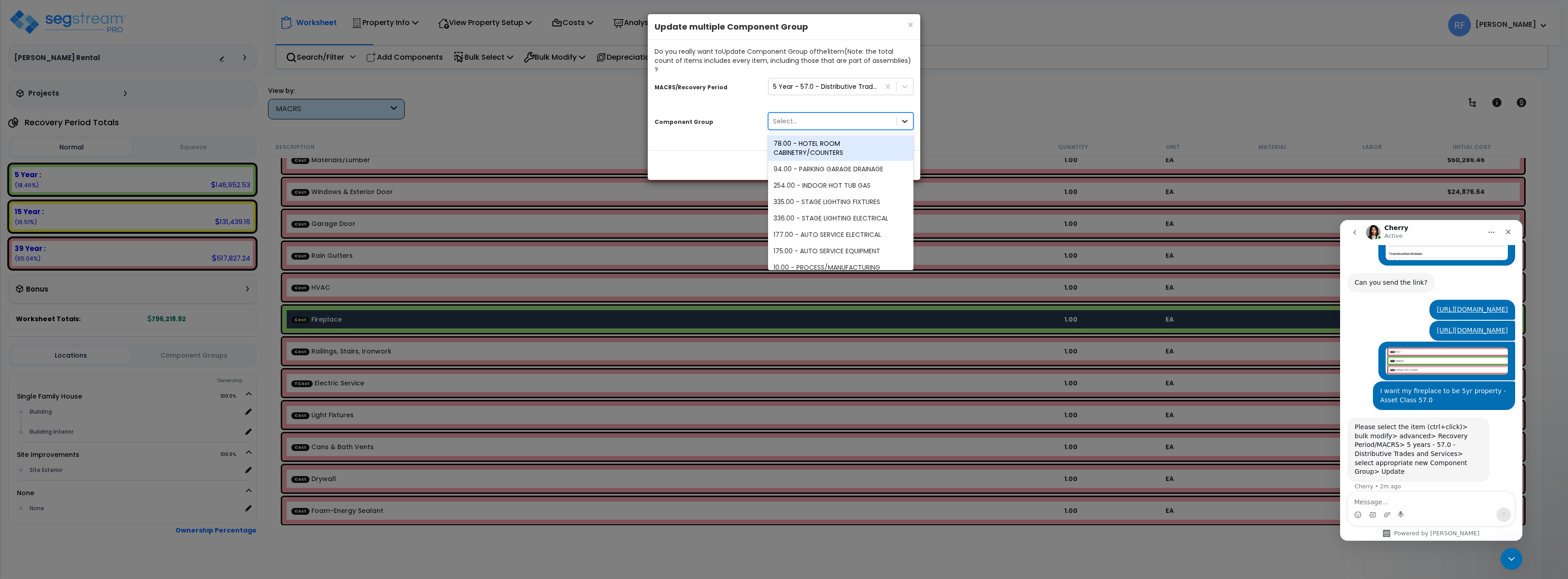
click at [908, 117] on icon at bounding box center [905, 121] width 9 height 9
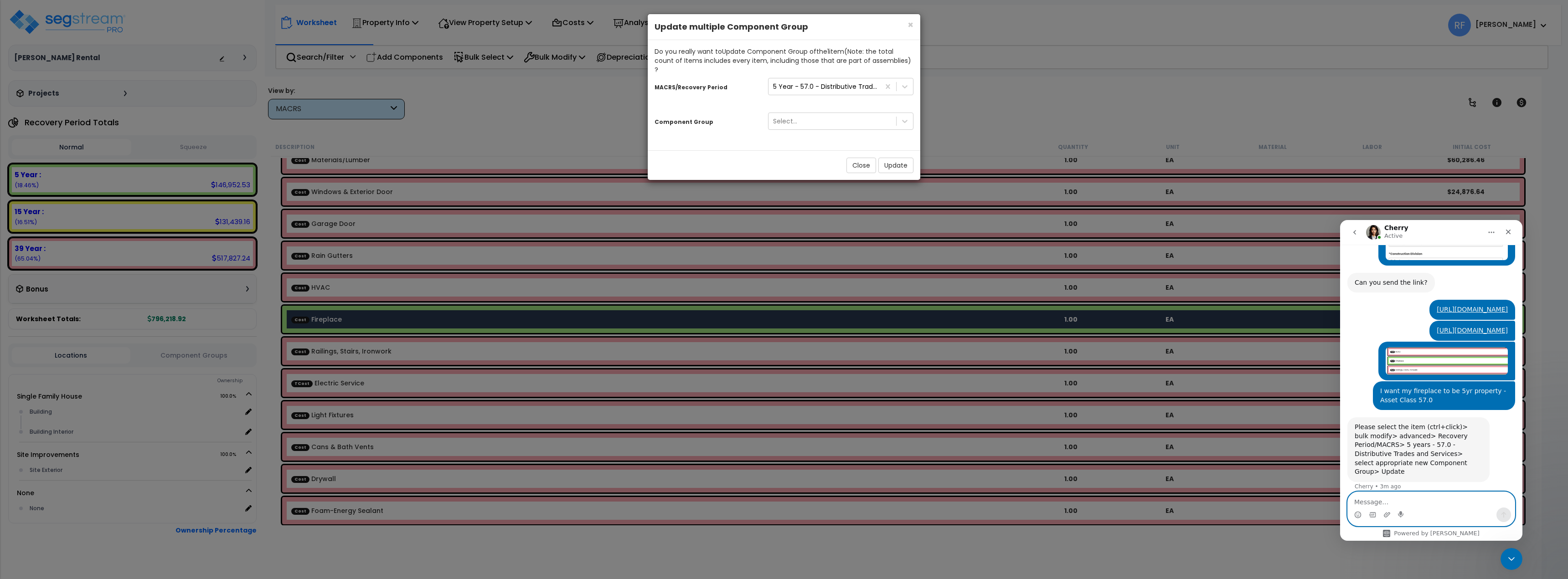
click at [1382, 504] on textarea "Message…" at bounding box center [1431, 499] width 167 height 15
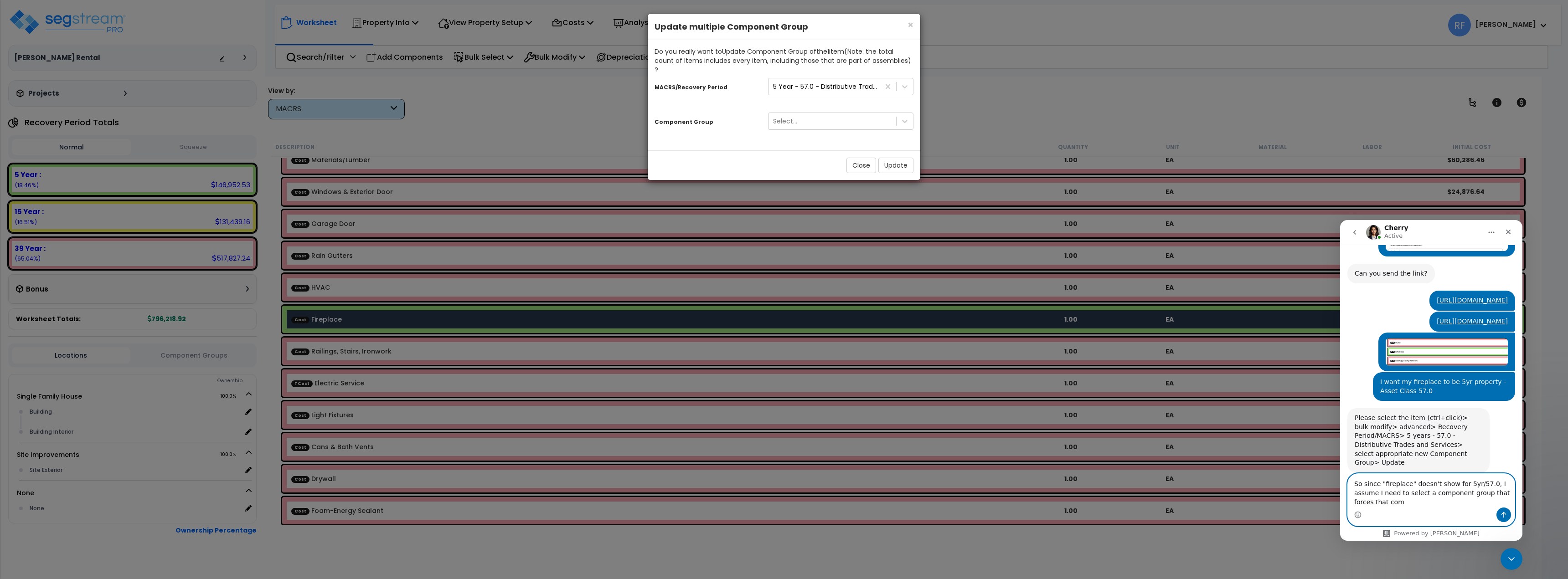
scroll to position [1000, 0]
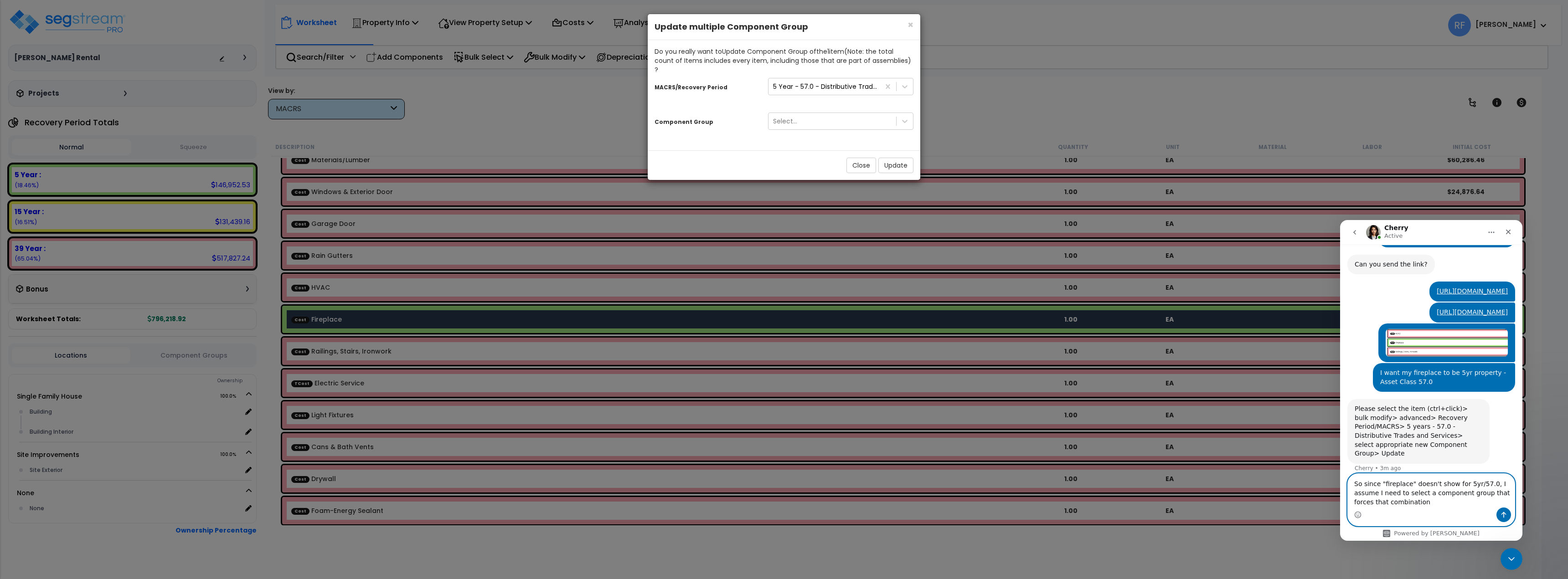
type textarea "So since "fireplace" doesn't show for 5yr/57.0, I assume I need to select a com…"
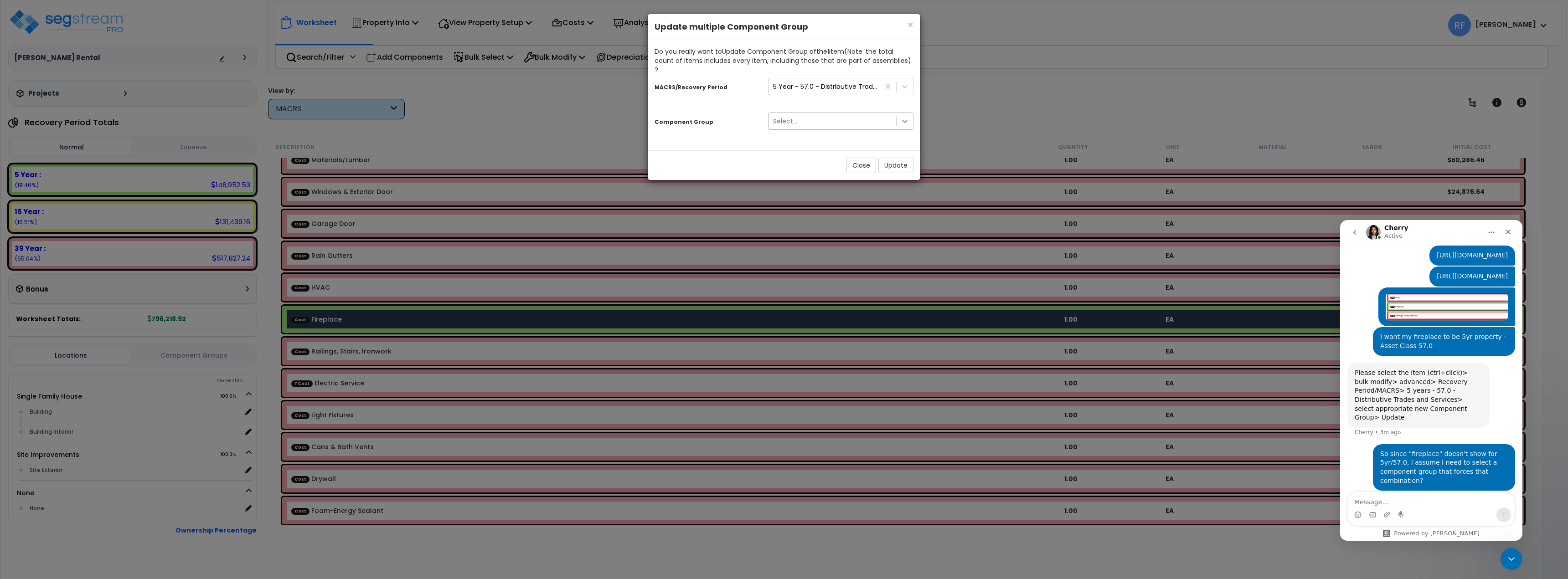
click at [906, 117] on div at bounding box center [905, 121] width 16 height 16
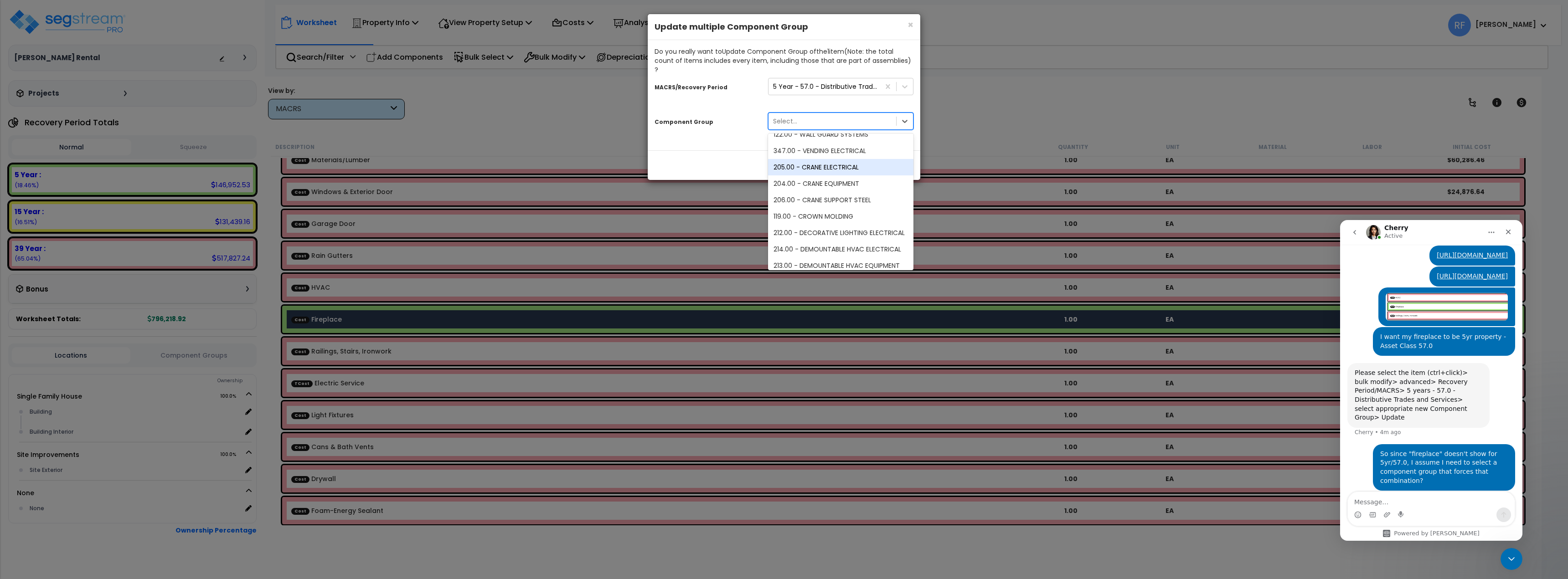
scroll to position [774, 0]
click at [858, 212] on div "213.00 - DEMOUNTABLE HVAC EQUIPMENT" at bounding box center [841, 220] width 145 height 16
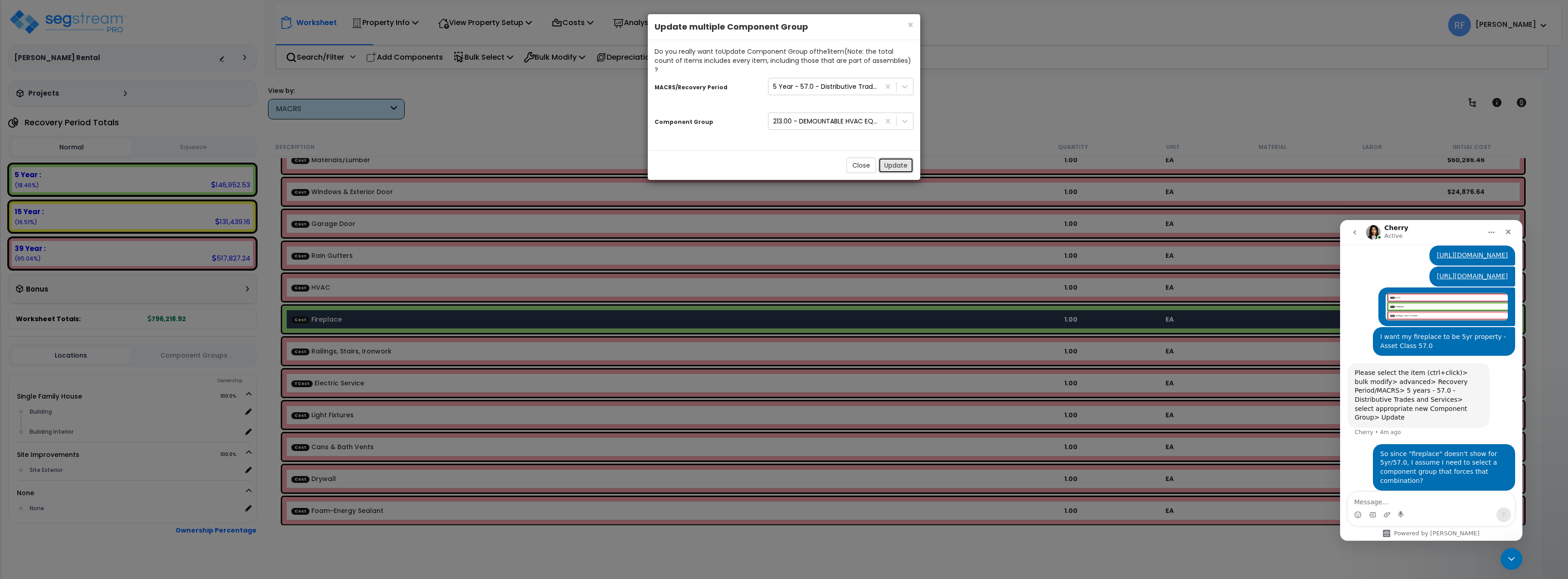
click at [896, 159] on button "Update" at bounding box center [896, 165] width 35 height 15
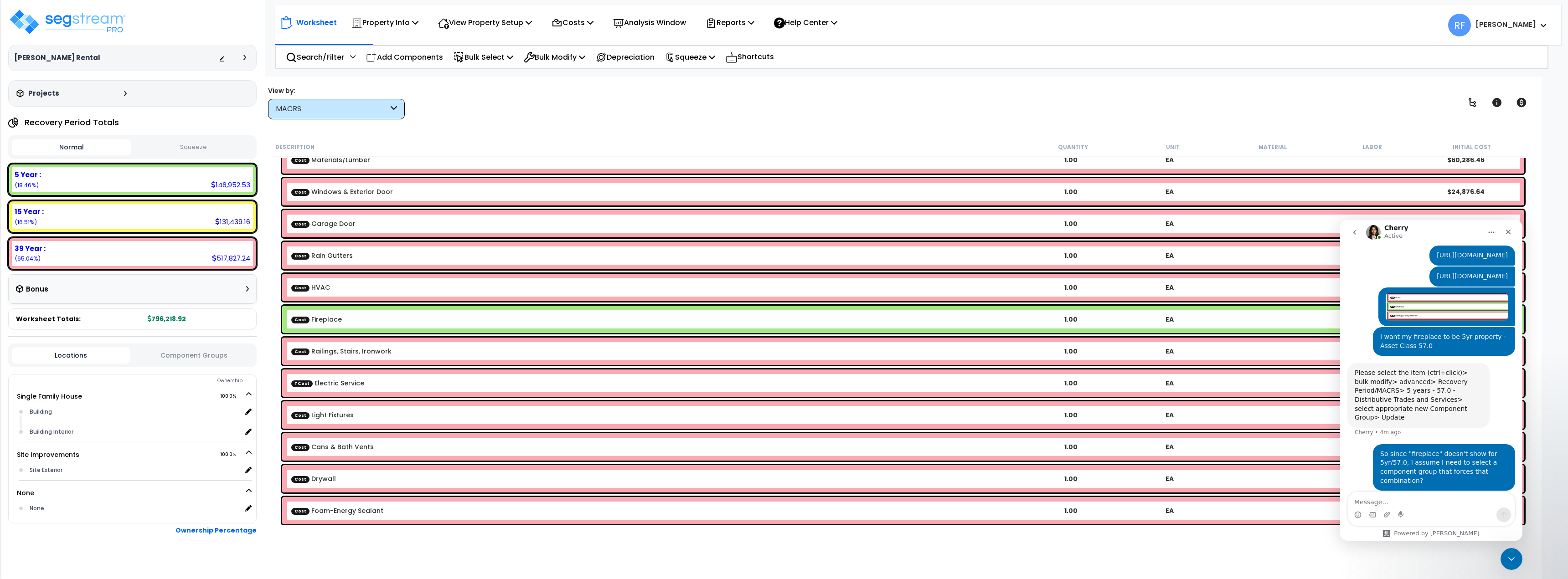
click at [386, 114] on div "MACRS" at bounding box center [332, 109] width 113 height 10
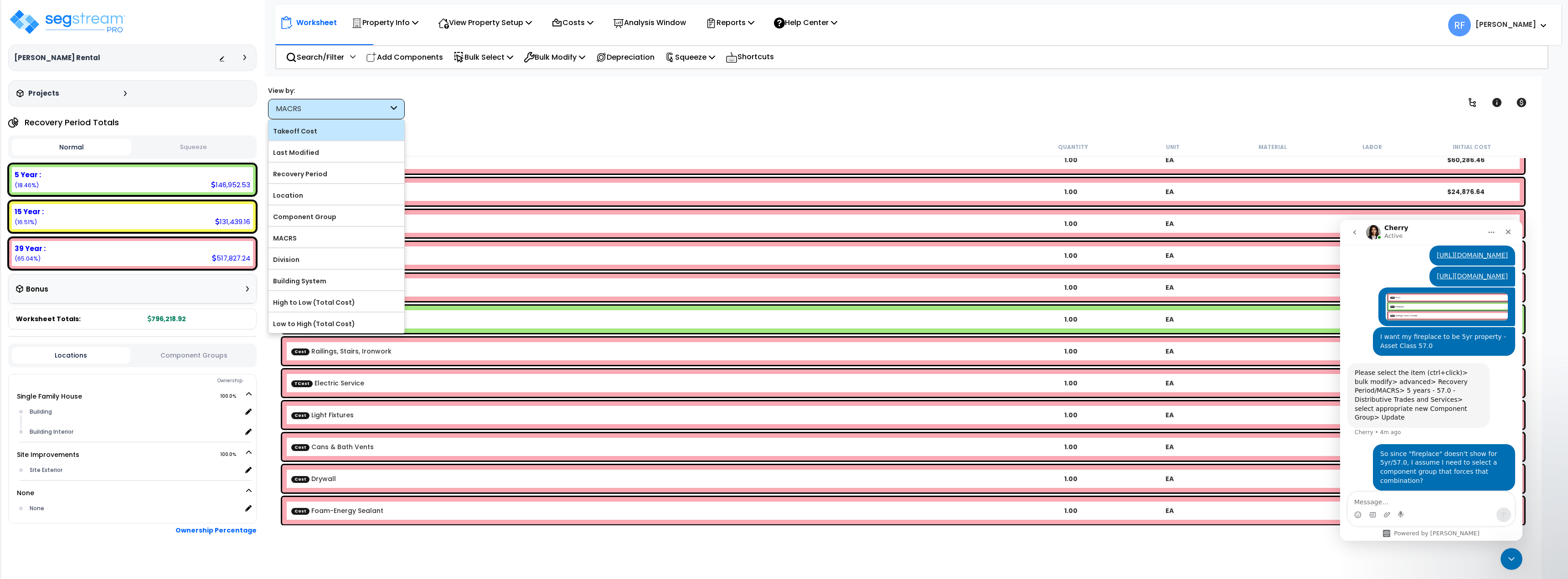
click at [366, 124] on label "Takeoff Cost" at bounding box center [336, 131] width 136 height 13
click at [0, 0] on input "Takeoff Cost" at bounding box center [0, 0] width 0 height 0
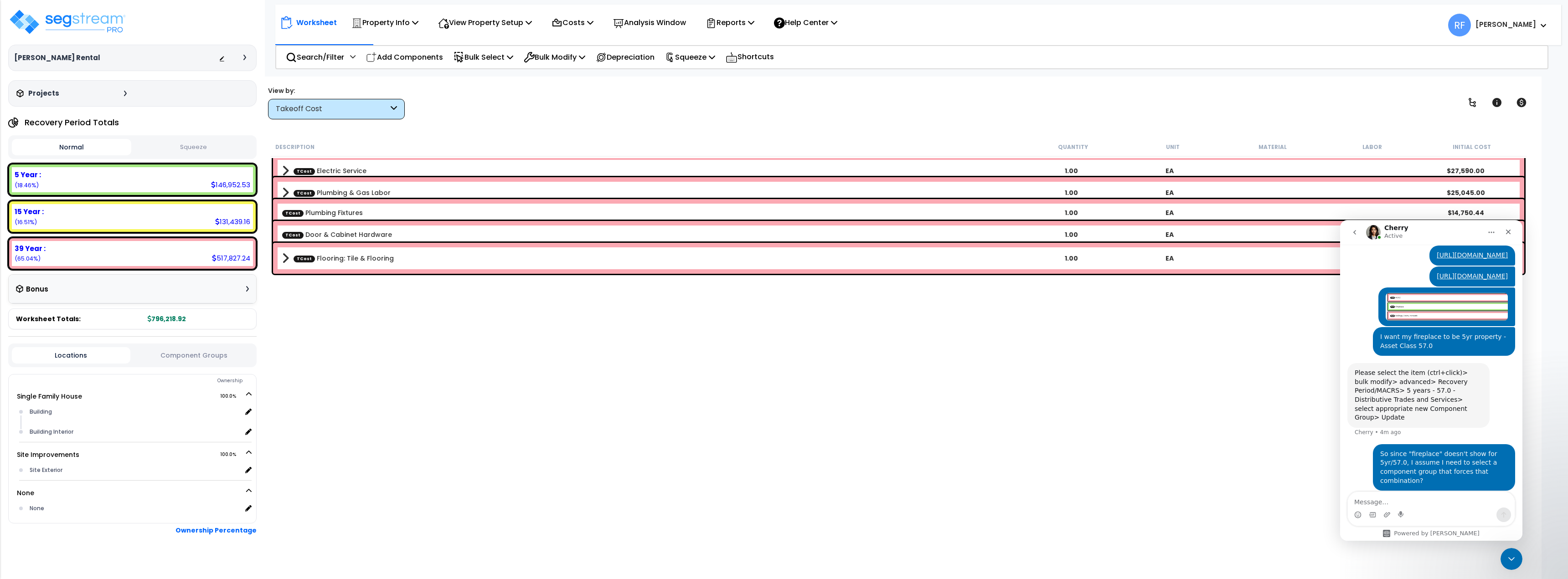
scroll to position [4, 0]
click at [384, 111] on div "Takeoff Cost" at bounding box center [332, 109] width 113 height 10
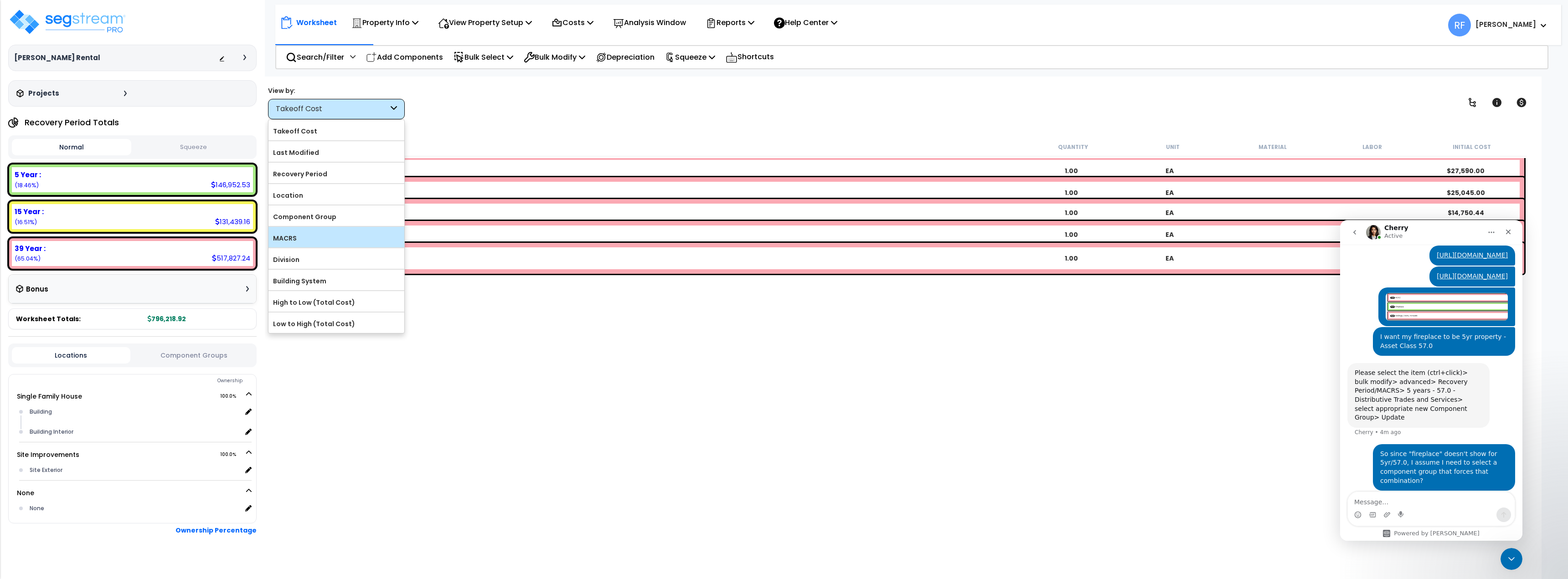
click at [324, 237] on label "MACRS" at bounding box center [336, 238] width 136 height 13
click at [0, 0] on input "MACRS" at bounding box center [0, 0] width 0 height 0
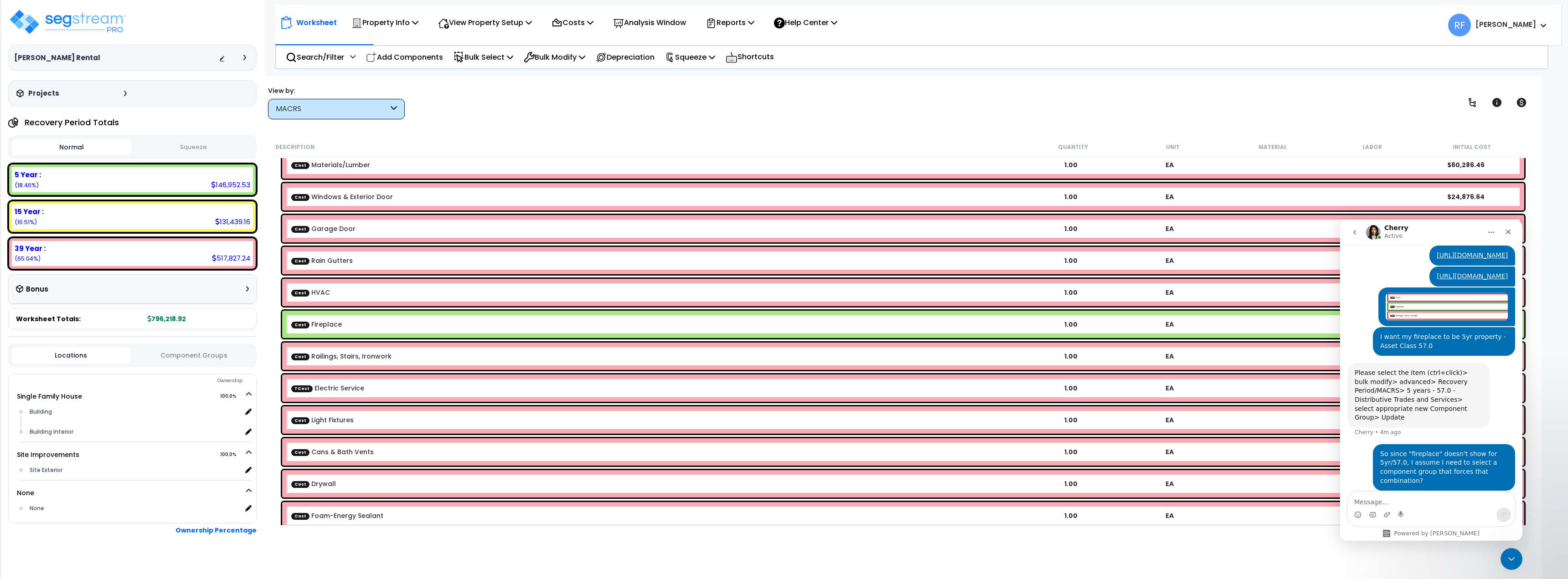
scroll to position [231, 0]
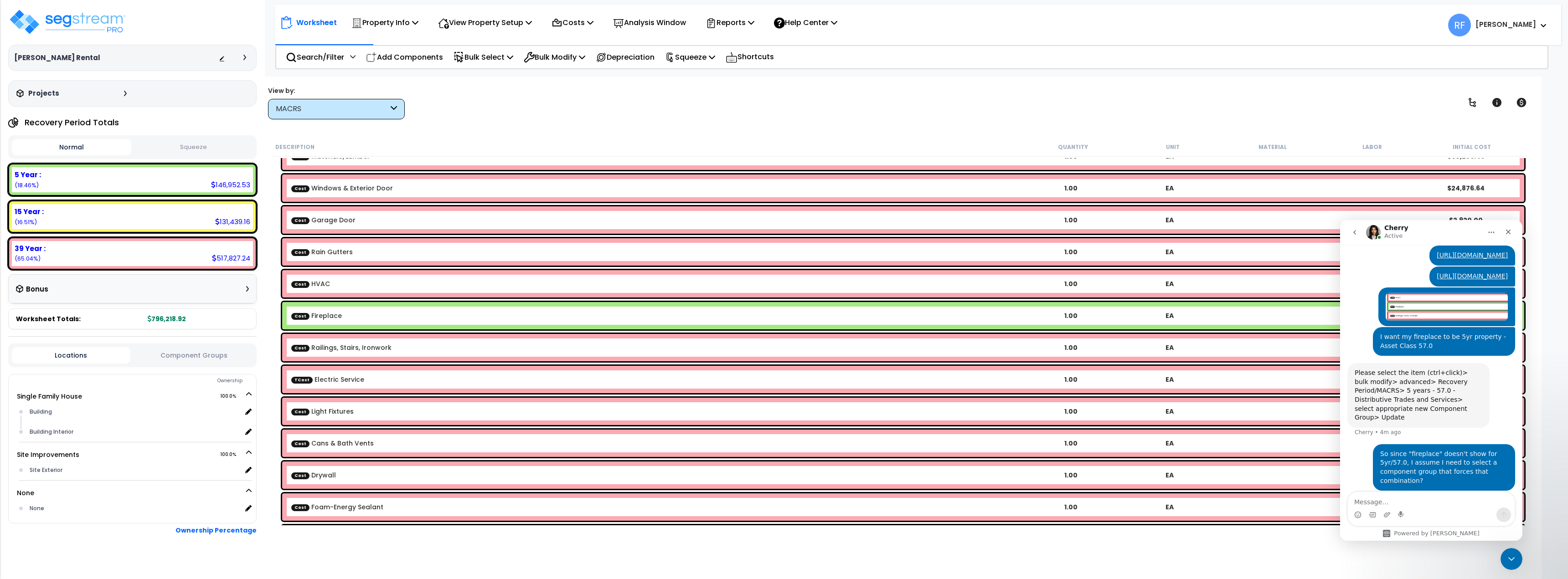
click at [473, 317] on b "Cost Fireplace" at bounding box center [656, 315] width 730 height 9
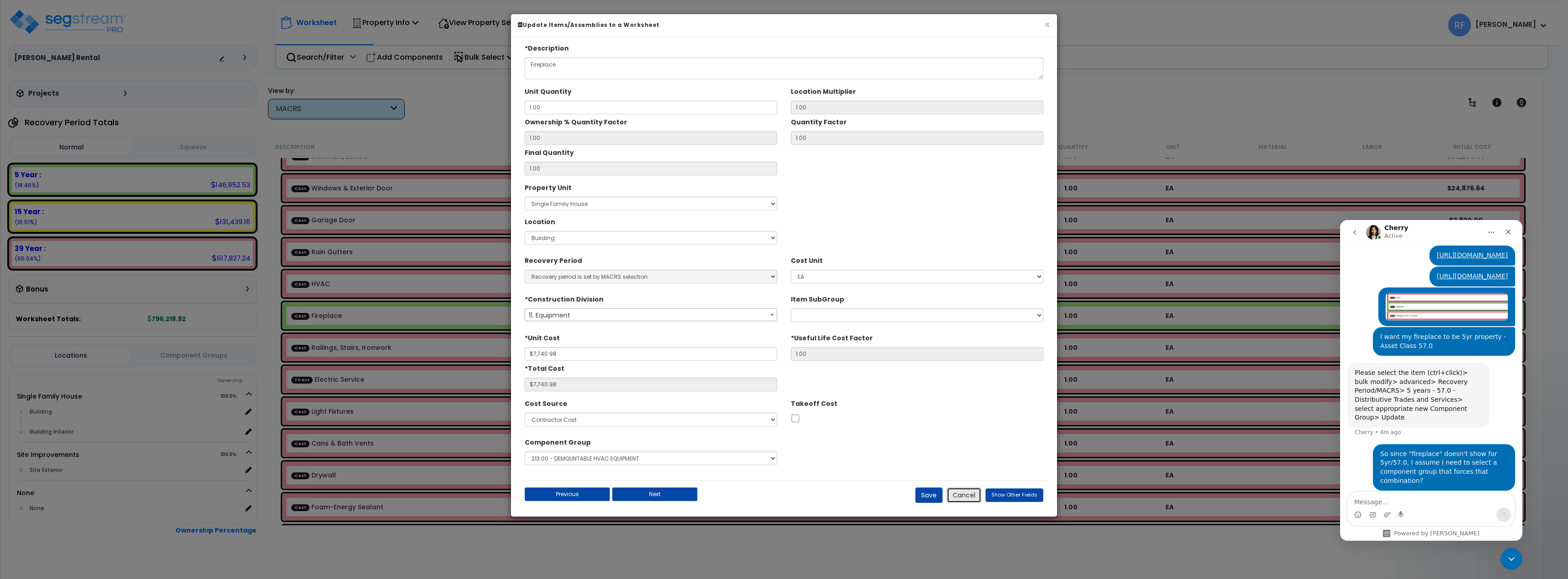
click at [965, 492] on button "Cancel" at bounding box center [964, 494] width 35 height 15
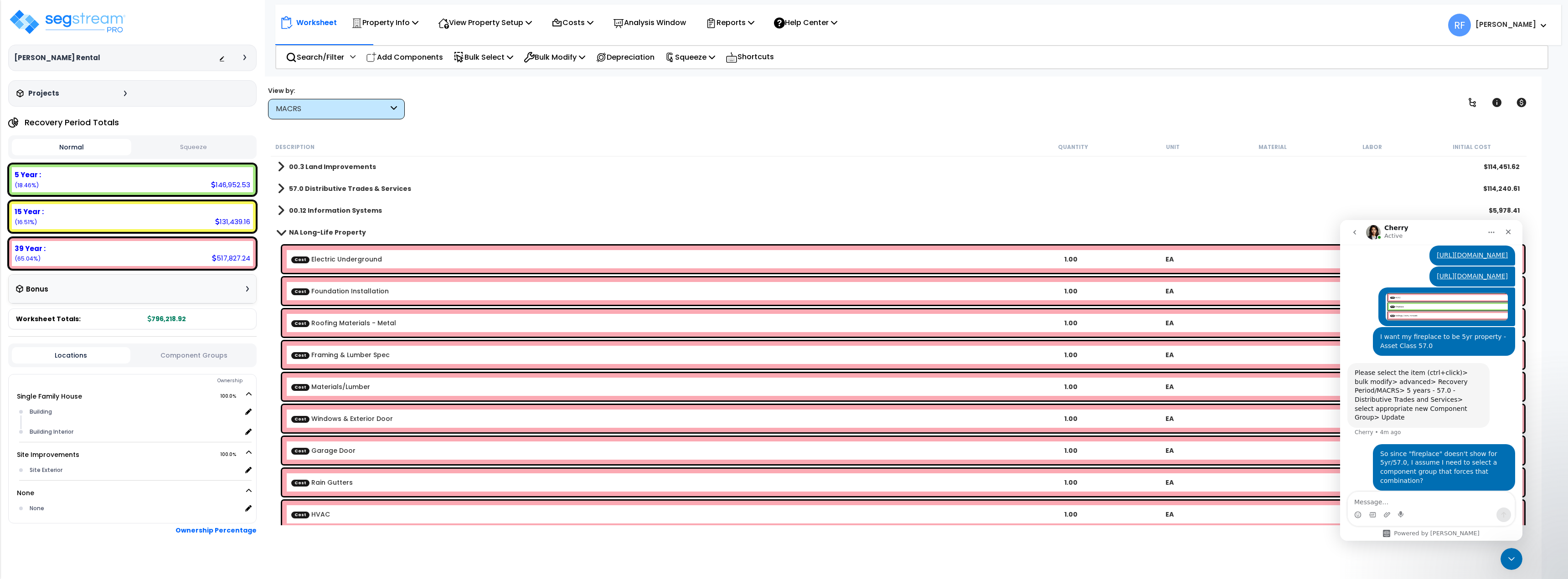
scroll to position [0, 0]
click at [337, 226] on div "NA Long-Life Property $562,937.80" at bounding box center [899, 233] width 1251 height 22
click at [337, 227] on link "NA Long-Life Property" at bounding box center [321, 233] width 88 height 13
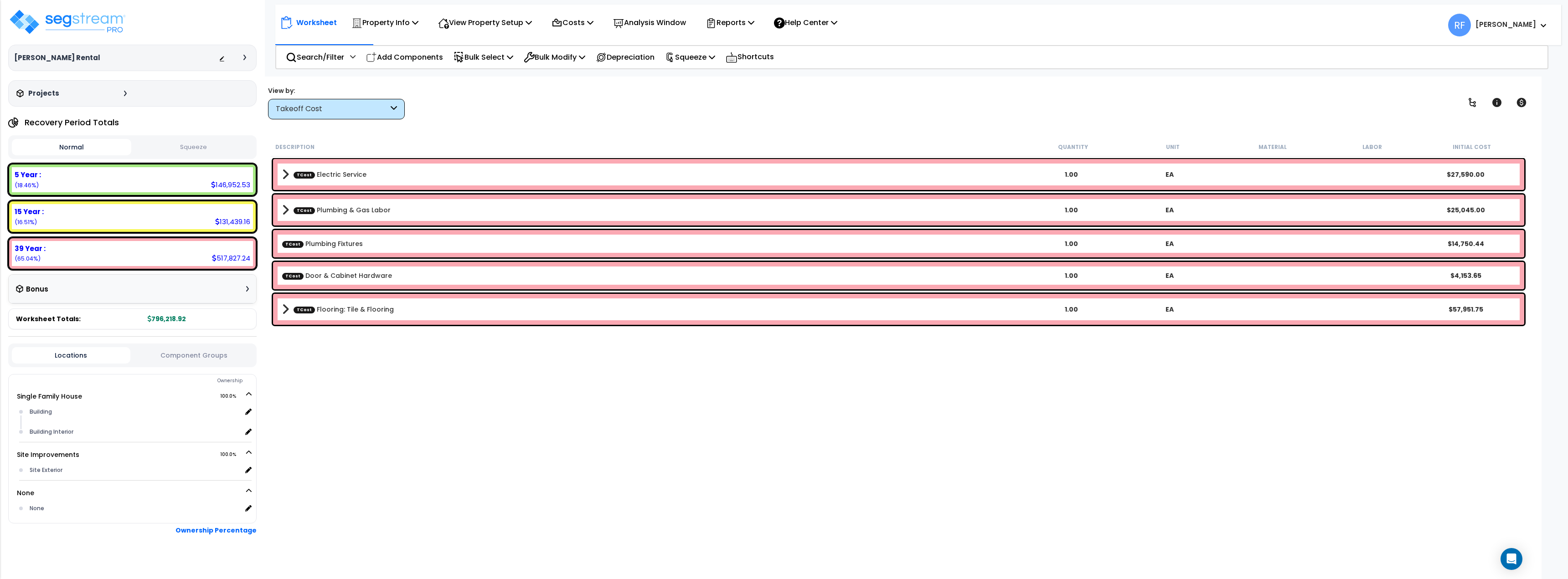
click at [365, 108] on div "Takeoff Cost" at bounding box center [332, 109] width 113 height 10
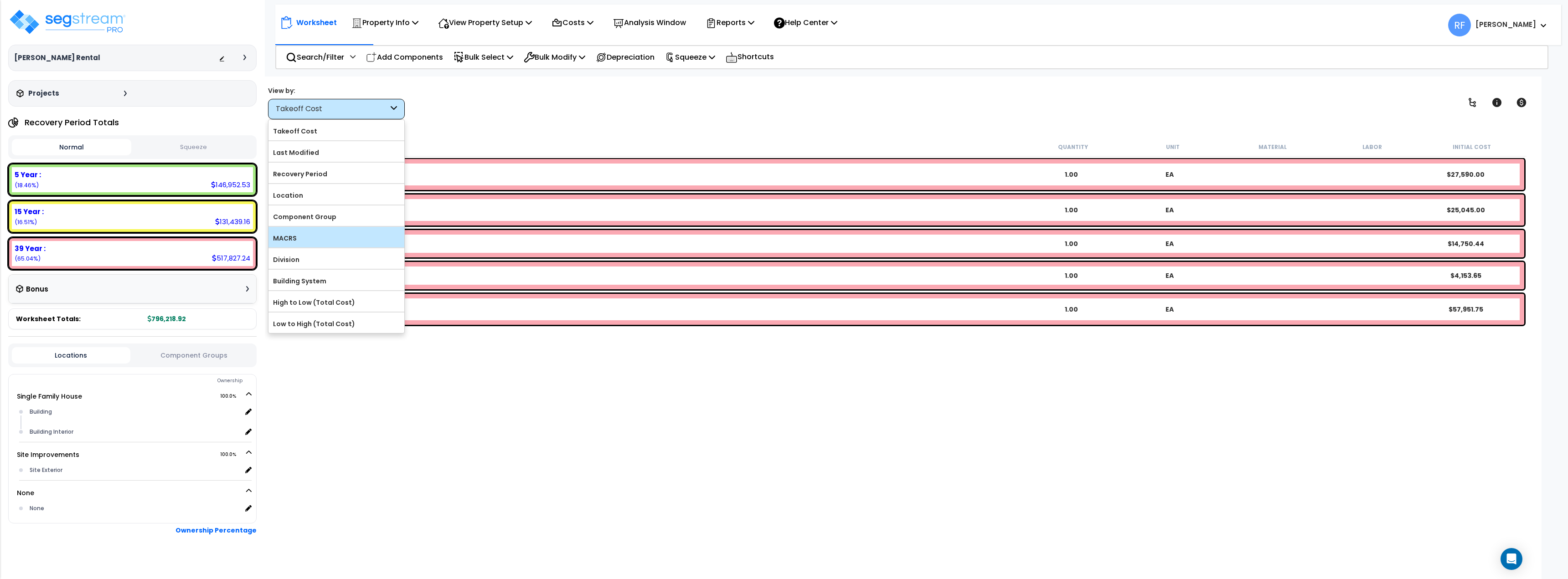
click at [331, 234] on label "MACRS" at bounding box center [336, 238] width 136 height 13
click at [0, 0] on input "MACRS" at bounding box center [0, 0] width 0 height 0
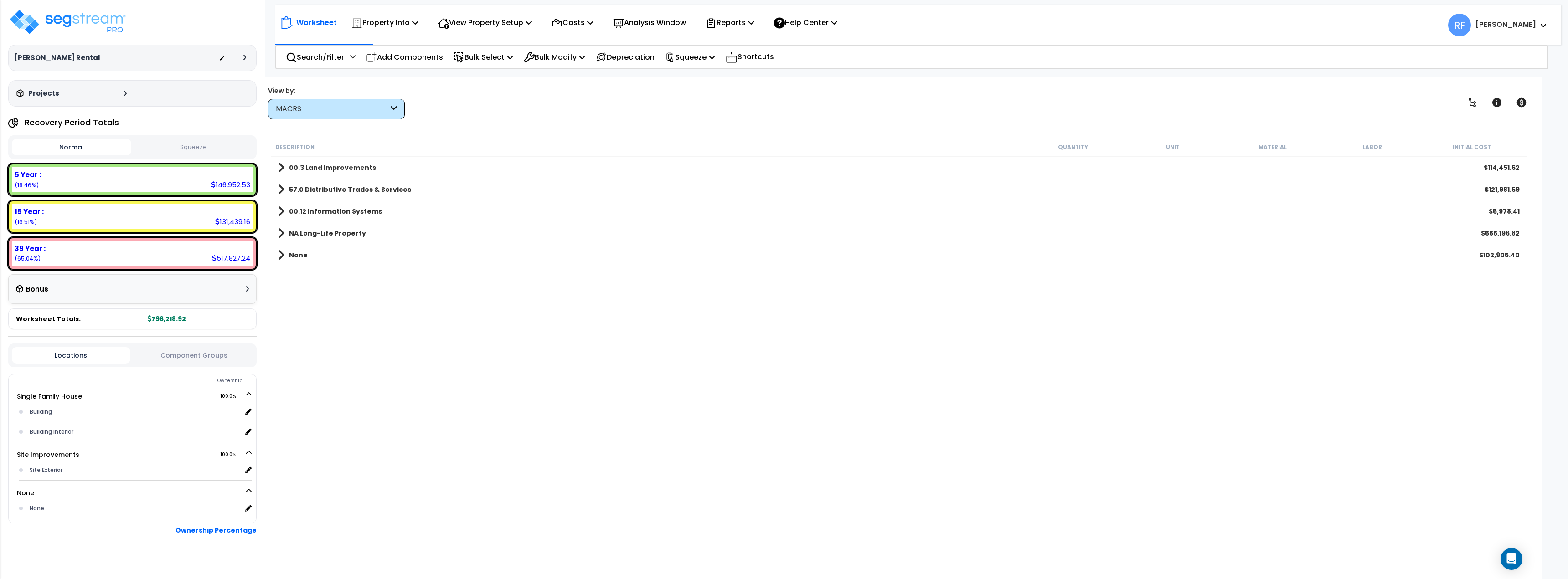
click at [331, 234] on b "NA Long-Life Property" at bounding box center [327, 233] width 77 height 9
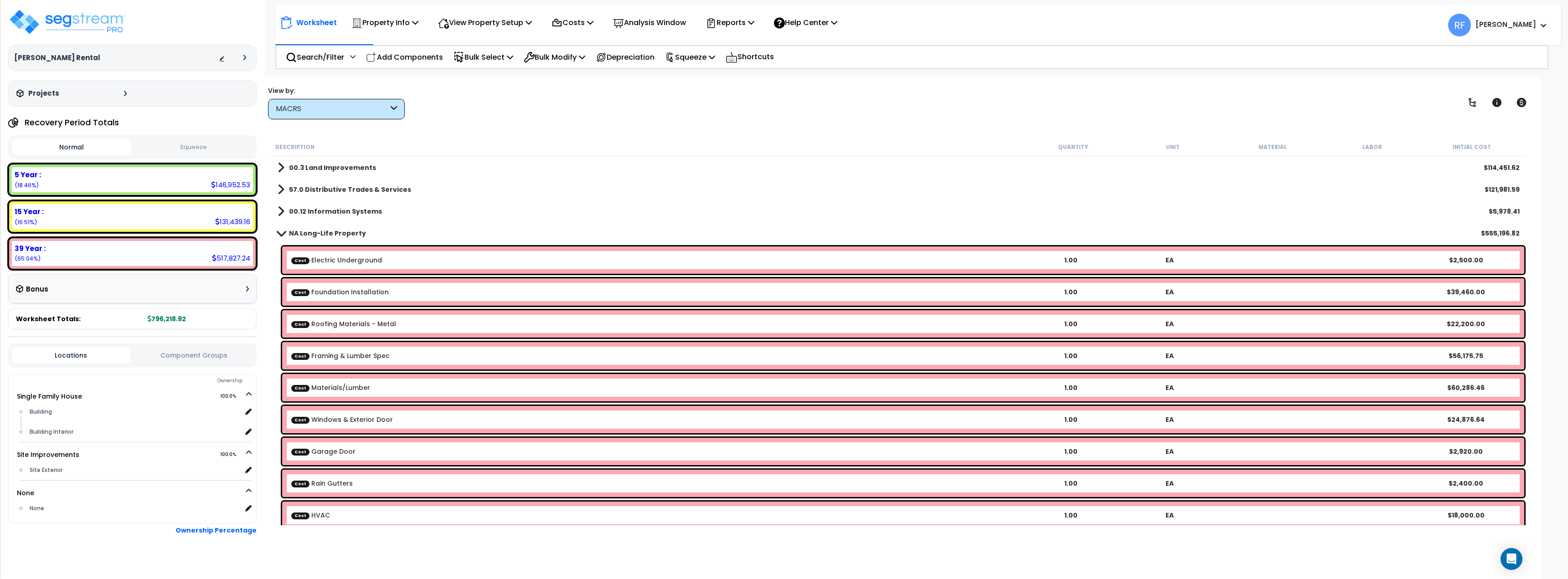
click at [324, 234] on b "NA Long-Life Property" at bounding box center [327, 233] width 77 height 9
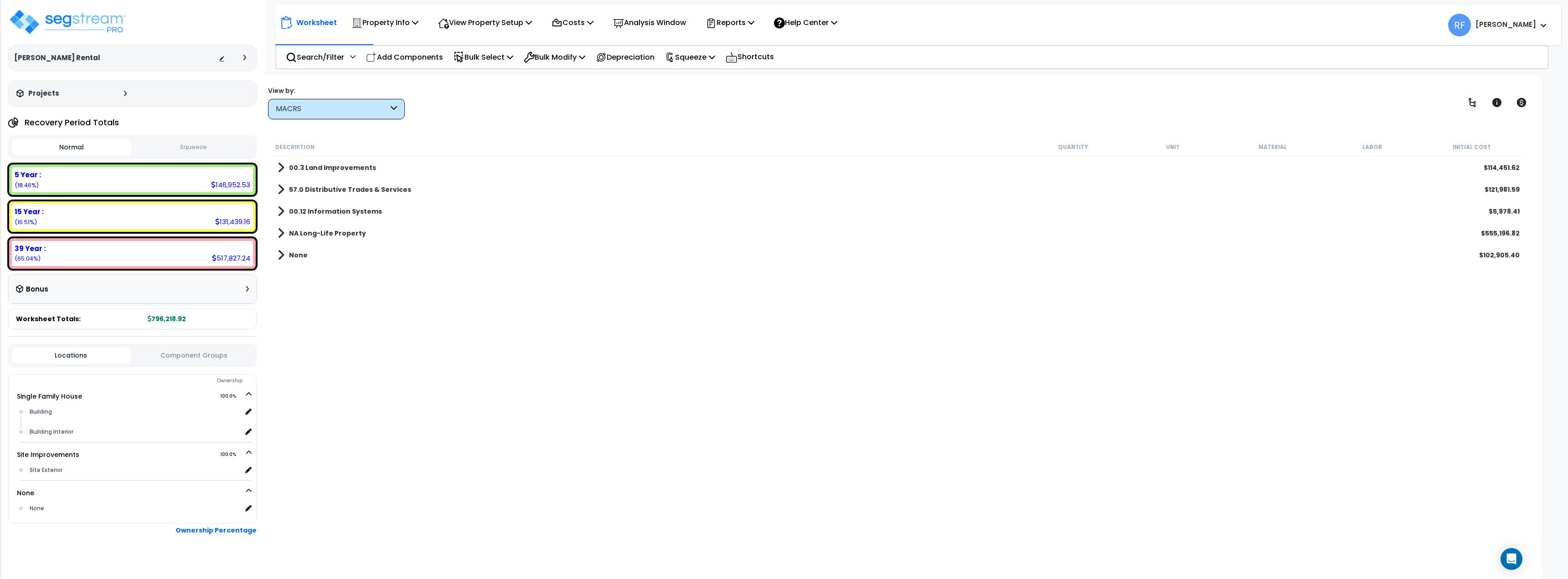
click at [327, 190] on b "57.0 Distributive Trades & Services" at bounding box center [350, 189] width 122 height 9
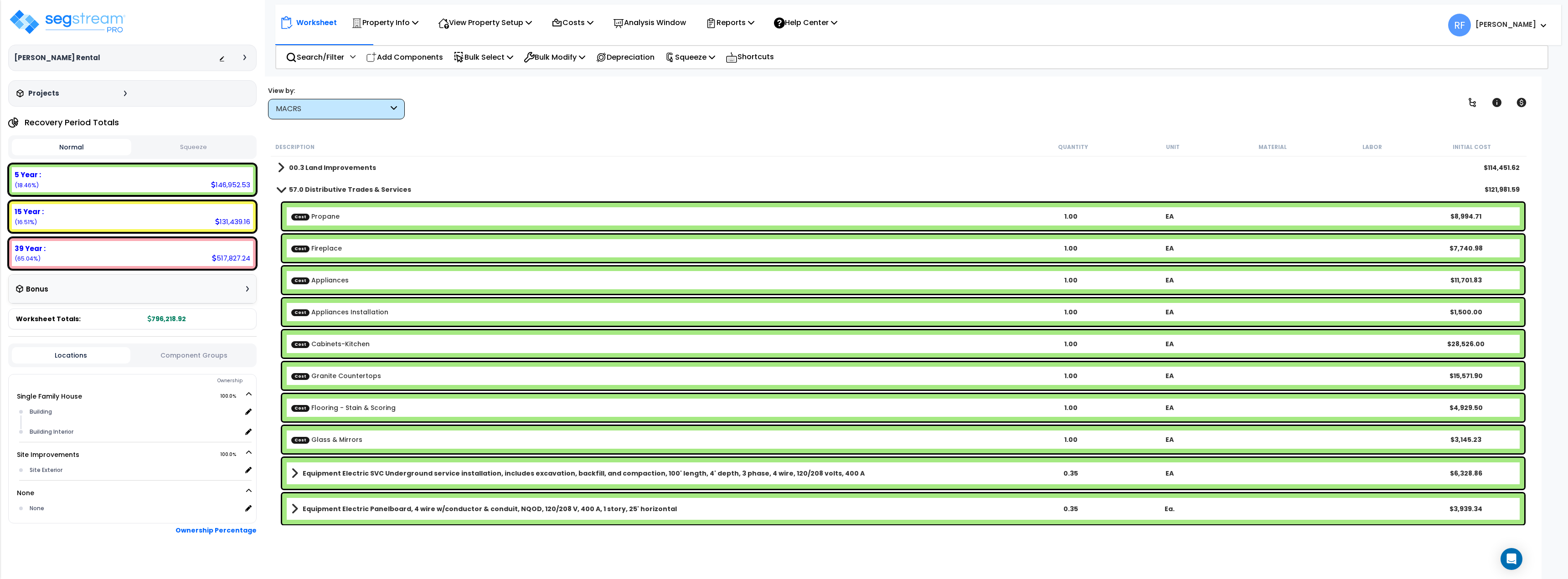
click at [360, 246] on b "Cost Fireplace" at bounding box center [656, 248] width 730 height 9
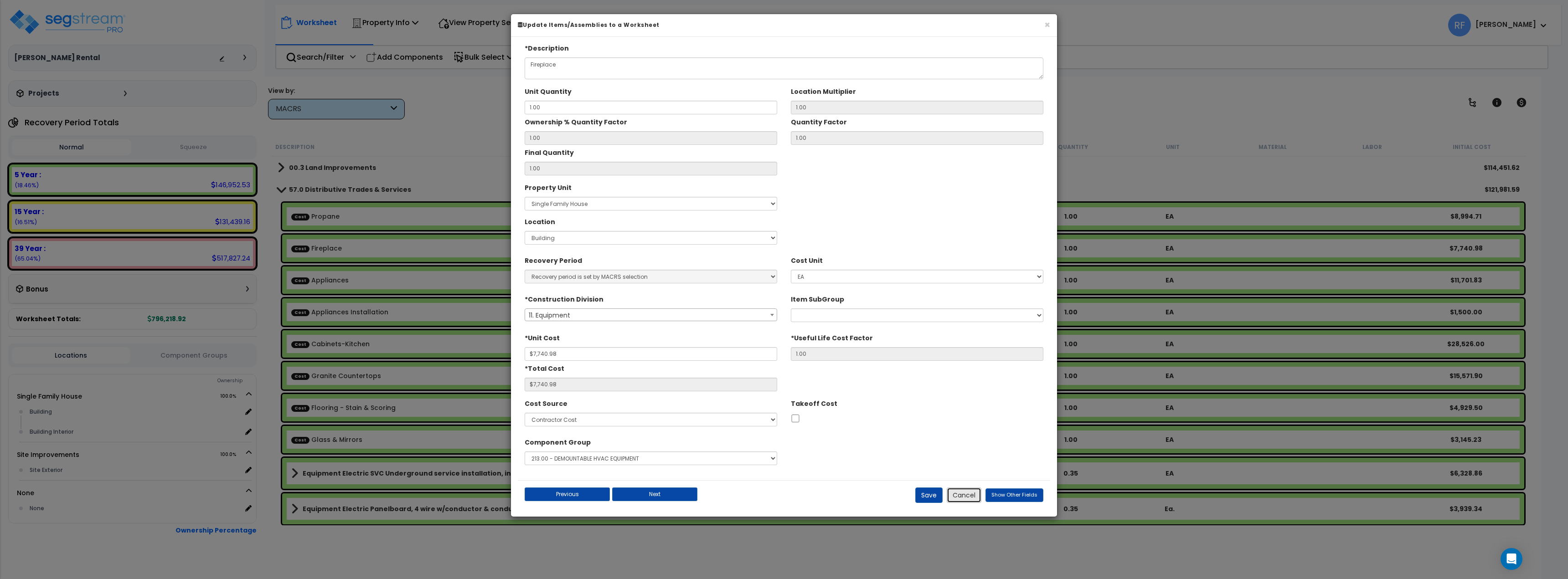
click at [954, 490] on button "Cancel" at bounding box center [964, 494] width 35 height 15
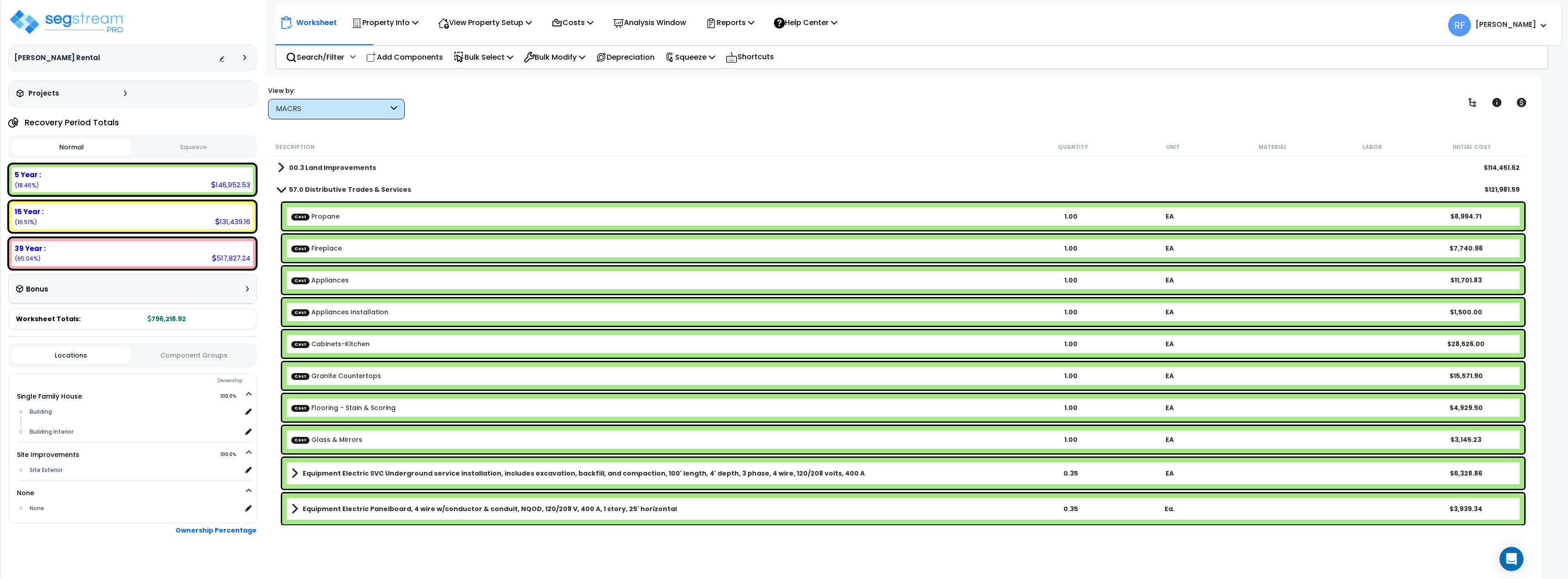
click at [1510, 561] on icon "Open Intercom Messenger" at bounding box center [1511, 558] width 12 height 12
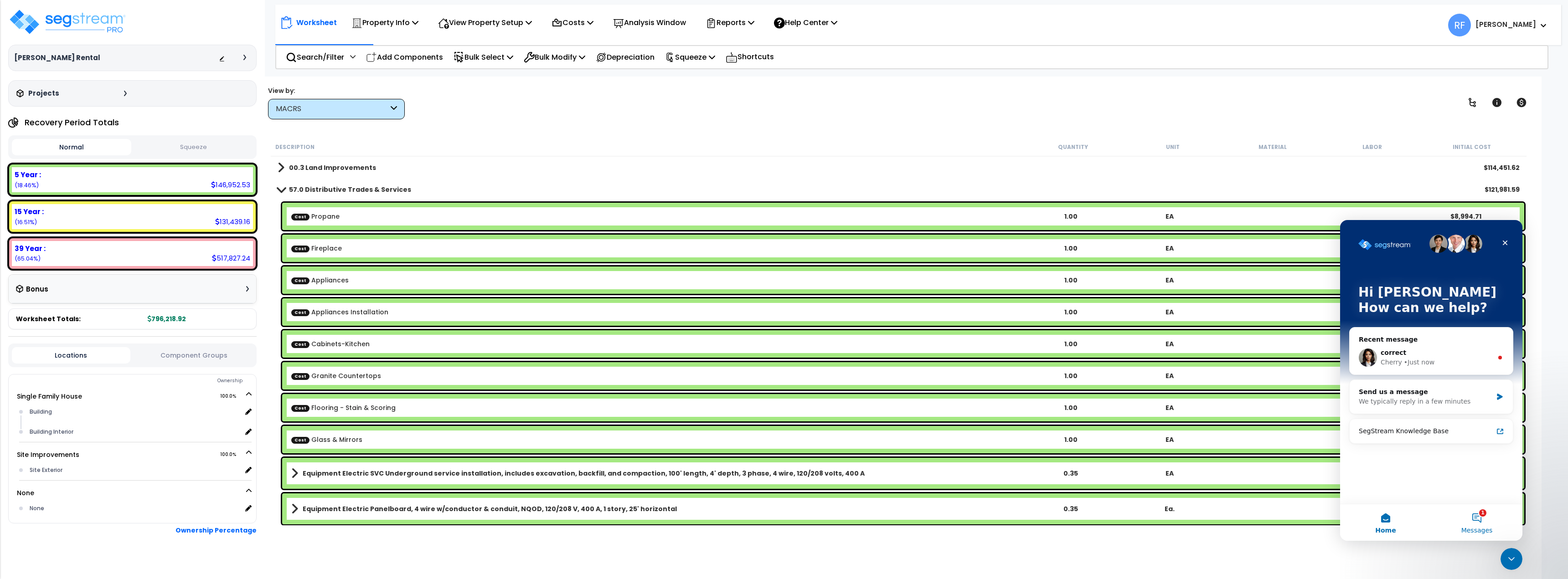
click at [1476, 520] on button "1 Messages" at bounding box center [1477, 522] width 91 height 36
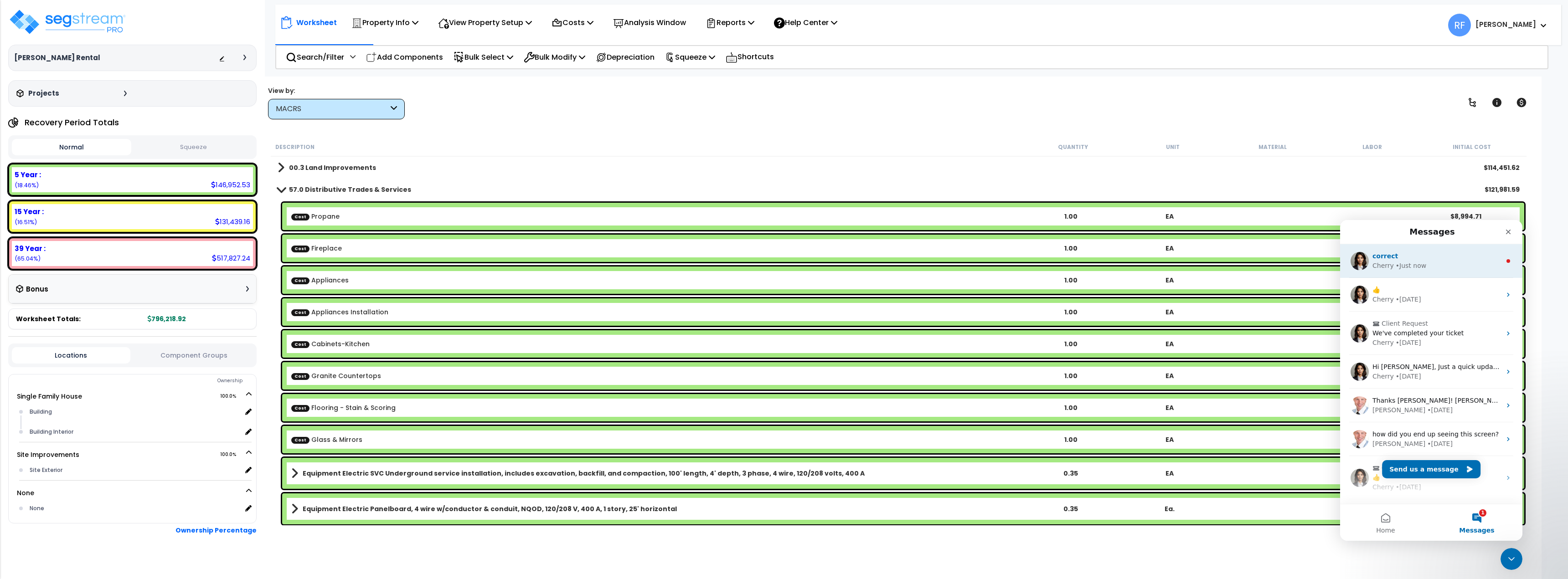
click at [1411, 259] on div "correct" at bounding box center [1437, 256] width 128 height 10
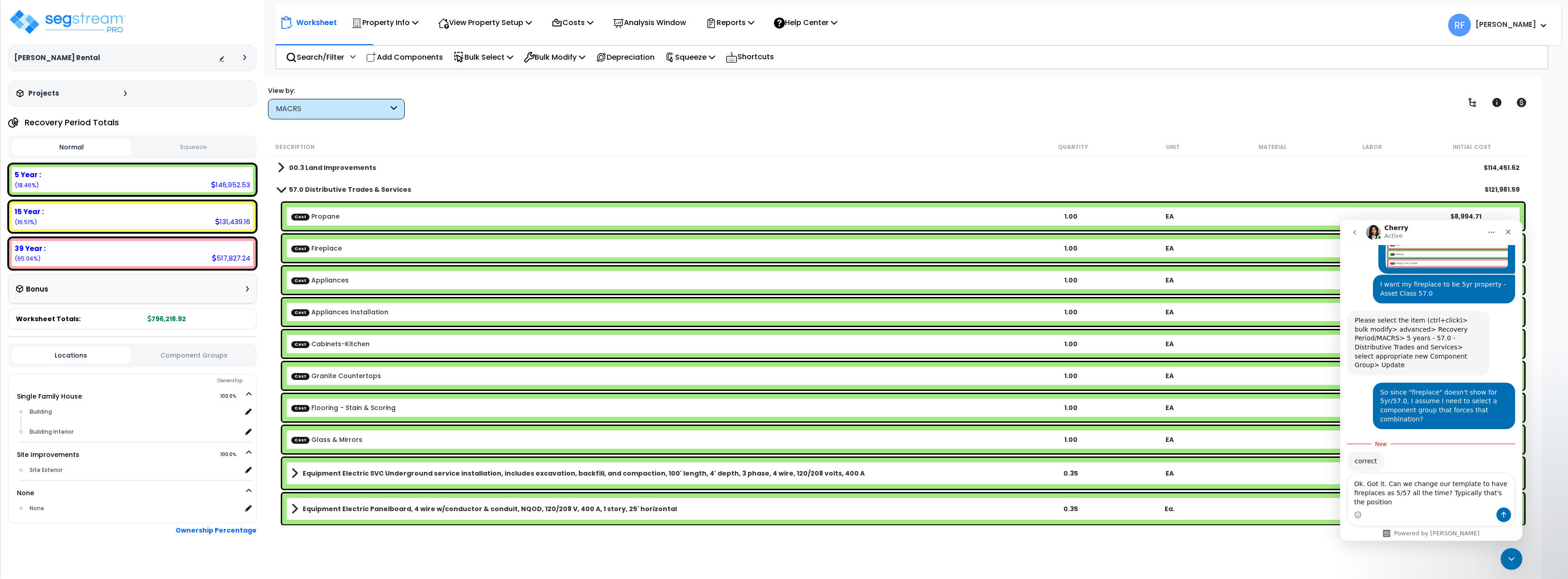
scroll to position [1097, 0]
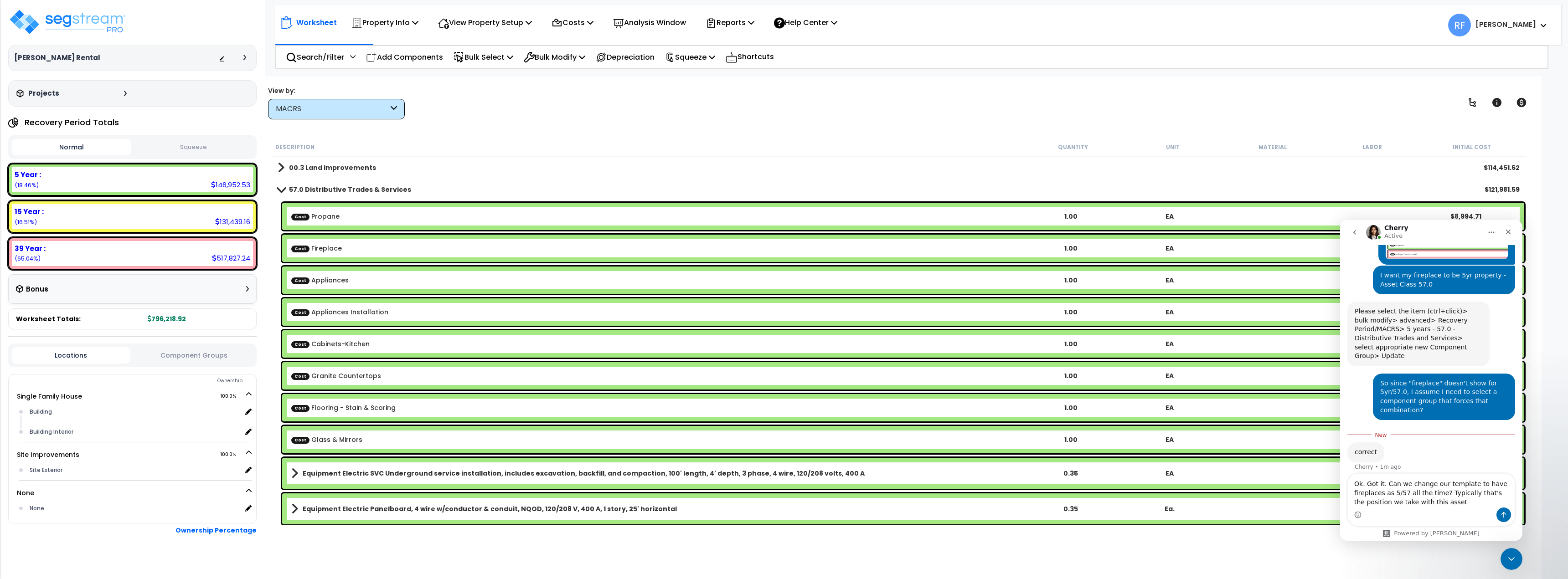
type textarea "Ok. Got it. Can we change our template to have fireplaces as 5/57 all the time?…"
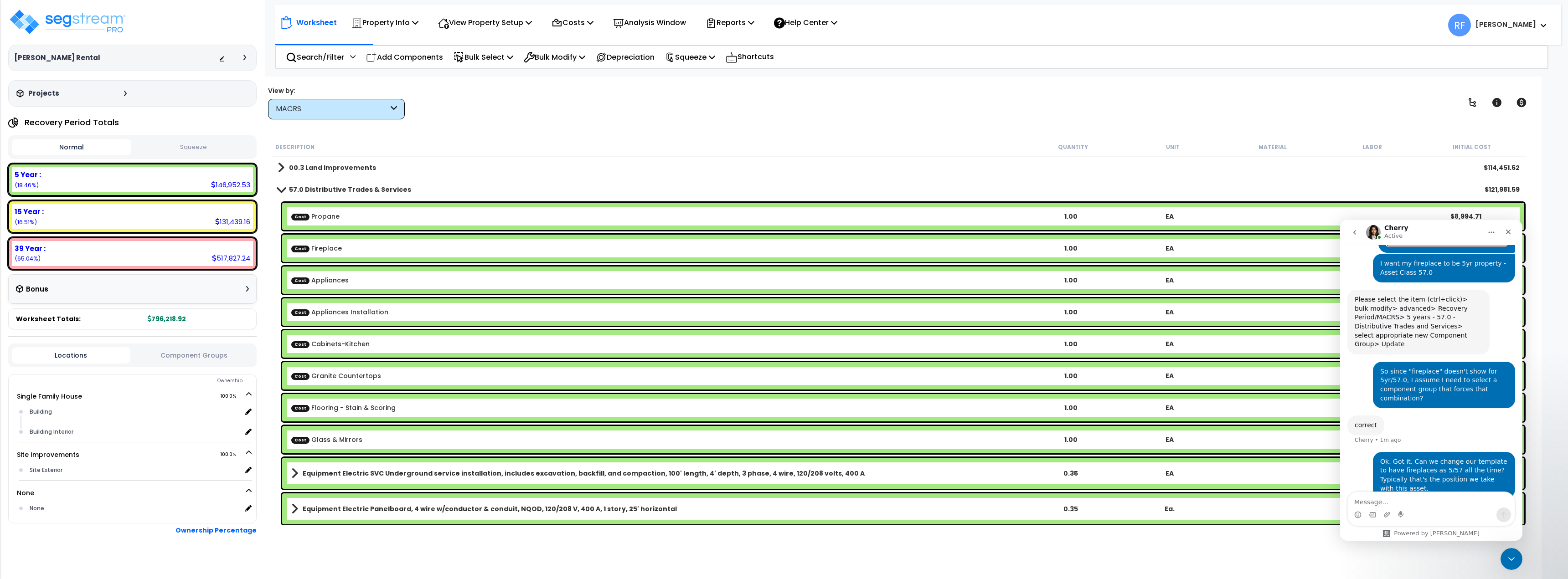
click at [287, 189] on span at bounding box center [281, 189] width 13 height 7
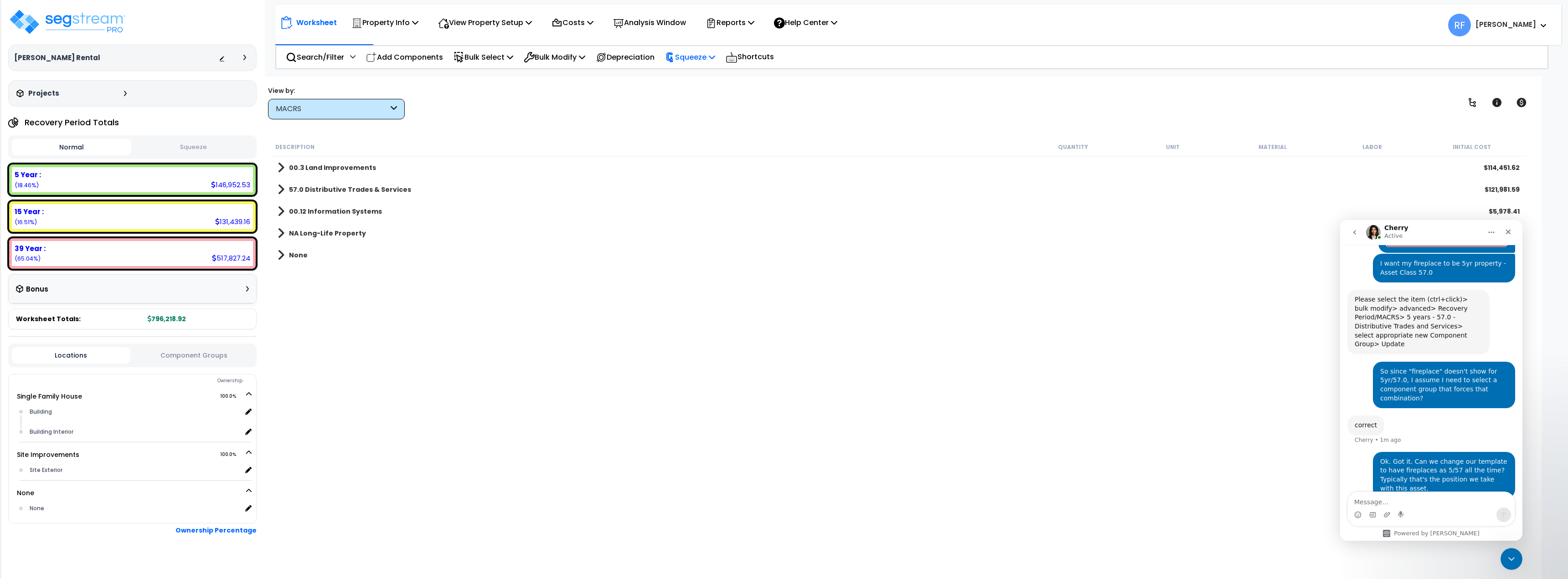
click at [715, 57] on p "Squeeze" at bounding box center [690, 57] width 50 height 12
click at [716, 72] on link "Squeeze" at bounding box center [705, 77] width 90 height 18
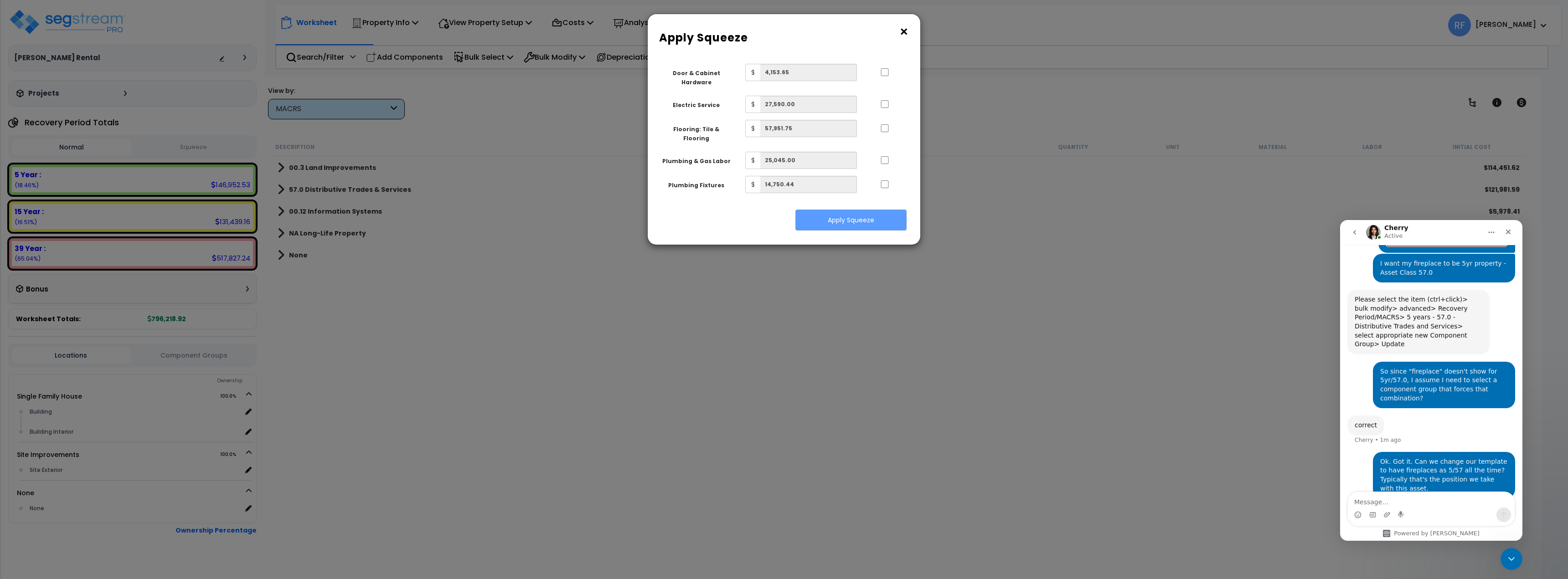
click at [902, 29] on button "×" at bounding box center [904, 32] width 10 height 15
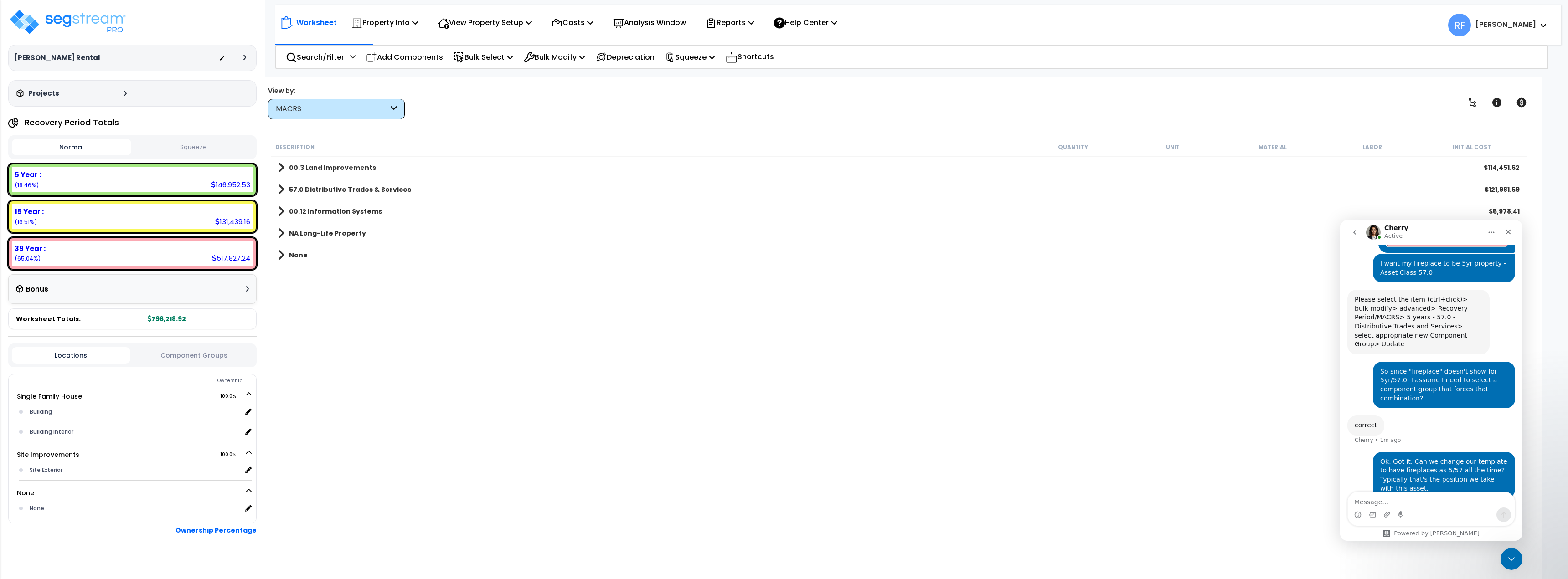
click at [346, 118] on div "MACRS" at bounding box center [336, 109] width 137 height 21
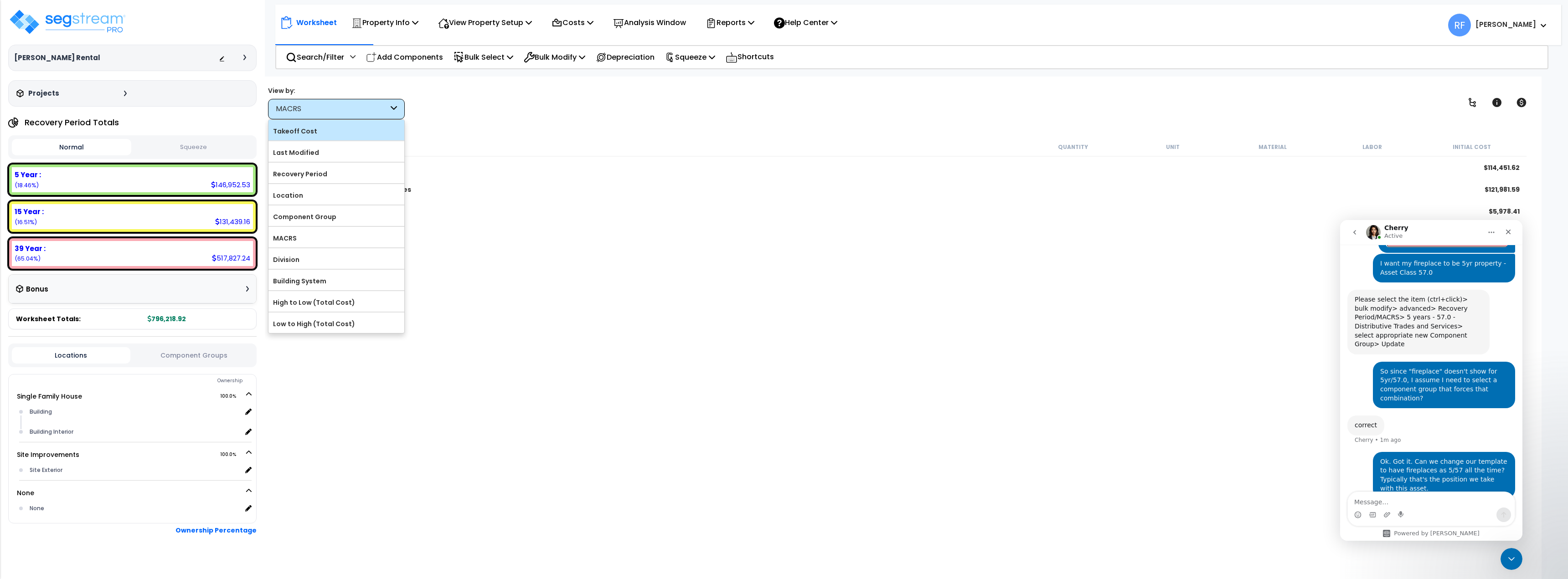
click at [340, 134] on label "Takeoff Cost" at bounding box center [336, 131] width 136 height 13
click at [0, 0] on input "Takeoff Cost" at bounding box center [0, 0] width 0 height 0
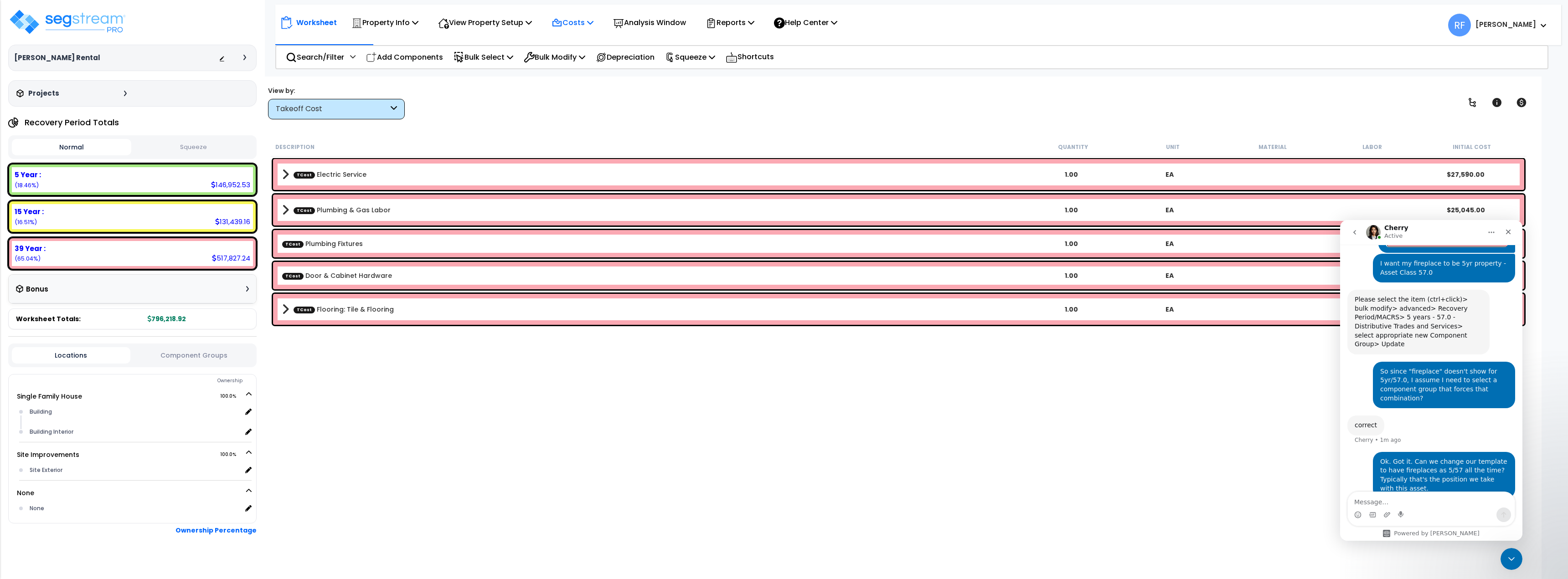
click at [561, 23] on icon at bounding box center [556, 22] width 8 height 7
click at [576, 54] on link "Direct Costs" at bounding box center [592, 63] width 90 height 18
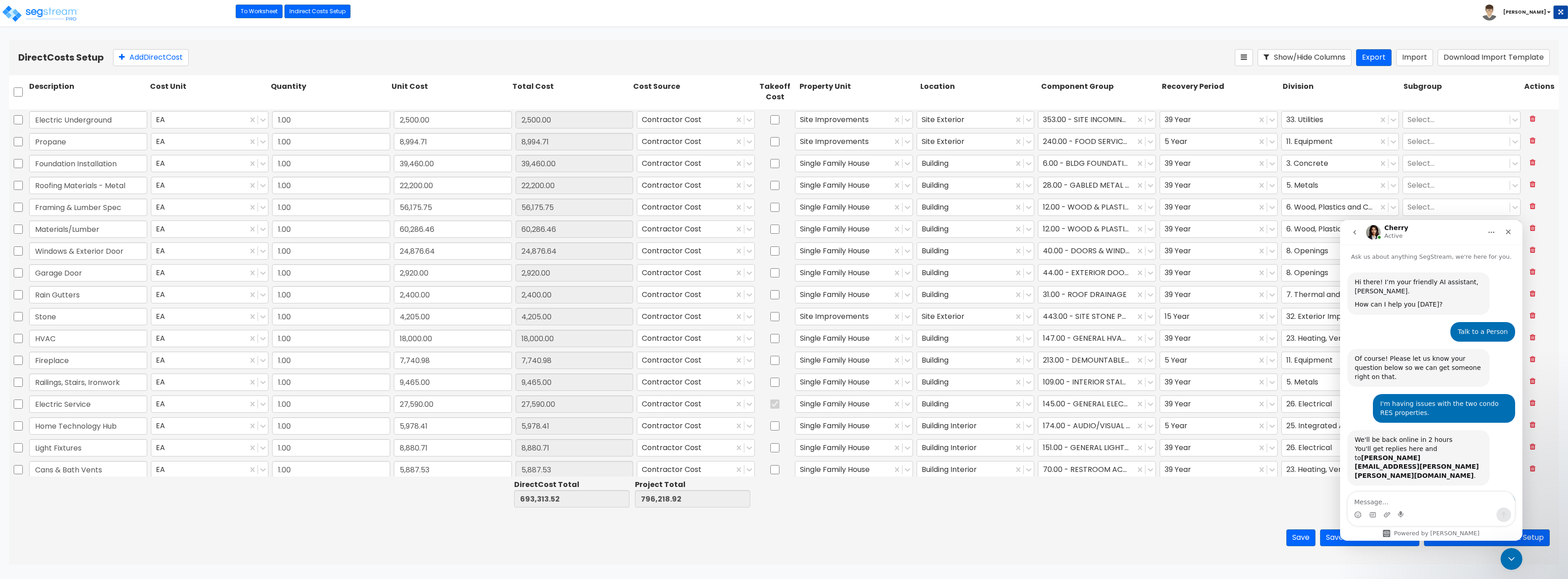
type input "1.00"
type input "2,500.00"
type input "1.00"
type input "8,994.71"
type input "1.00"
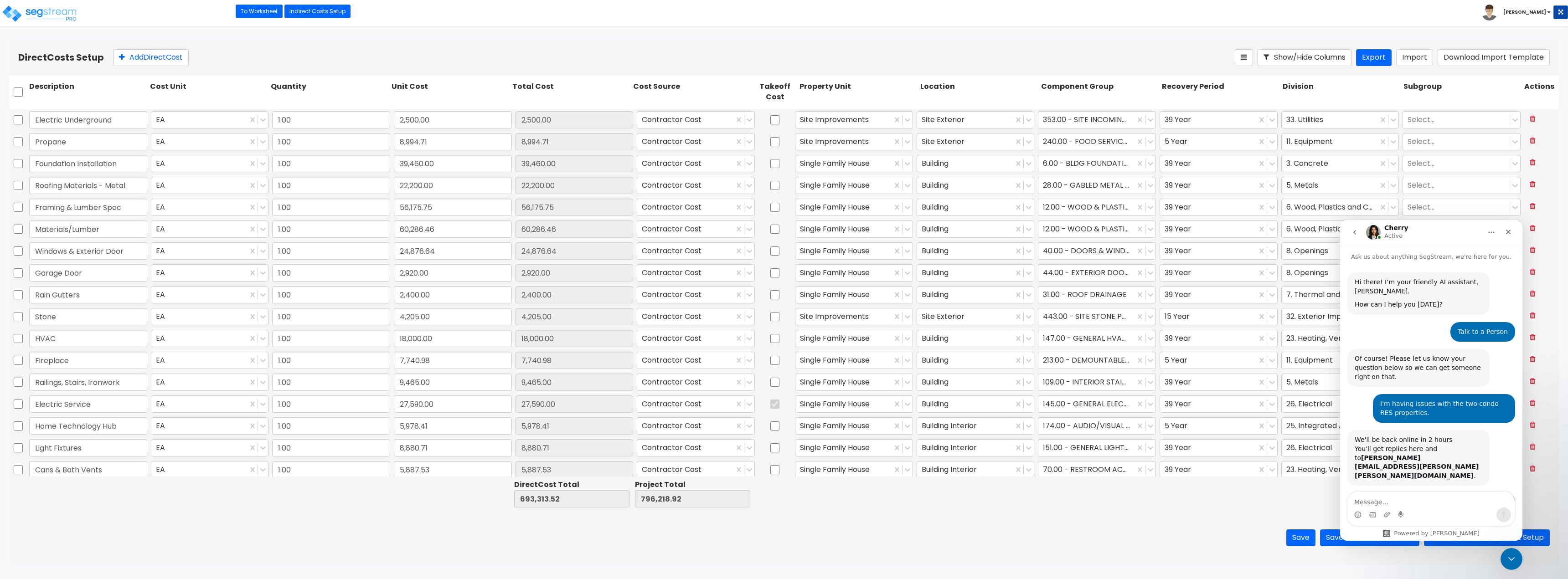
type input "39,460.00"
type input "1.00"
type input "22,200.00"
type input "1.00"
type input "56,175.75"
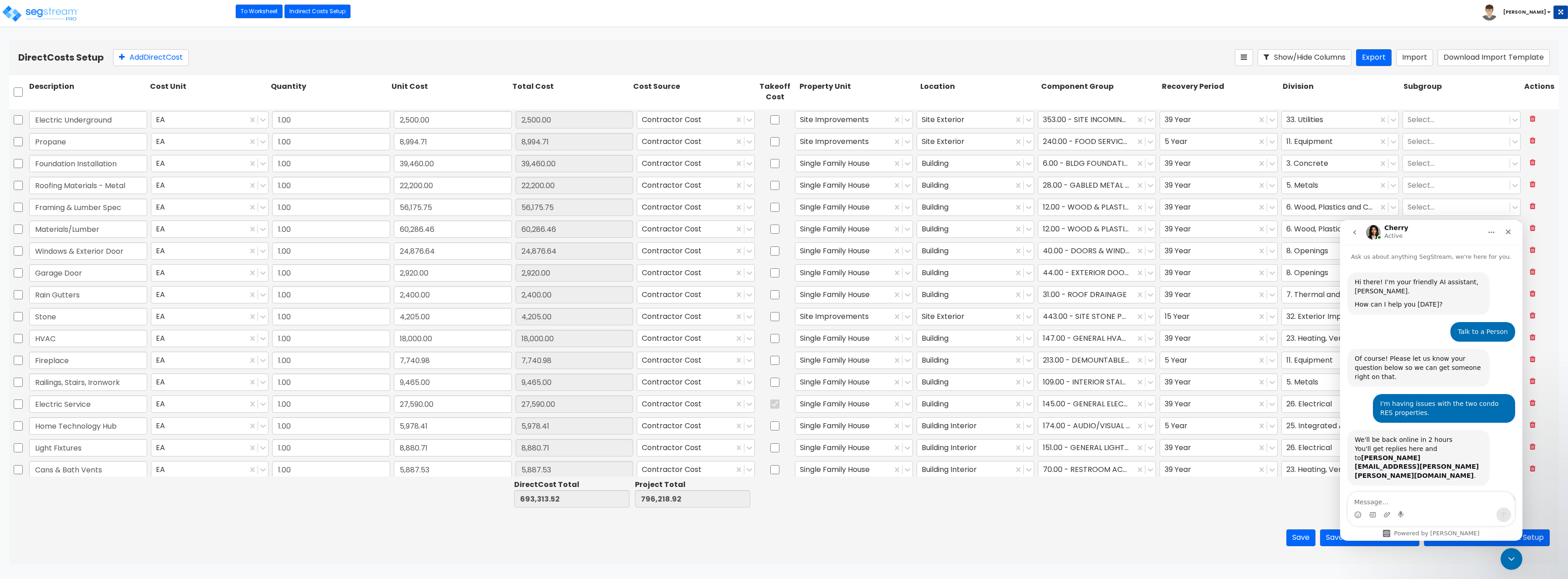
type input "1.00"
type input "60,286.46"
type input "1.00"
type input "24,876.64"
type input "1.00"
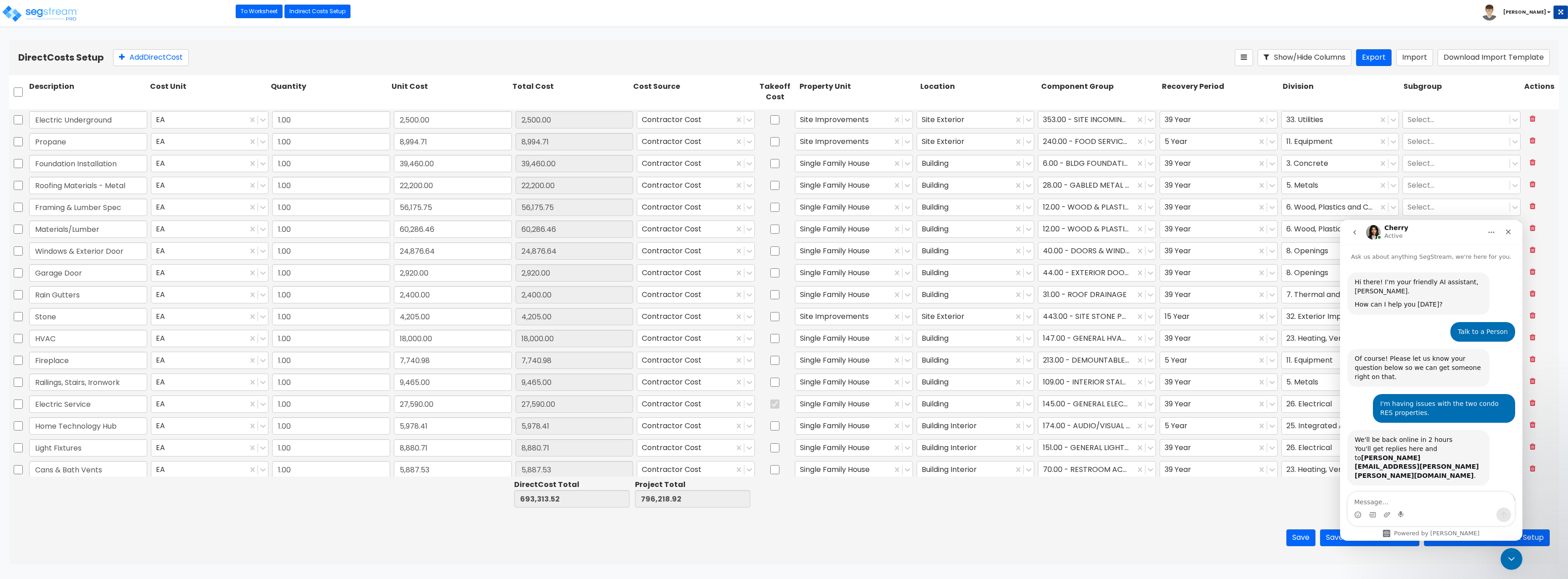
type input "2,920.00"
type input "1.00"
type input "2,400.00"
type input "1.00"
type input "4,205.00"
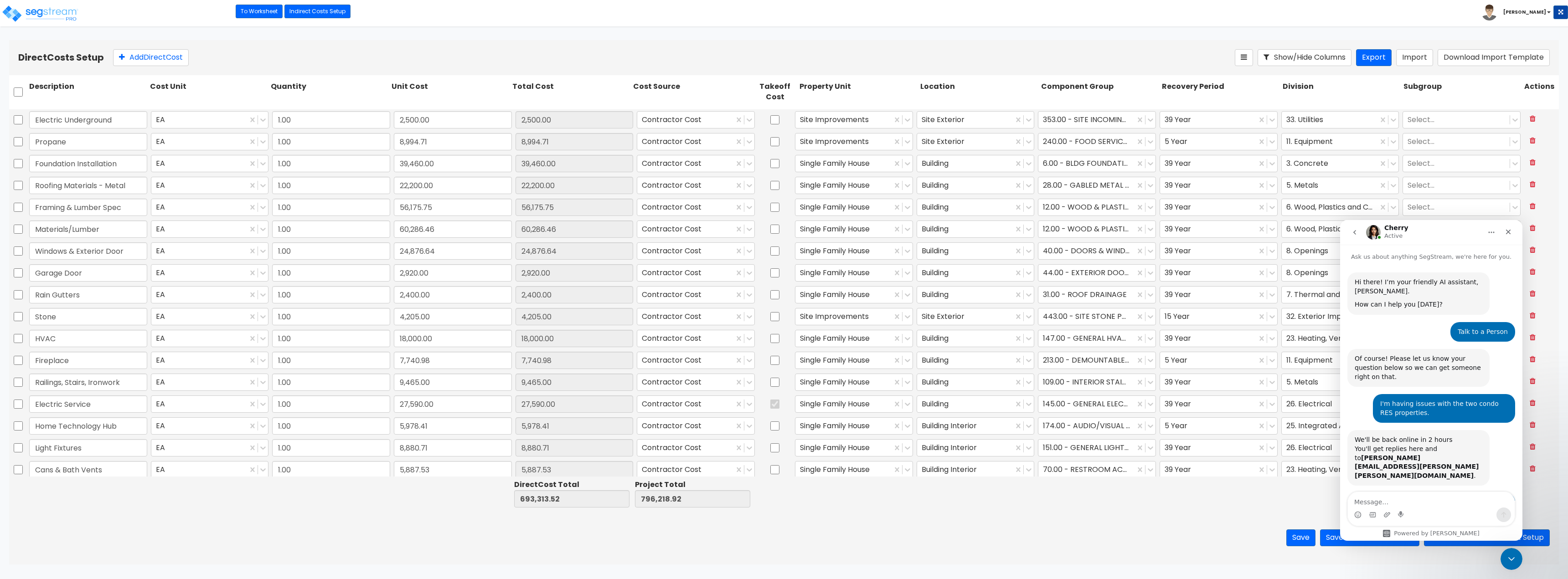
type input "1.00"
type input "18,000.00"
type input "1.00"
type input "7,740.98"
type input "1.00"
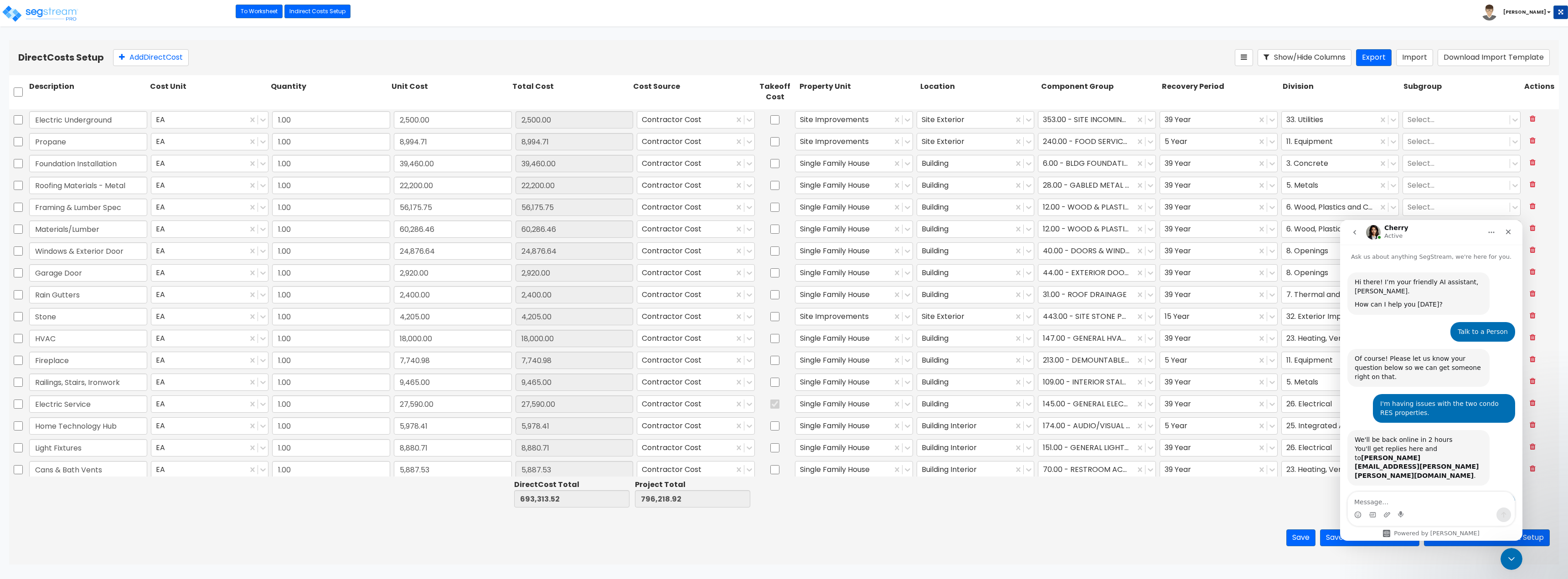
type input "9,465.00"
type input "1.00"
type input "27,590.00"
type input "1.00"
type input "5,978.41"
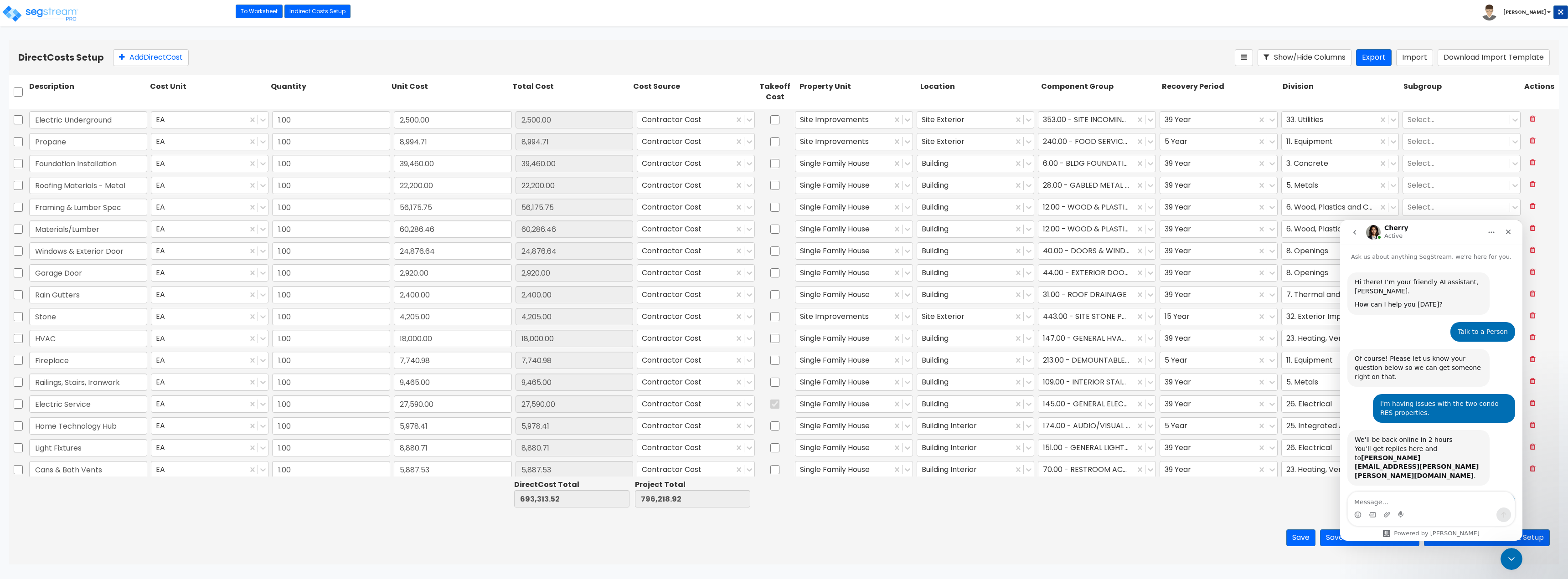
type input "1.00"
type input "8,880.71"
type input "1.00"
type input "5,887.53"
type input "1.00"
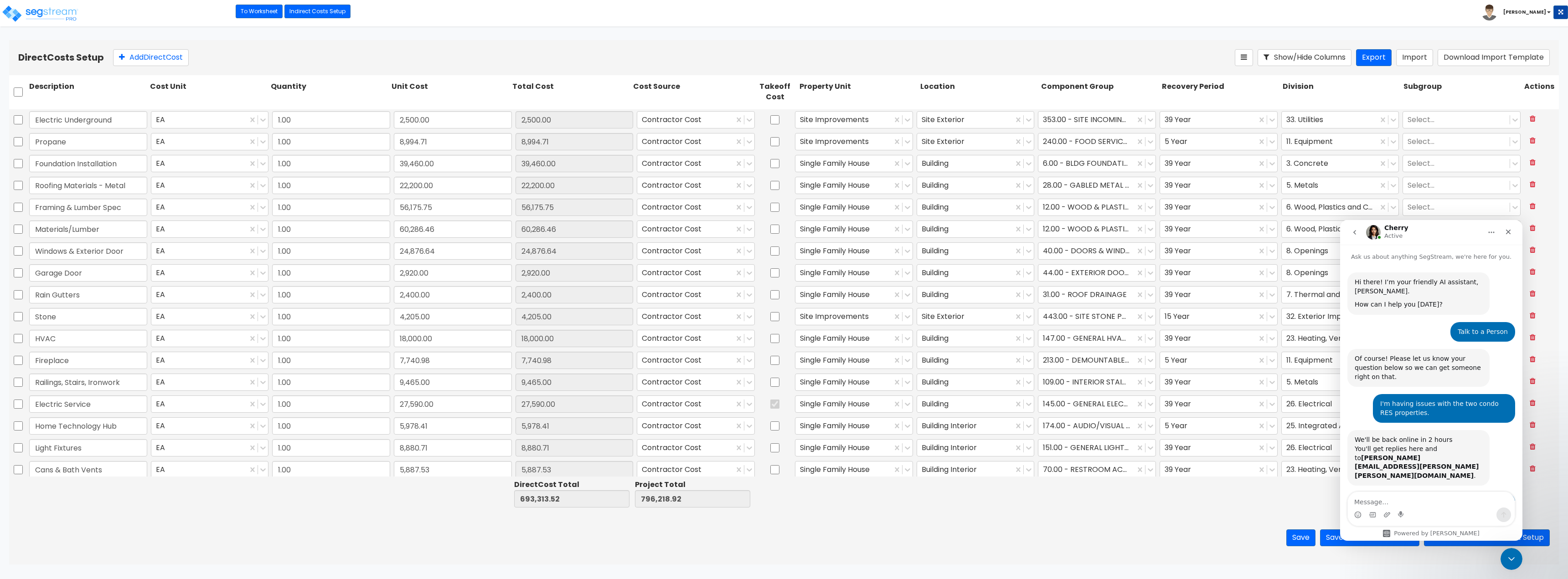
type input "23,347.20"
type input "1.00"
type input "10,739.46"
type input "1.00"
type input "25,045.00"
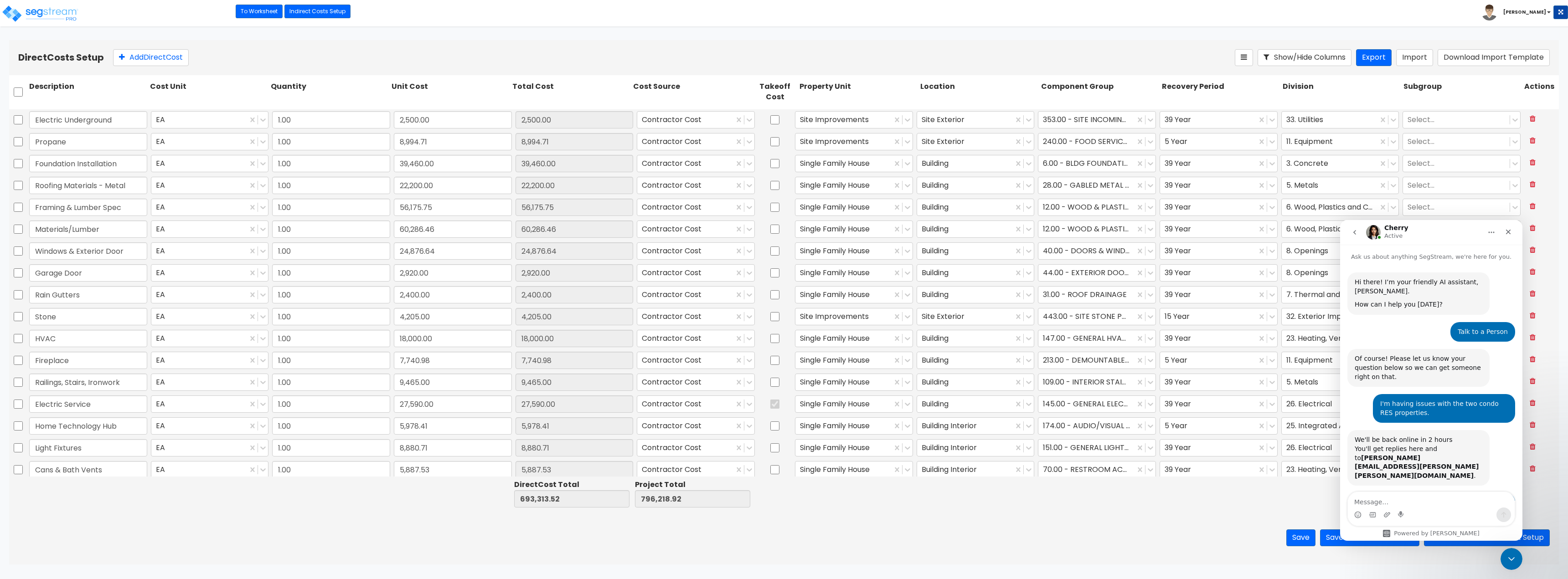
type input "1.00"
type input "14,750.44"
type input "1.00"
type input "29,996.62"
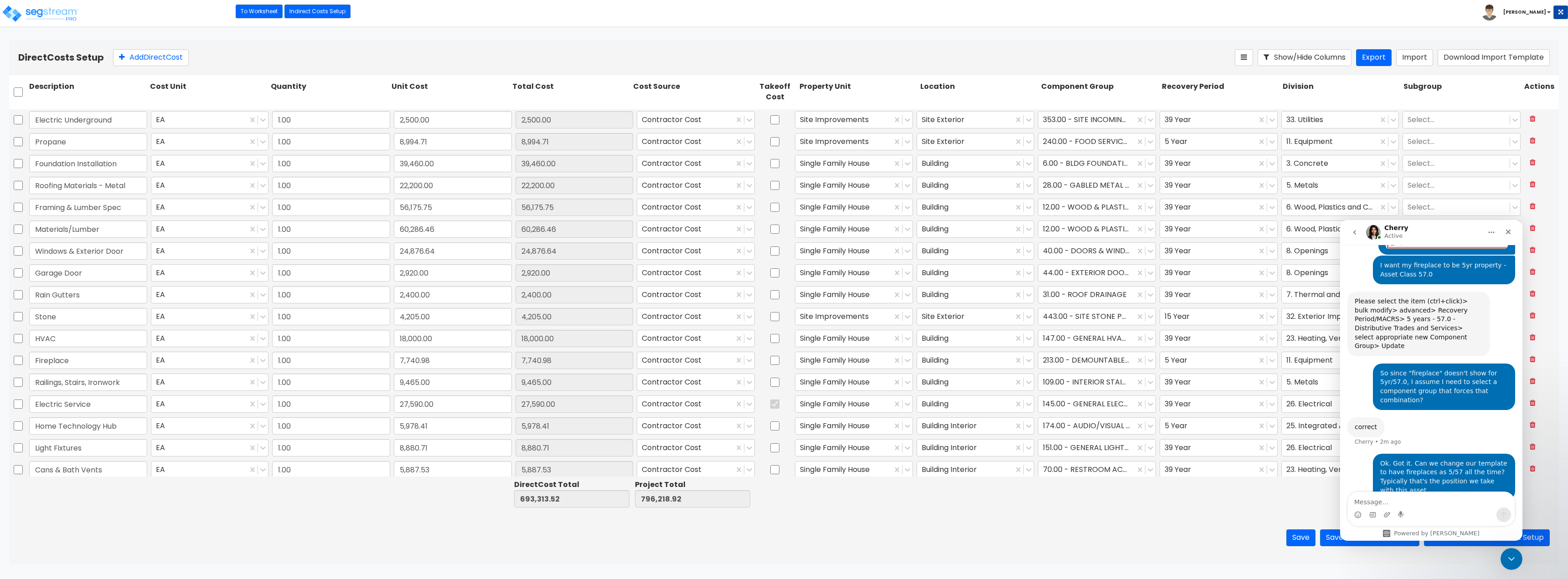
scroll to position [1109, 0]
type input "1.00"
type input "4,153.65"
type input "1.00"
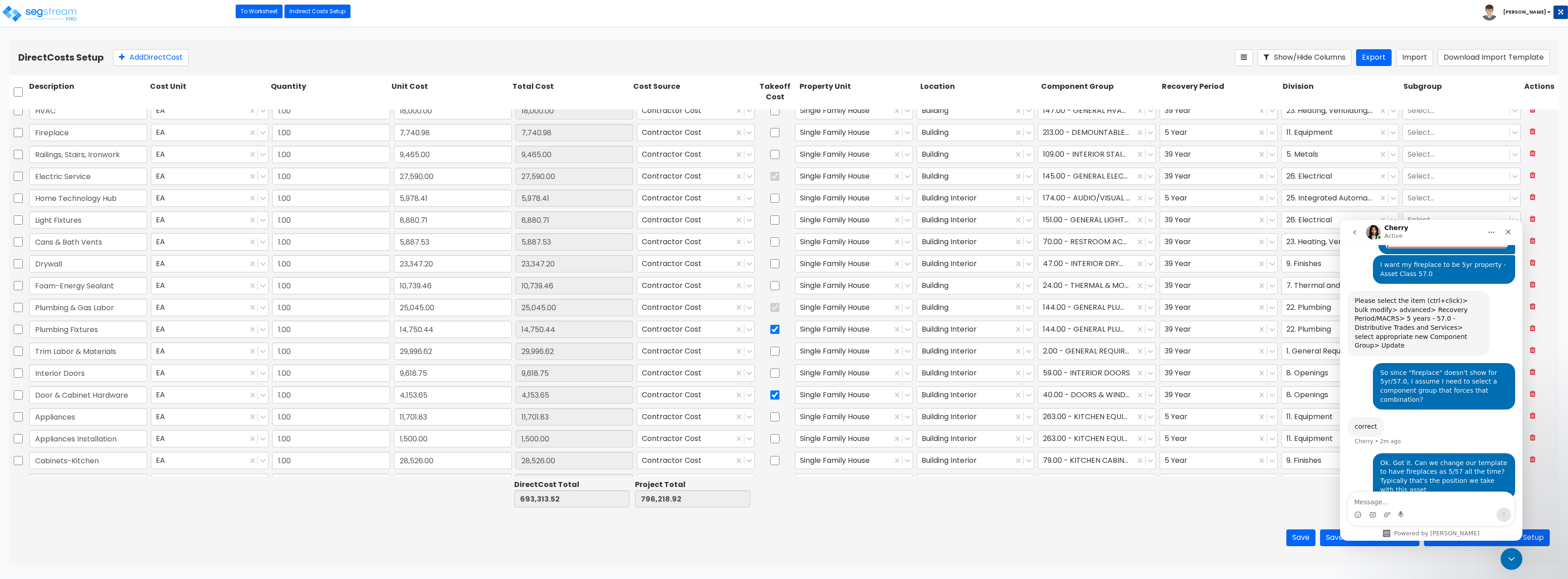
type input "2,400.00"
click at [771, 330] on input "checkbox" at bounding box center [775, 329] width 9 height 17
checkbox input "false"
click at [771, 395] on input "checkbox" at bounding box center [775, 395] width 9 height 17
checkbox input "false"
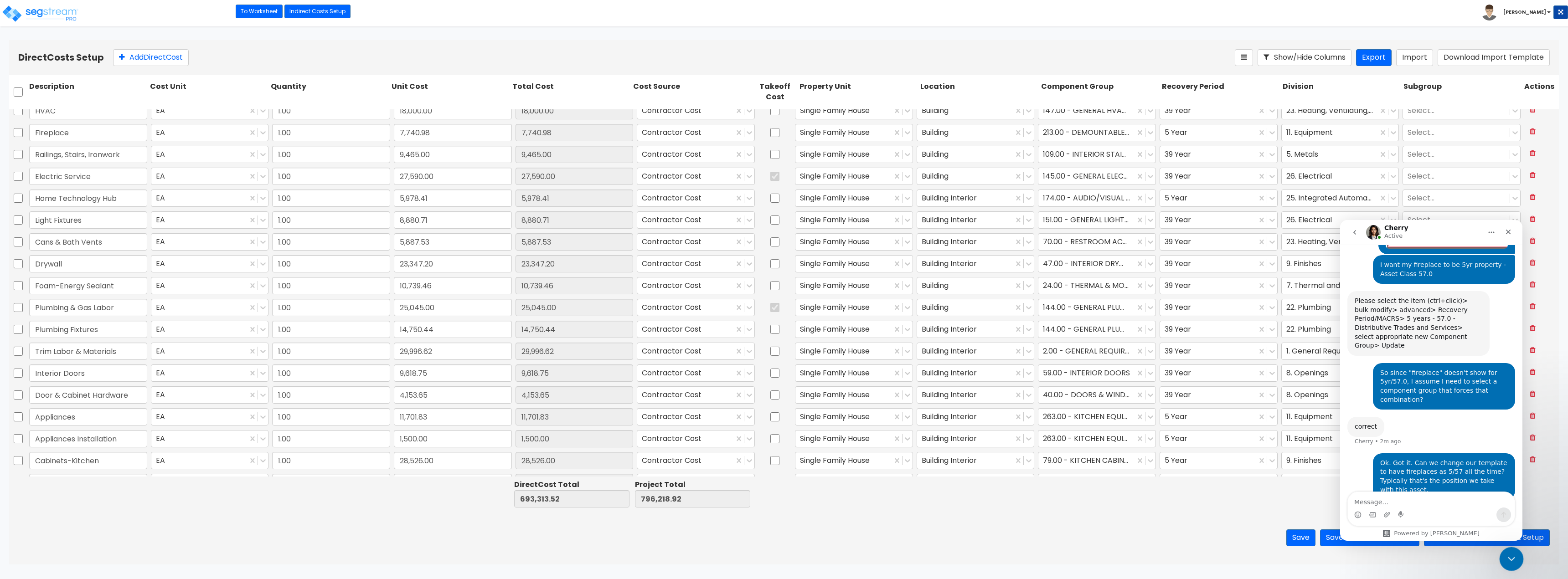
click at [1509, 565] on div "Close Intercom Messenger" at bounding box center [1510, 558] width 22 height 22
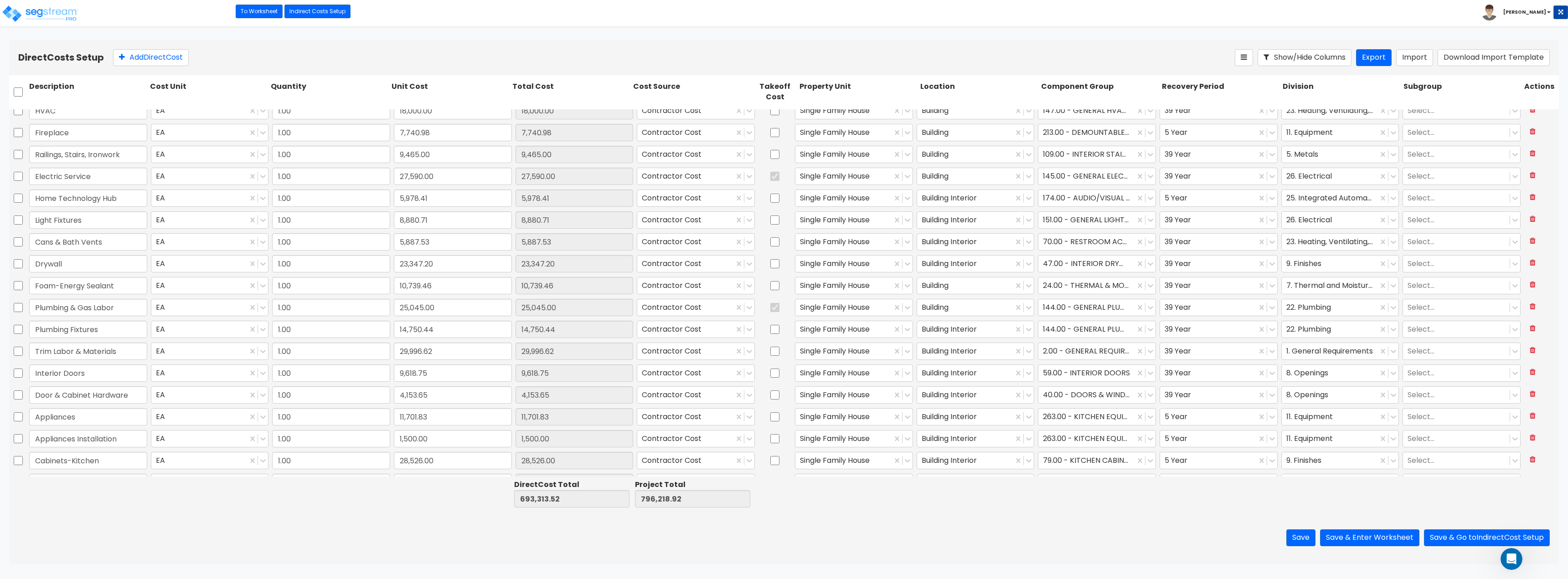
scroll to position [1109, 0]
click at [1395, 539] on button "Save & Enter Worksheet" at bounding box center [1370, 538] width 99 height 17
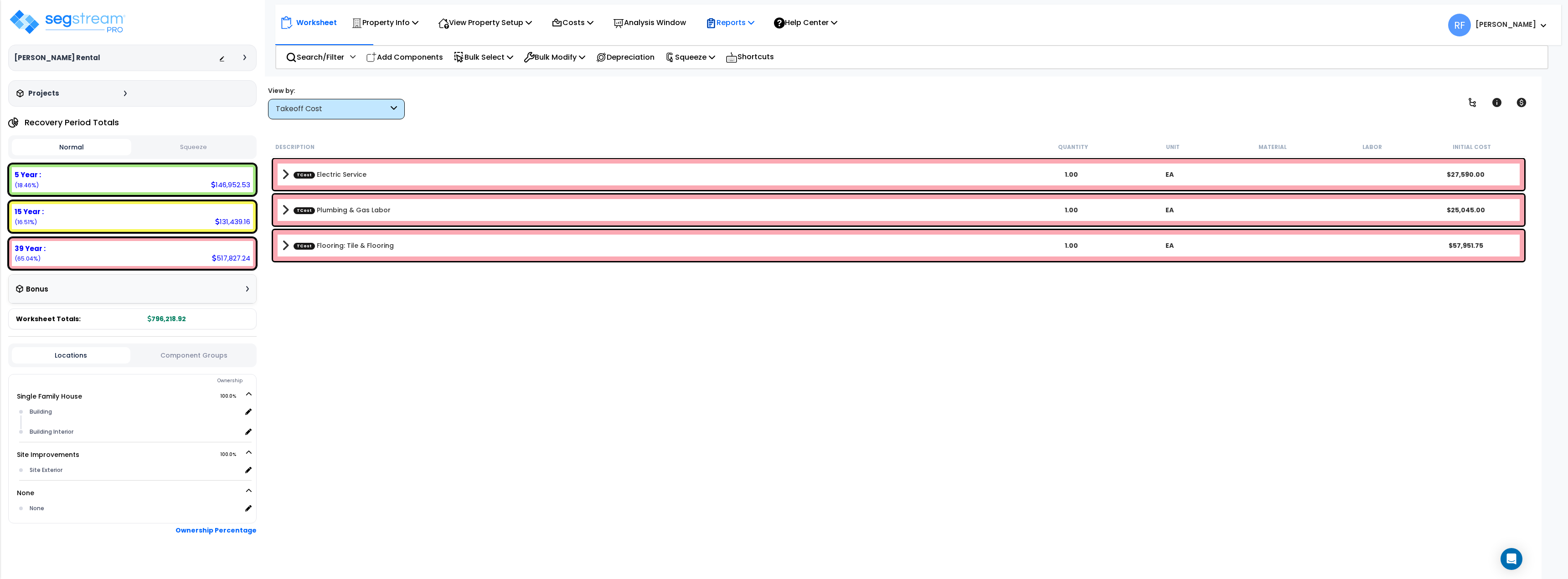
click at [743, 21] on p "Reports" at bounding box center [730, 23] width 49 height 12
click at [780, 375] on div "Description Quantity Unit Material Labor Initial Cost TCost Electric Service 1.…" at bounding box center [899, 331] width 1259 height 388
click at [720, 57] on div "Squeeze Squeeze Show Advanced" at bounding box center [690, 57] width 60 height 21
click at [715, 57] on icon at bounding box center [712, 57] width 6 height 7
click at [705, 78] on link "Squeeze" at bounding box center [705, 77] width 90 height 18
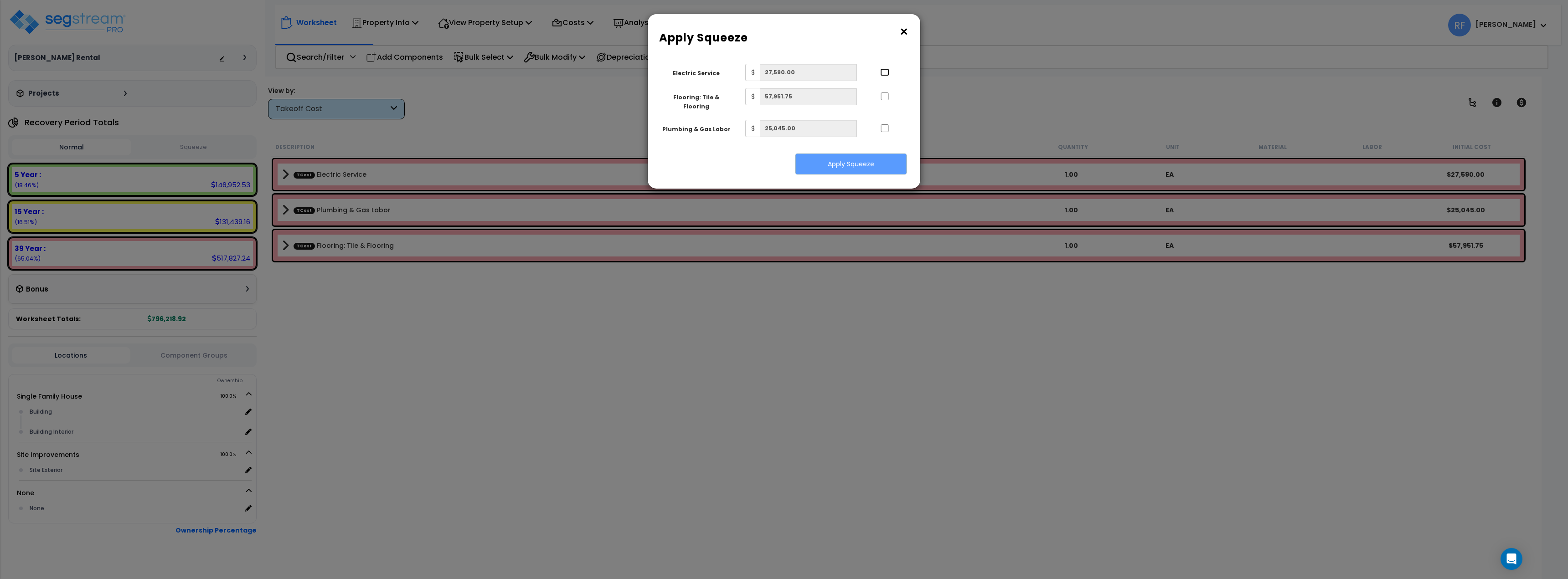
click at [883, 75] on input "..." at bounding box center [884, 72] width 9 height 8
checkbox input "true"
click at [885, 95] on input "..." at bounding box center [884, 96] width 9 height 8
checkbox input "true"
drag, startPoint x: 883, startPoint y: 120, endPoint x: 873, endPoint y: 171, distance: 52.0
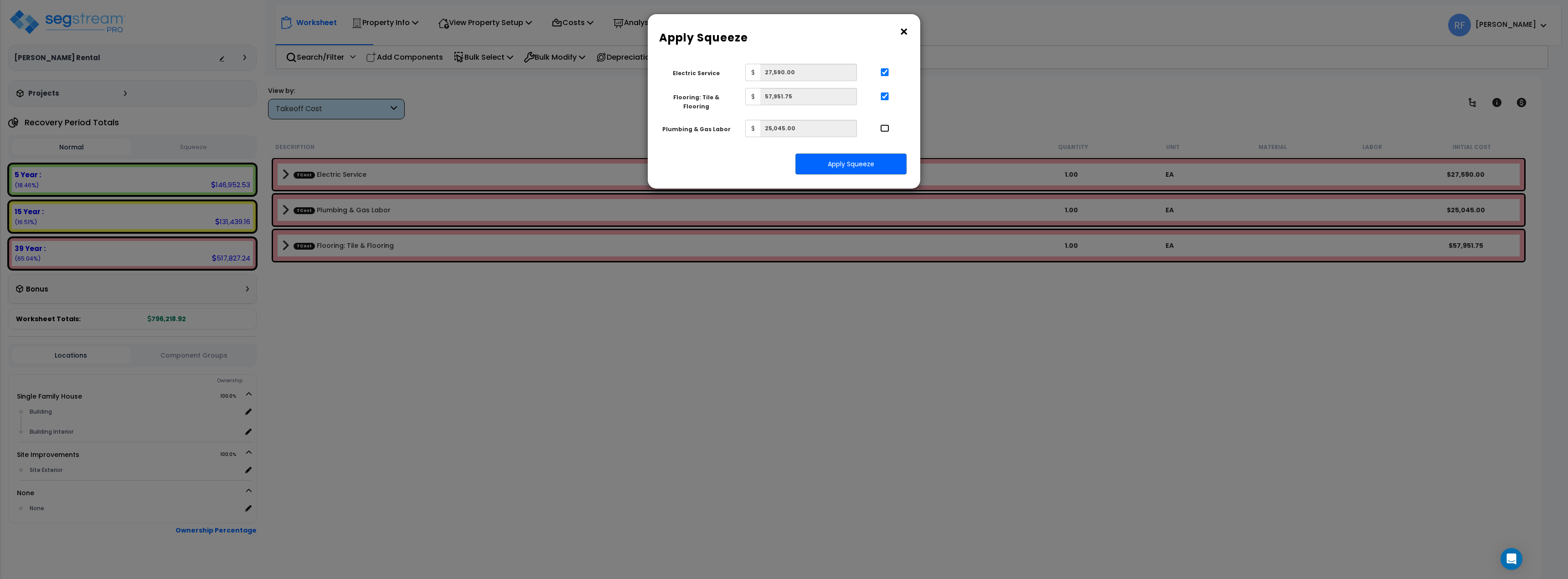
click at [883, 124] on input "..." at bounding box center [884, 128] width 9 height 8
checkbox input "true"
click at [870, 159] on button "Apply Squeeze" at bounding box center [851, 164] width 111 height 21
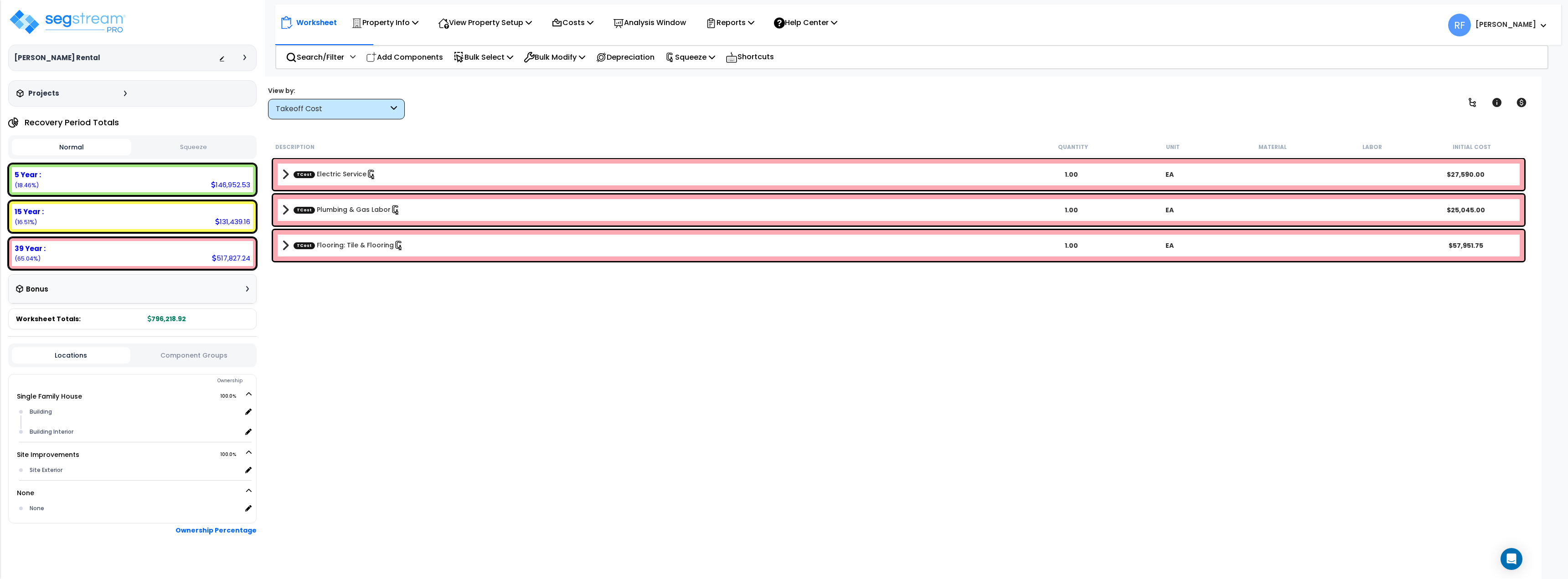
click at [385, 106] on div "Takeoff Cost" at bounding box center [332, 109] width 113 height 10
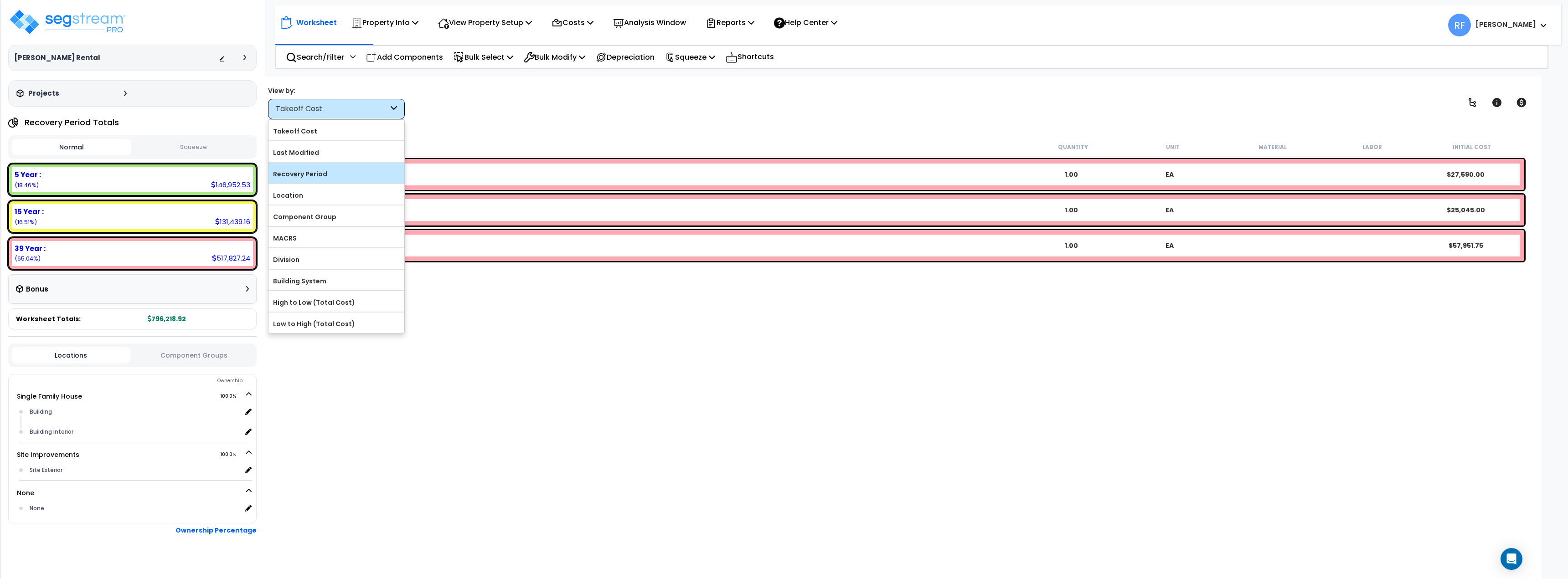
click at [341, 173] on label "Recovery Period" at bounding box center [336, 174] width 136 height 13
click at [0, 0] on input "Recovery Period" at bounding box center [0, 0] width 0 height 0
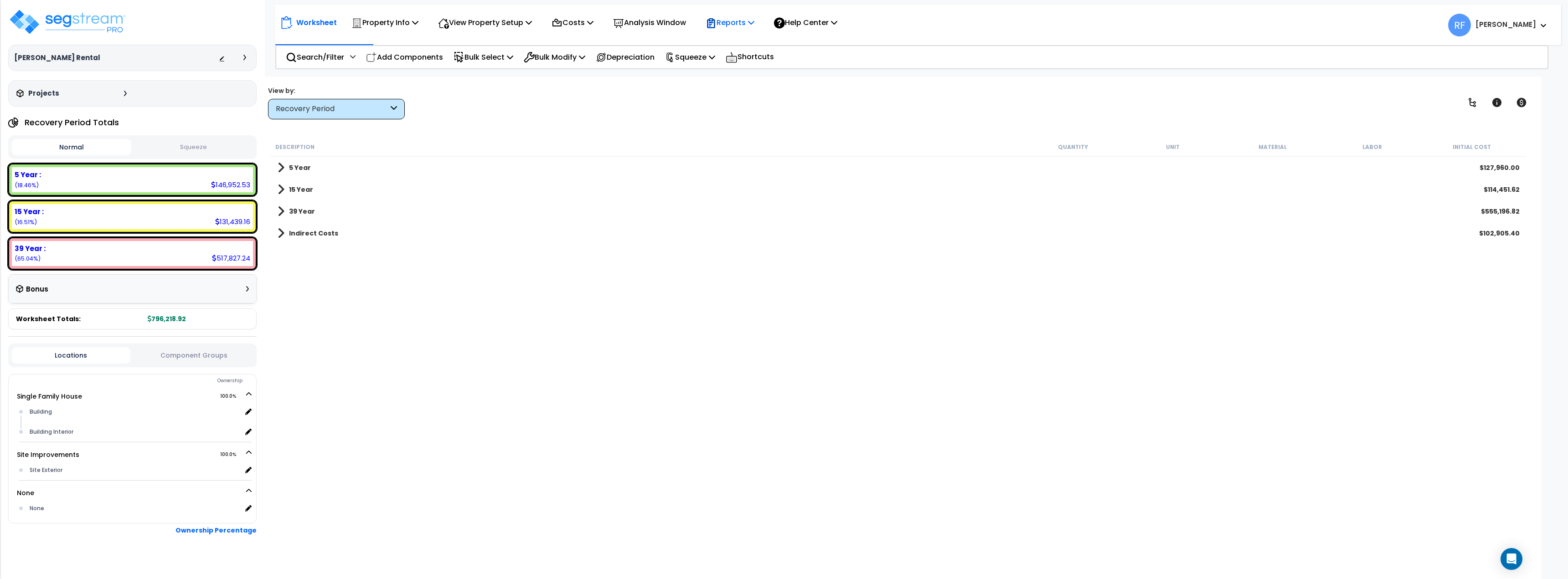
click at [754, 23] on p "Reports" at bounding box center [730, 23] width 49 height 12
click at [746, 43] on link "Get Report" at bounding box center [746, 43] width 90 height 18
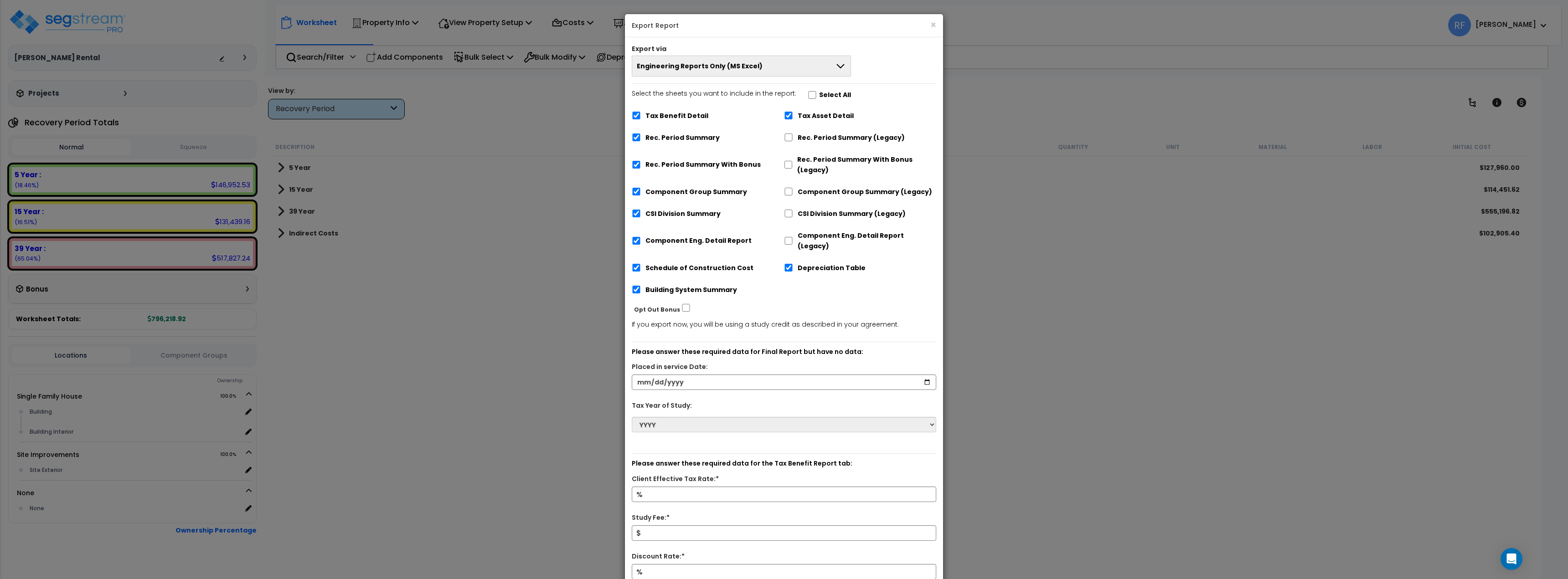
click at [819, 91] on label "Select All" at bounding box center [835, 95] width 32 height 10
click at [817, 91] on input "Select the sheets you want to include in the report: Select All" at bounding box center [812, 95] width 9 height 8
click at [820, 91] on label "Select All" at bounding box center [835, 95] width 32 height 10
click at [817, 91] on input "Select the sheets you want to include in the report: Select All" at bounding box center [812, 95] width 9 height 8
checkbox input "false"
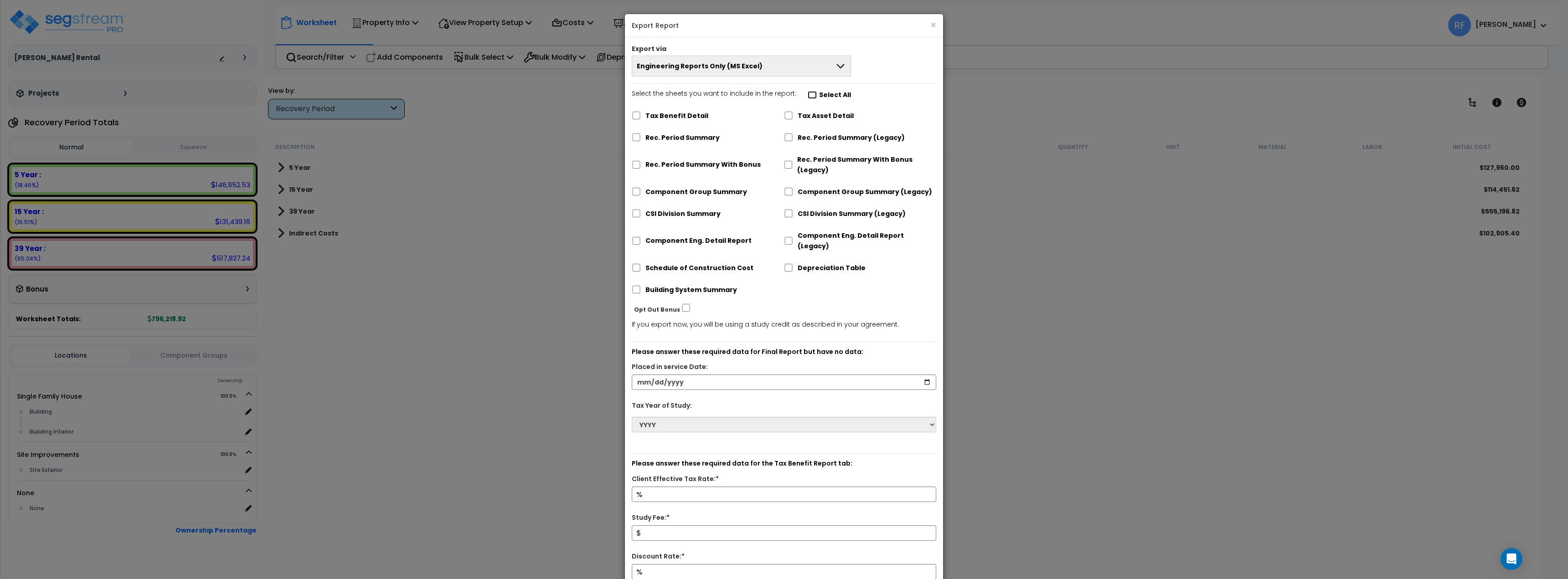
checkbox input "false"
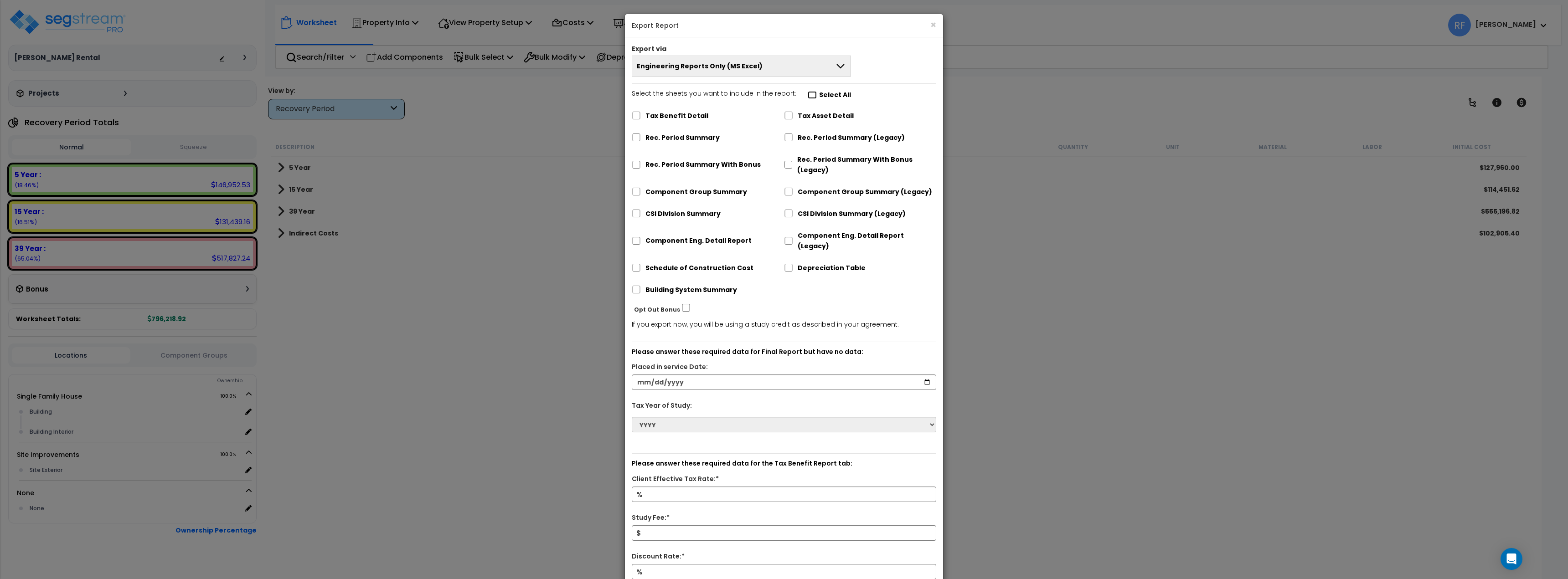
checkbox input "false"
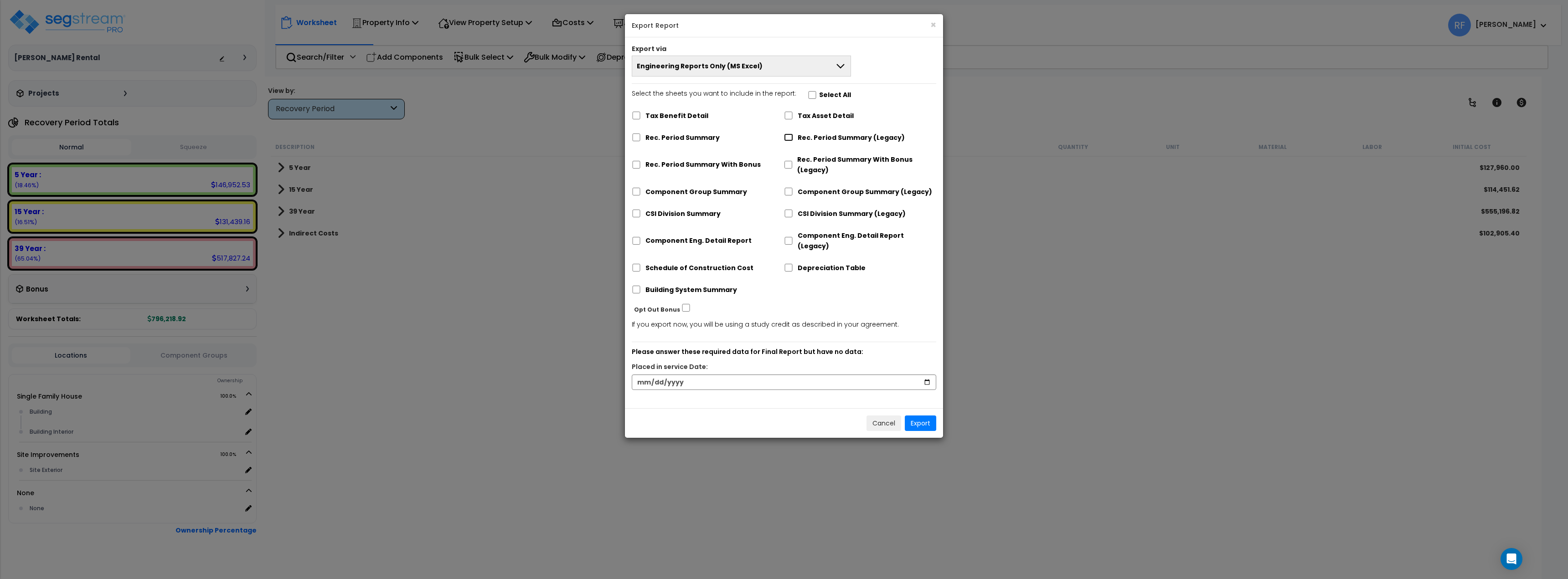
click at [789, 139] on input "Rec. Period Summary (Legacy)" at bounding box center [788, 137] width 9 height 8
checkbox input "true"
click at [634, 264] on input "Schedule of Construction Cost" at bounding box center [636, 268] width 9 height 8
checkbox input "true"
click at [875, 30] on div "× Export Report" at bounding box center [784, 26] width 318 height 23
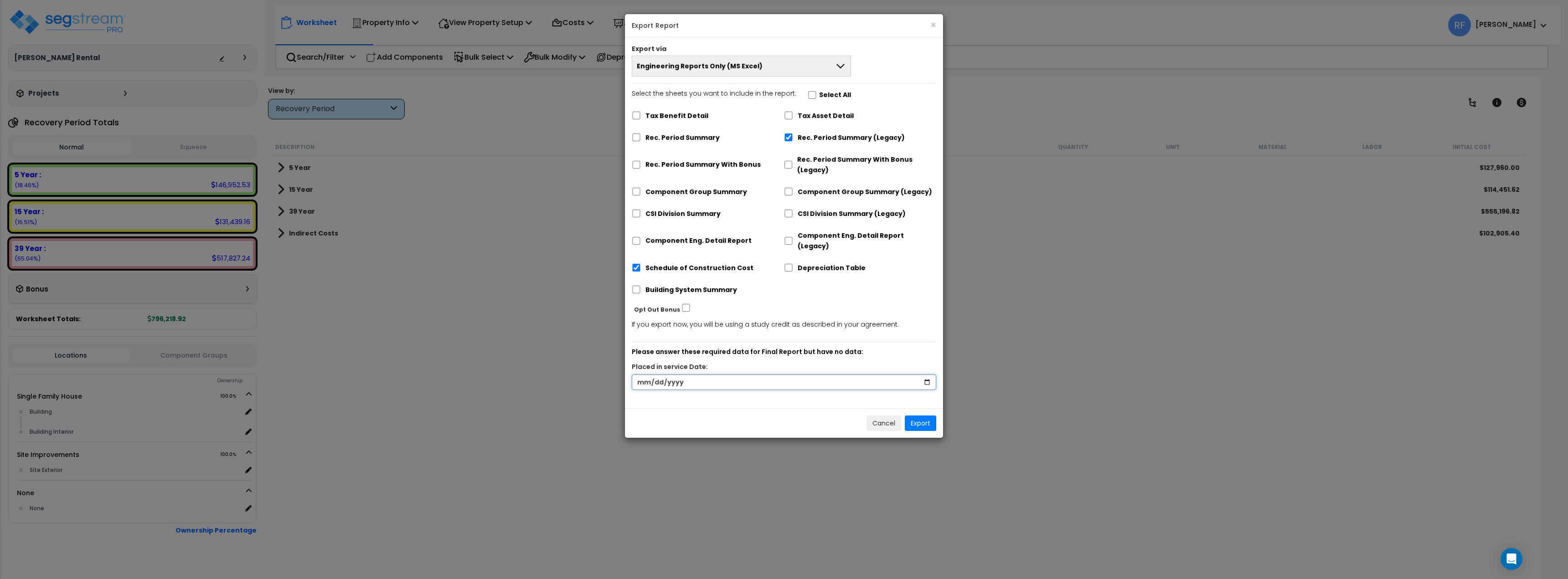
click at [649, 375] on input "date" at bounding box center [784, 382] width 304 height 15
type input "[DATE]"
click at [921, 415] on button "Export" at bounding box center [920, 423] width 32 height 15
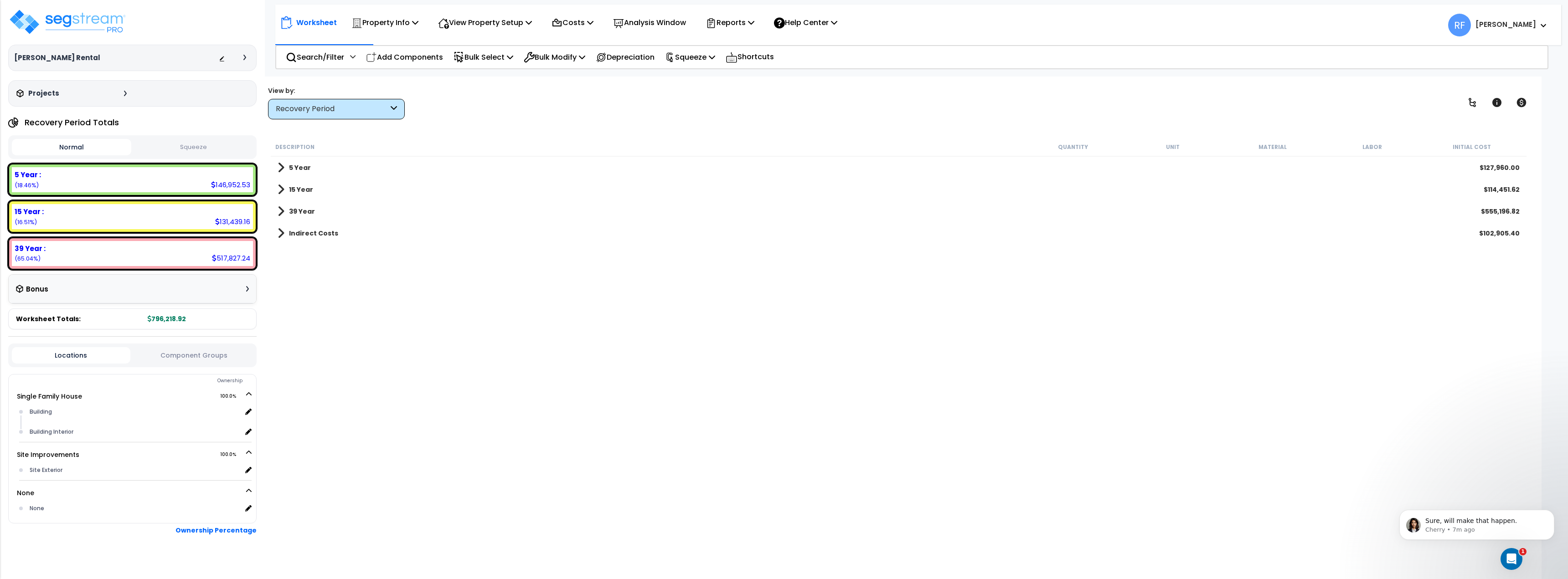
click at [176, 23] on div "[PERSON_NAME] Rental Depreciable Tax Basis : $796,218.92 Placed-In-Service Date…" at bounding box center [132, 57] width 248 height 99
click at [654, 324] on div "Description Quantity Unit Material Labor Initial Cost 5 Year $127,960.00 15 Yea…" at bounding box center [899, 331] width 1259 height 388
click at [752, 26] on p "Reports" at bounding box center [730, 23] width 49 height 12
click at [756, 50] on link "Get Report" at bounding box center [746, 43] width 90 height 18
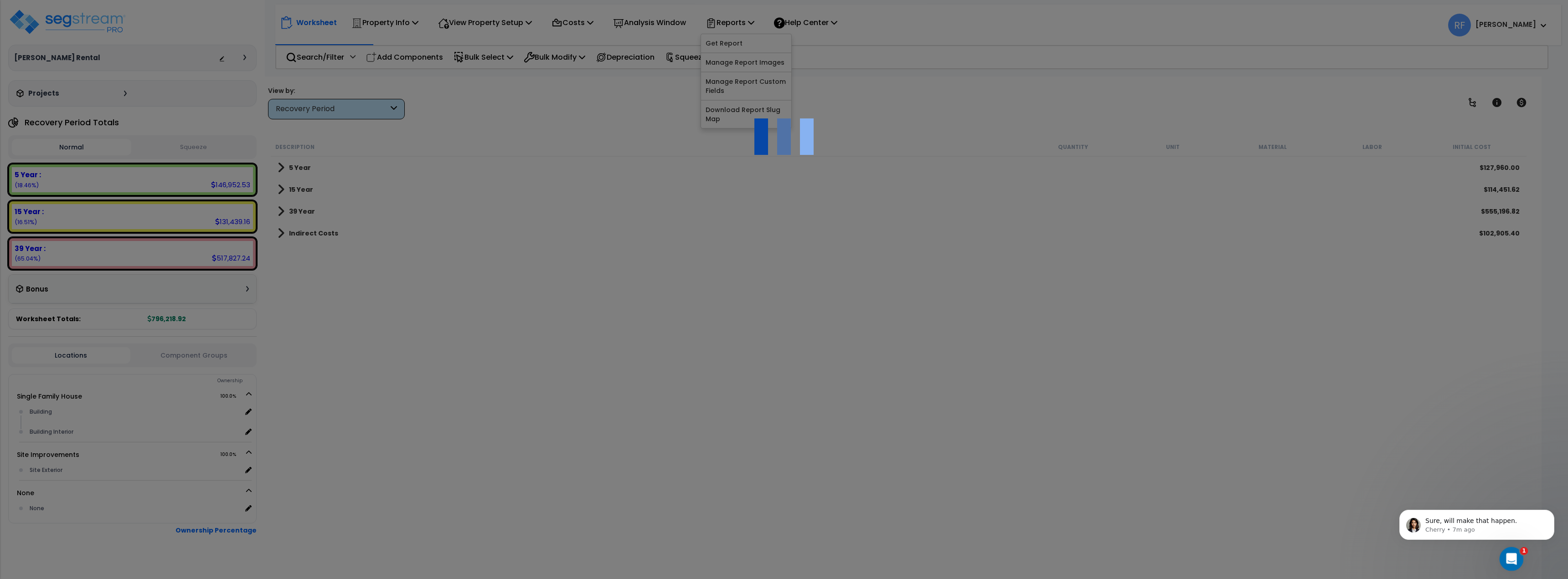
click at [1512, 561] on icon "Open Intercom Messenger" at bounding box center [1510, 558] width 15 height 15
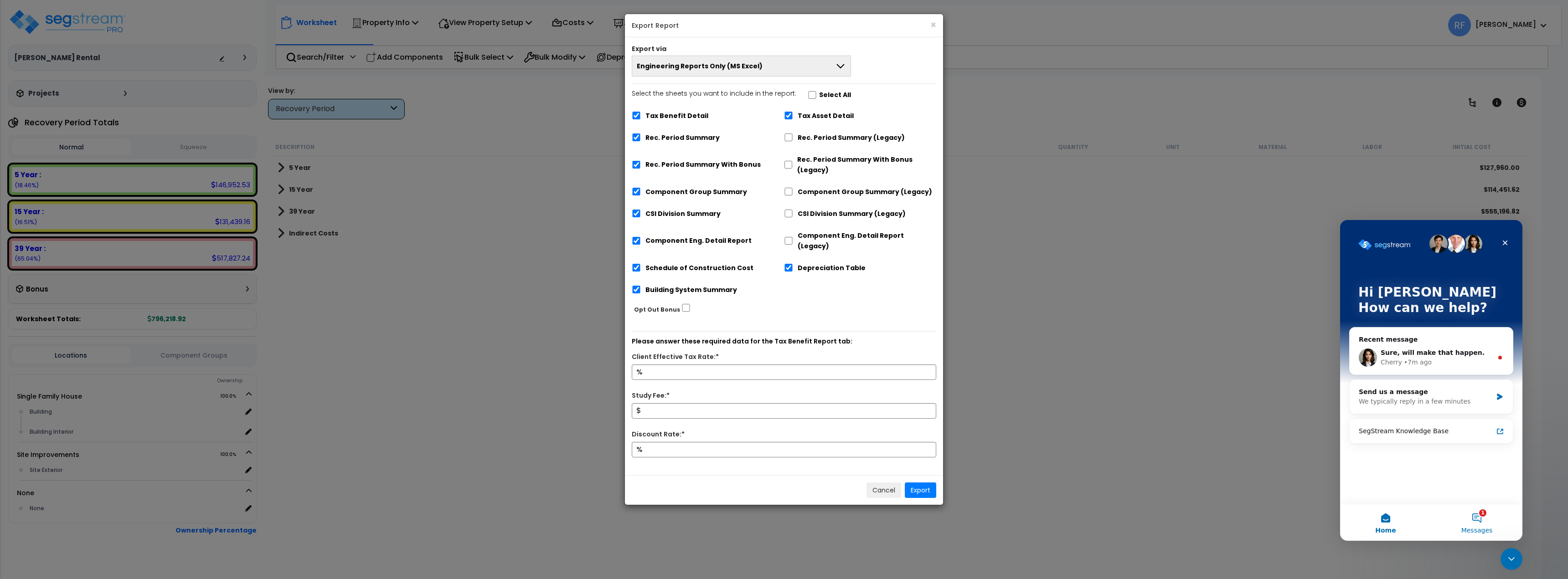
click at [1480, 516] on button "1 Messages" at bounding box center [1477, 522] width 91 height 36
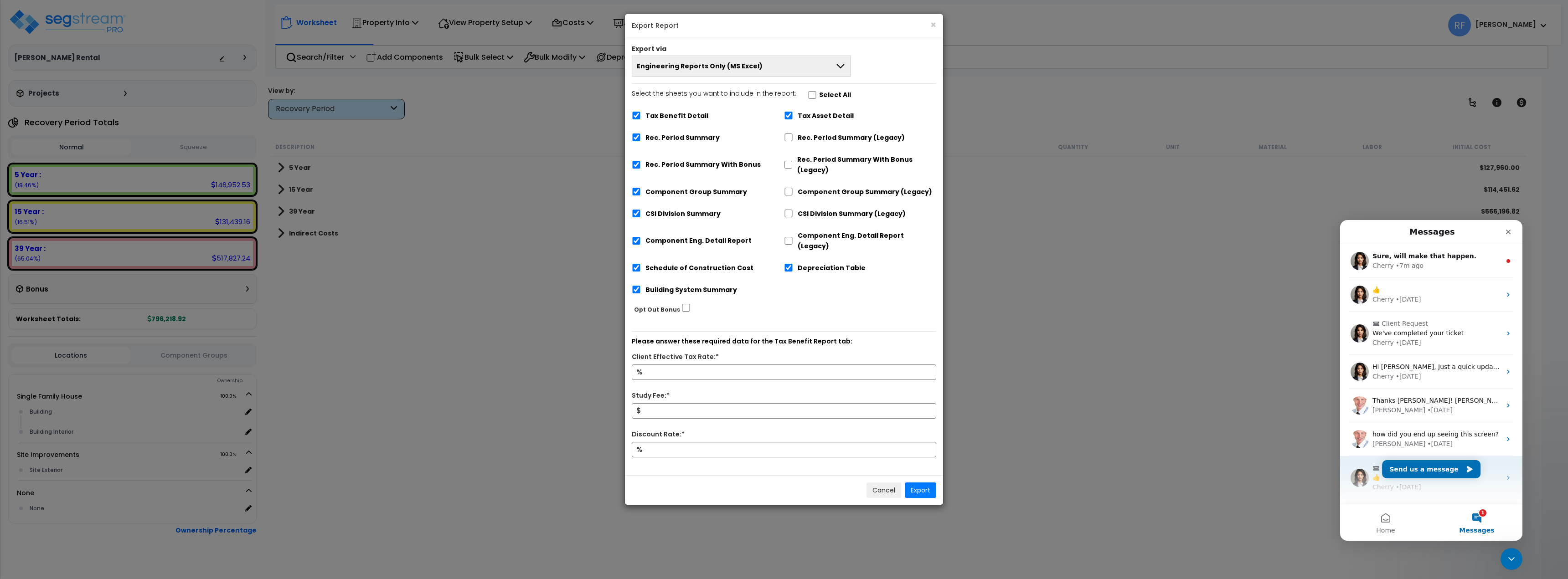
click at [1379, 484] on div "Cherry" at bounding box center [1383, 487] width 21 height 10
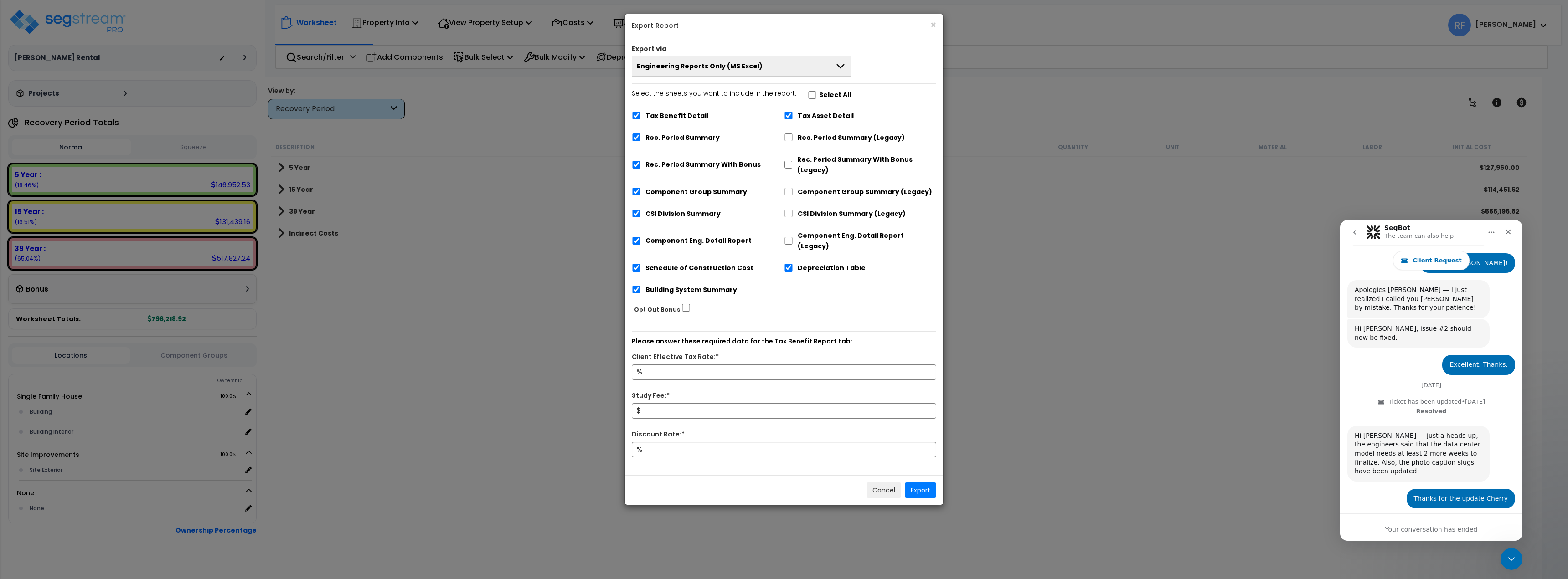
scroll to position [1046, 0]
click at [1353, 229] on icon "go back" at bounding box center [1355, 232] width 7 height 7
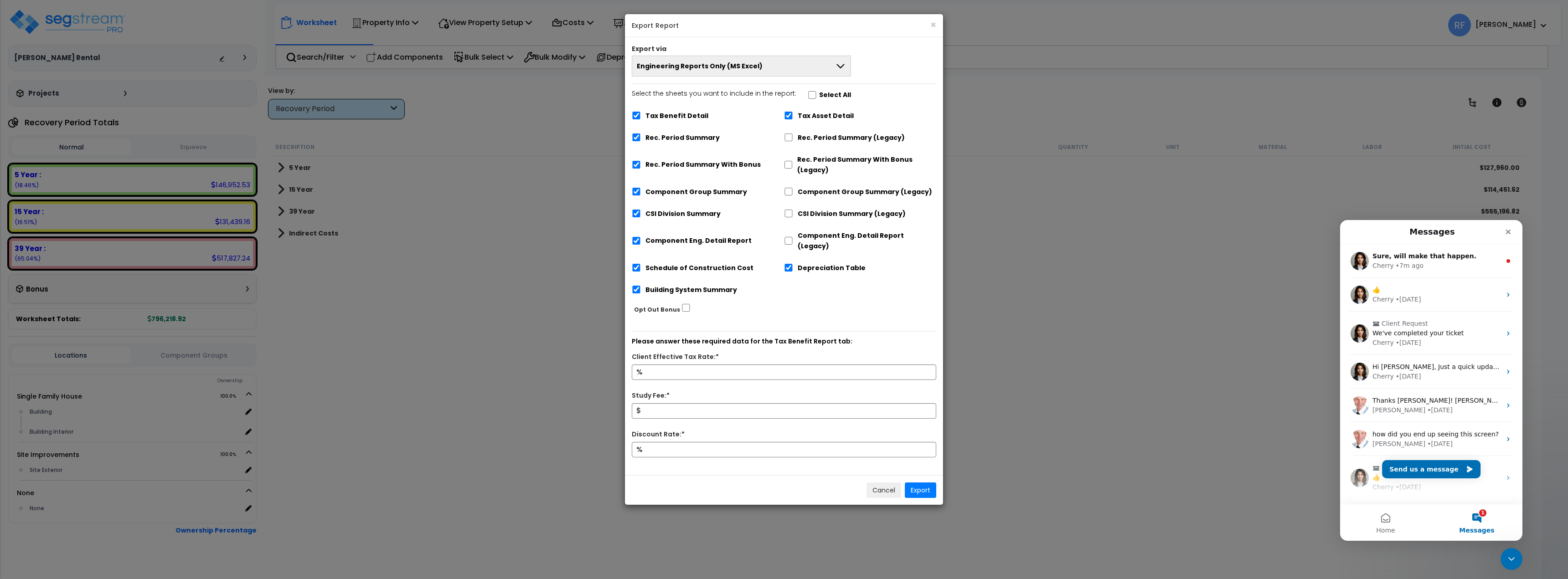
scroll to position [0, 0]
click at [1385, 262] on div "Cherry" at bounding box center [1383, 266] width 21 height 10
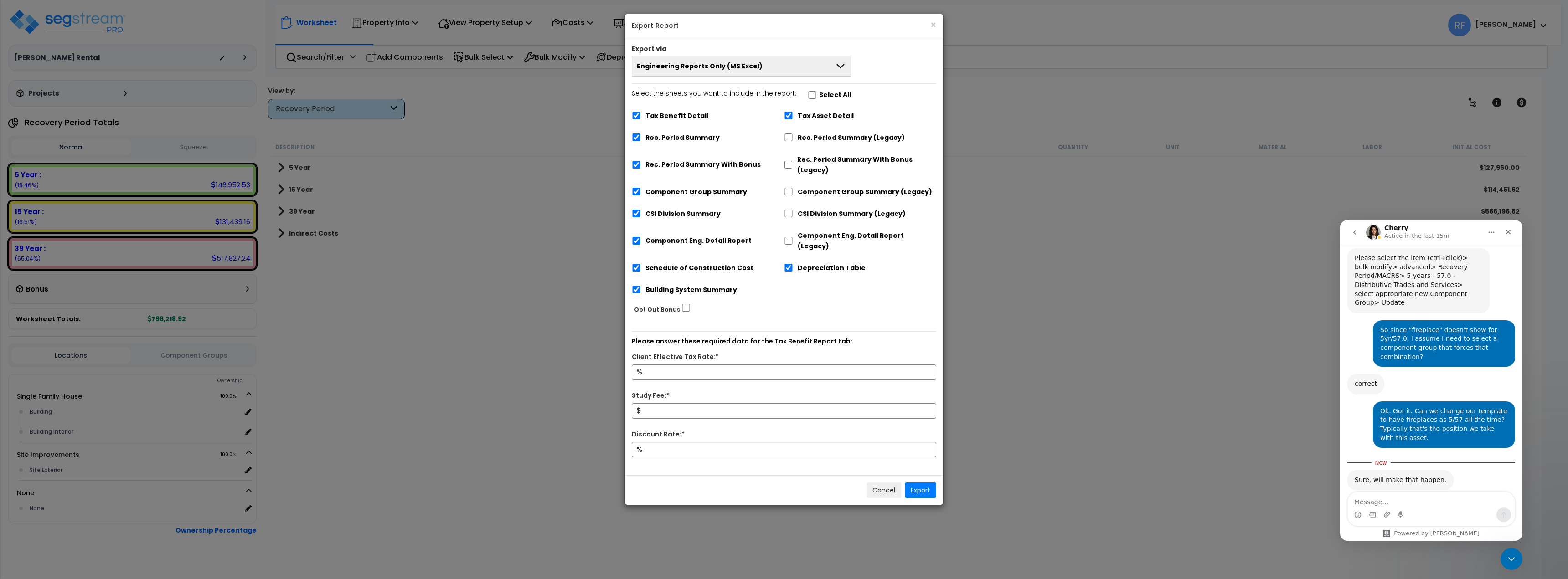
scroll to position [1151, 0]
type textarea "Thanks."
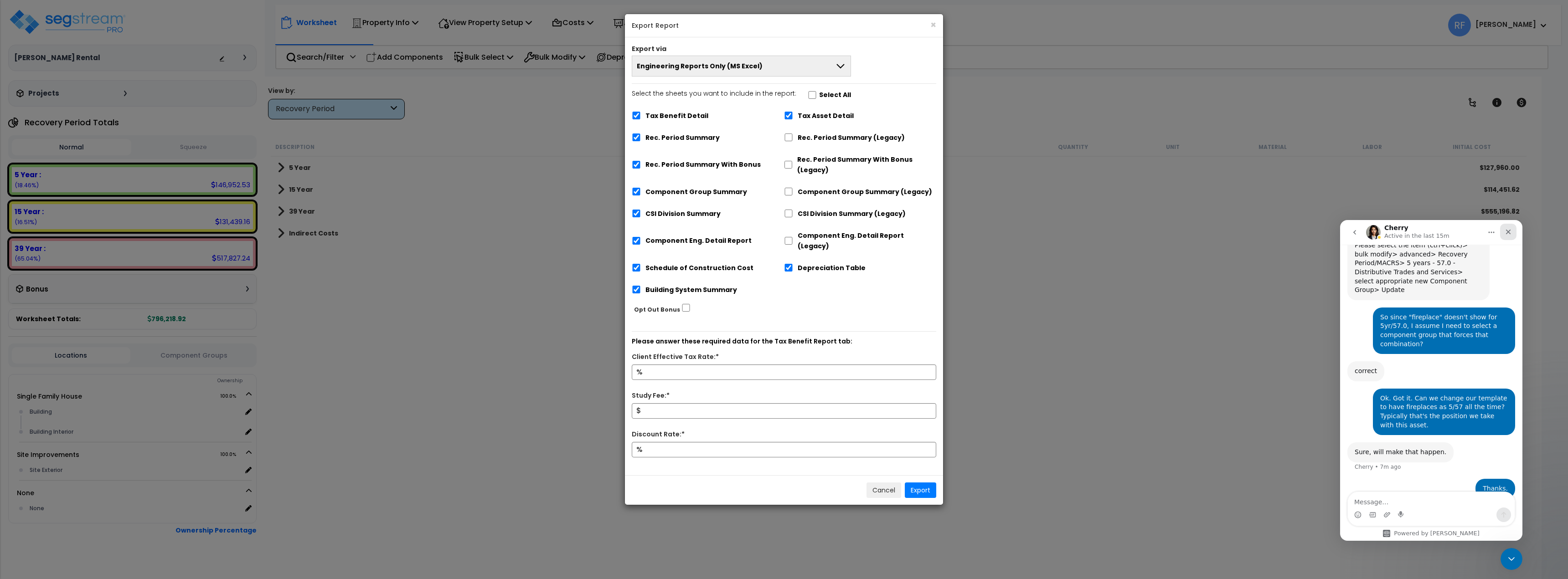
click at [1508, 232] on icon "Close" at bounding box center [1508, 232] width 5 height 5
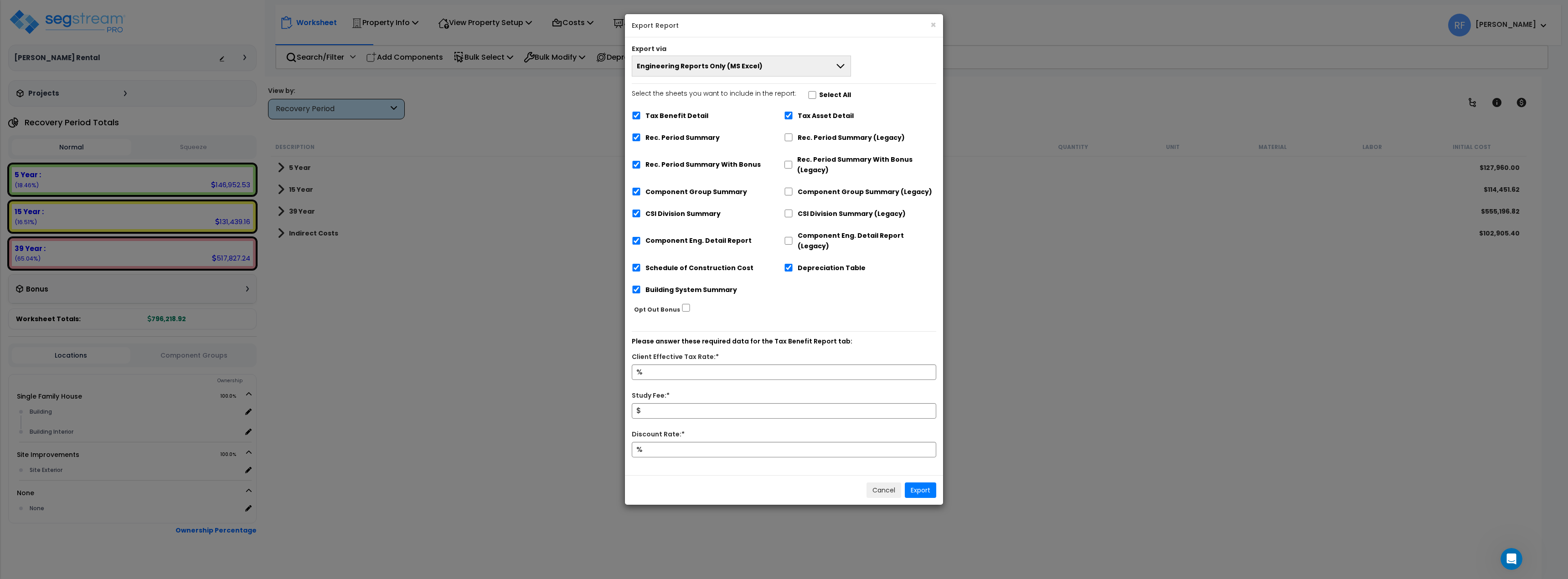
click at [819, 98] on label "Select All" at bounding box center [835, 95] width 32 height 10
click at [817, 98] on input "Select the sheets you want to include in the report: Select All" at bounding box center [812, 95] width 9 height 8
click at [819, 97] on label "Select All" at bounding box center [835, 95] width 32 height 10
click at [817, 97] on input "Select the sheets you want to include in the report: Select All" at bounding box center [812, 95] width 9 height 8
checkbox input "false"
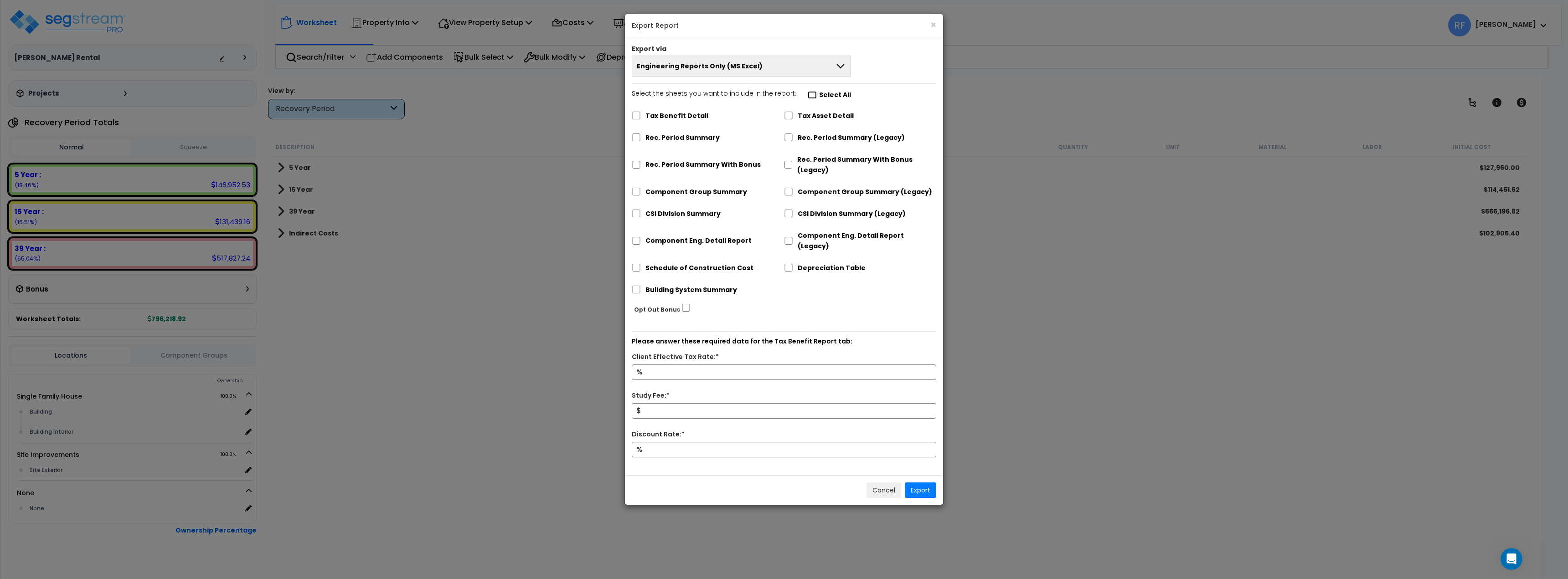
checkbox input "false"
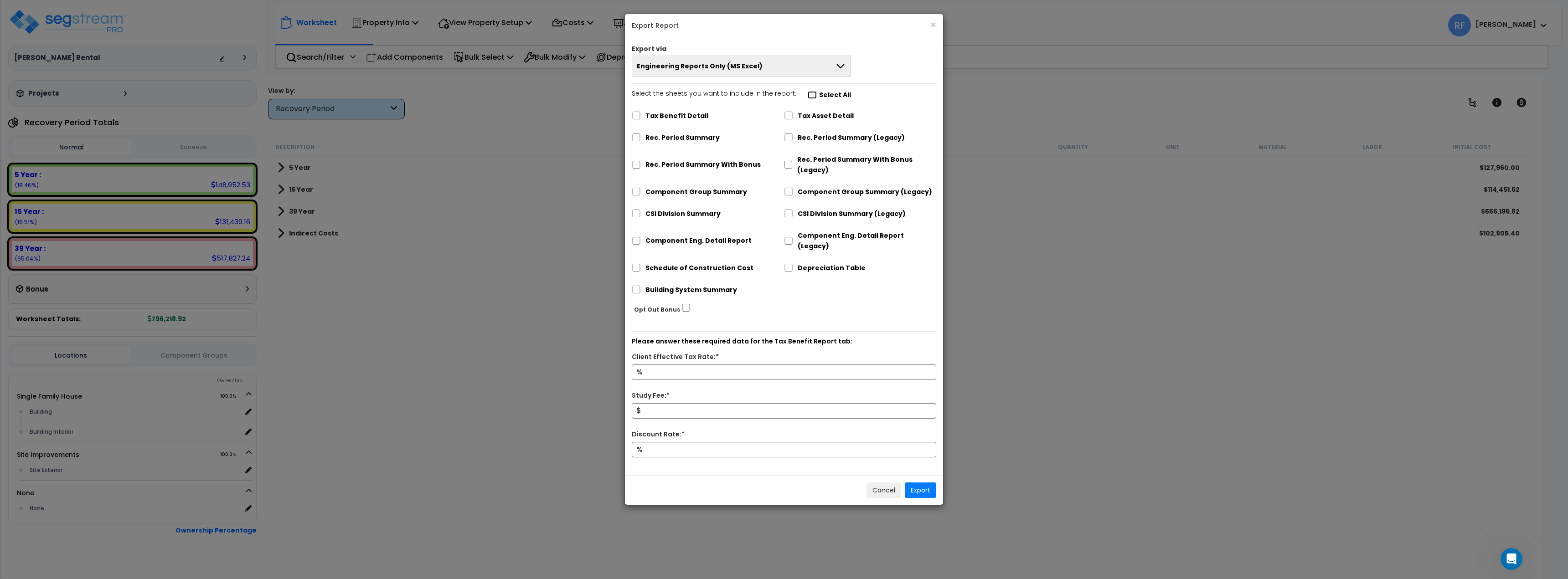
checkbox input "false"
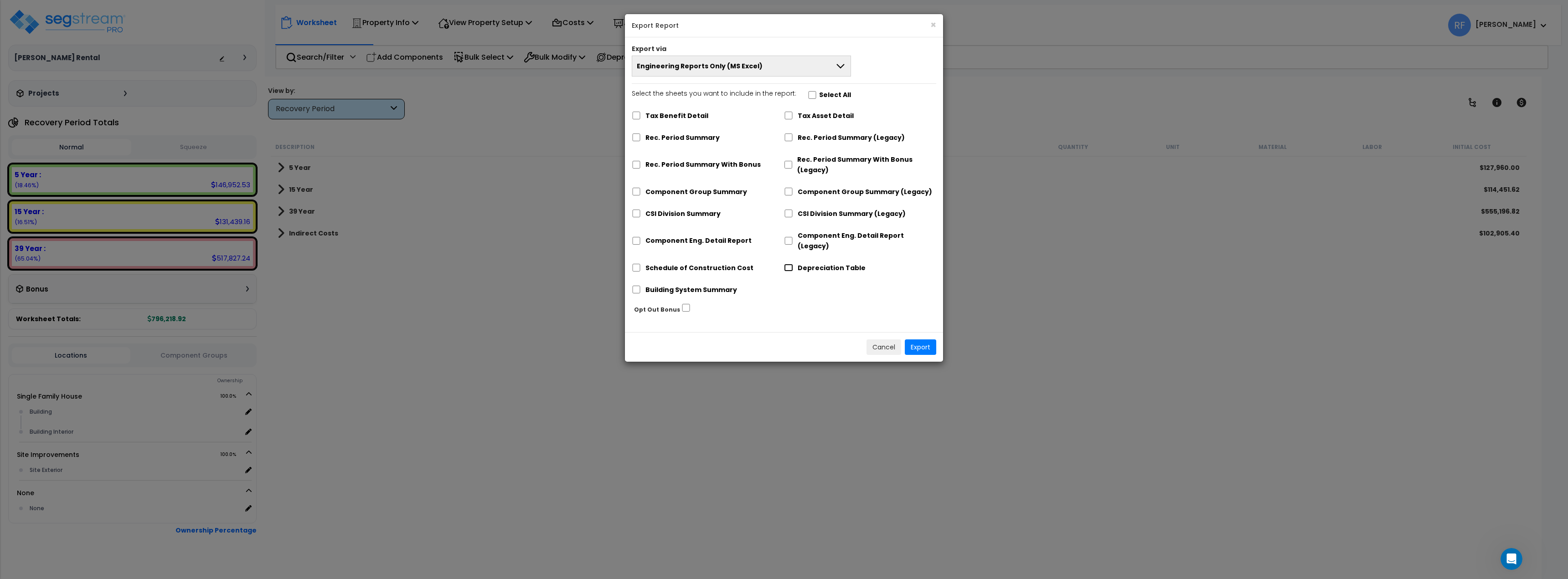
click at [789, 264] on input "Depreciation Table" at bounding box center [788, 268] width 9 height 8
checkbox input "true"
click at [934, 339] on button "Export" at bounding box center [920, 347] width 32 height 15
